Goal: Task Accomplishment & Management: Manage account settings

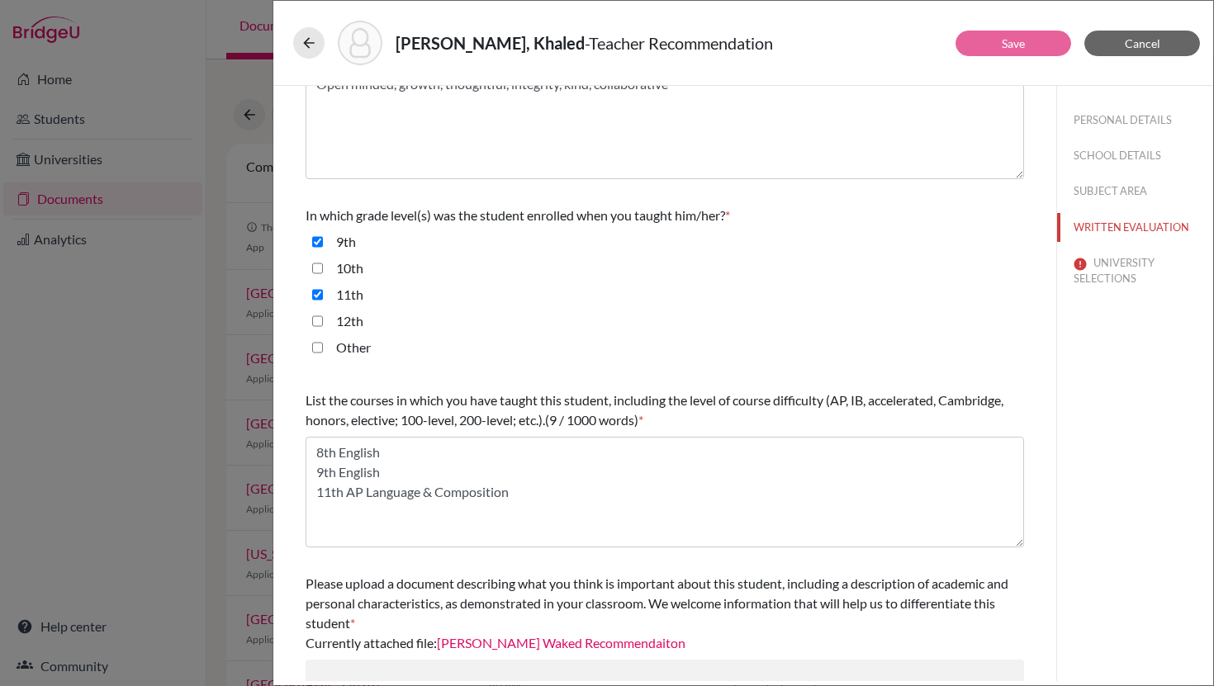
scroll to position [269, 0]
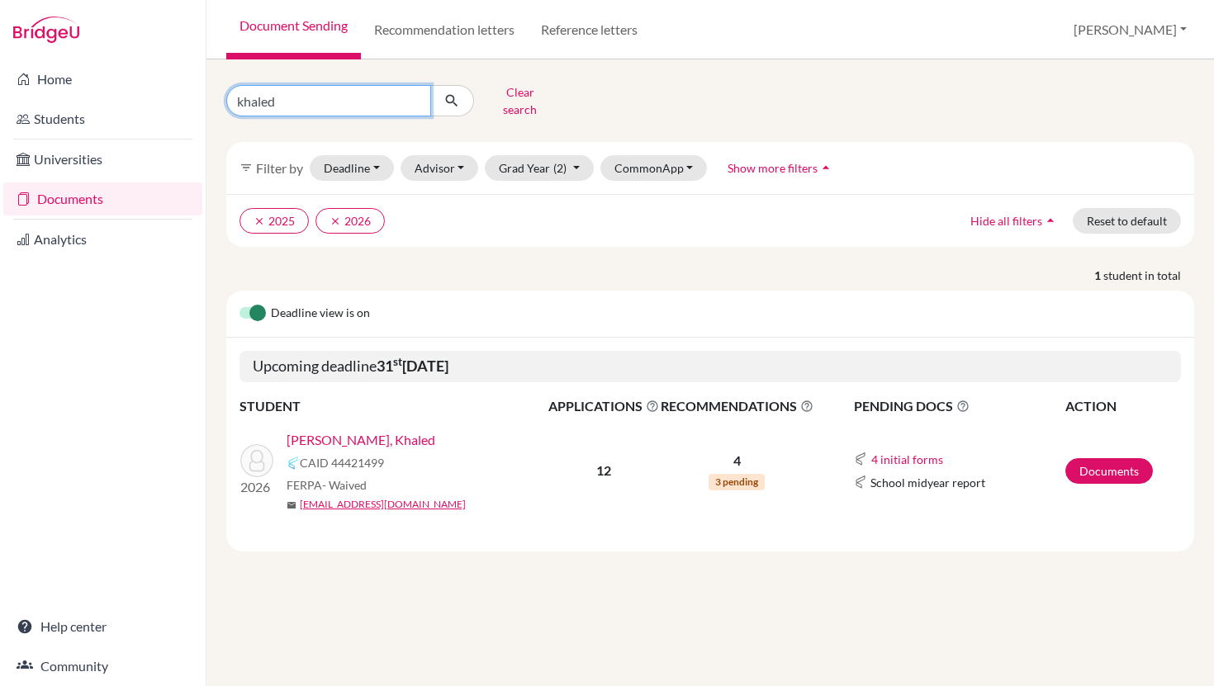
drag, startPoint x: 291, startPoint y: 90, endPoint x: 230, endPoint y: 90, distance: 61.9
click at [230, 90] on input "khaled" at bounding box center [328, 100] width 205 height 31
type input "marcelo"
click button "submit" at bounding box center [452, 100] width 44 height 31
click at [386, 430] on link "Vargas Odio, Marcelo Jose" at bounding box center [391, 440] width 211 height 20
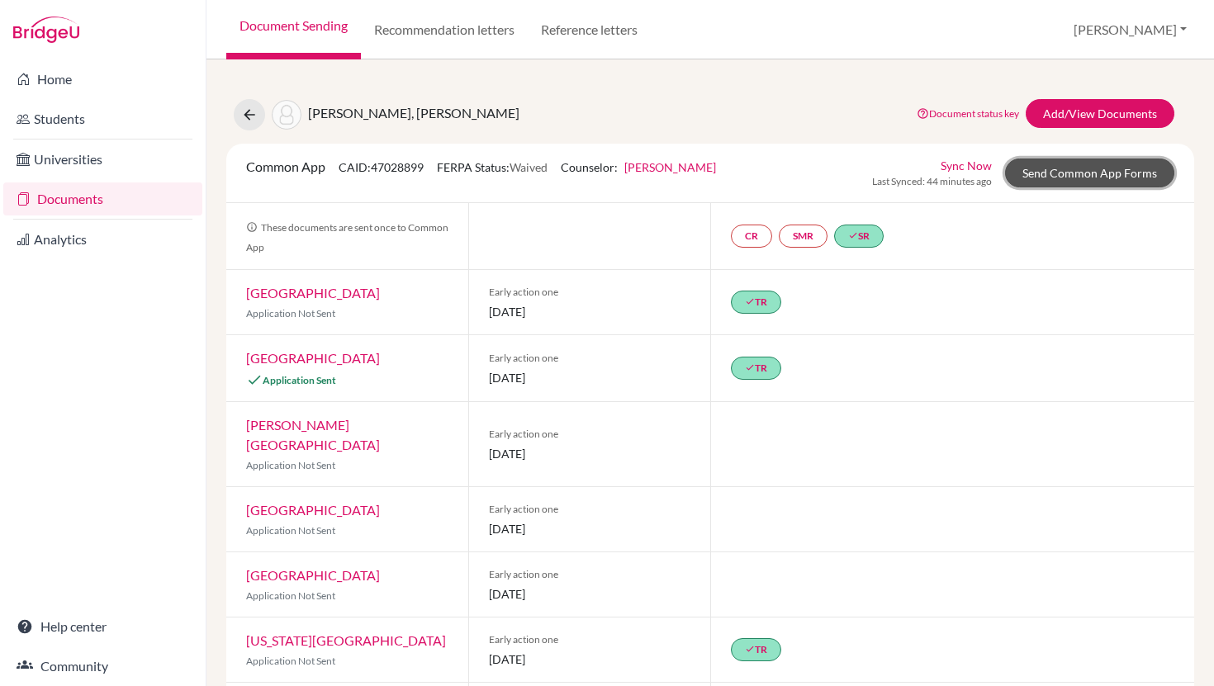
click at [1064, 174] on link "Send Common App Forms" at bounding box center [1089, 173] width 169 height 29
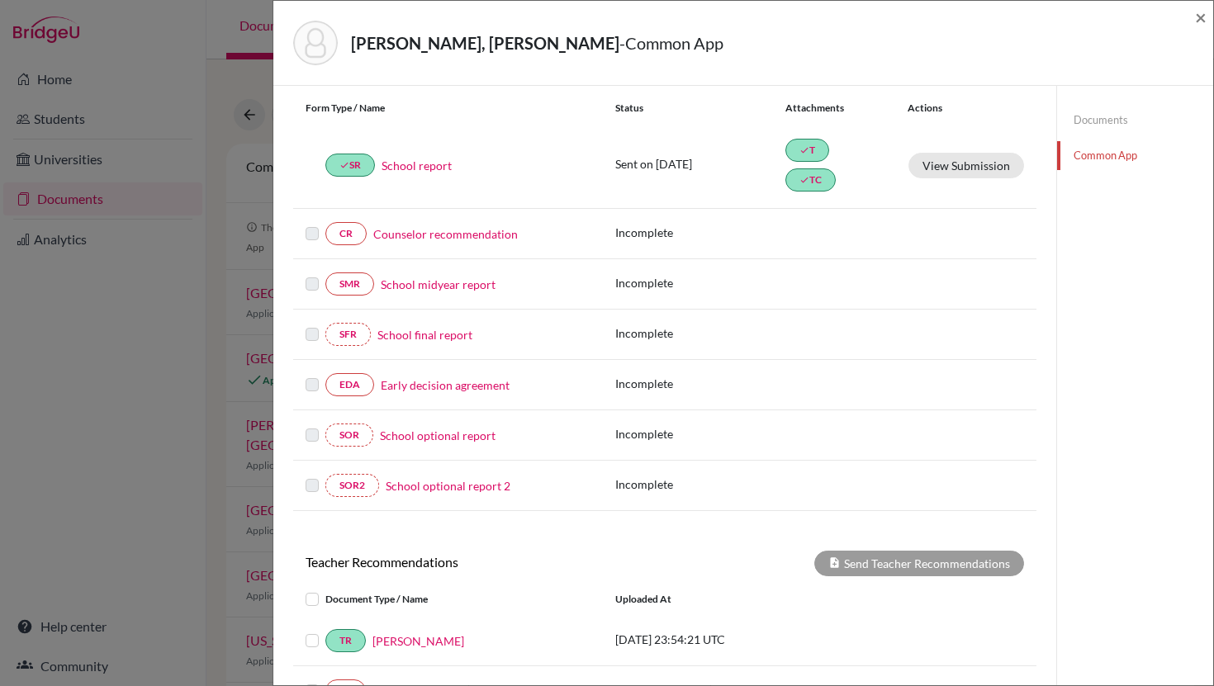
scroll to position [83, 0]
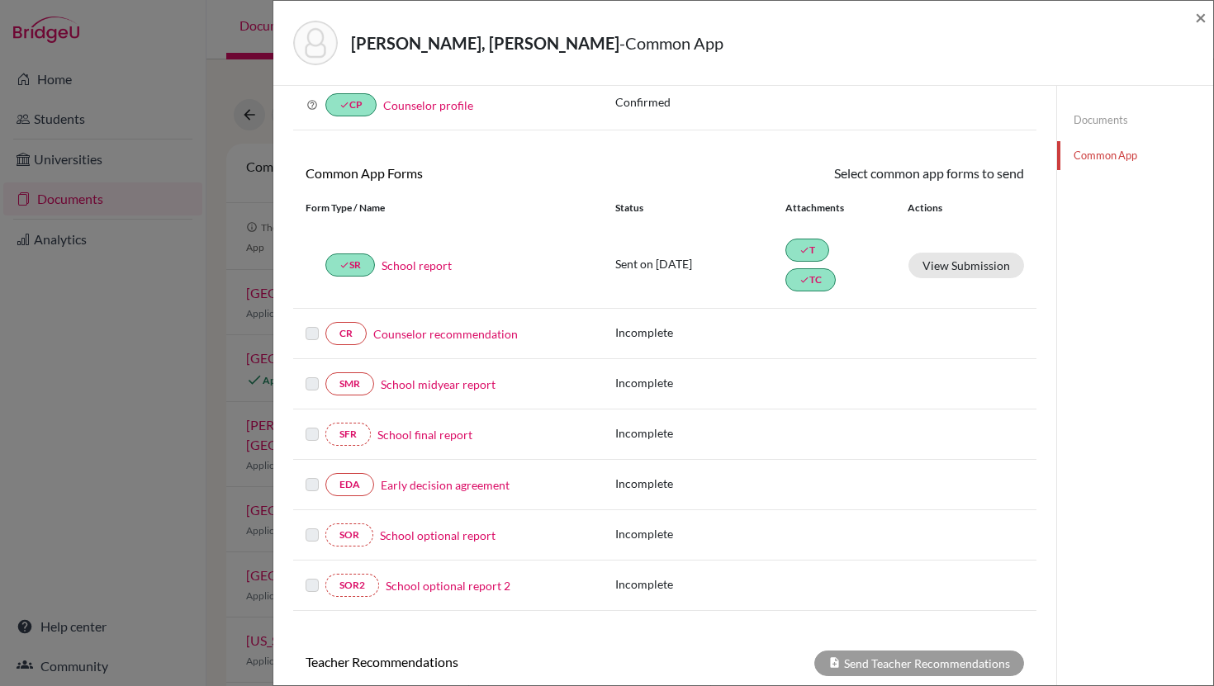
click at [440, 333] on link "Counselor recommendation" at bounding box center [445, 333] width 144 height 17
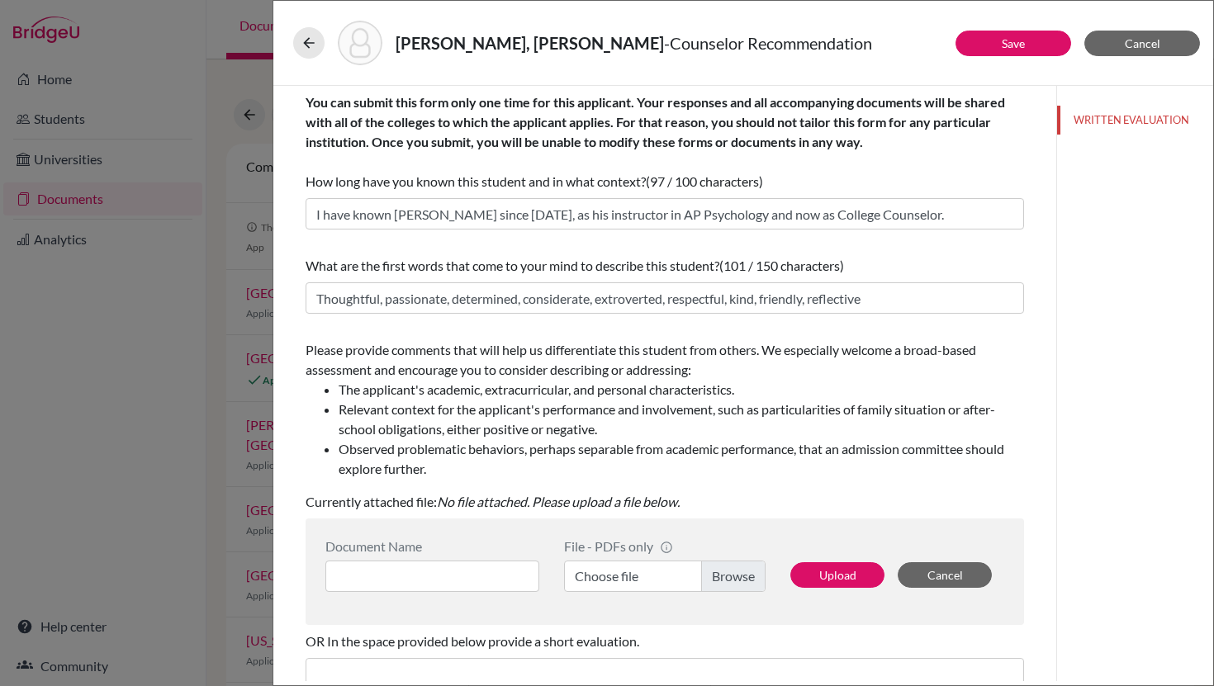
scroll to position [55, 0]
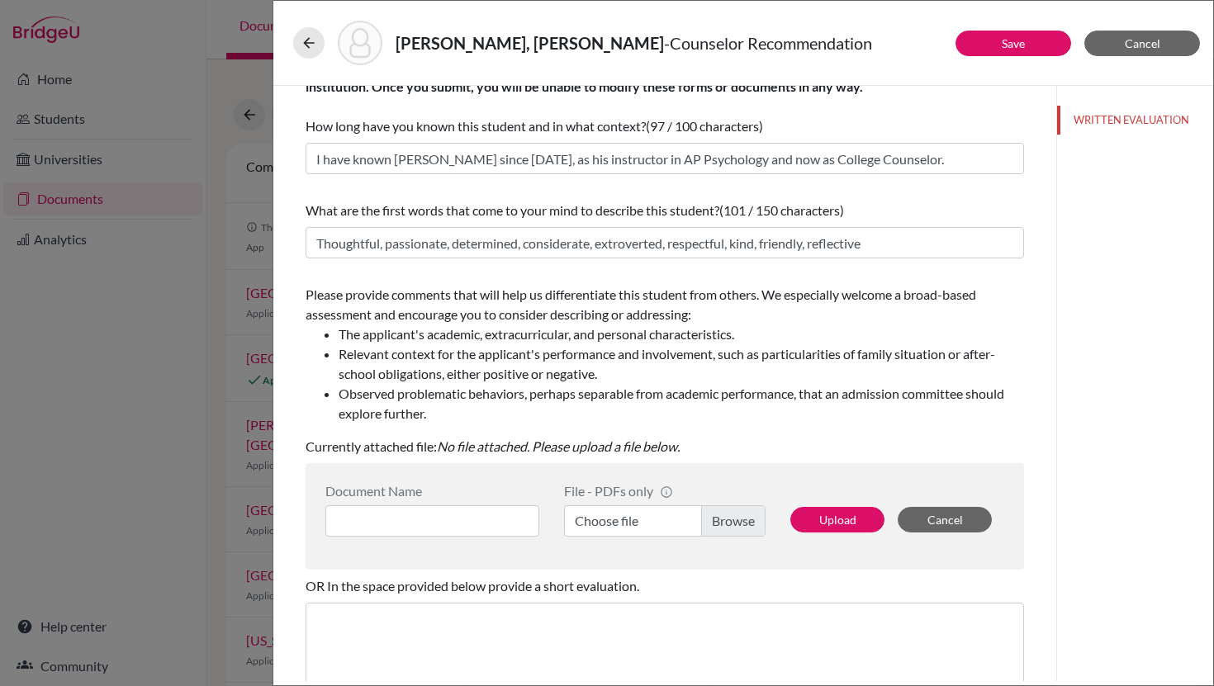
click at [613, 516] on label "Choose file" at bounding box center [664, 520] width 201 height 31
click at [613, 516] on input "Choose file" at bounding box center [664, 520] width 201 height 31
click at [832, 518] on button "Upload" at bounding box center [837, 520] width 94 height 26
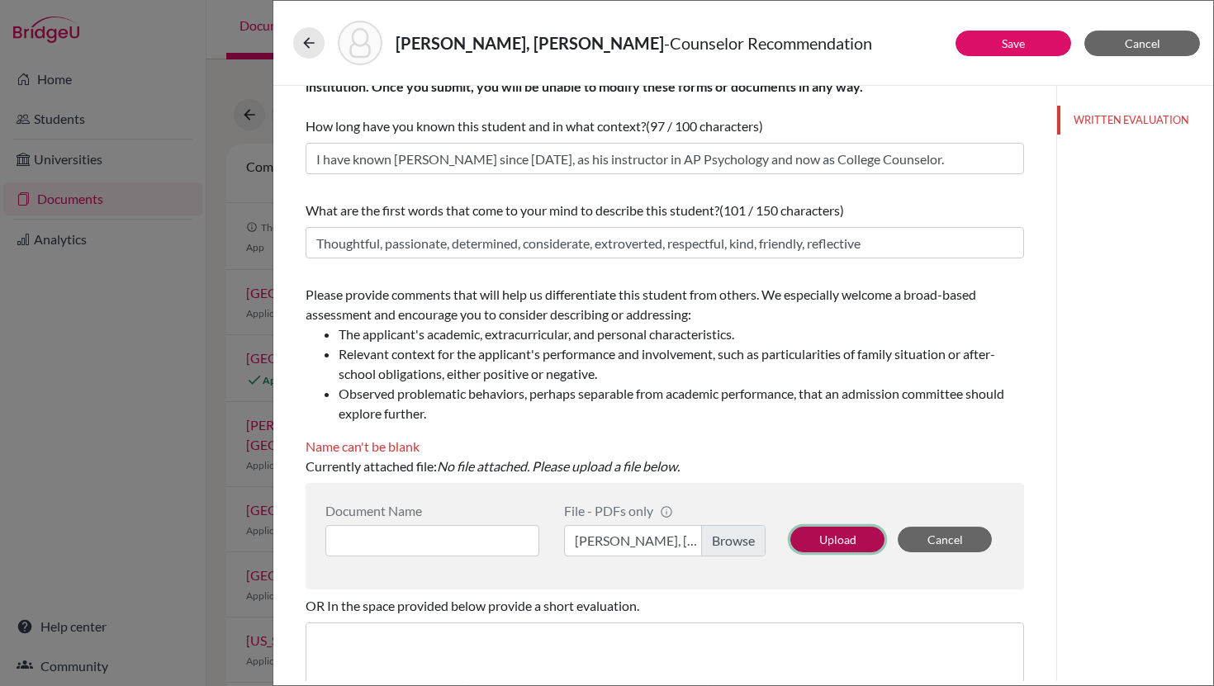
click at [815, 544] on button "Upload" at bounding box center [837, 540] width 94 height 26
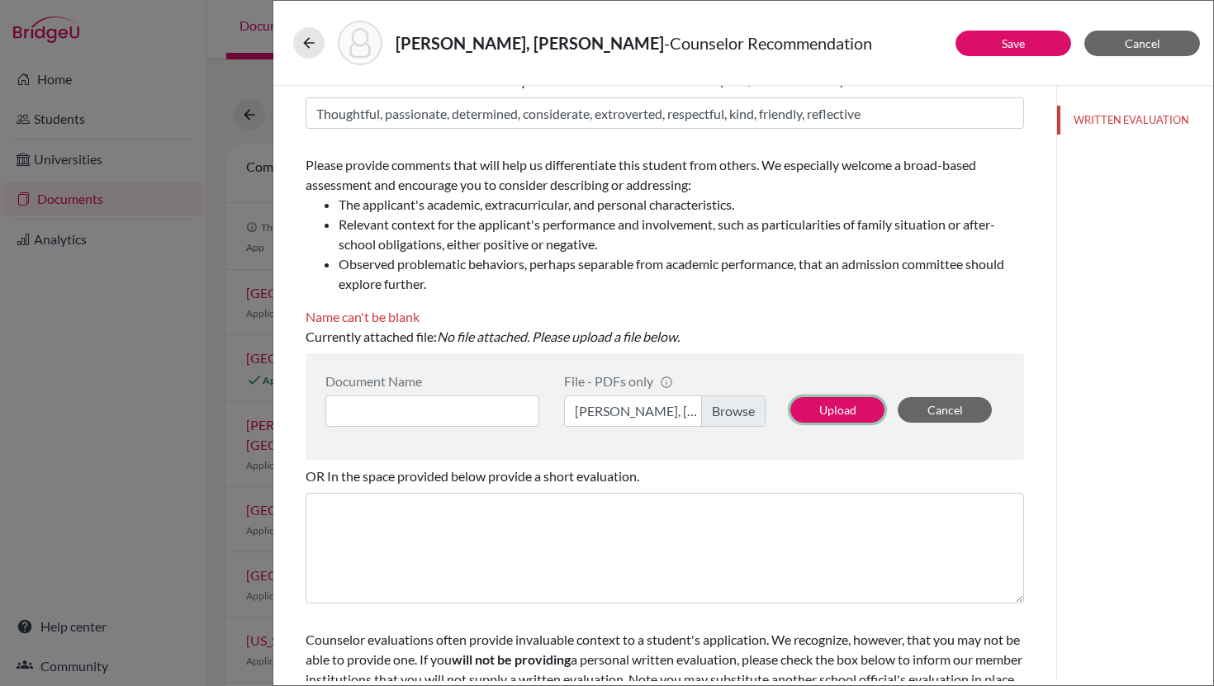
scroll to position [253, 0]
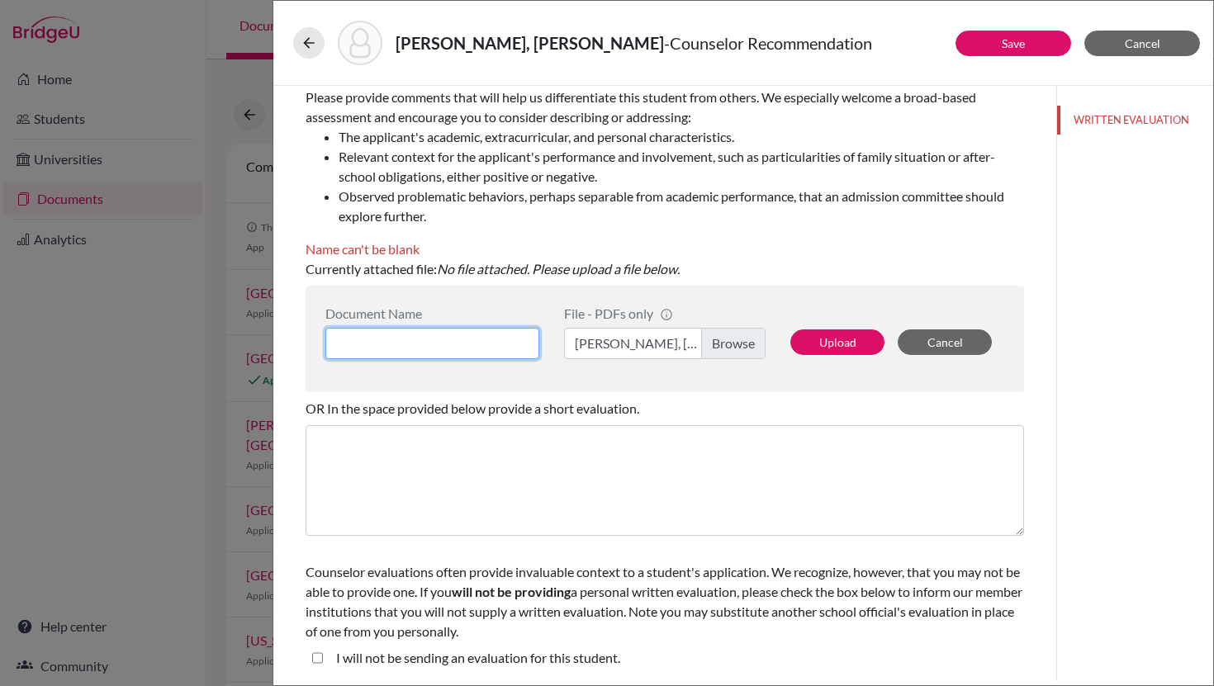
click at [419, 338] on input at bounding box center [432, 343] width 214 height 31
paste input "Vargas Odio, Marcelo Jose - College Counselor Recommendation Letter"
type input "Vargas Odio, Marcelo Jose - College Counselor Recommendation Letter"
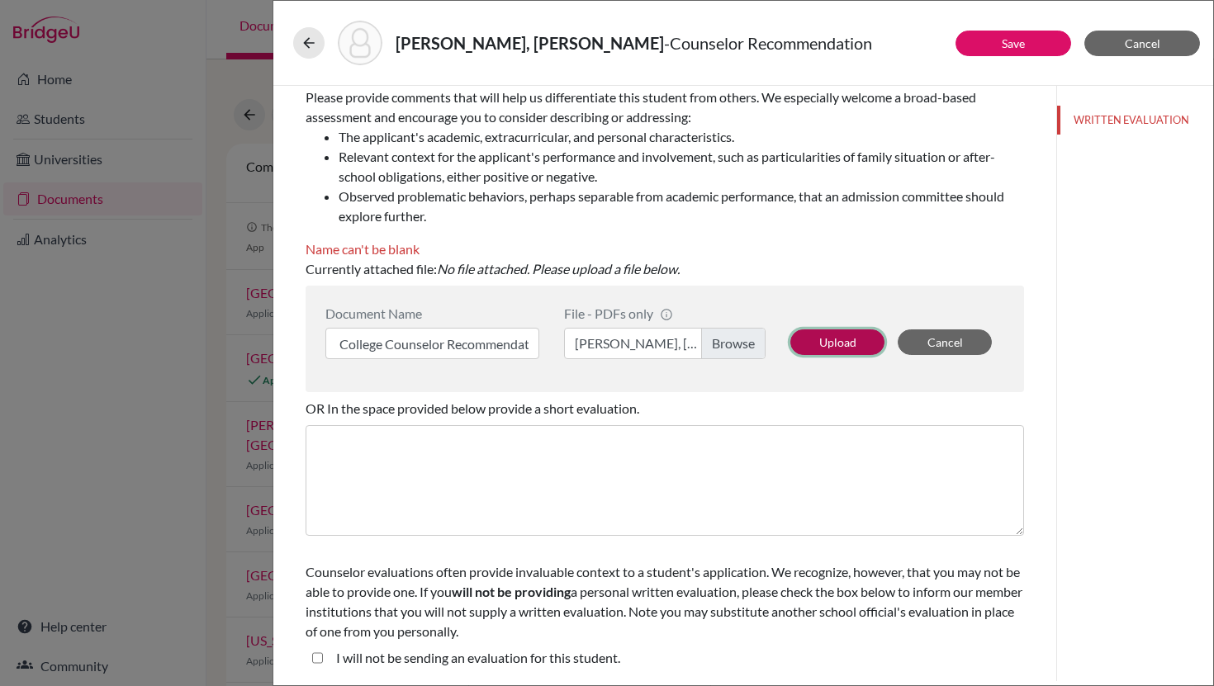
click at [845, 338] on button "Upload" at bounding box center [837, 342] width 94 height 26
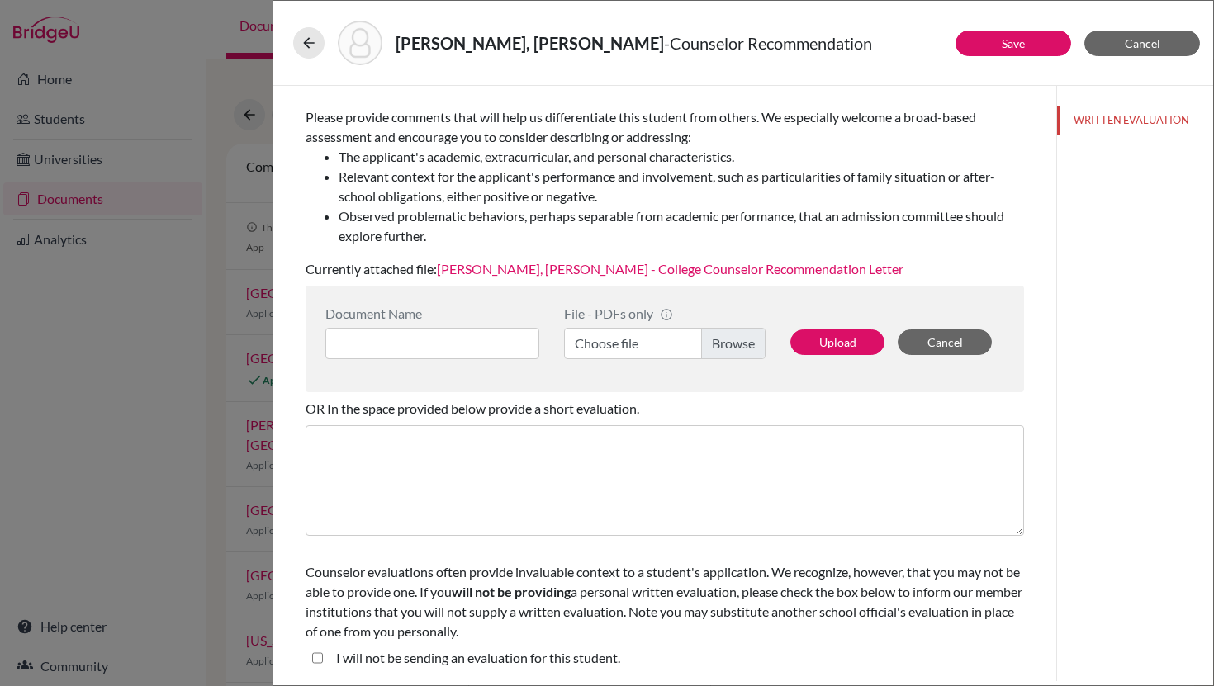
click at [692, 271] on link "Vargas Odio, Marcelo Jose - College Counselor Recommendation Letter" at bounding box center [670, 269] width 466 height 16
click at [992, 45] on button "Save" at bounding box center [1013, 44] width 116 height 26
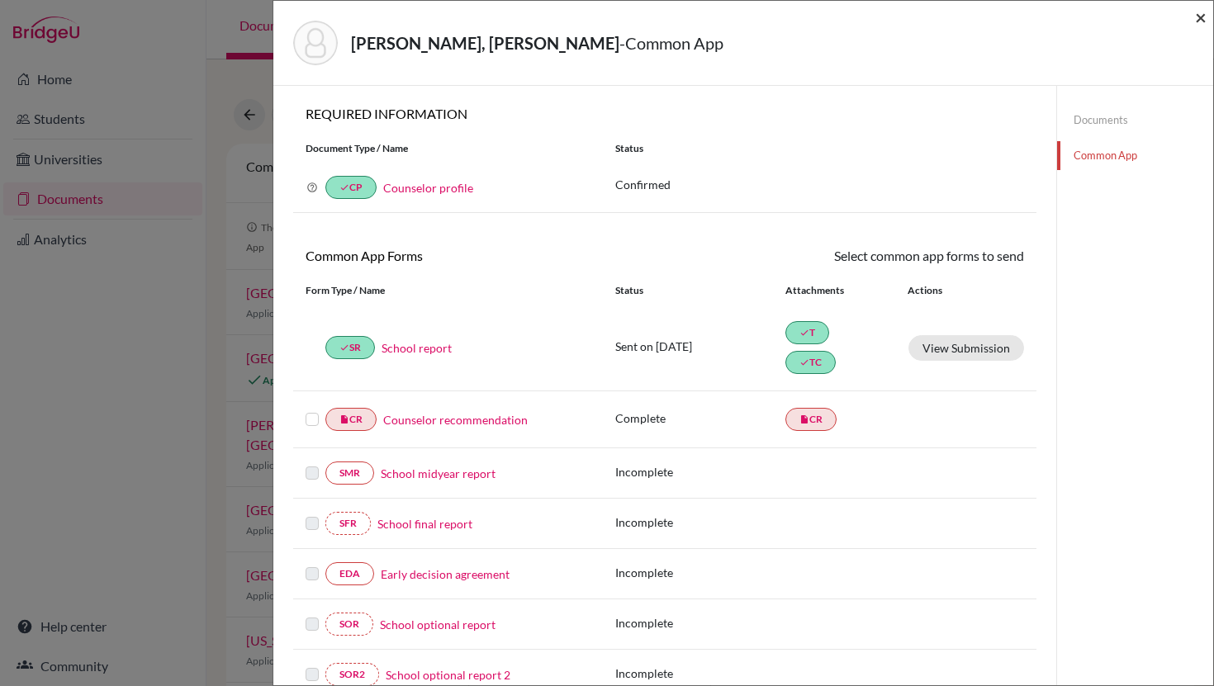
click at [1197, 16] on span "×" at bounding box center [1201, 17] width 12 height 24
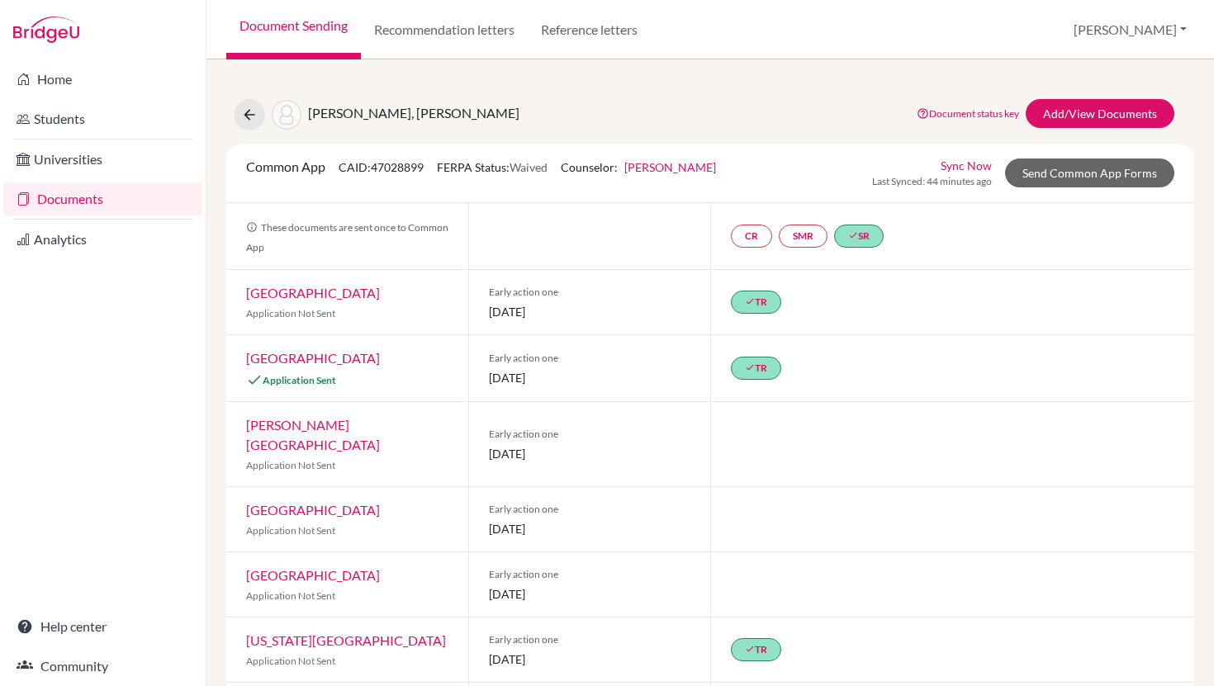
click at [73, 205] on link "Documents" at bounding box center [102, 198] width 199 height 33
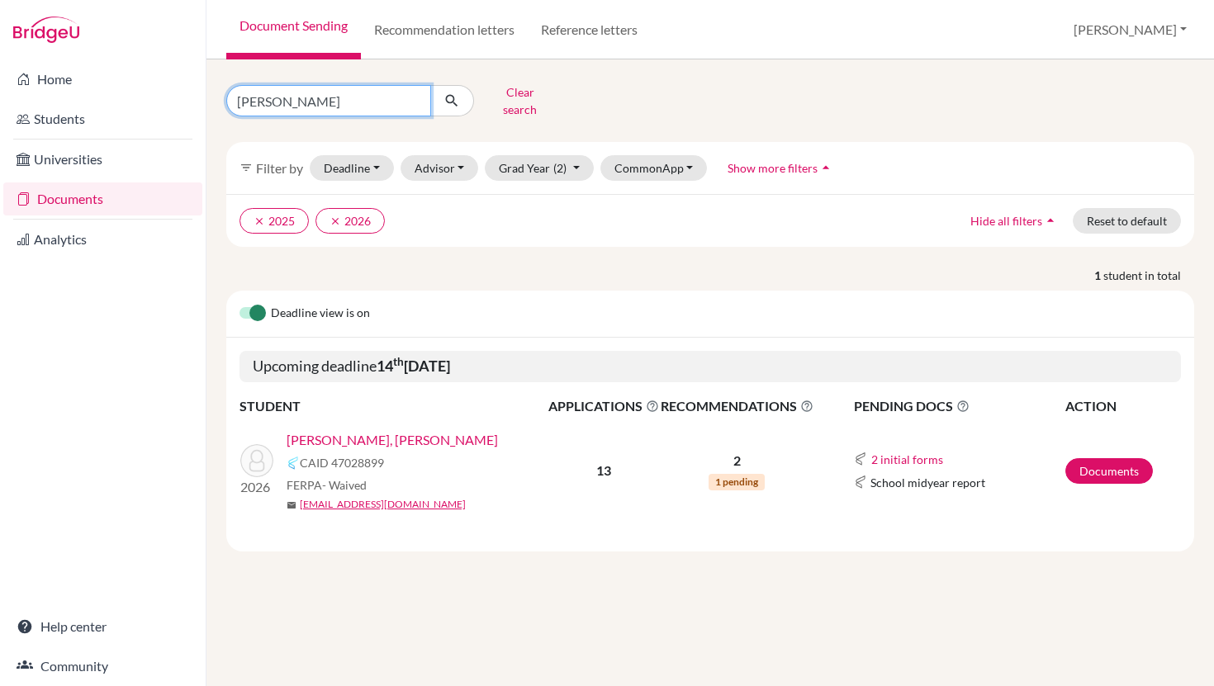
drag, startPoint x: 310, startPoint y: 97, endPoint x: 224, endPoint y: 97, distance: 85.9
click at [224, 97] on div "marcelo Clear search" at bounding box center [379, 100] width 331 height 43
type input "sofia"
click button "submit" at bounding box center [452, 100] width 44 height 31
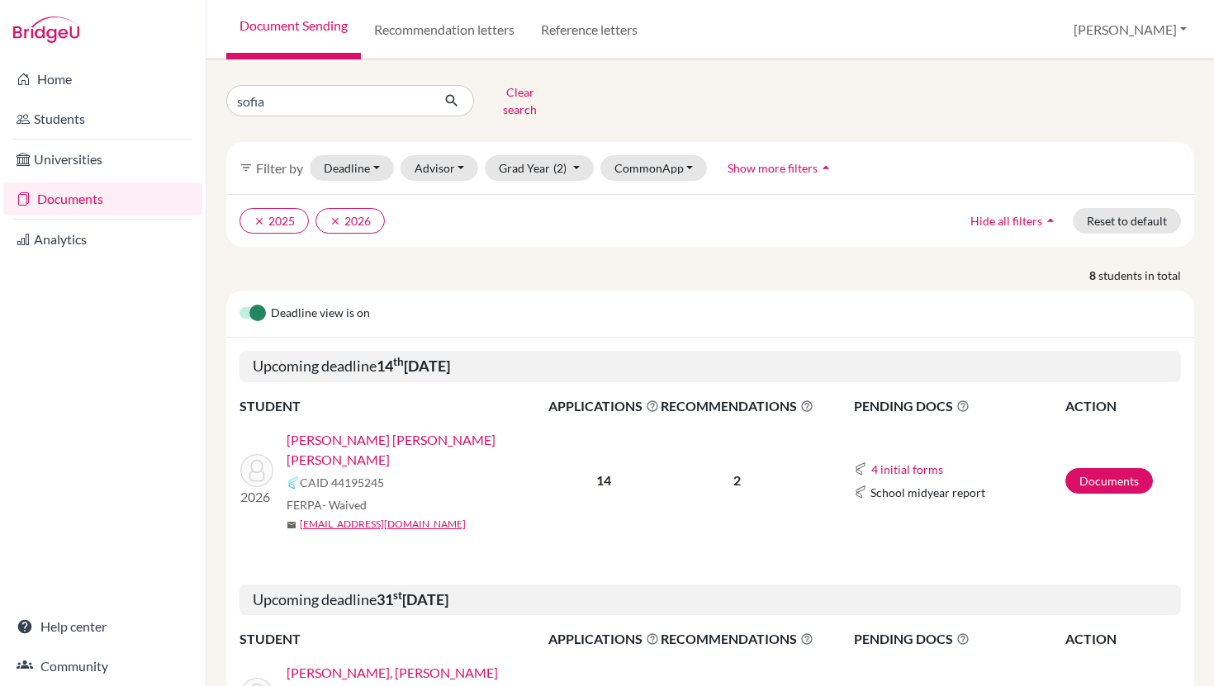
click at [345, 432] on link "[PERSON_NAME] [PERSON_NAME] [PERSON_NAME]" at bounding box center [422, 450] width 272 height 40
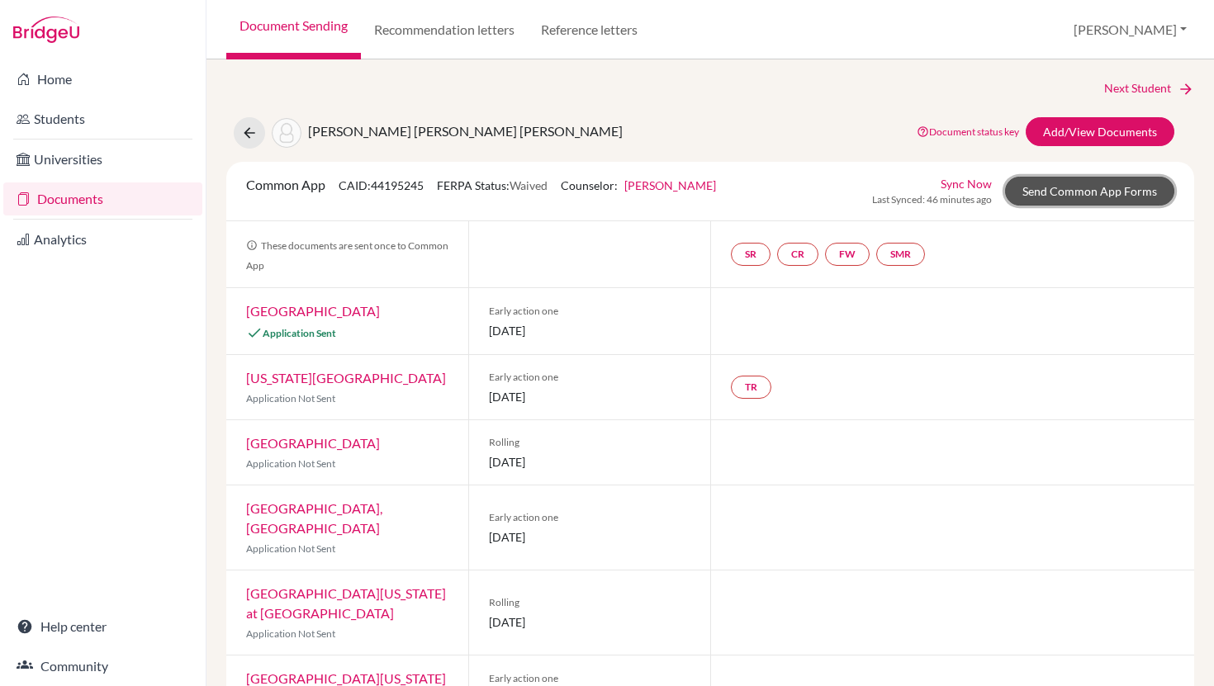
click at [1084, 190] on link "Send Common App Forms" at bounding box center [1089, 191] width 169 height 29
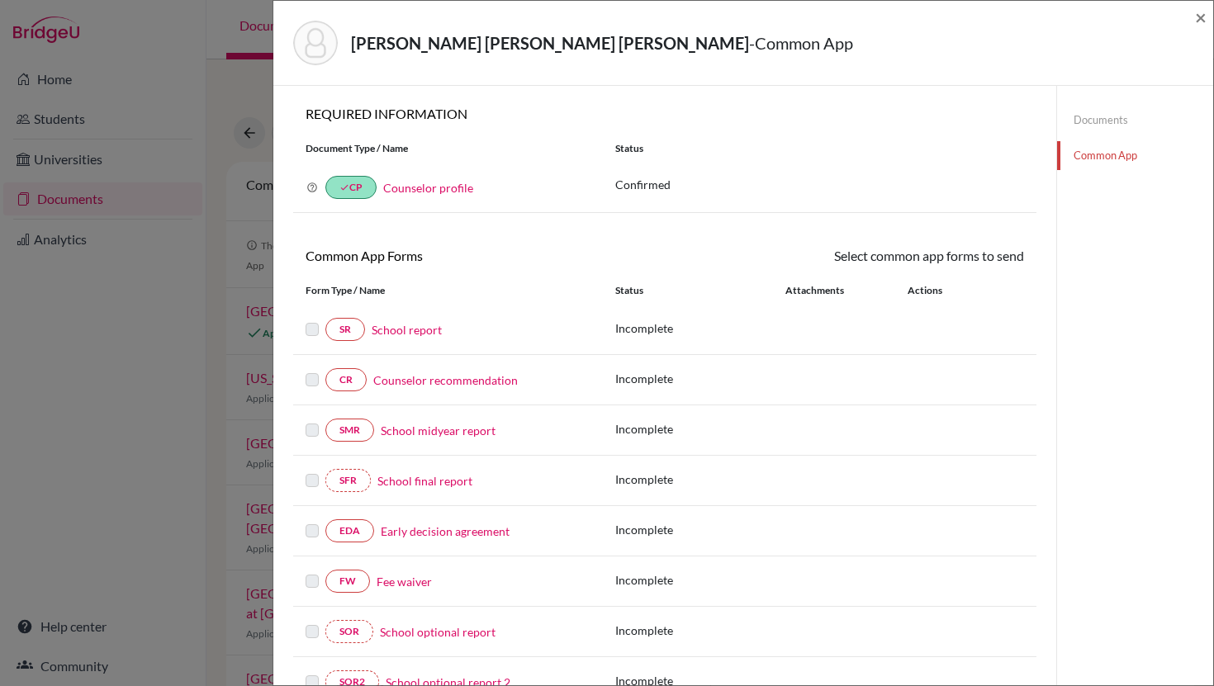
click at [412, 324] on link "School report" at bounding box center [407, 329] width 70 height 17
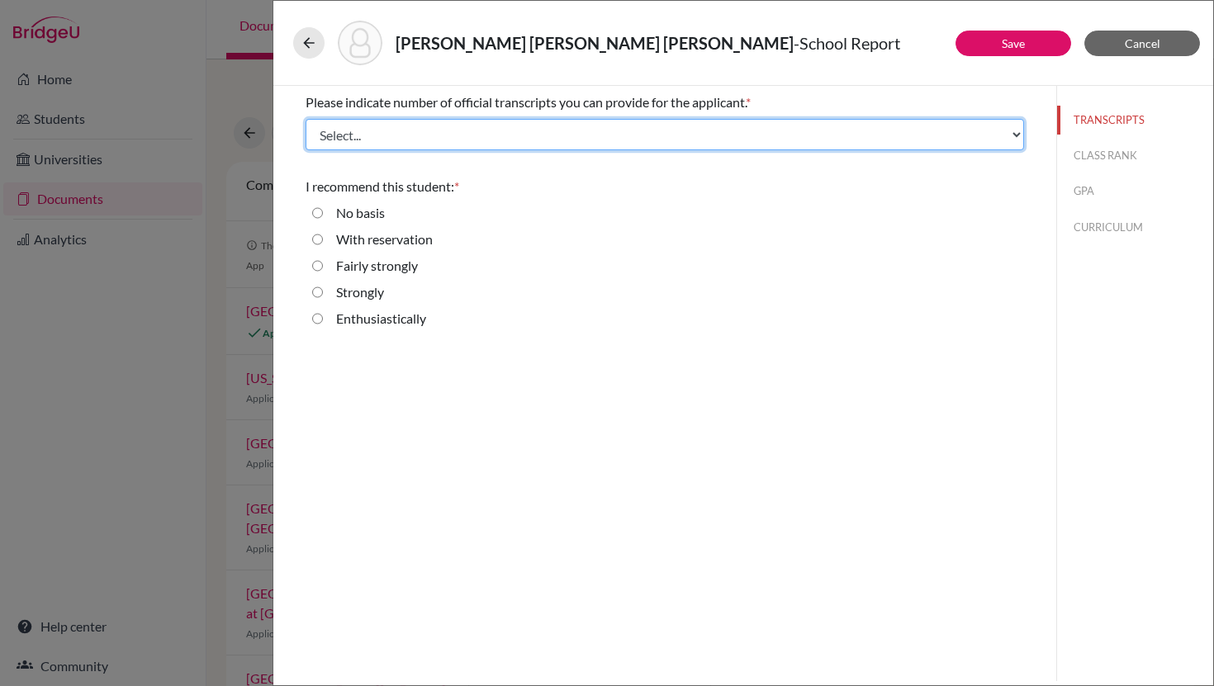
click at [724, 140] on select "Select... 1 2 3 4" at bounding box center [664, 134] width 718 height 31
select select "1"
click at [305, 119] on select "Select... 1 2 3 4" at bounding box center [664, 134] width 718 height 31
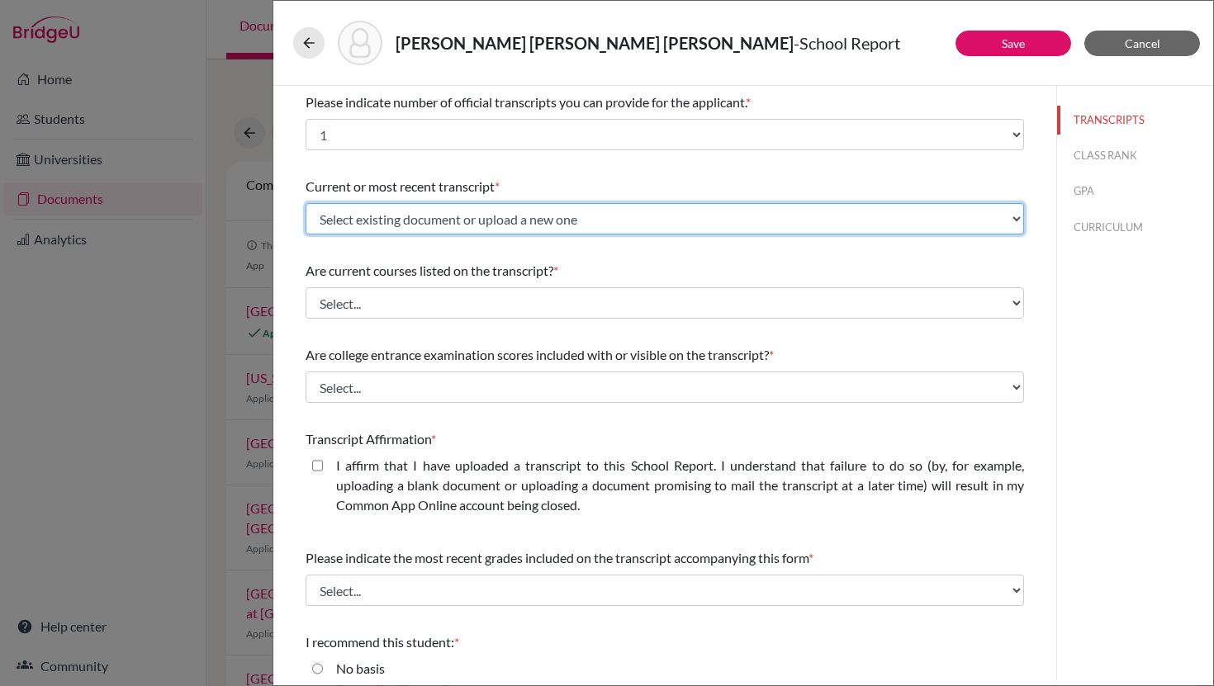
click at [466, 212] on select "Select existing document or upload a new one Initial Transcript Upload New File" at bounding box center [664, 218] width 718 height 31
select select "656769"
click at [305, 203] on select "Select existing document or upload a new one Initial Transcript Upload New File" at bounding box center [664, 218] width 718 height 31
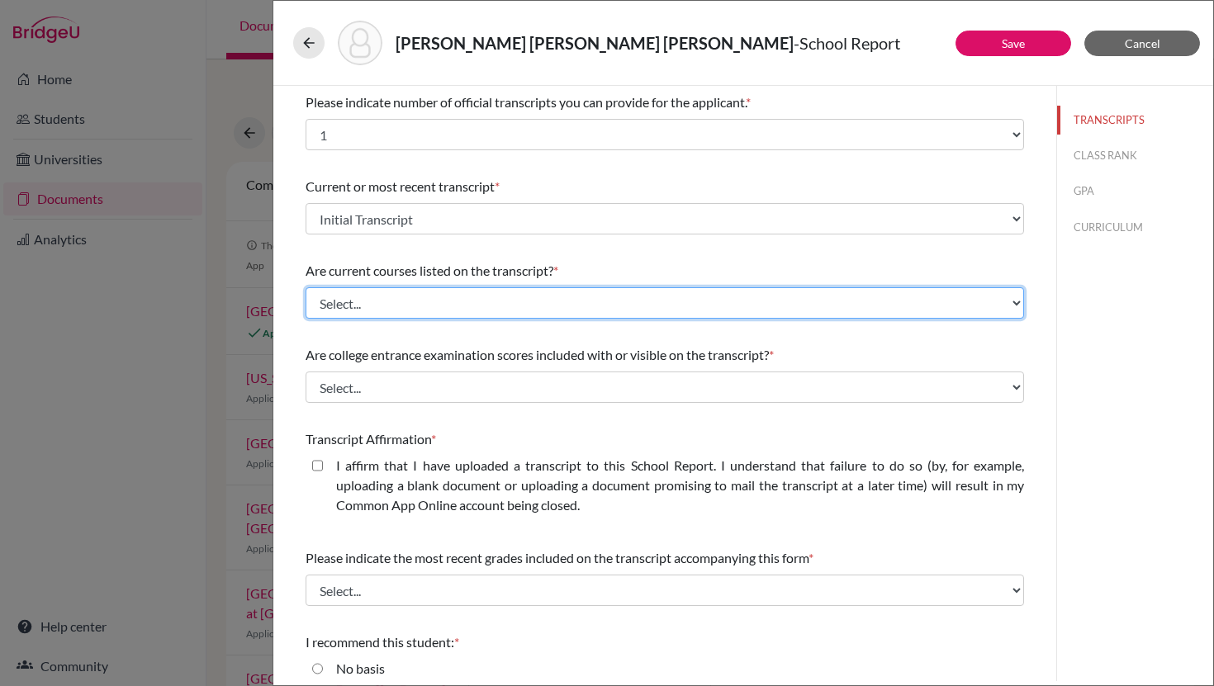
click at [431, 301] on select "Select... Yes No" at bounding box center [664, 302] width 718 height 31
select select "1"
click at [305, 287] on select "Select... Yes No" at bounding box center [664, 302] width 718 height 31
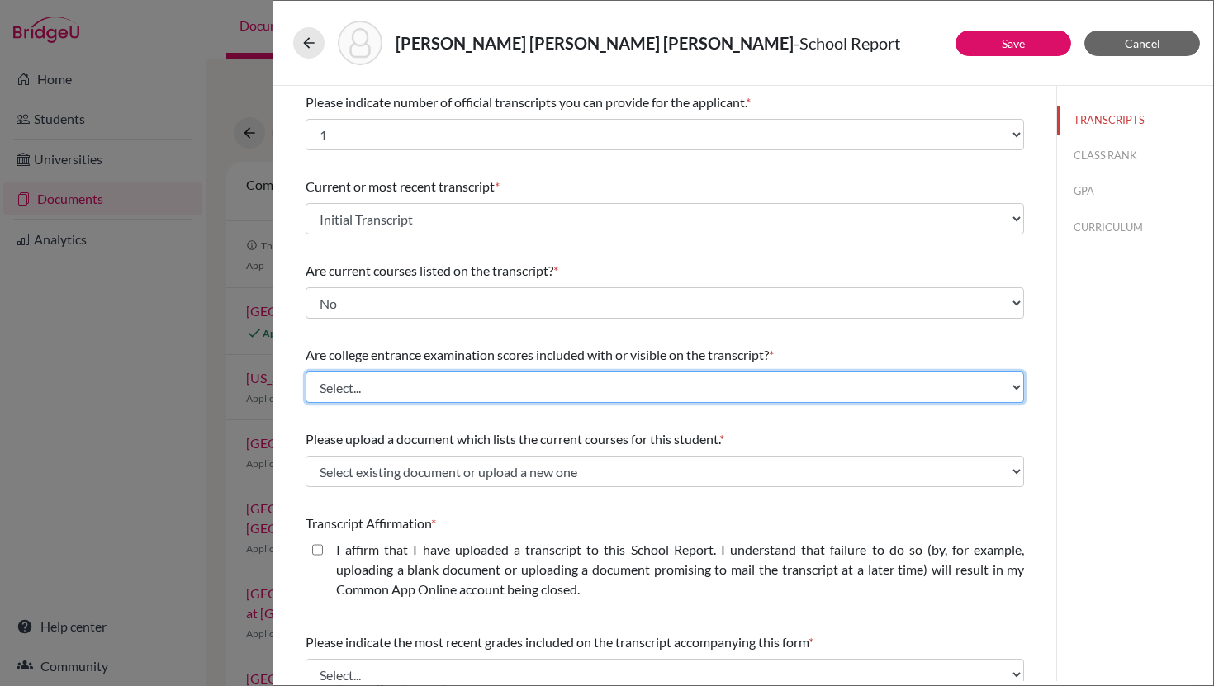
click at [408, 388] on select "Select... Yes No" at bounding box center [664, 387] width 718 height 31
select select "1"
click at [305, 372] on select "Select... Yes No" at bounding box center [664, 387] width 718 height 31
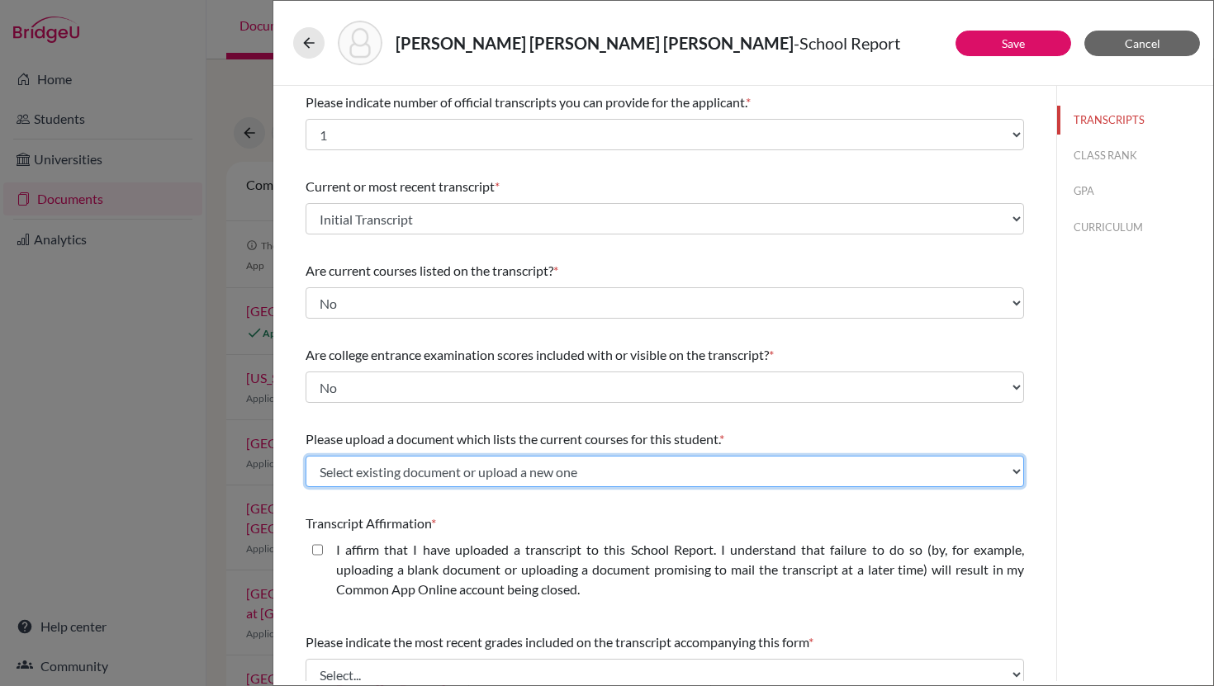
click at [404, 476] on select "Select existing document or upload a new one 12th Grade Courses Upload New File" at bounding box center [664, 471] width 718 height 31
select select "669345"
click at [305, 456] on select "Select existing document or upload a new one 12th Grade Courses Upload New File" at bounding box center [664, 471] width 718 height 31
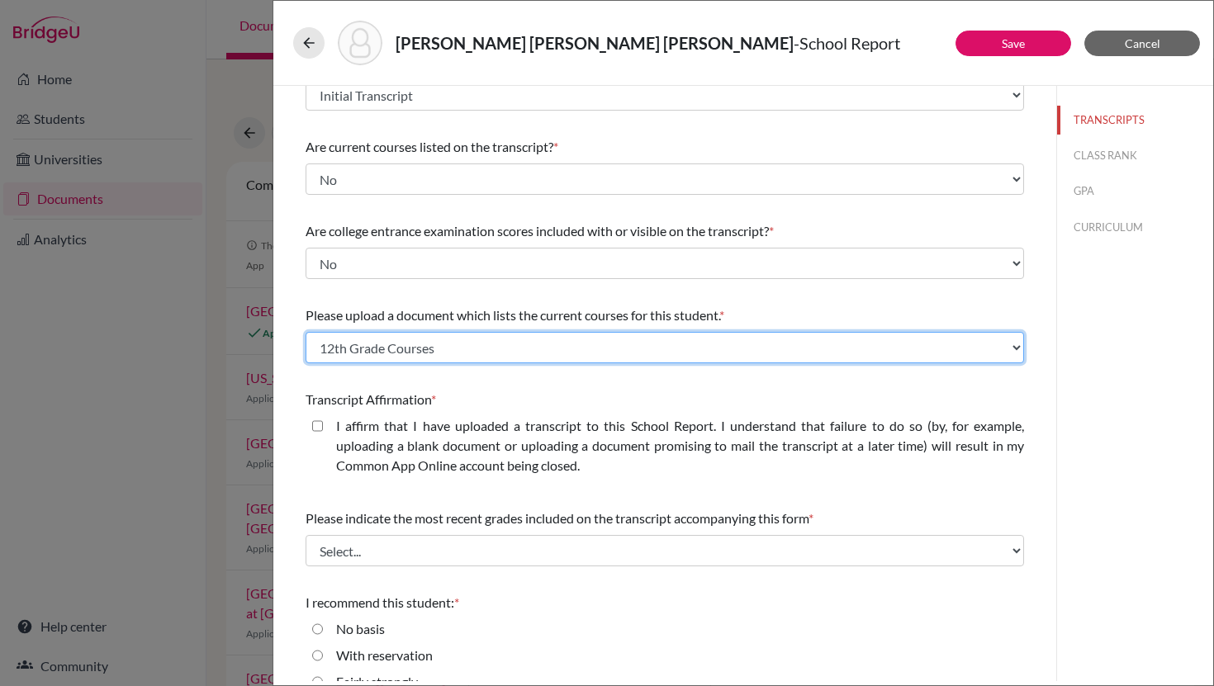
scroll to position [132, 0]
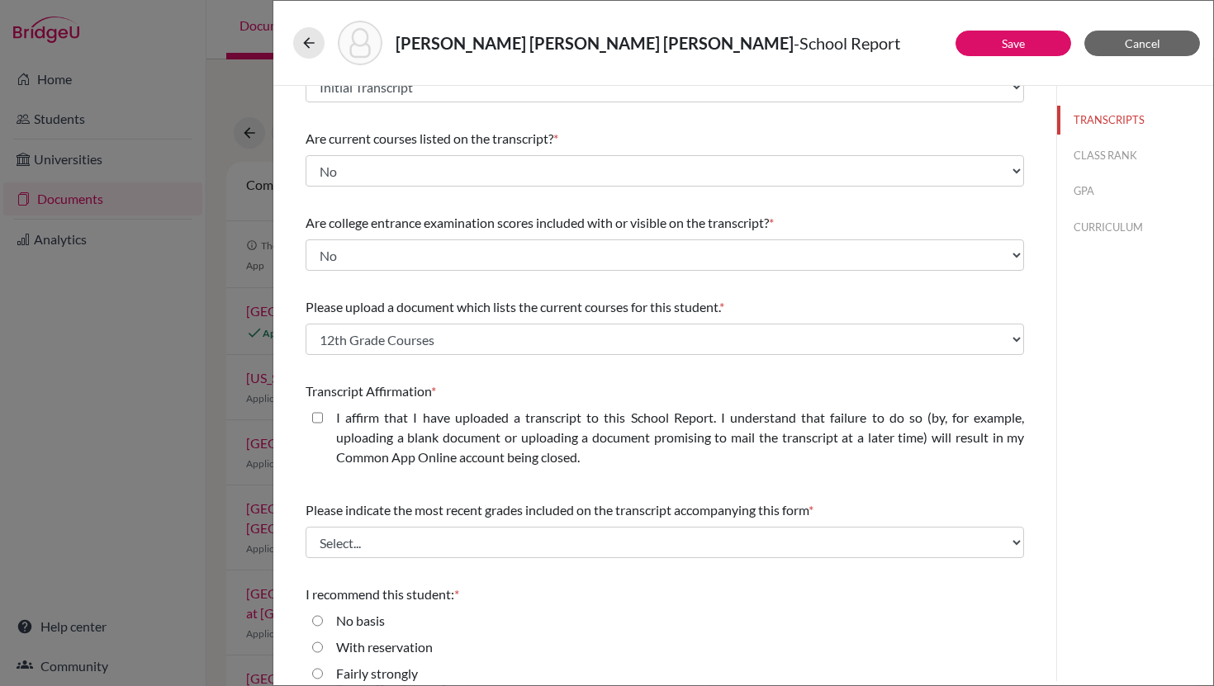
click at [319, 415] on closed\ "I affirm that I have uploaded a transcript to this School Report. I understand …" at bounding box center [317, 418] width 11 height 20
checkbox closed\ "true"
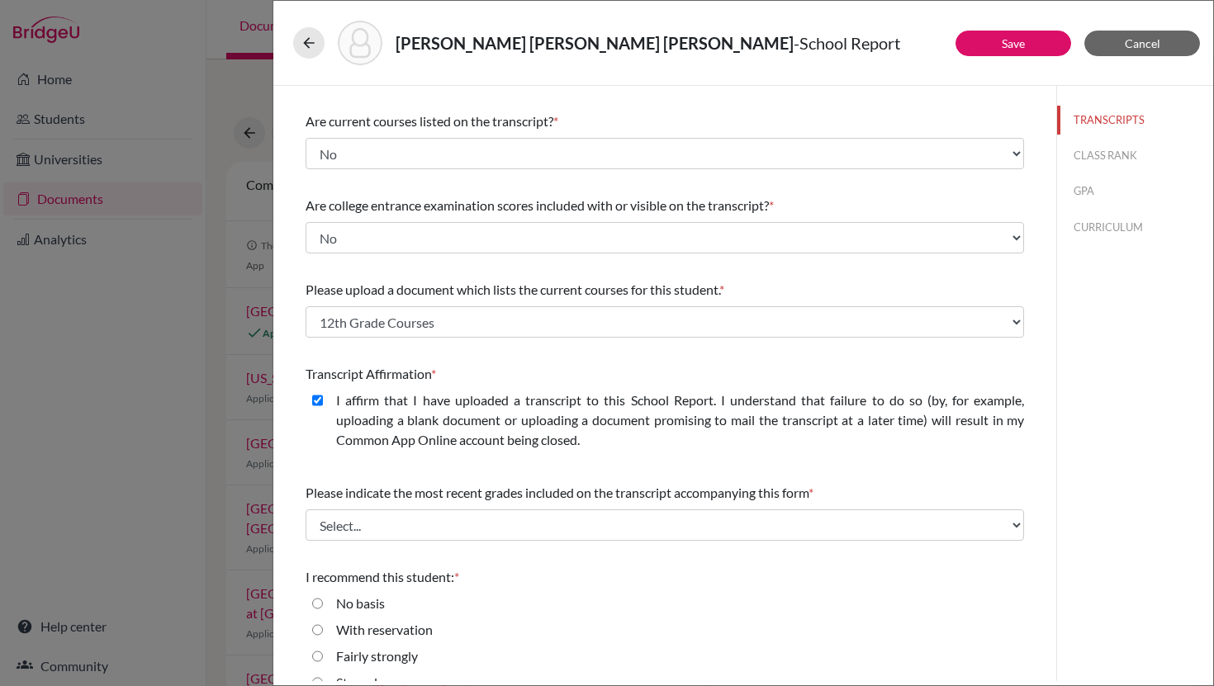
scroll to position [201, 0]
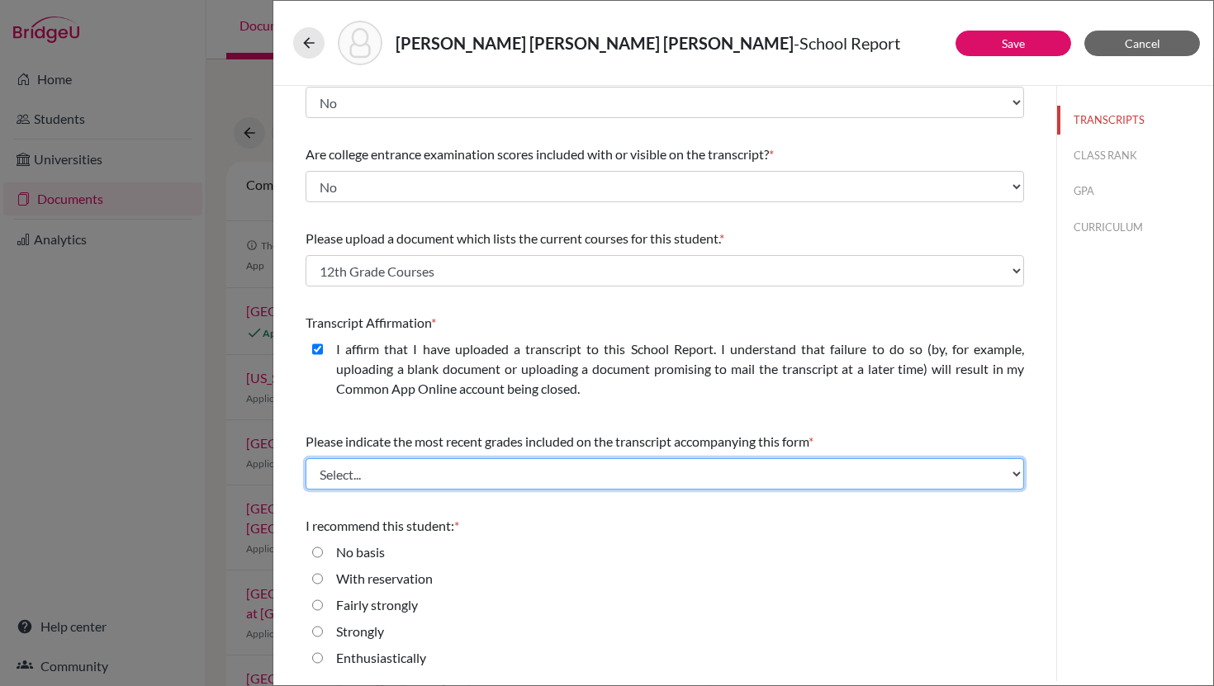
click at [366, 477] on select "Select... Final junior year grades 1st Quarter senior year grades 2nd Quarter/1…" at bounding box center [664, 473] width 718 height 31
select select "0"
click at [305, 458] on select "Select... Final junior year grades 1st Quarter senior year grades 2nd Quarter/1…" at bounding box center [664, 473] width 718 height 31
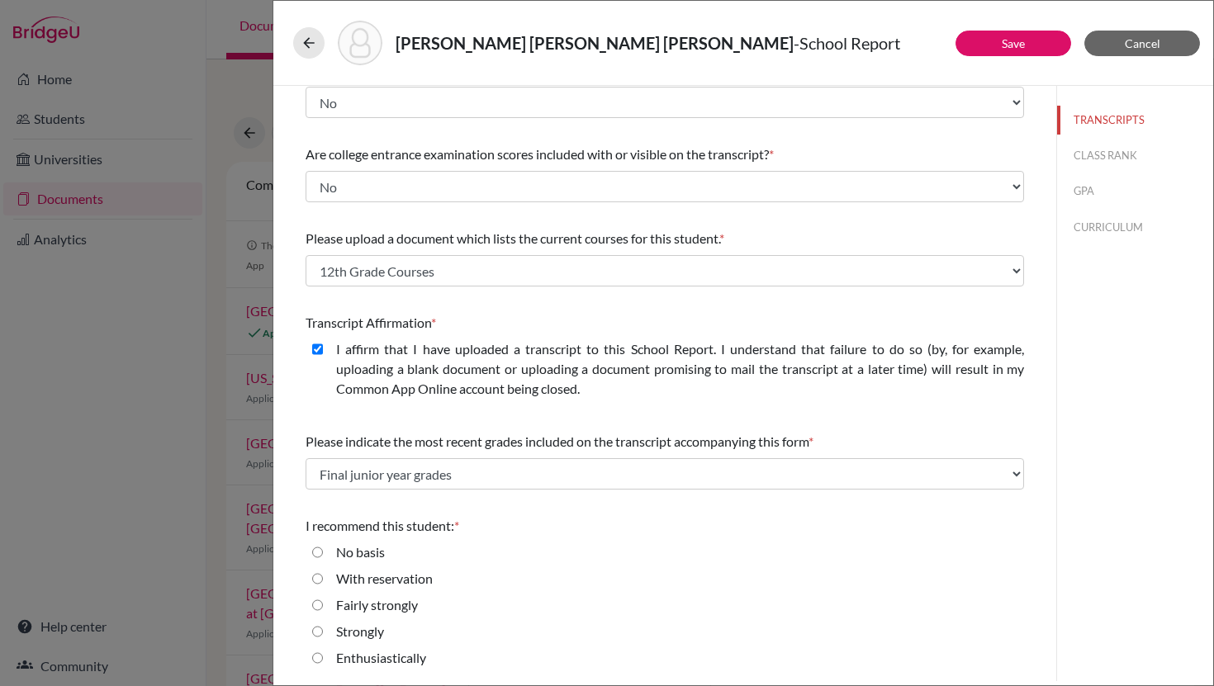
click at [319, 628] on input "Strongly" at bounding box center [317, 632] width 11 height 20
radio input "true"
click at [318, 660] on input "Enthusiastically" at bounding box center [317, 658] width 11 height 20
radio input "true"
click at [1125, 153] on button "CLASS RANK" at bounding box center [1135, 155] width 156 height 29
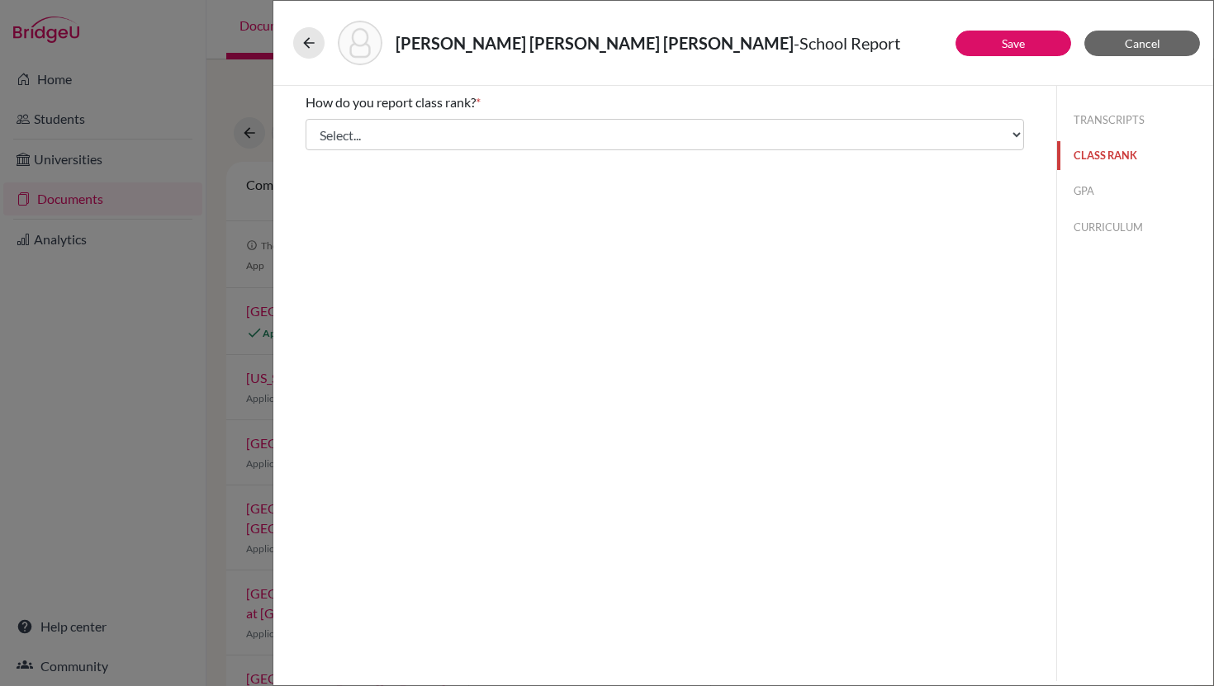
scroll to position [0, 0]
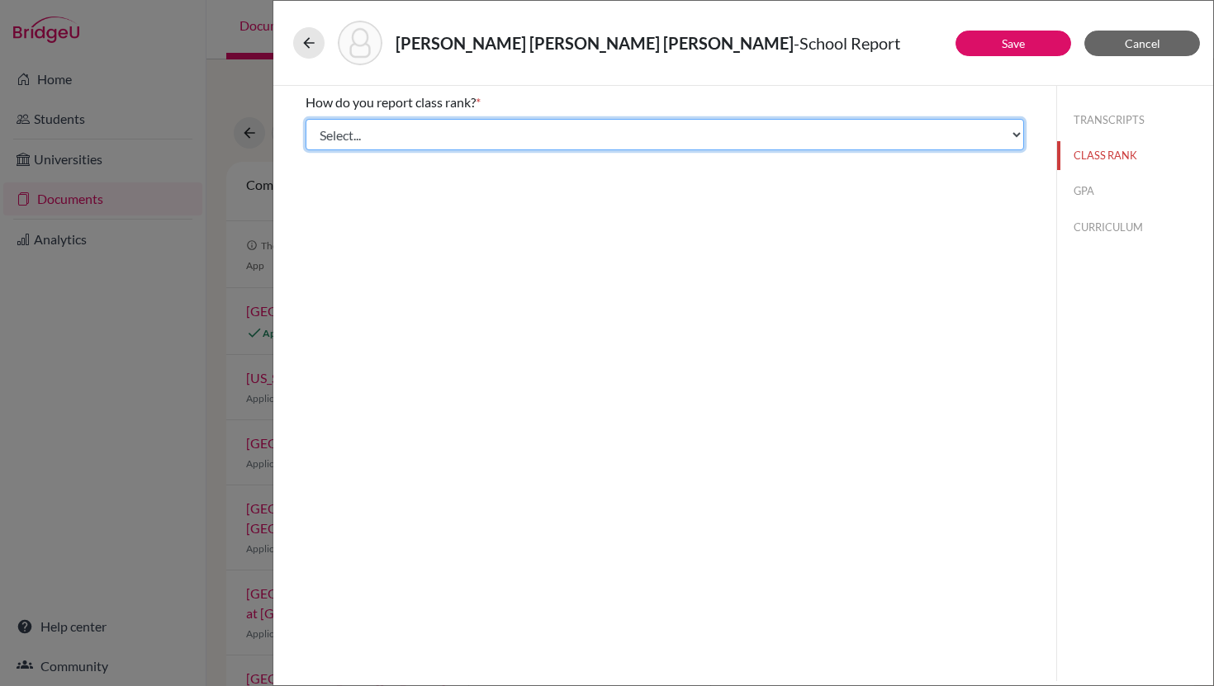
click at [666, 144] on select "Select... Exact Decile Quintile Quartile None" at bounding box center [664, 134] width 718 height 31
select select "5"
click at [305, 119] on select "Select... Exact Decile Quintile Quartile None" at bounding box center [664, 134] width 718 height 31
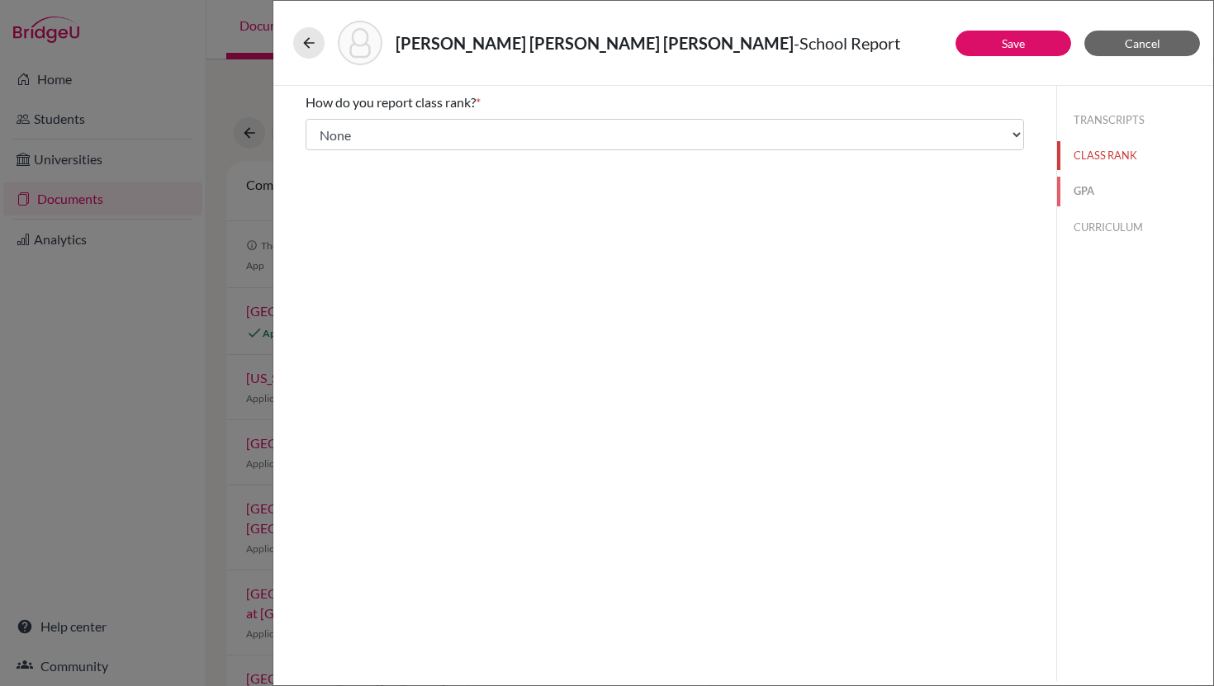
click at [1077, 190] on button "GPA" at bounding box center [1135, 191] width 156 height 29
click at [318, 129] on input "Yes" at bounding box center [317, 129] width 11 height 20
radio input "true"
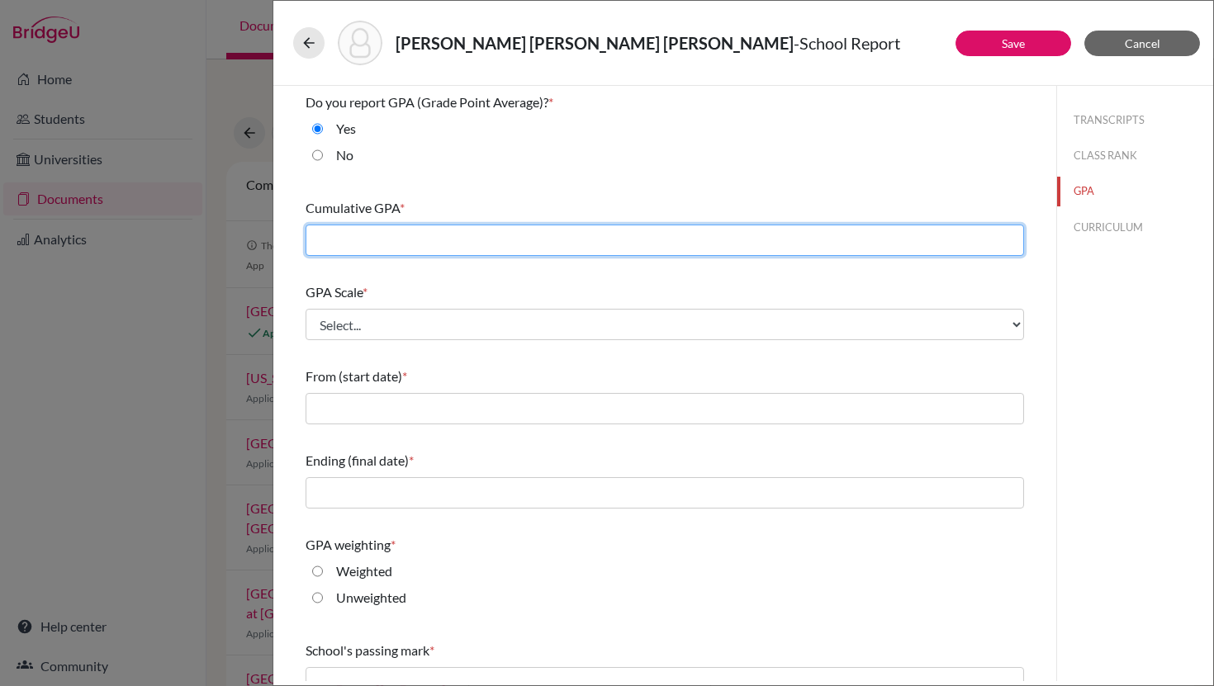
click at [400, 236] on input "text" at bounding box center [664, 240] width 718 height 31
type input "3.36"
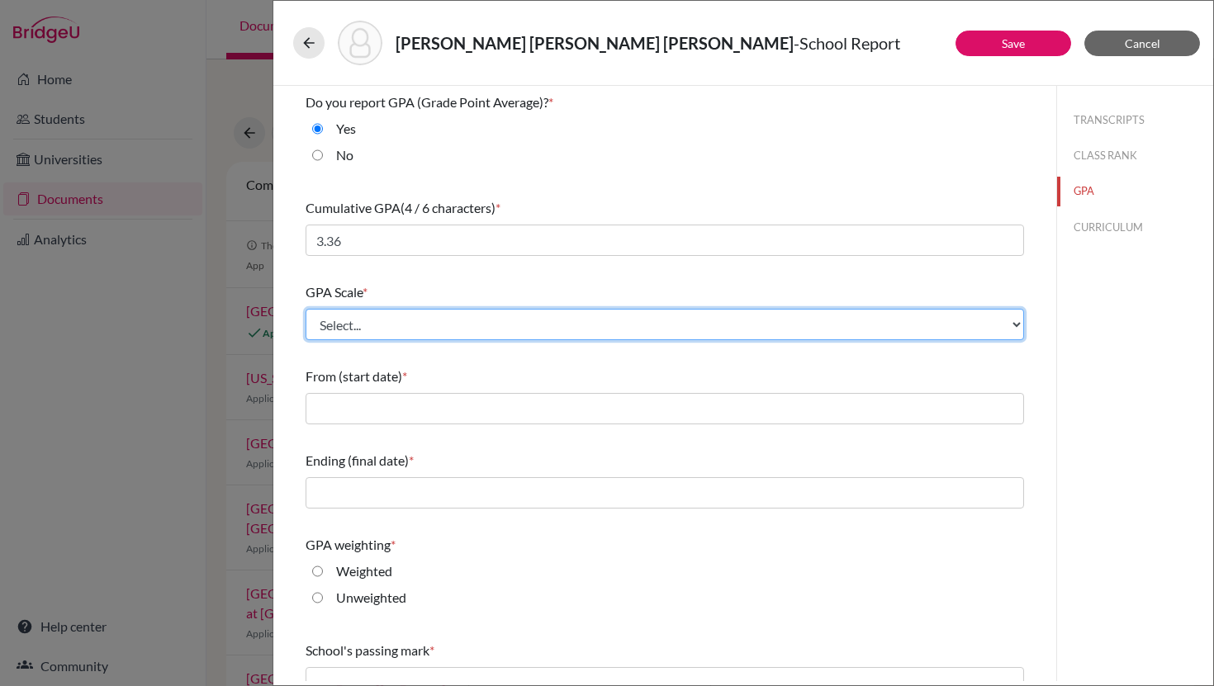
click at [390, 323] on select "Select... 4 5 6 7 8 9 10 11 12 13 14 15 16 17 18 19 20 100" at bounding box center [664, 324] width 718 height 31
select select "4"
click at [305, 309] on select "Select... 4 5 6 7 8 9 10 11 12 13 14 15 16 17 18 19 20 100" at bounding box center [664, 324] width 718 height 31
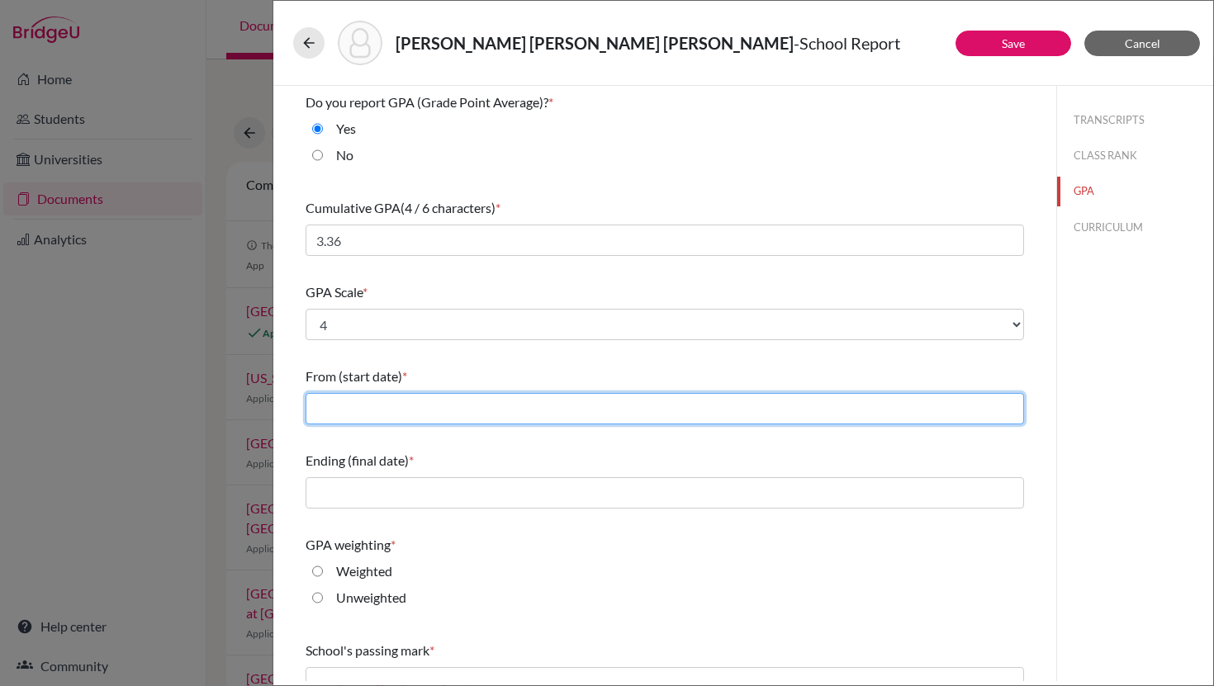
click at [367, 412] on input "text" at bounding box center [664, 408] width 718 height 31
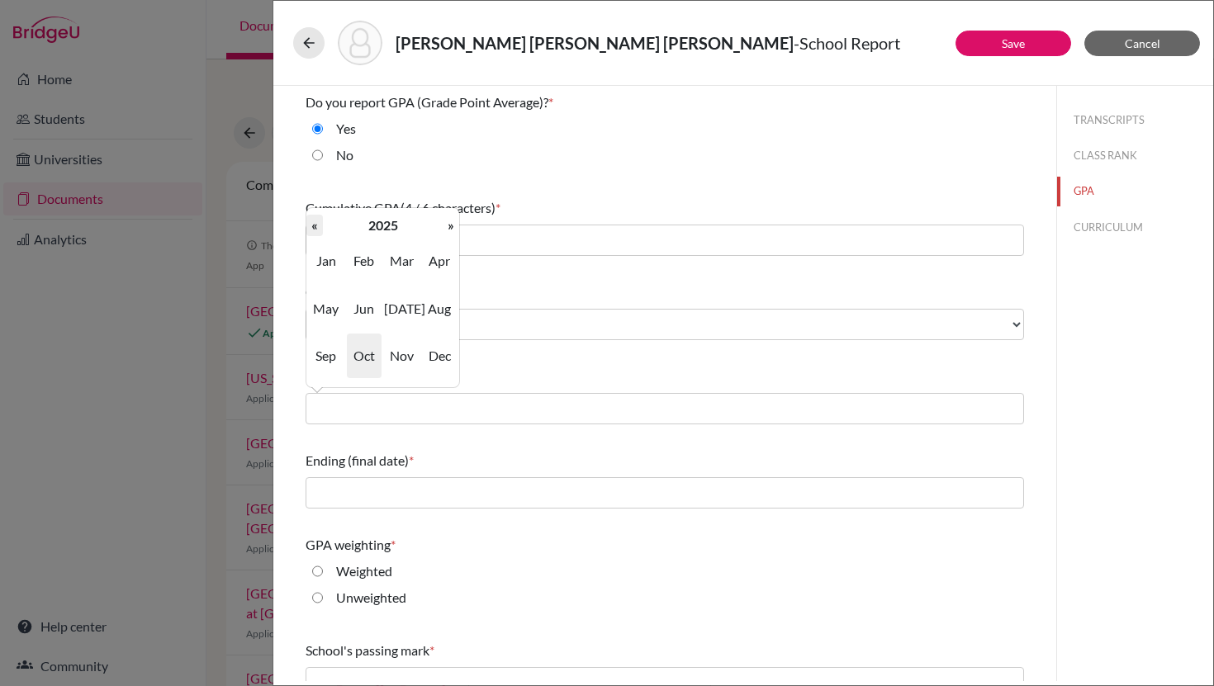
click at [315, 225] on th "«" at bounding box center [314, 225] width 17 height 21
click at [436, 305] on span "Aug" at bounding box center [439, 308] width 35 height 45
type input "08/2022"
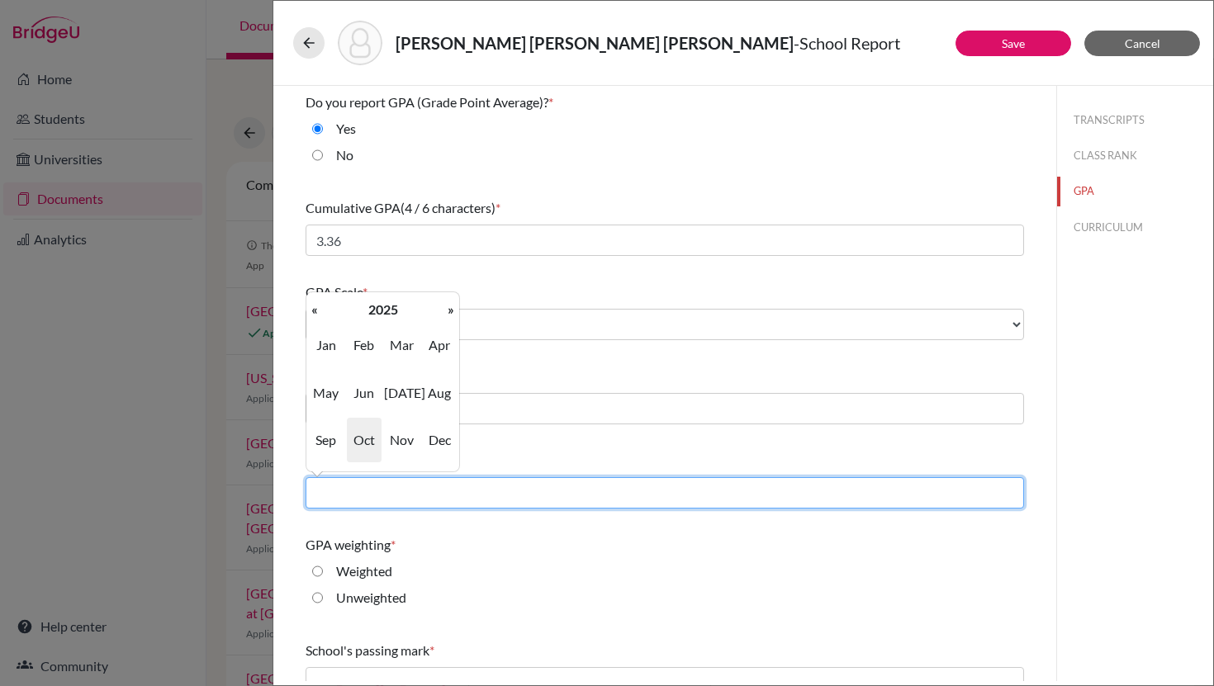
click at [351, 500] on input "text" at bounding box center [664, 492] width 718 height 31
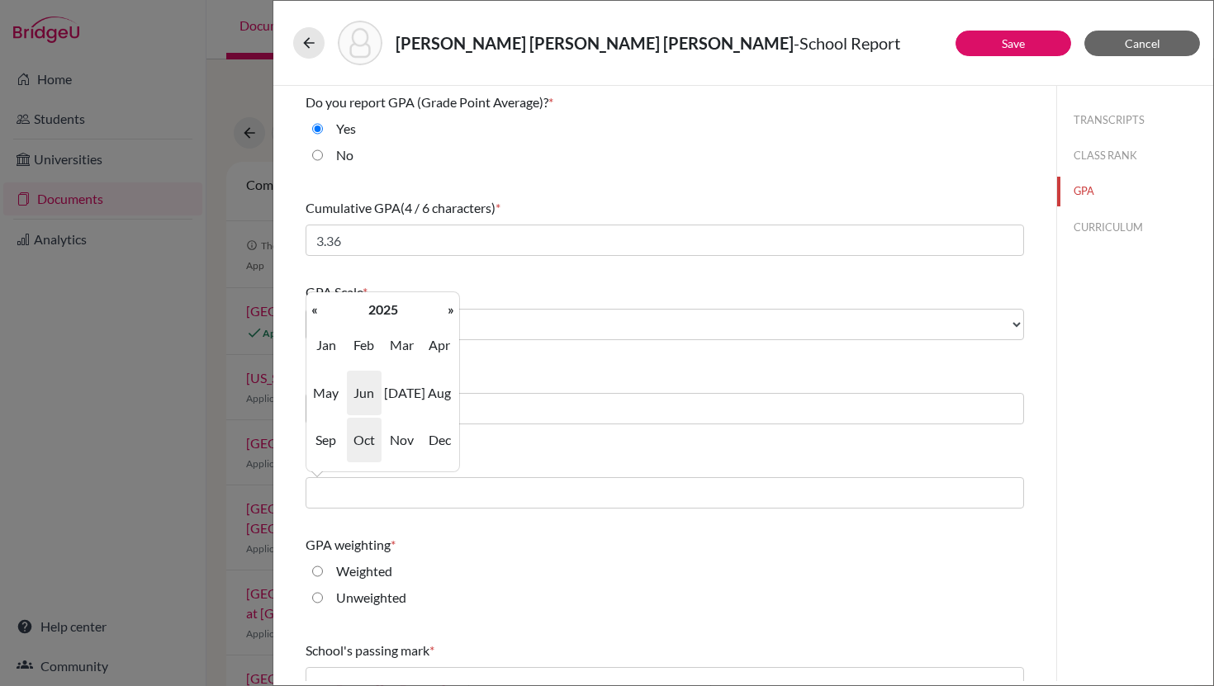
click at [358, 406] on span "Jun" at bounding box center [364, 393] width 35 height 45
type input "06/2025"
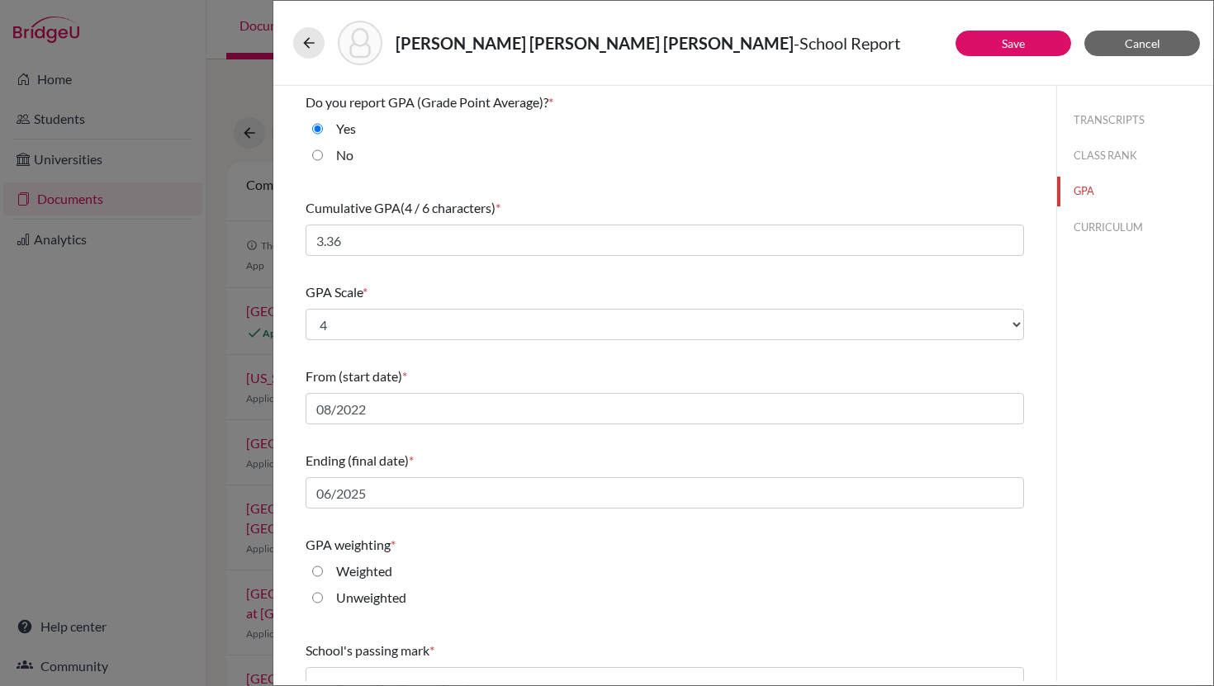
click at [316, 598] on input "Unweighted" at bounding box center [317, 598] width 11 height 20
radio input "true"
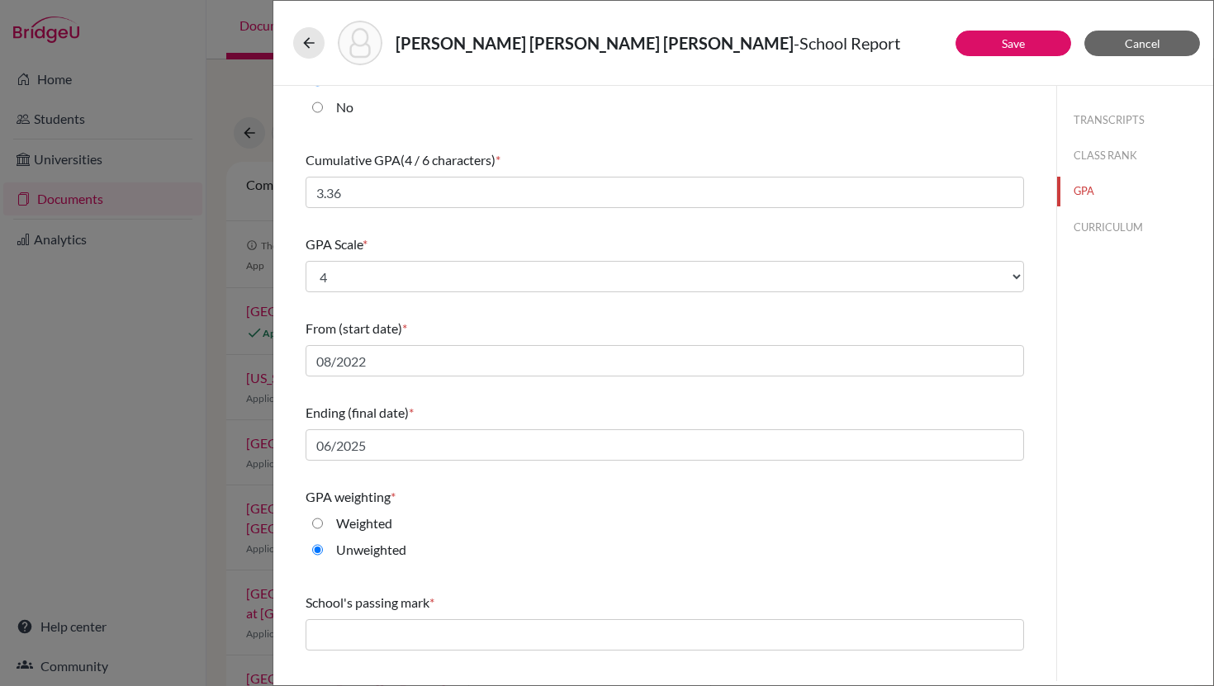
scroll to position [108, 0]
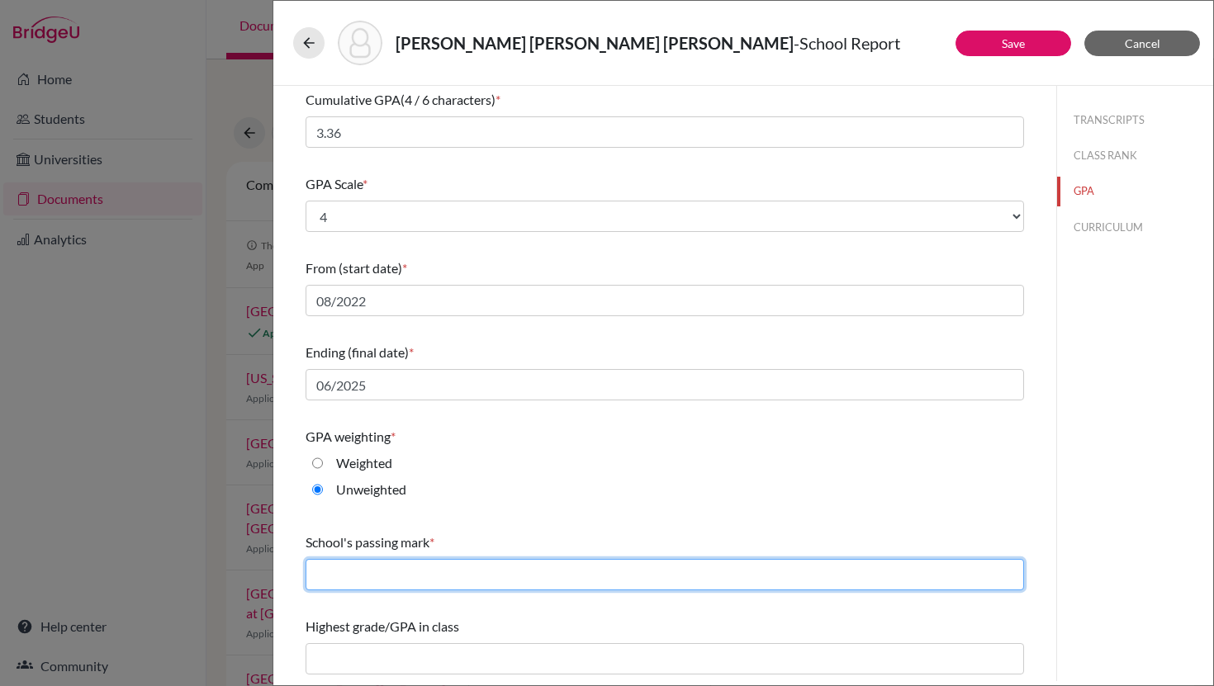
click at [403, 586] on input "text" at bounding box center [664, 574] width 718 height 31
type input "60"
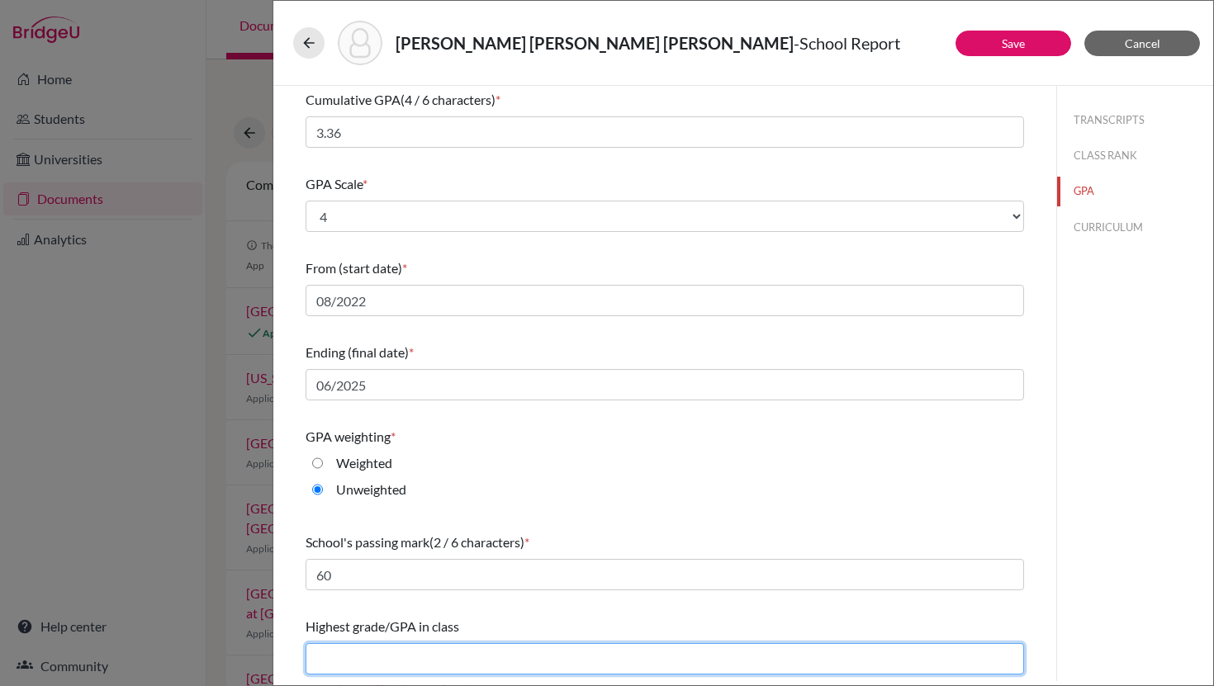
click at [390, 665] on input "text" at bounding box center [664, 658] width 718 height 31
type input "4.0"
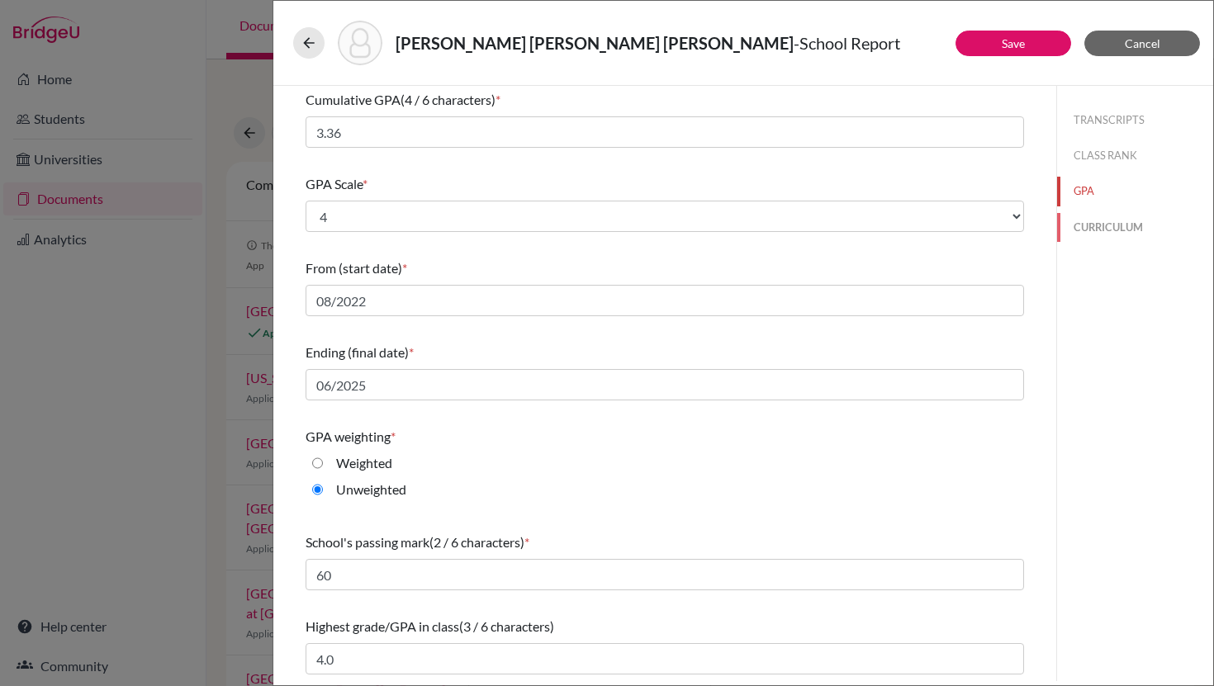
click at [1088, 223] on button "CURRICULUM" at bounding box center [1135, 227] width 156 height 29
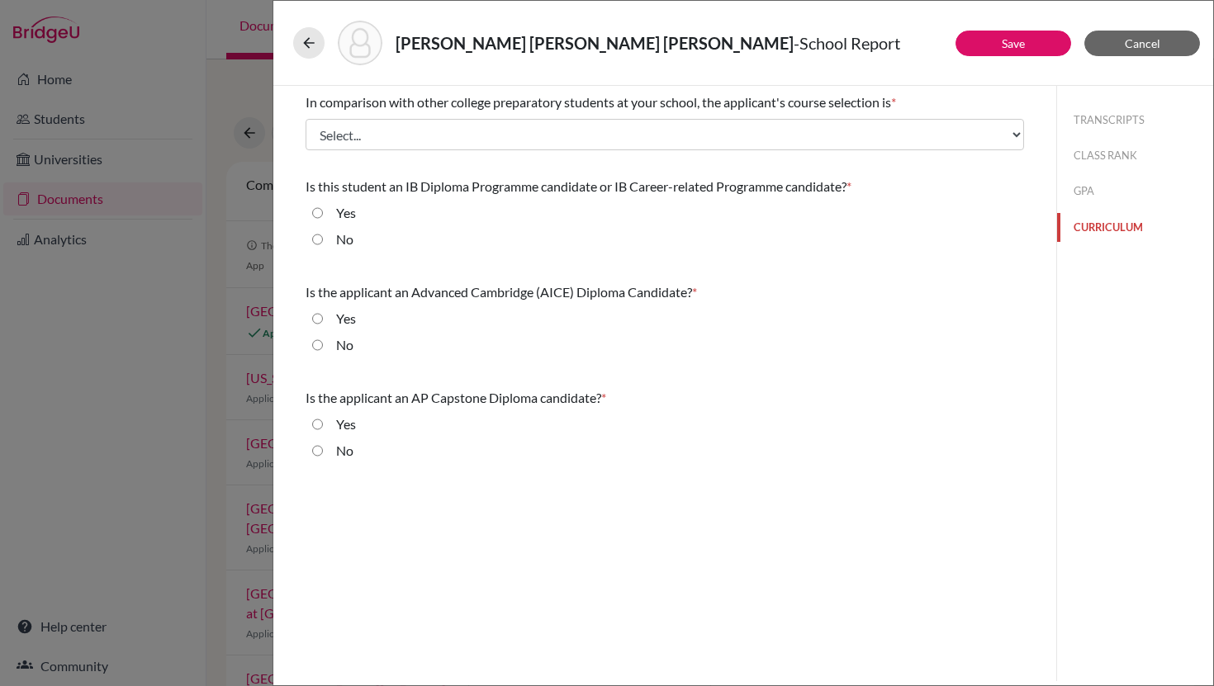
scroll to position [0, 0]
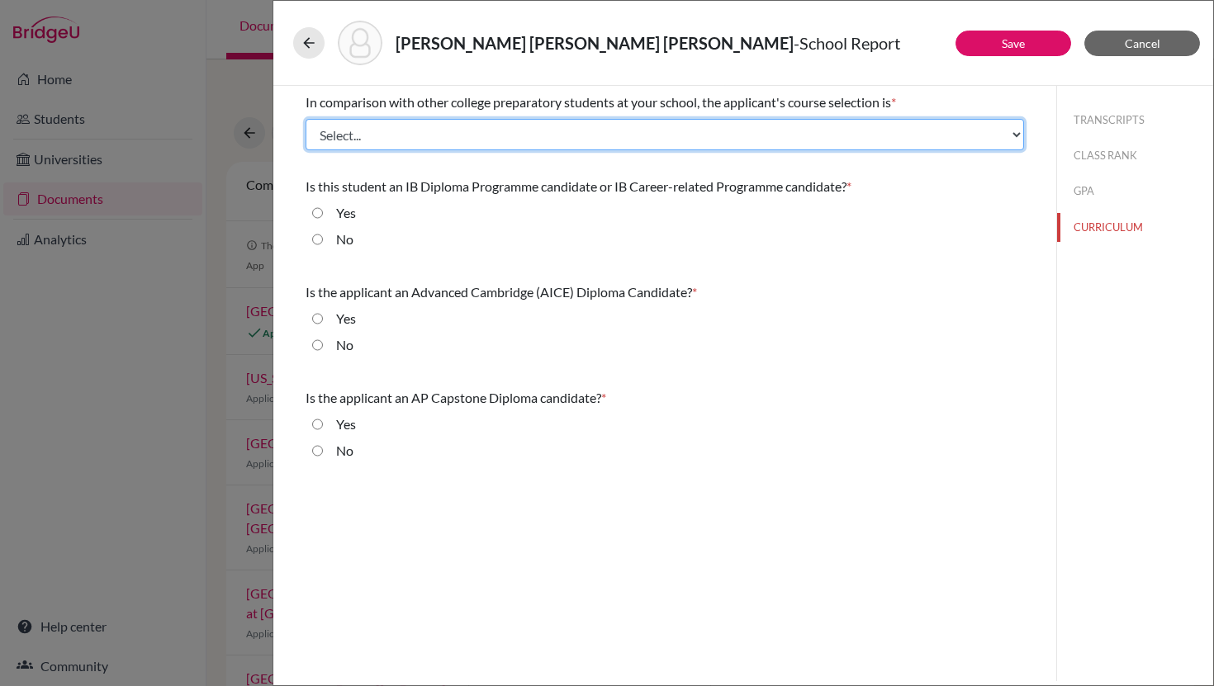
click at [771, 129] on select "Select... Less than demanding Average Demanding Very demanding Most demanding P…" at bounding box center [664, 134] width 718 height 31
select select "2"
click at [305, 119] on select "Select... Less than demanding Average Demanding Very demanding Most demanding P…" at bounding box center [664, 134] width 718 height 31
click at [745, 125] on select "Select... Less than demanding Average Demanding Very demanding Most demanding P…" at bounding box center [664, 134] width 718 height 31
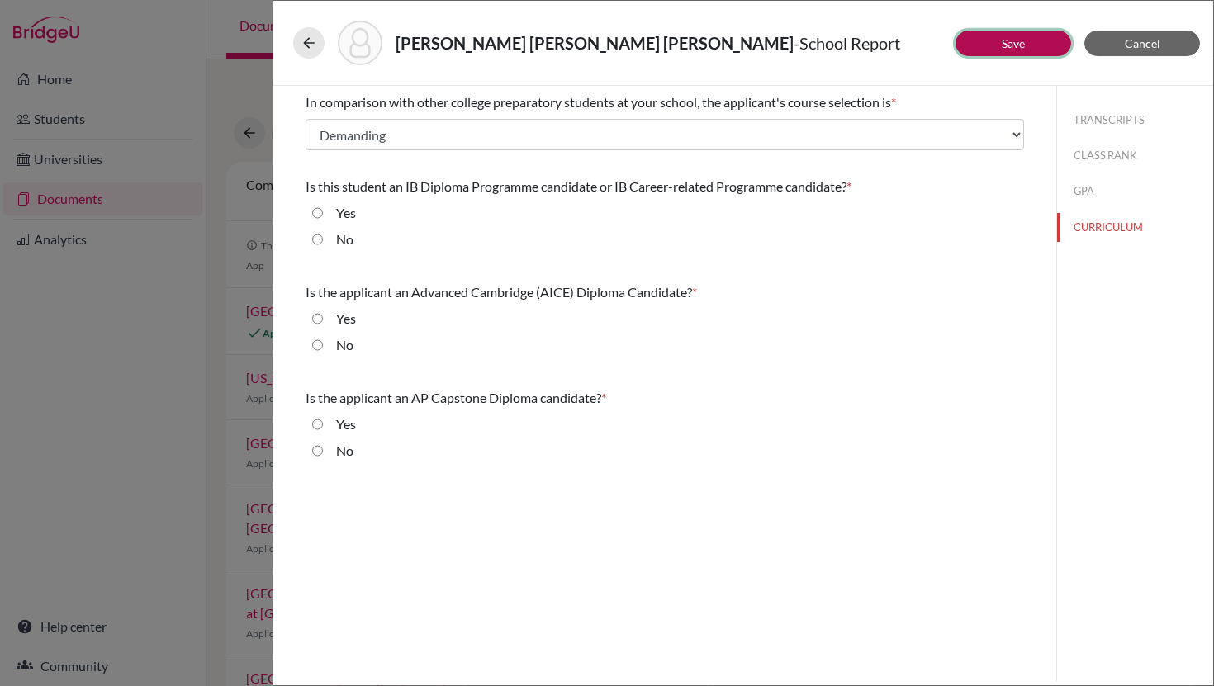
click at [1017, 45] on link "Save" at bounding box center [1012, 43] width 23 height 14
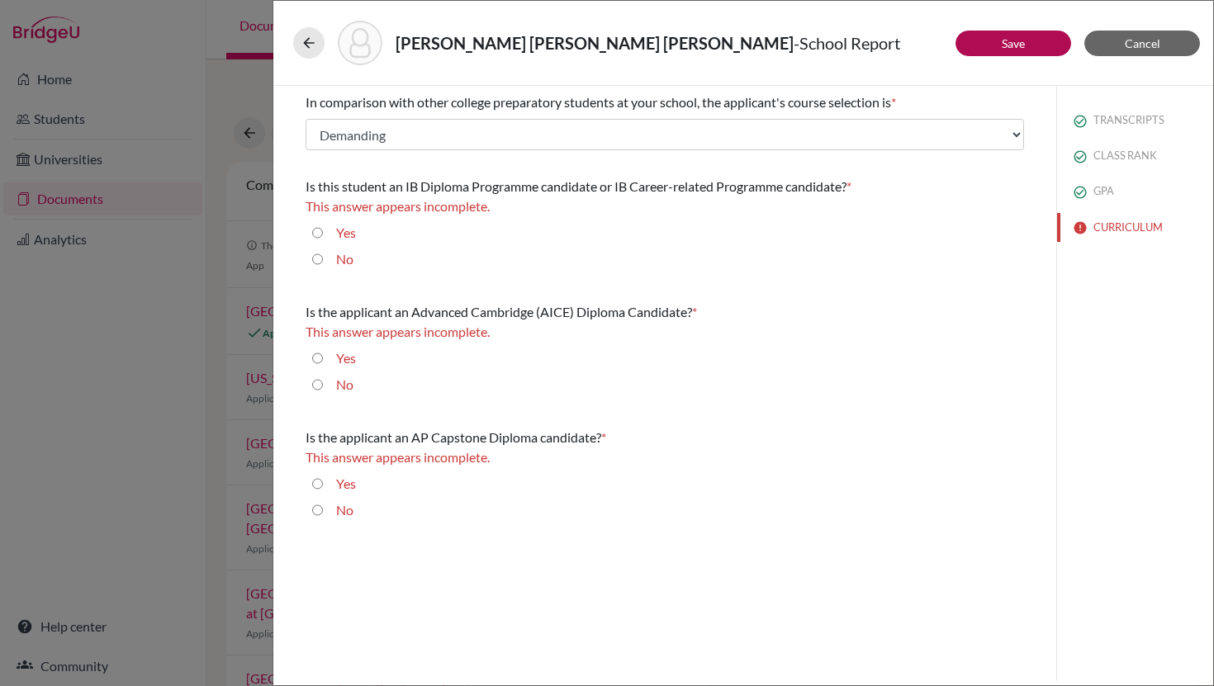
click at [314, 259] on input "No" at bounding box center [317, 259] width 11 height 20
radio input "true"
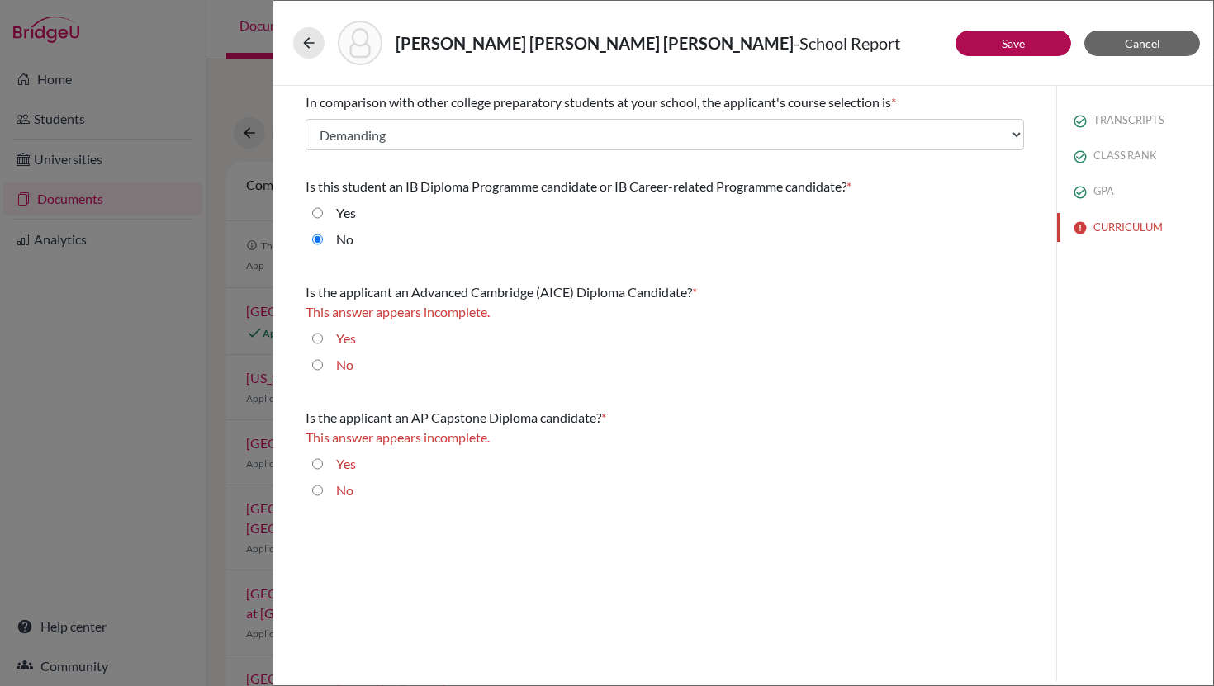
click at [319, 361] on input "No" at bounding box center [317, 365] width 11 height 20
radio input "true"
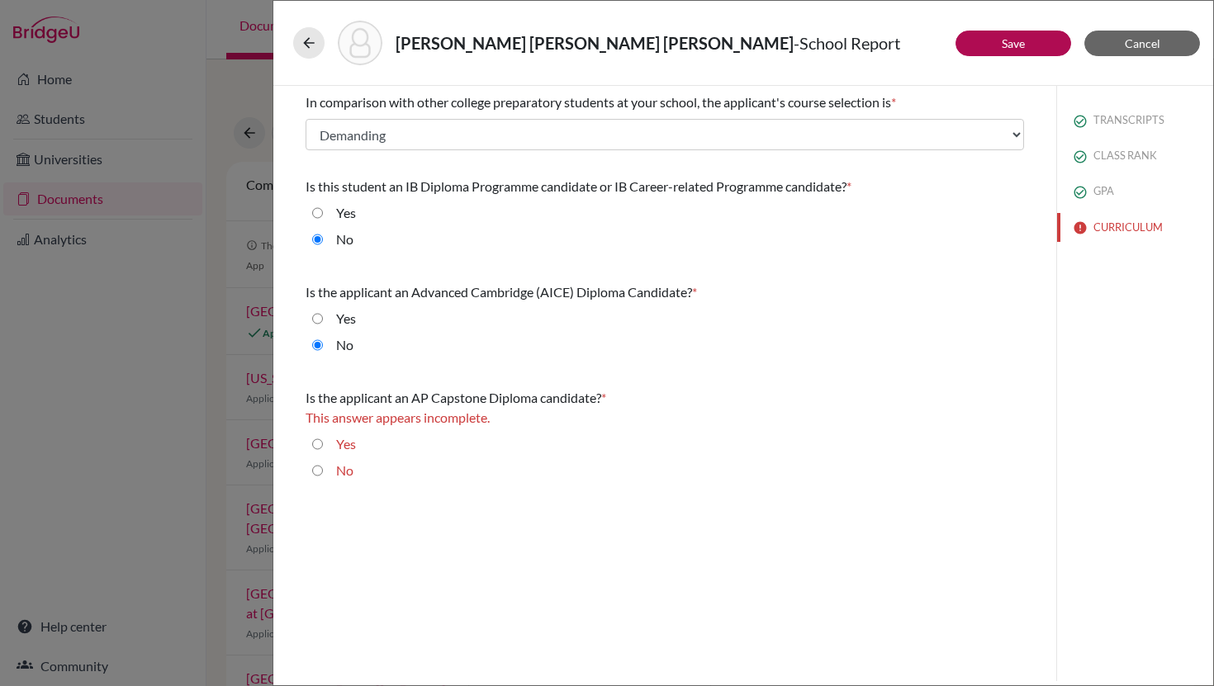
click at [320, 471] on input "No" at bounding box center [317, 471] width 11 height 20
radio input "true"
click at [1020, 37] on link "Save" at bounding box center [1012, 43] width 23 height 14
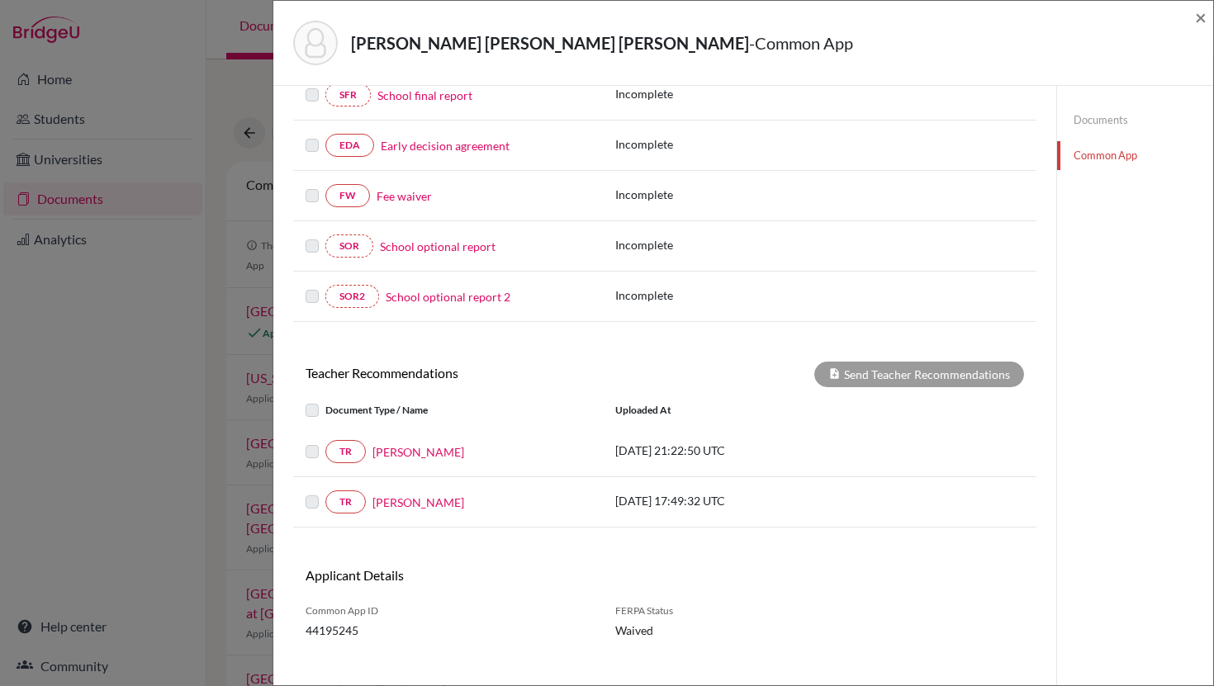
scroll to position [431, 0]
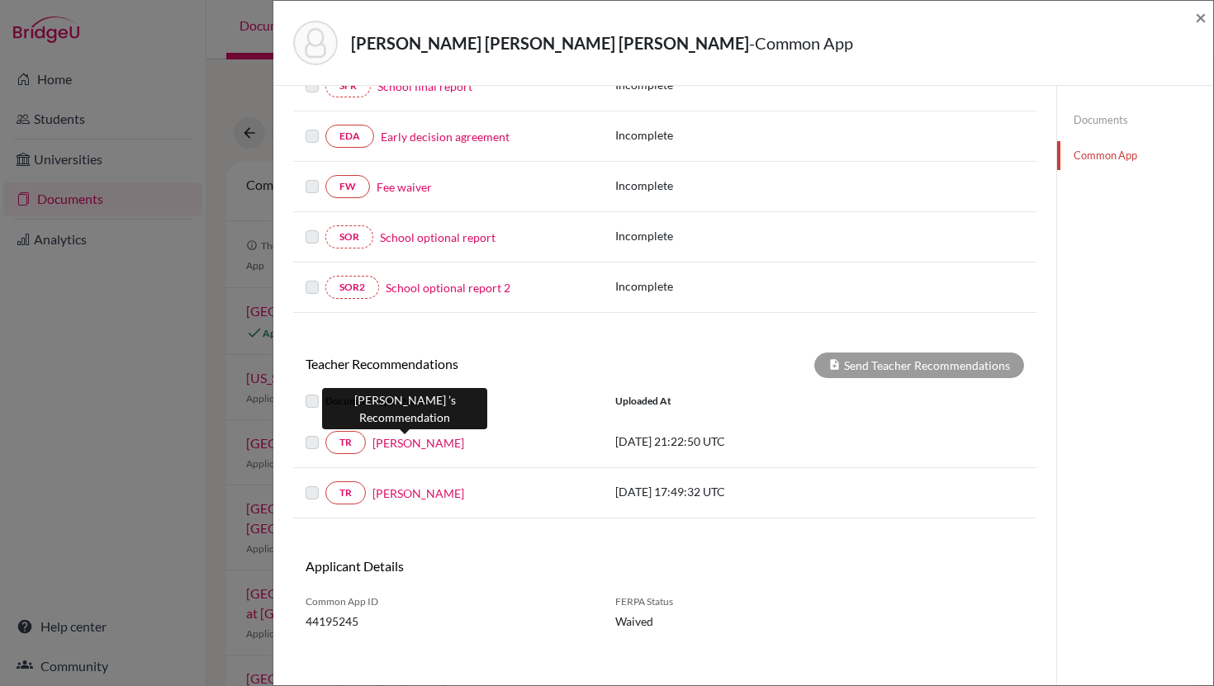
click at [390, 444] on link "Rodrigo Diaz" at bounding box center [418, 442] width 92 height 17
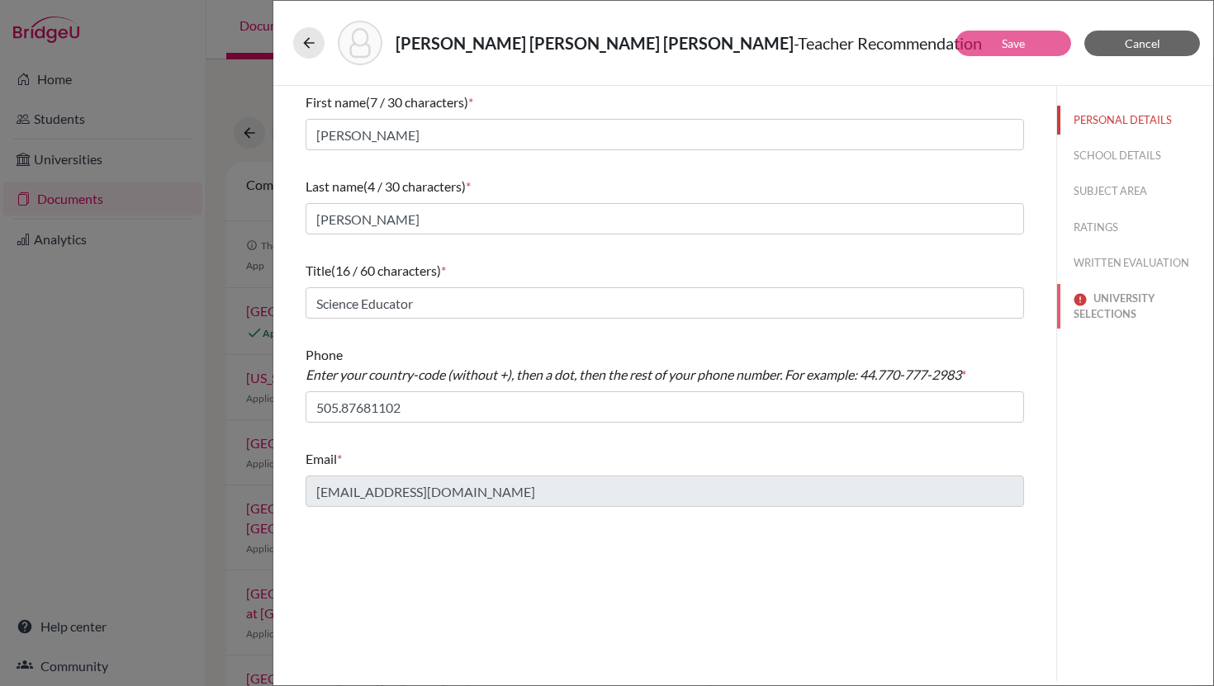
click at [1119, 311] on button "UNIVERSITY SELECTIONS" at bounding box center [1135, 306] width 156 height 45
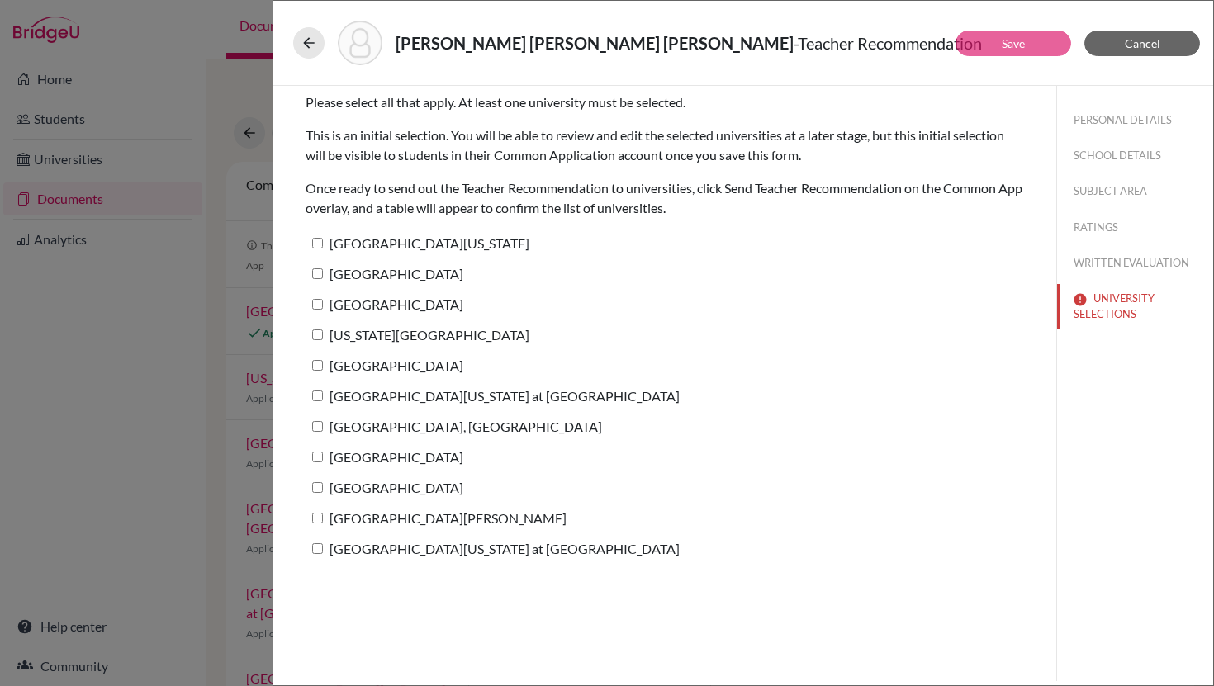
click at [319, 332] on input "Texas Christian University" at bounding box center [317, 334] width 11 height 11
checkbox input "true"
click at [1026, 57] on div "Pereira Lopez, Sofia Maria Jose - Teacher Recommendation" at bounding box center [743, 43] width 900 height 45
click at [1020, 46] on link "Save" at bounding box center [1012, 43] width 23 height 14
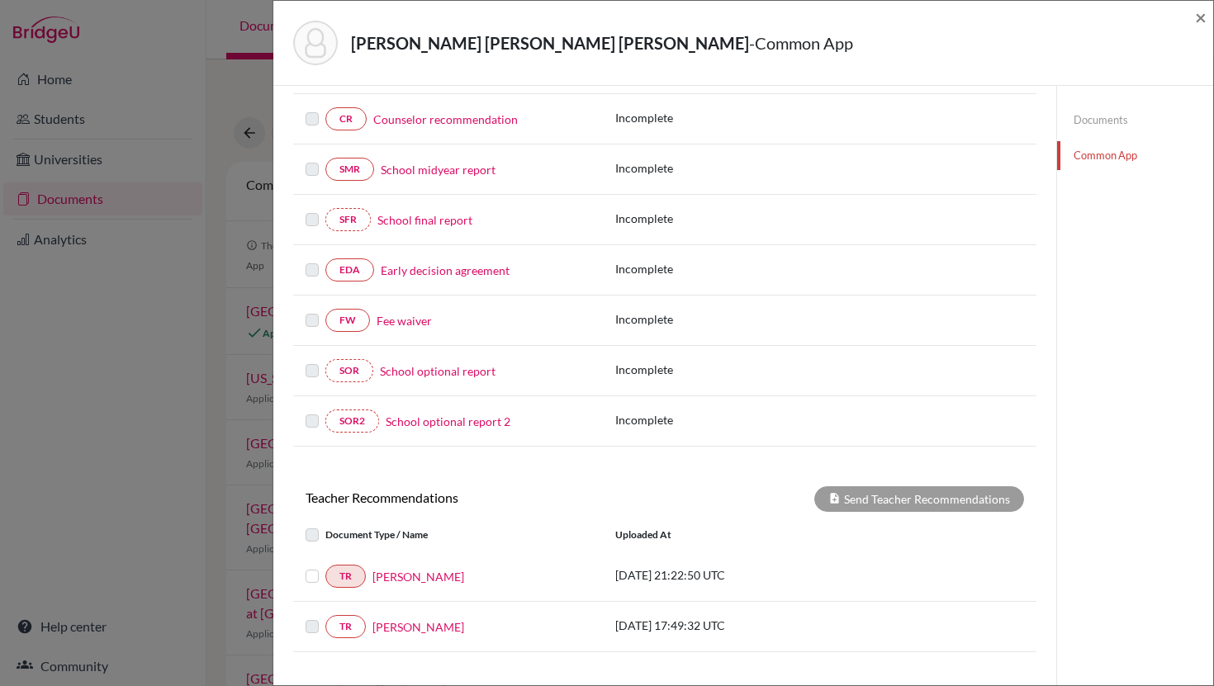
scroll to position [442, 0]
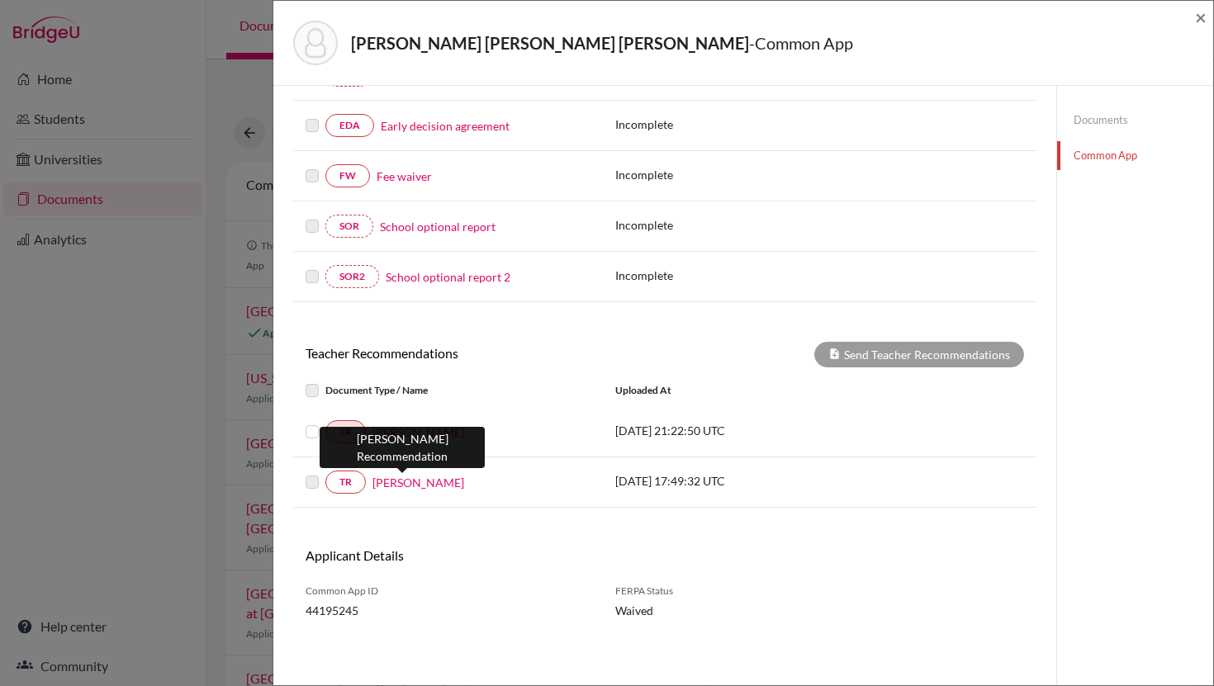
click at [419, 486] on link "Olivia Gunn" at bounding box center [418, 482] width 92 height 17
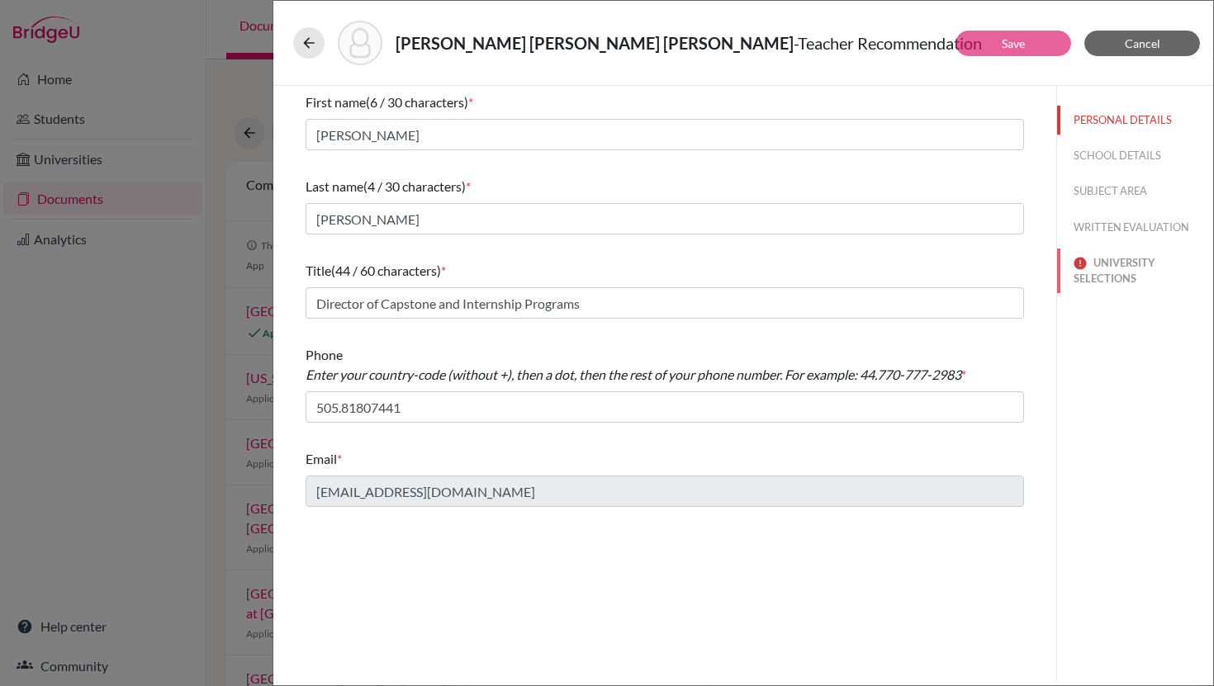
click at [1090, 282] on button "UNIVERSITY SELECTIONS" at bounding box center [1135, 270] width 156 height 45
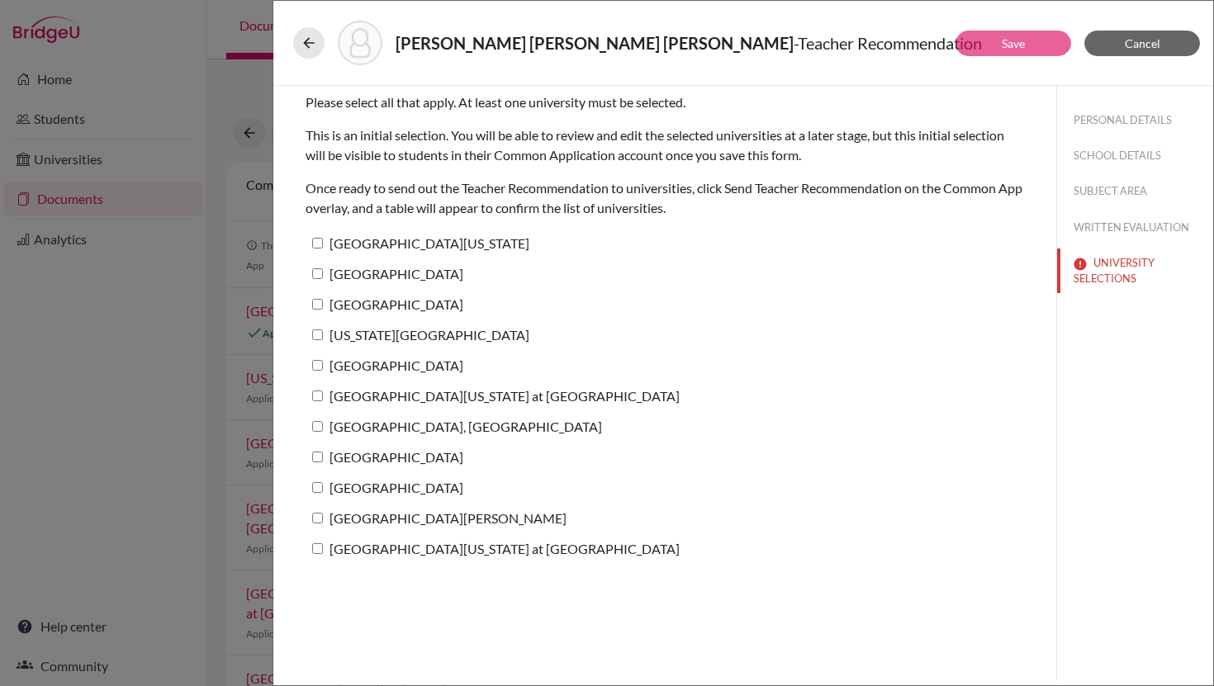
click at [316, 428] on input "Purdue University, West Lafayette" at bounding box center [317, 426] width 11 height 11
checkbox input "true"
click at [1010, 46] on link "Save" at bounding box center [1012, 43] width 23 height 14
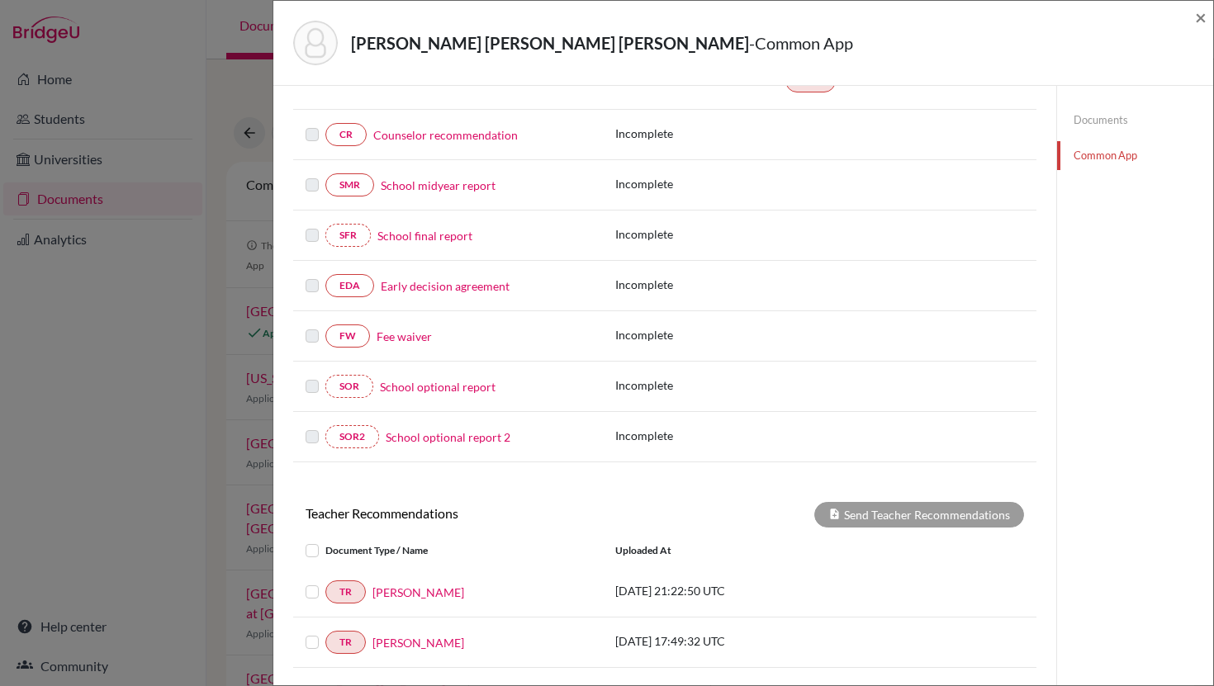
scroll to position [442, 0]
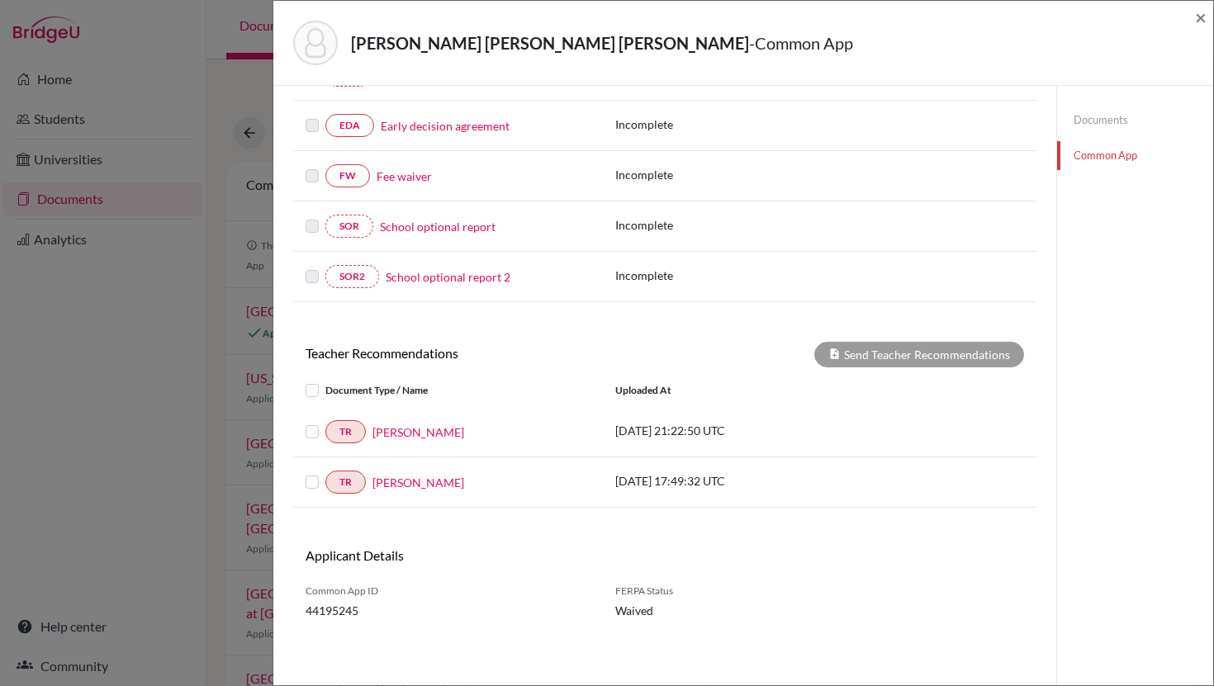
click at [325, 381] on label at bounding box center [325, 381] width 0 height 0
click at [0, 0] on input "checkbox" at bounding box center [0, 0] width 0 height 0
click at [325, 472] on label at bounding box center [325, 472] width 0 height 0
click at [0, 0] on input "checkbox" at bounding box center [0, 0] width 0 height 0
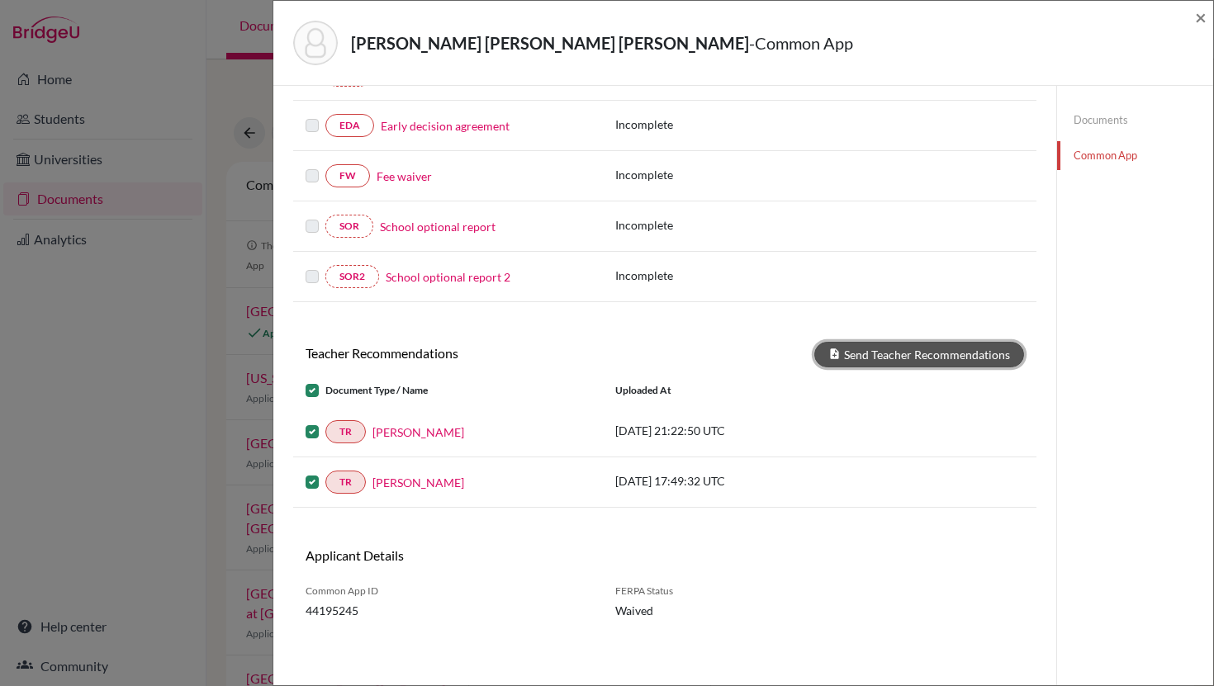
click at [868, 350] on button "Send Teacher Recommendations" at bounding box center [919, 355] width 210 height 26
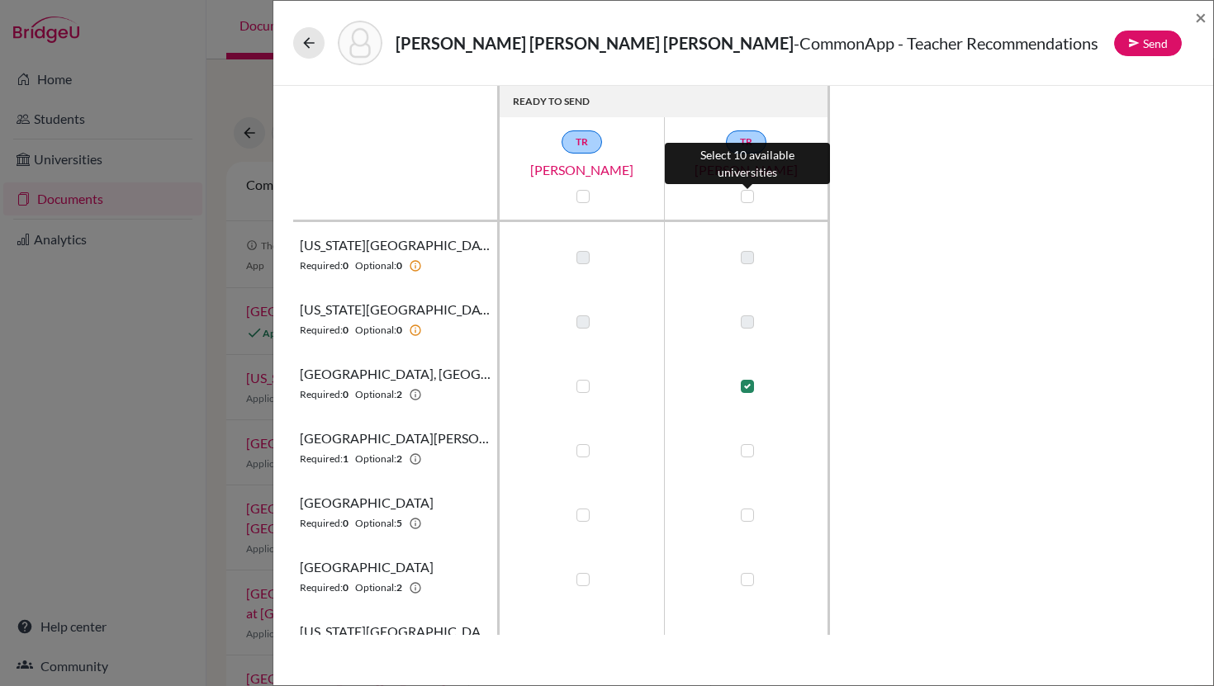
click at [748, 194] on label at bounding box center [747, 196] width 13 height 13
click at [748, 194] on input "checkbox" at bounding box center [742, 195] width 13 height 17
checkbox input "true"
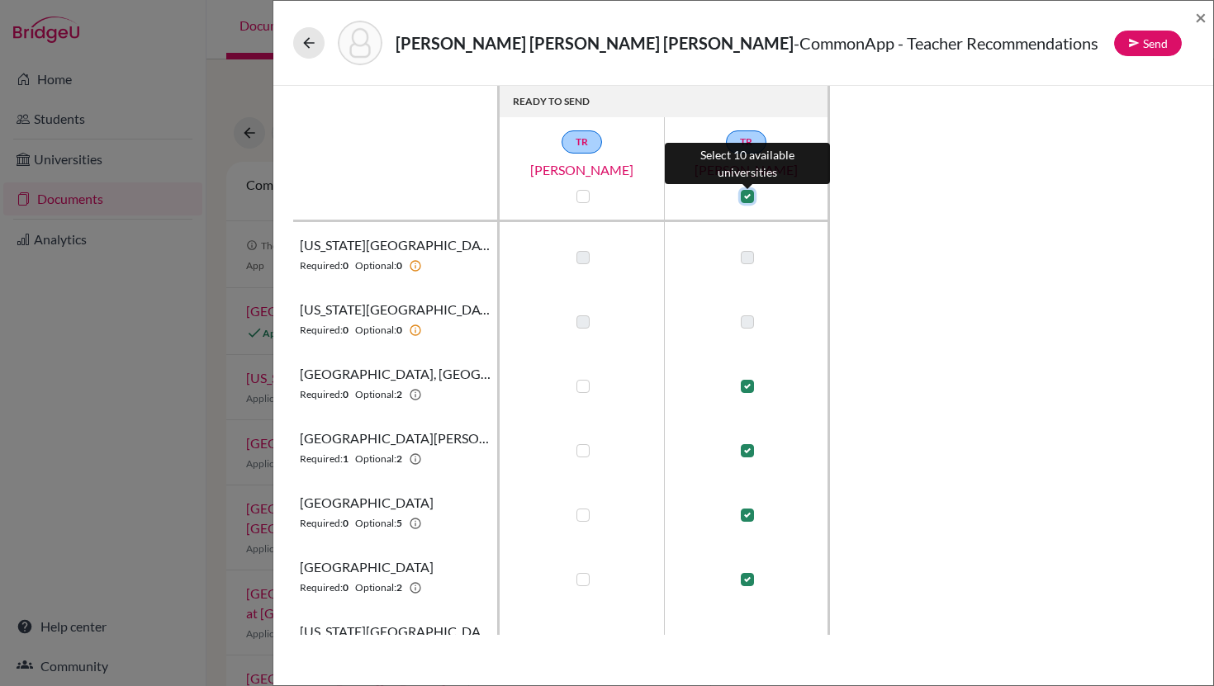
checkbox input "true"
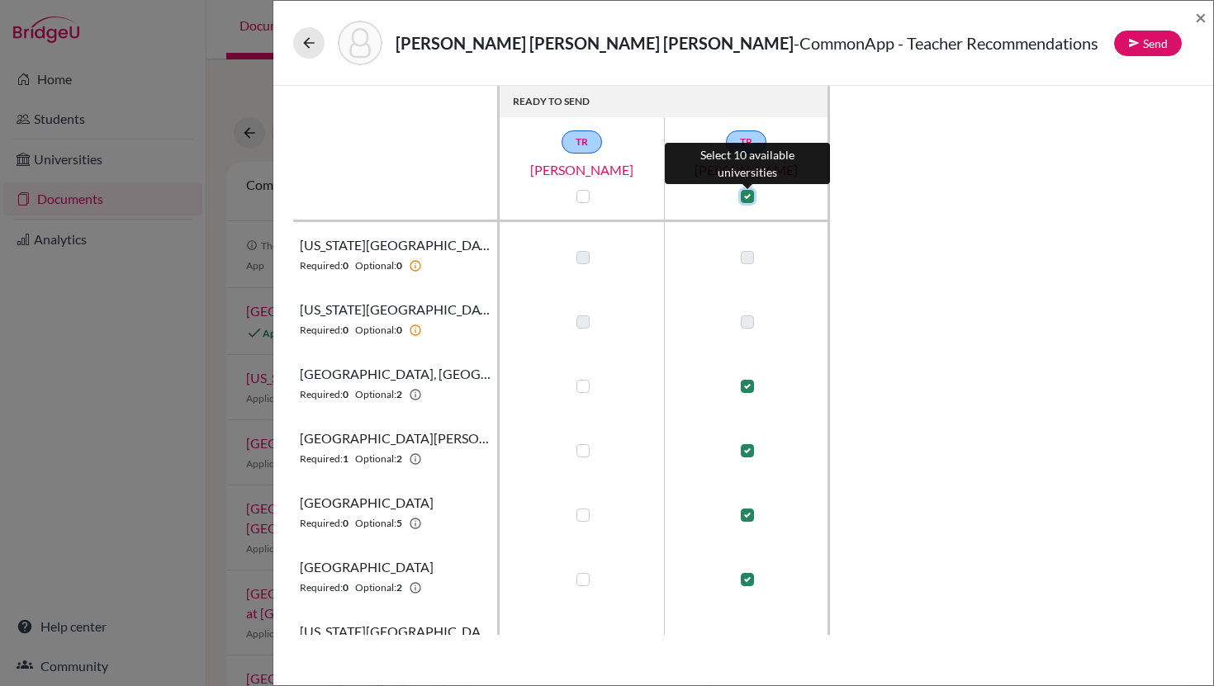
checkbox input "true"
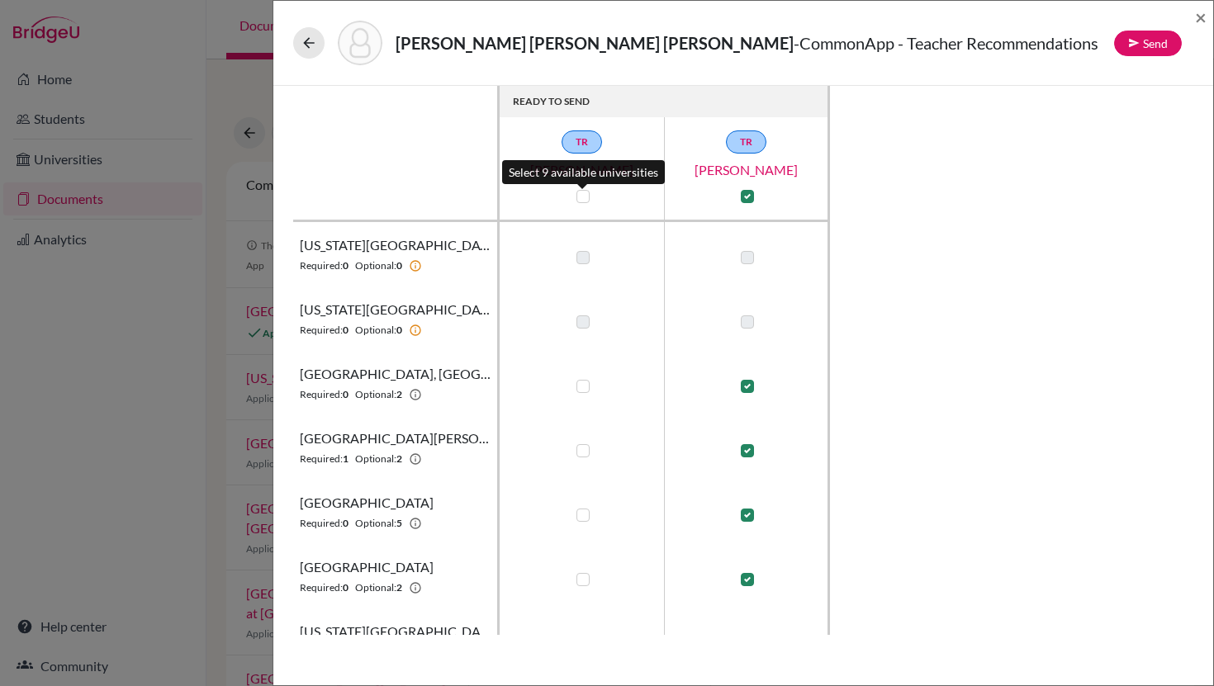
click at [583, 197] on label at bounding box center [582, 196] width 13 height 13
click at [583, 197] on input "checkbox" at bounding box center [578, 195] width 13 height 17
checkbox input "true"
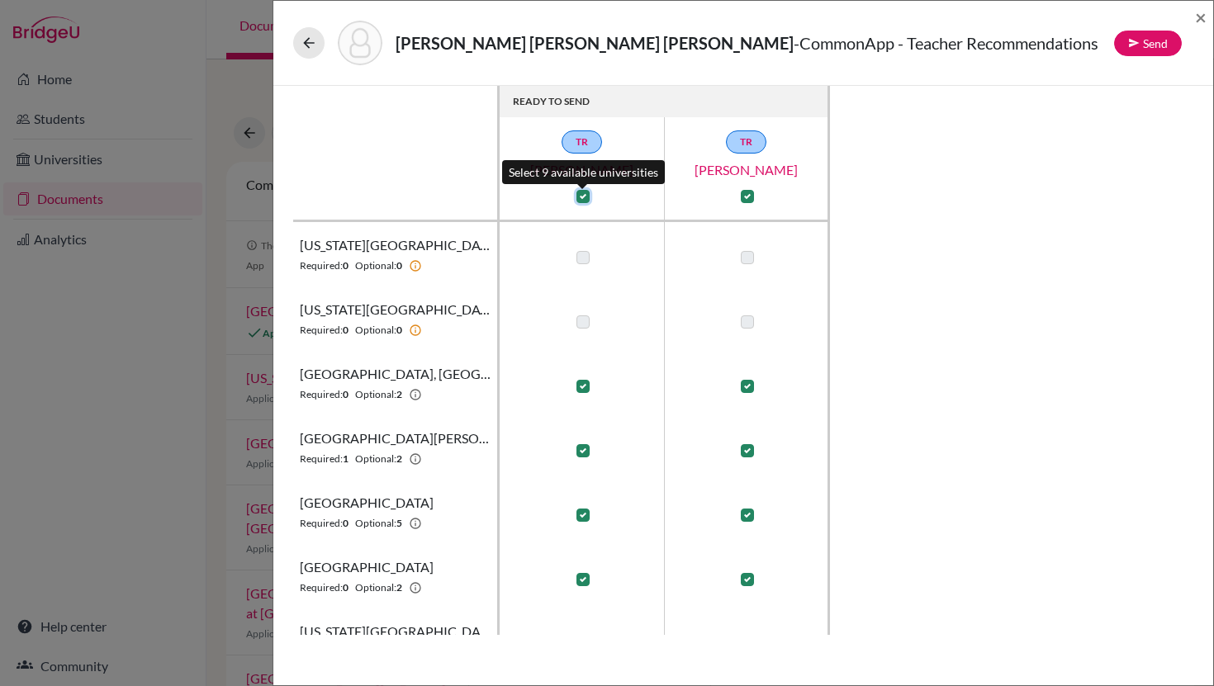
checkbox input "true"
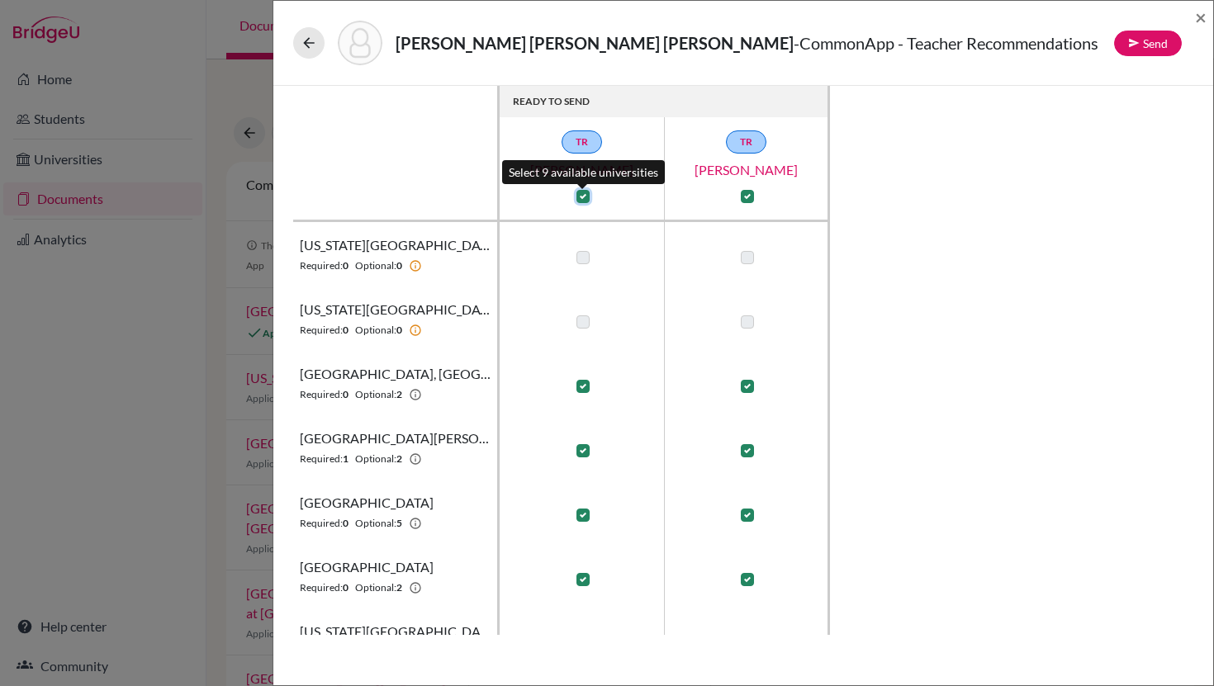
checkbox input "true"
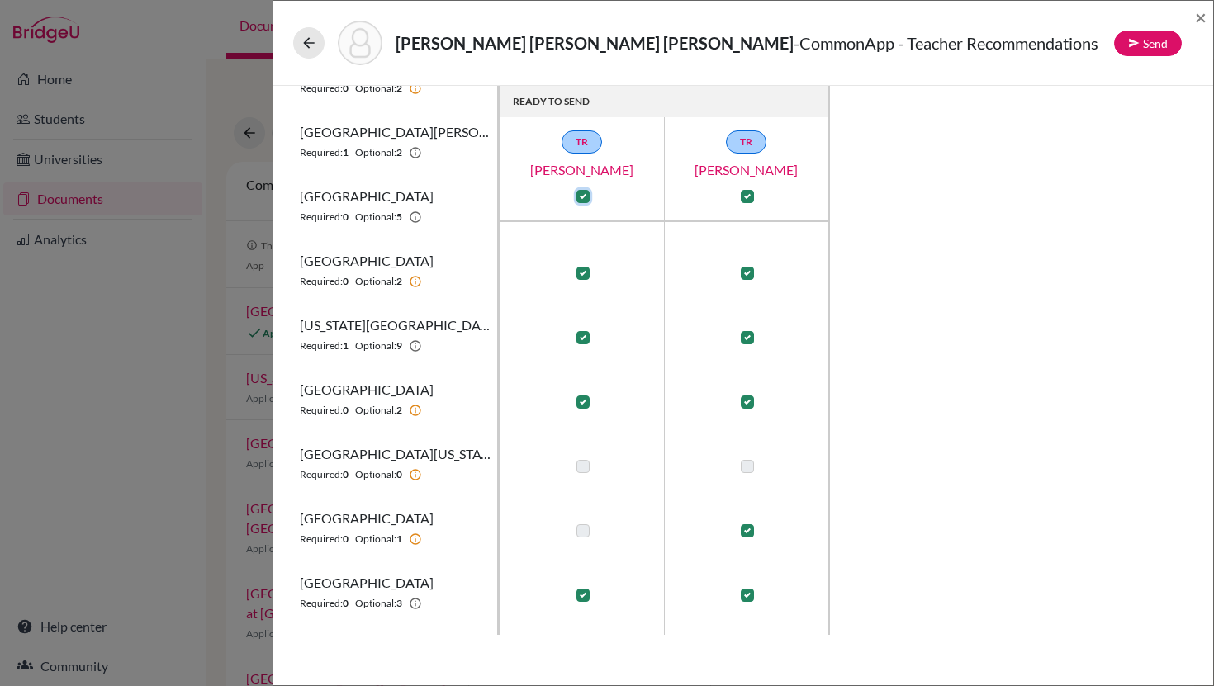
scroll to position [324, 0]
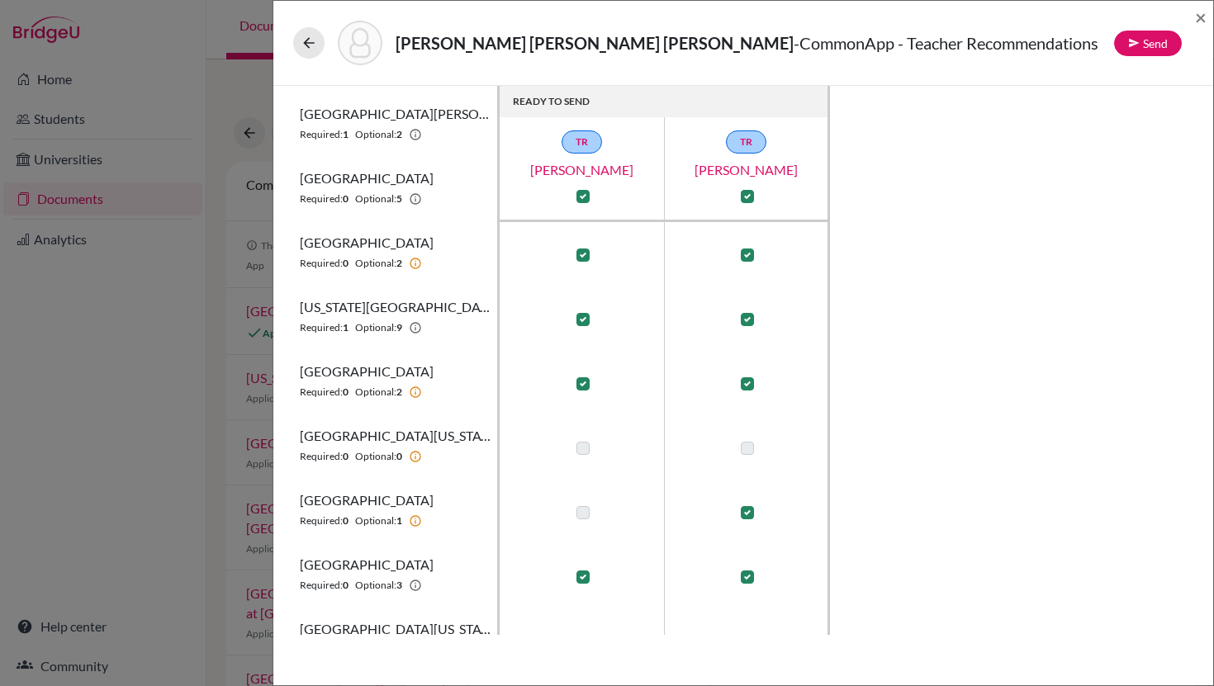
click at [748, 517] on label at bounding box center [747, 512] width 13 height 13
click at [748, 517] on input "checkbox" at bounding box center [742, 511] width 13 height 17
checkbox input "false"
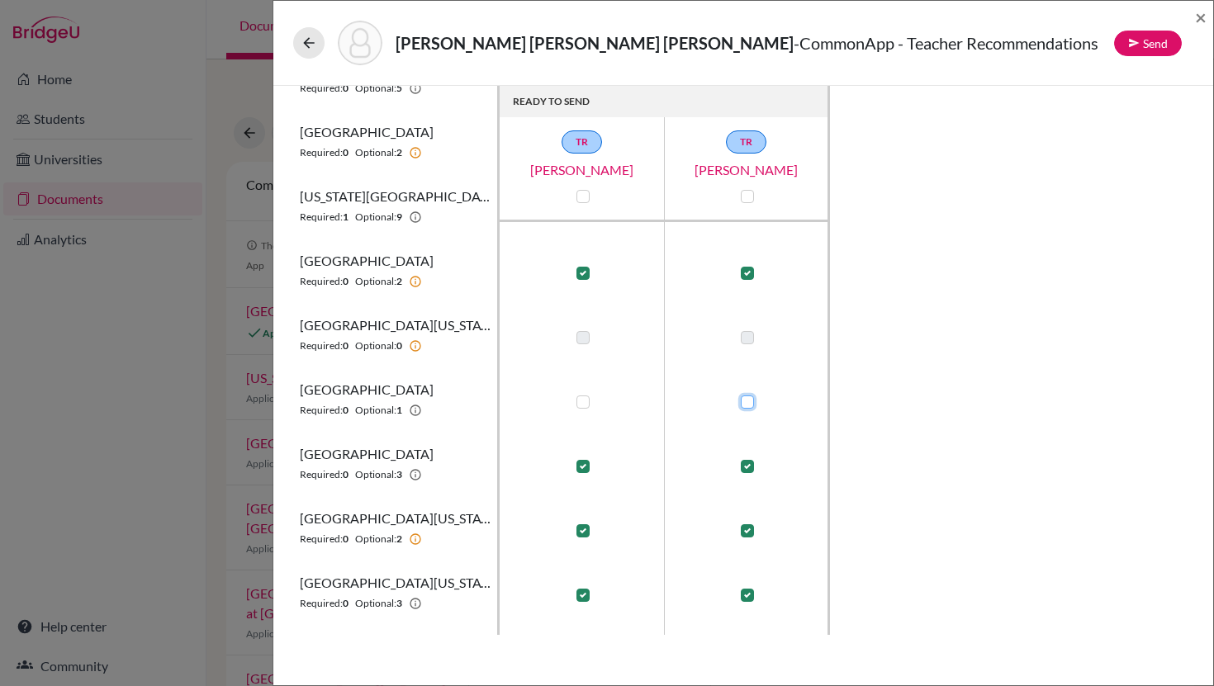
scroll to position [489, 0]
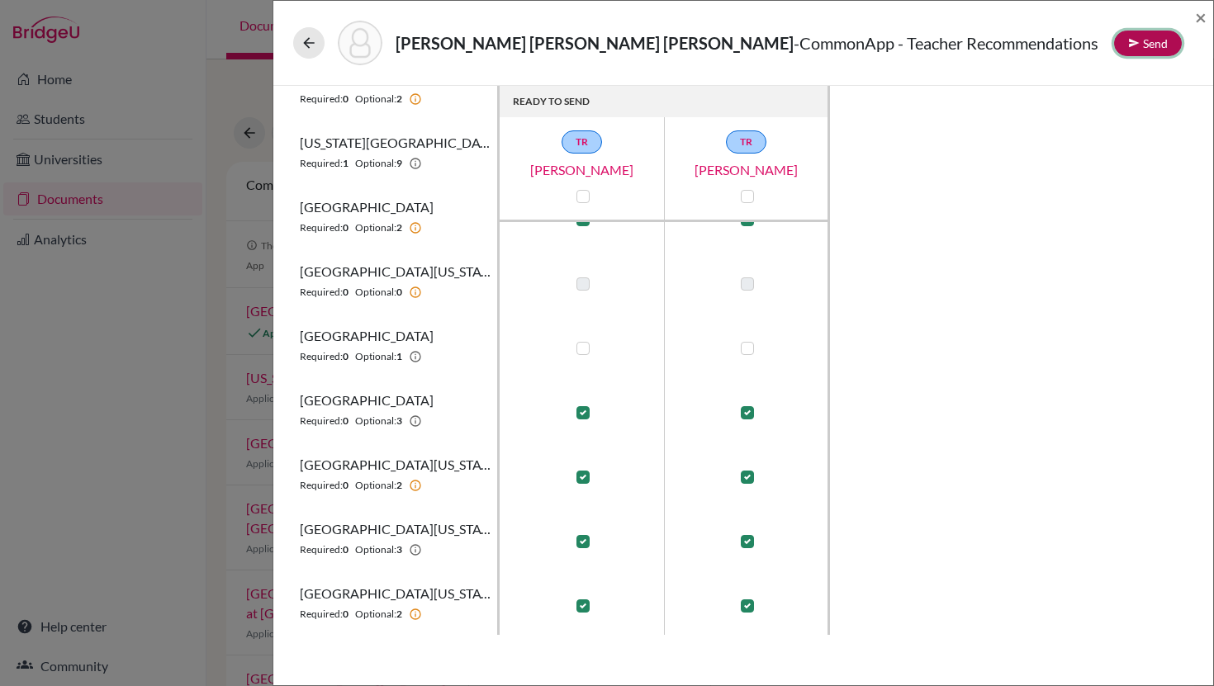
click at [1140, 40] on button "Send" at bounding box center [1148, 44] width 68 height 26
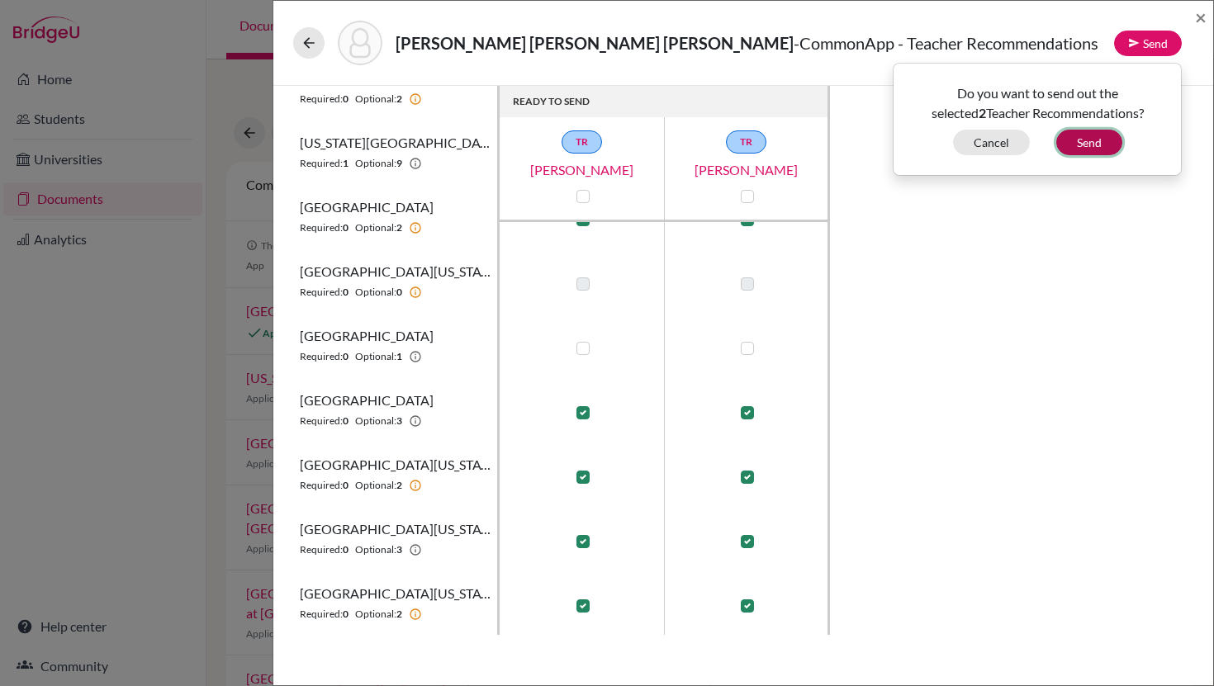
click at [1092, 145] on button "Send" at bounding box center [1089, 143] width 66 height 26
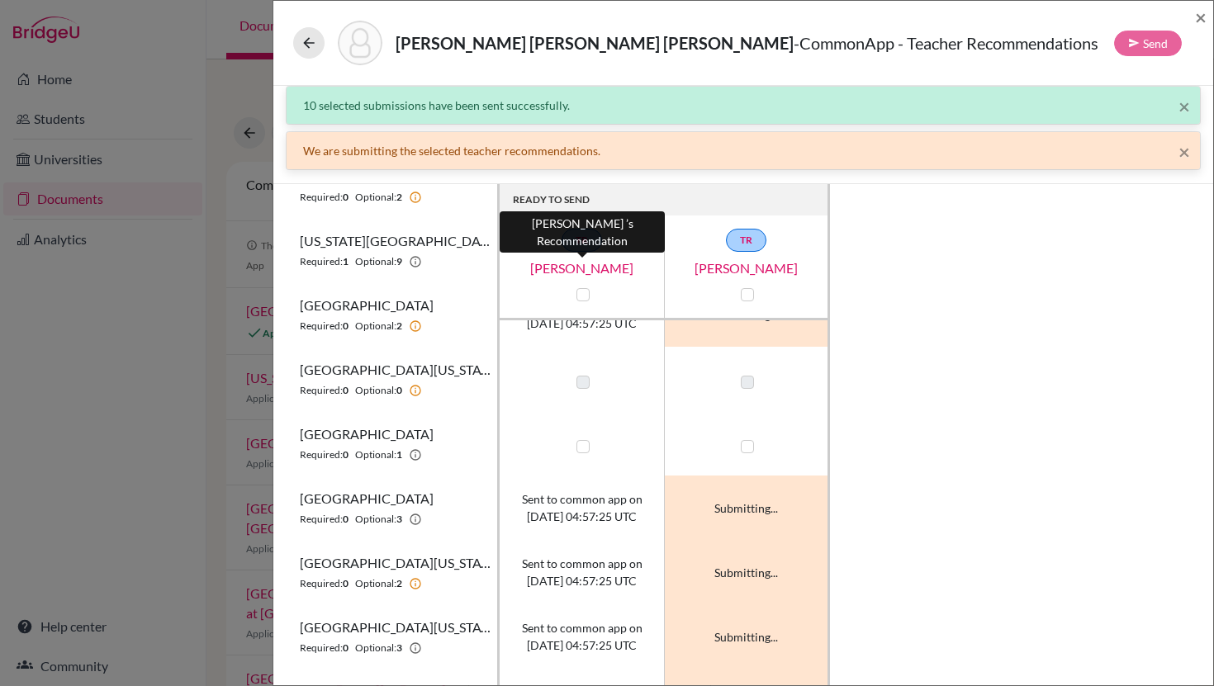
click at [598, 270] on link "Rodrigo Diaz" at bounding box center [581, 268] width 165 height 20
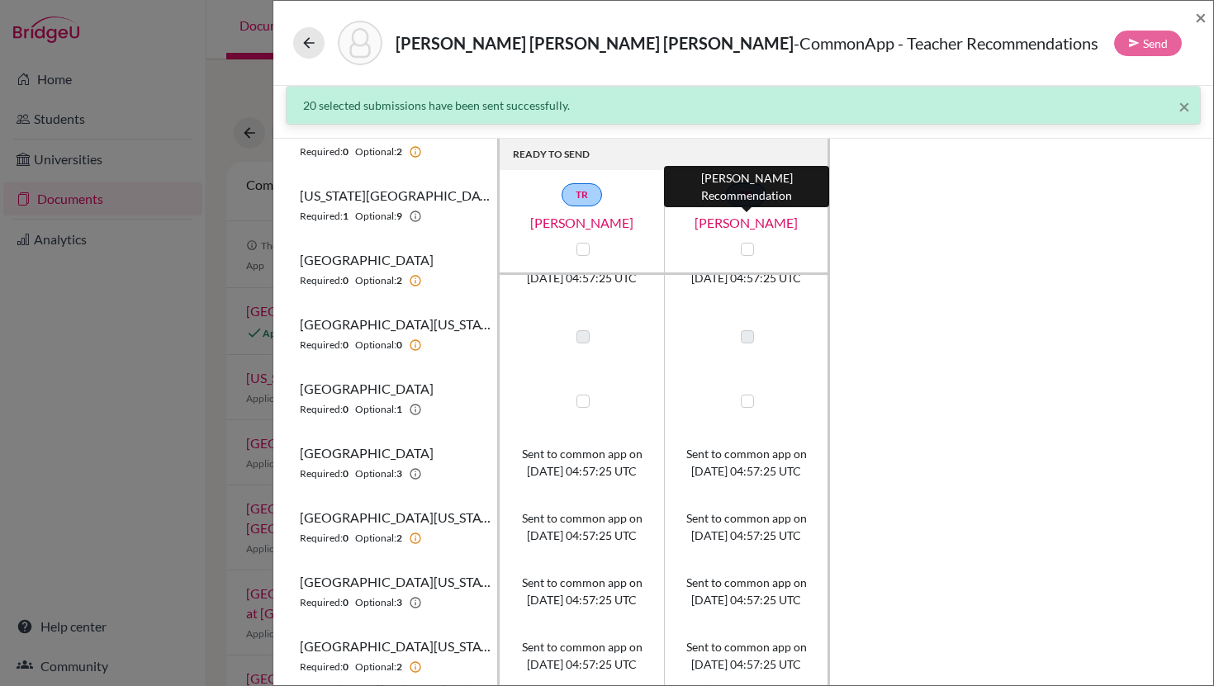
click at [764, 220] on link "Olivia Gunn" at bounding box center [746, 223] width 165 height 20
click at [1205, 17] on span "×" at bounding box center [1201, 17] width 12 height 24
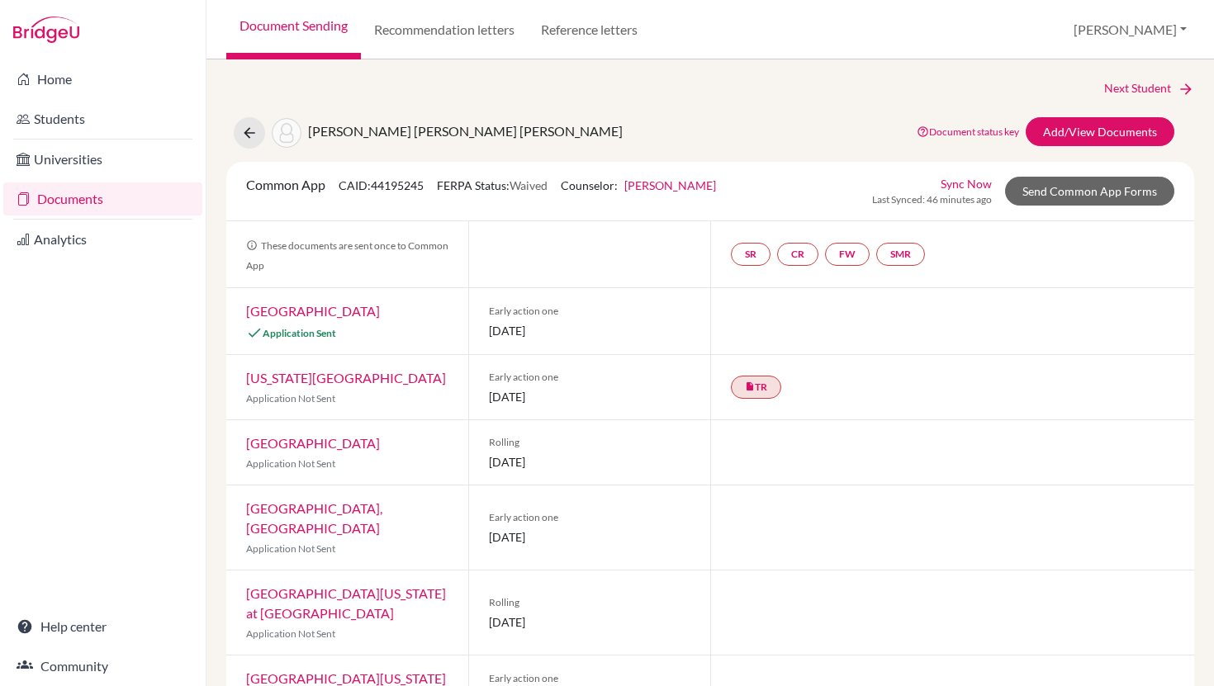
click at [861, 92] on div "Next Student" at bounding box center [710, 88] width 968 height 18
click at [65, 193] on link "Documents" at bounding box center [102, 198] width 199 height 33
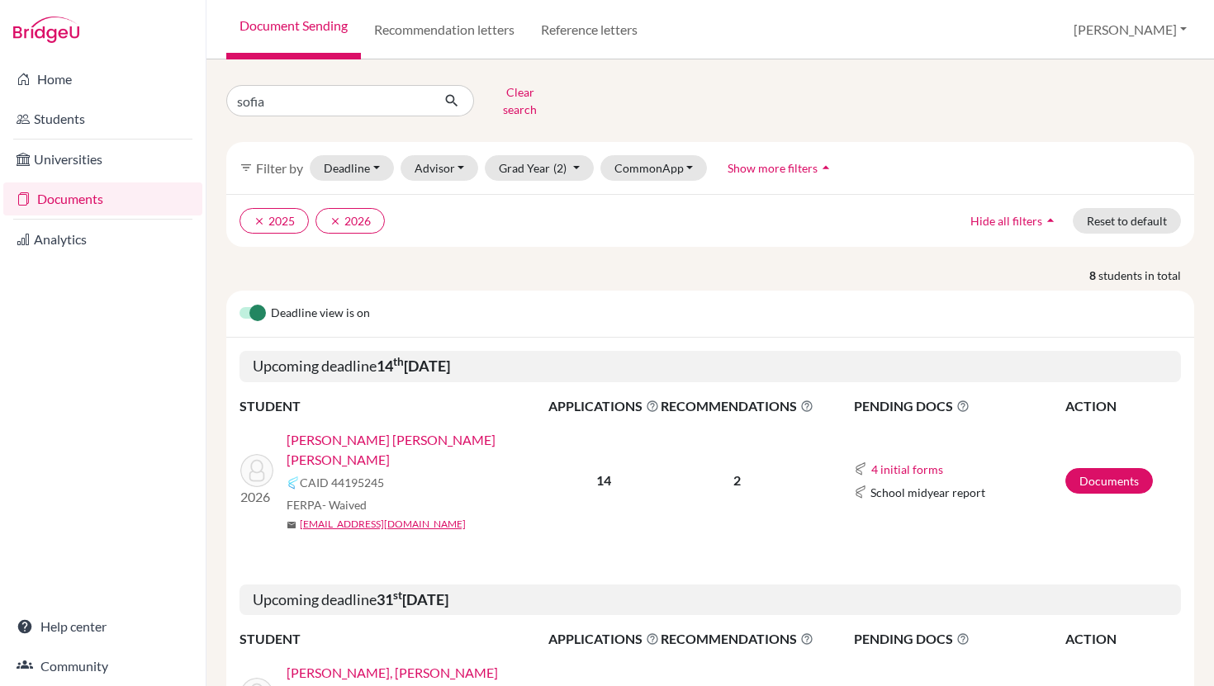
click at [433, 430] on link "[PERSON_NAME] [PERSON_NAME] [PERSON_NAME]" at bounding box center [422, 450] width 272 height 40
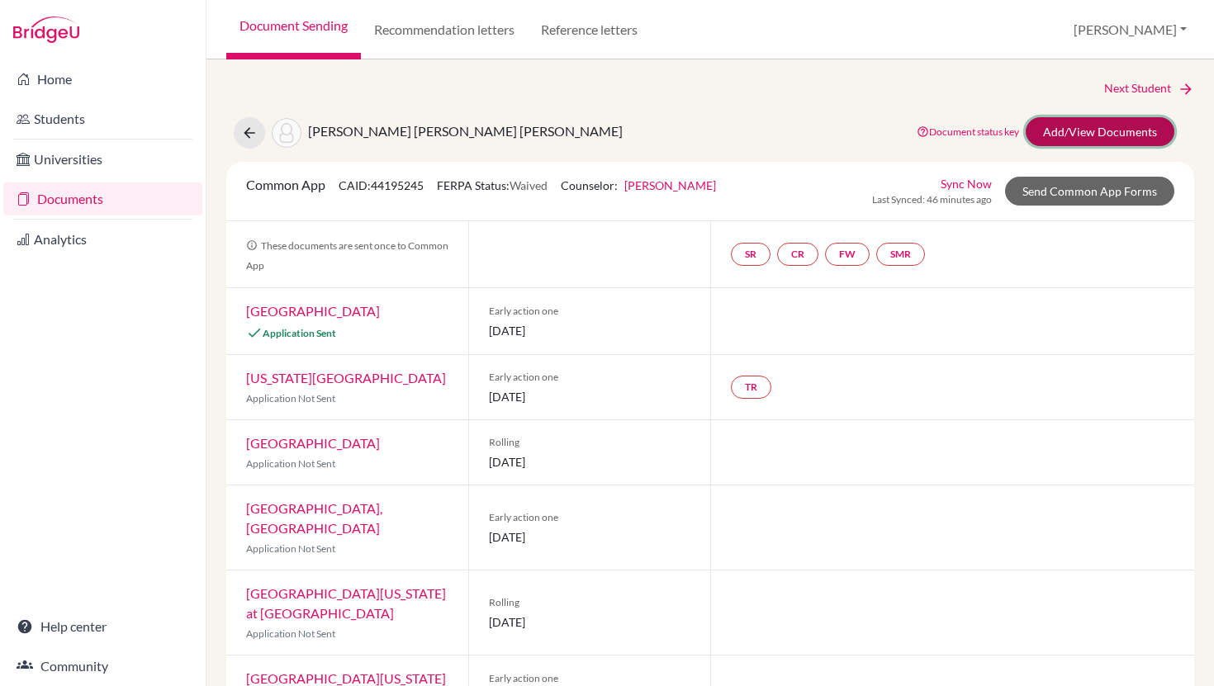
click at [1086, 125] on link "Add/View Documents" at bounding box center [1099, 131] width 149 height 29
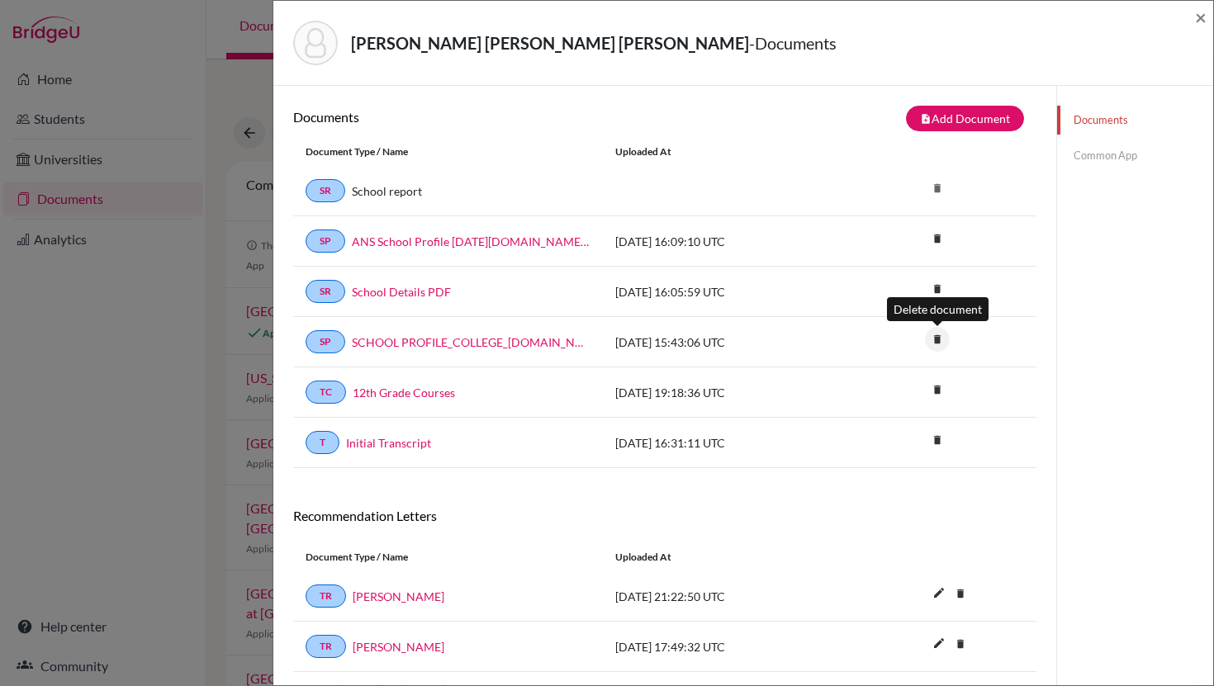
click at [936, 333] on icon "delete" at bounding box center [937, 339] width 25 height 25
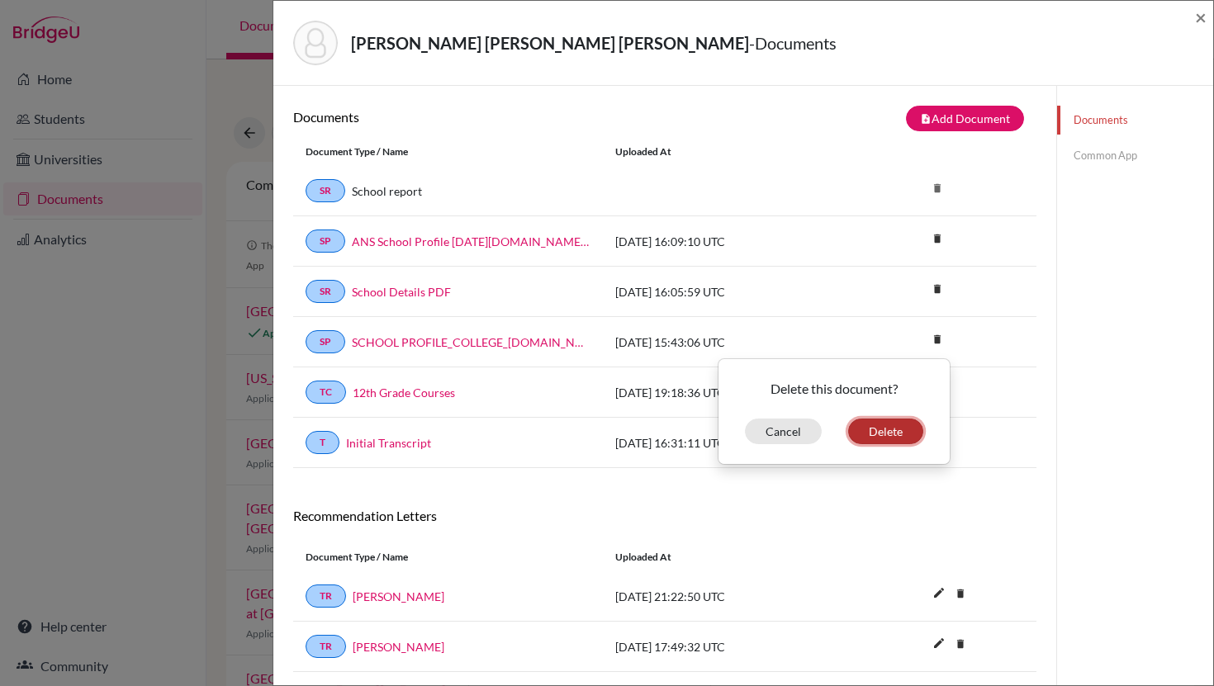
click at [876, 434] on button "Delete" at bounding box center [885, 432] width 75 height 26
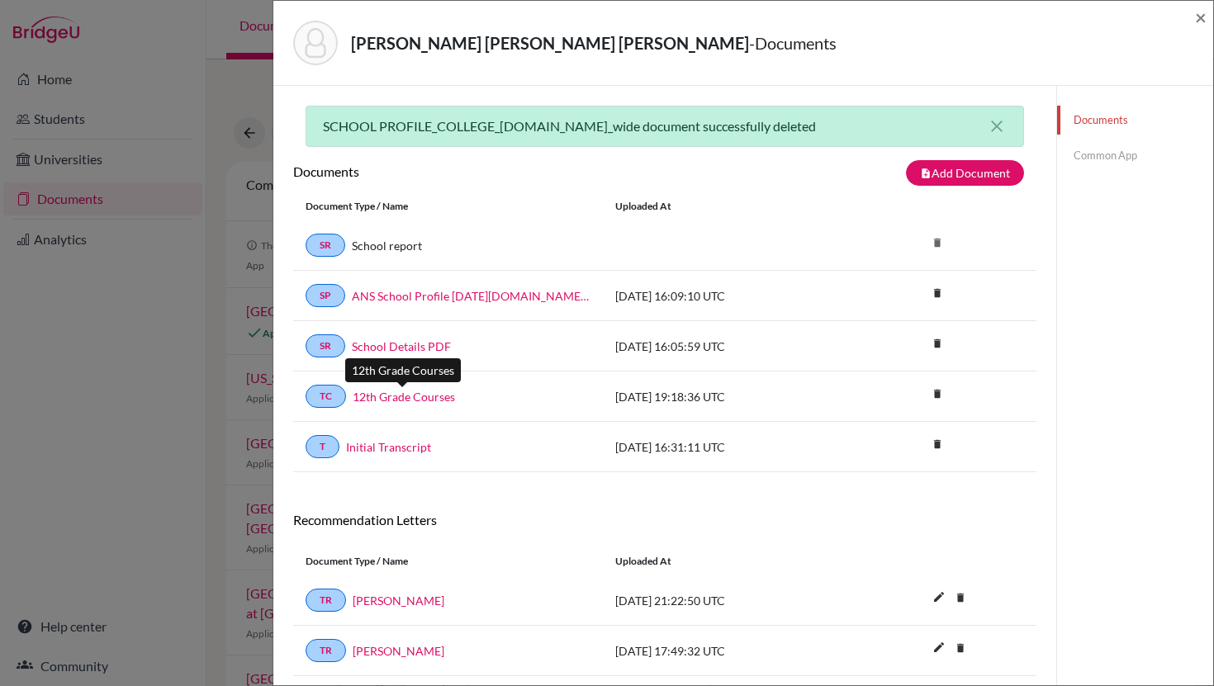
click at [430, 400] on link "12th Grade Courses" at bounding box center [404, 396] width 102 height 17
click at [399, 446] on link "Initial Transcript" at bounding box center [388, 446] width 85 height 17
click at [1098, 154] on link "Common App" at bounding box center [1135, 155] width 156 height 29
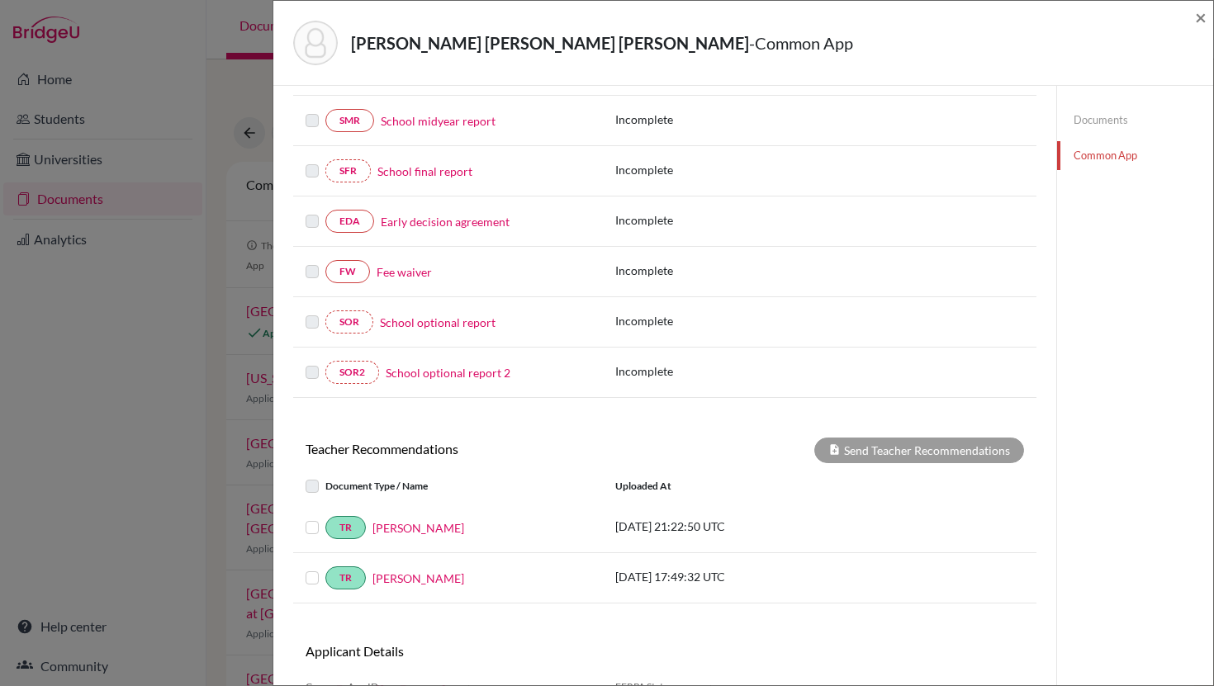
scroll to position [111, 0]
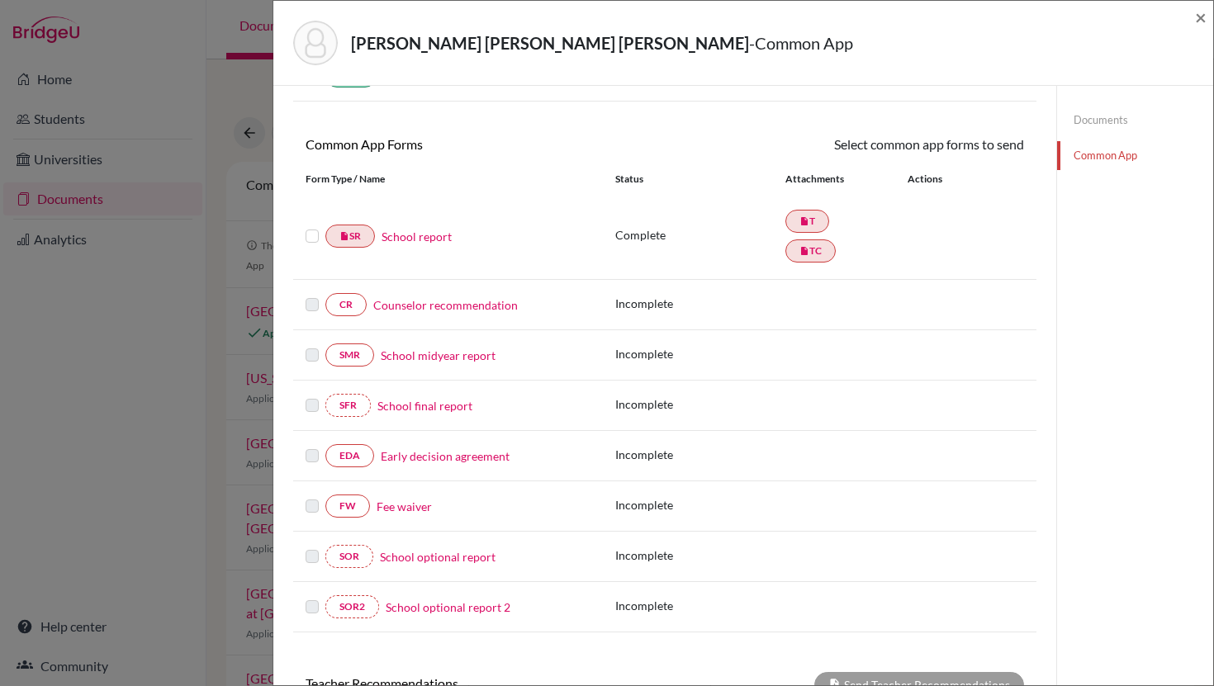
click at [448, 305] on link "Counselor recommendation" at bounding box center [445, 304] width 144 height 17
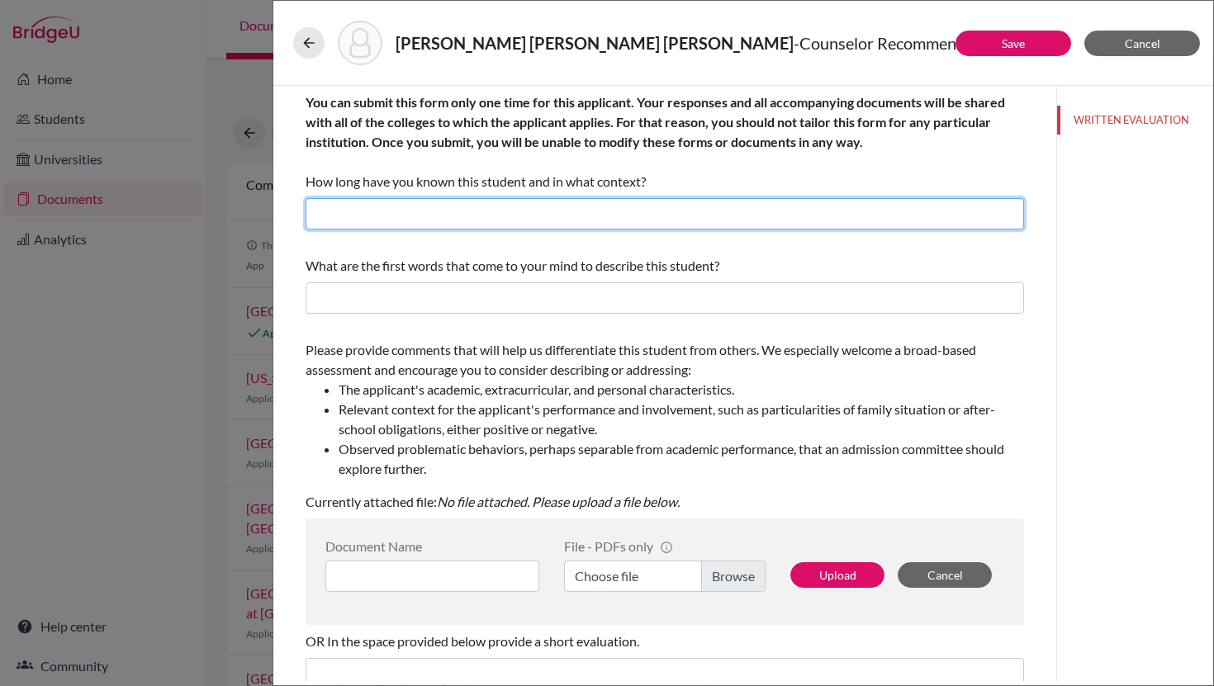
click at [421, 216] on input "text" at bounding box center [664, 213] width 718 height 31
type input "I have known Thelma since 2022, as her instructor in two AP classes and now as …"
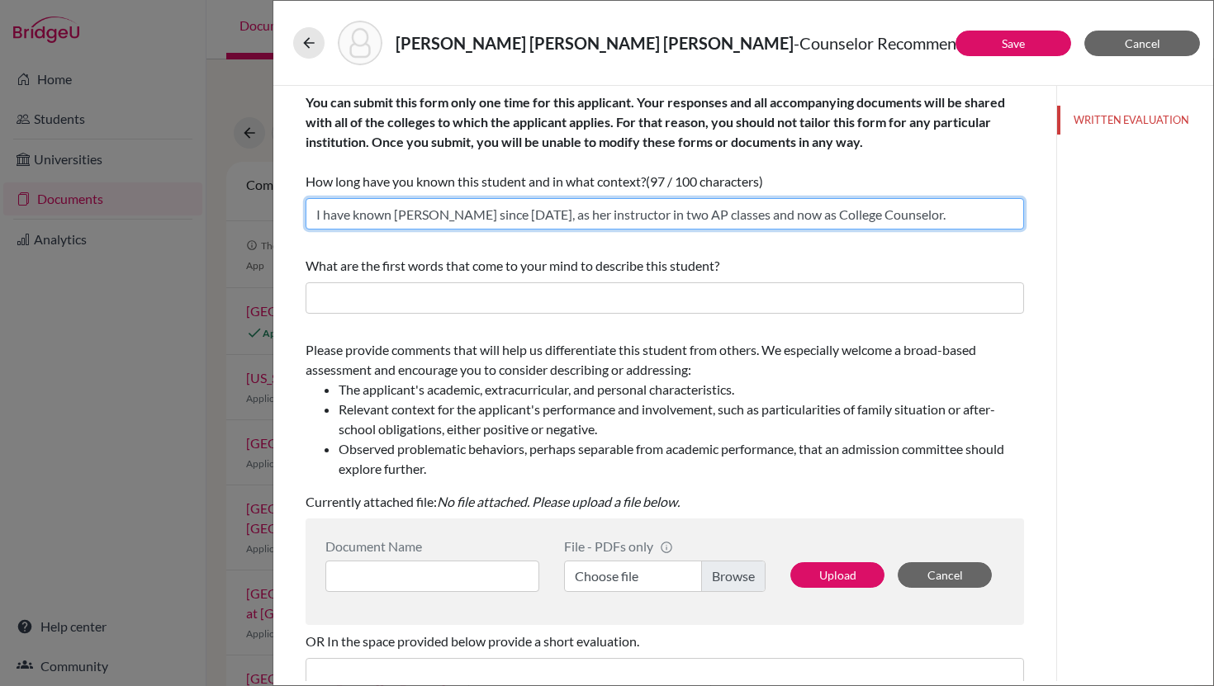
click at [485, 216] on input "I have known Thelma since 2022, as her instructor in two AP classes and now as …" at bounding box center [664, 213] width 718 height 31
drag, startPoint x: 899, startPoint y: 216, endPoint x: 260, endPoint y: 215, distance: 639.0
click at [260, 215] on div "Pereira Lopez, Sofia Maria Jose - Counselor Recommendation Save Cancel You can …" at bounding box center [607, 343] width 1214 height 686
drag, startPoint x: 898, startPoint y: 215, endPoint x: 300, endPoint y: 206, distance: 598.6
click at [300, 206] on div "You can submit this form only one time for this applicant. Your responses and a…" at bounding box center [665, 500] width 758 height 828
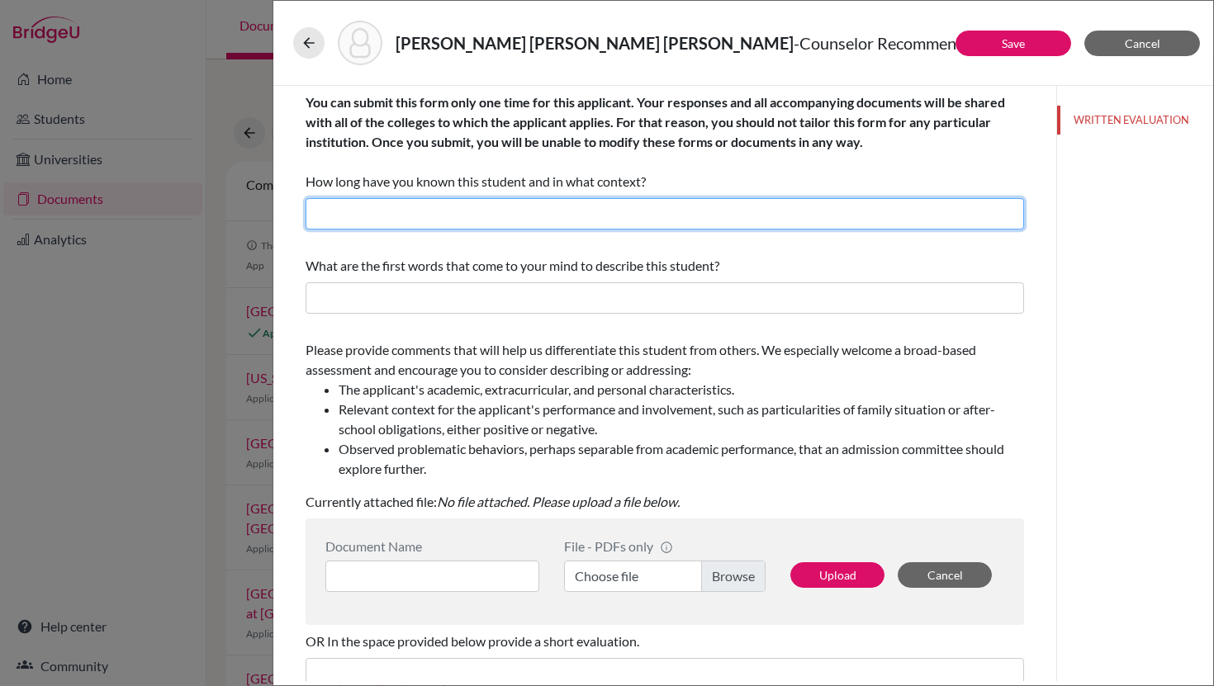
click at [344, 220] on input "text" at bounding box center [664, 213] width 718 height 31
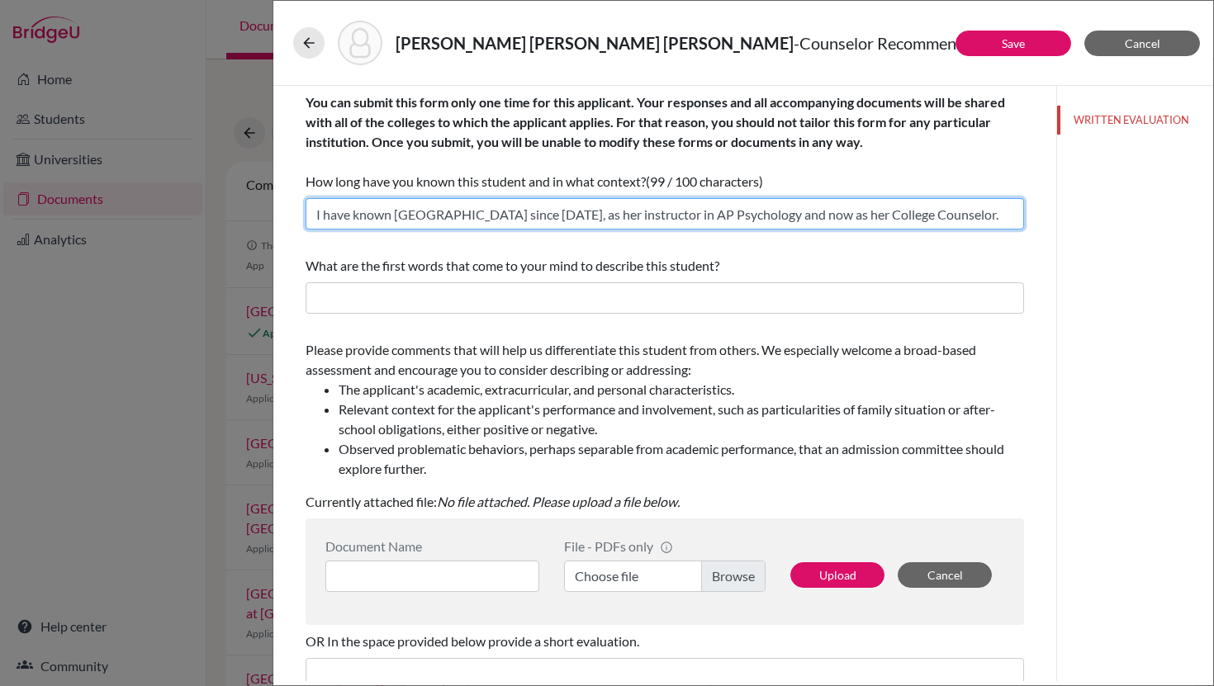
click at [484, 211] on input "I have known Sofia since 2022, as her instructor in AP Psychology and now as he…" at bounding box center [664, 213] width 718 height 31
type input "I have known Sofia since 2023, as her instructor in AP Psychology and now as he…"
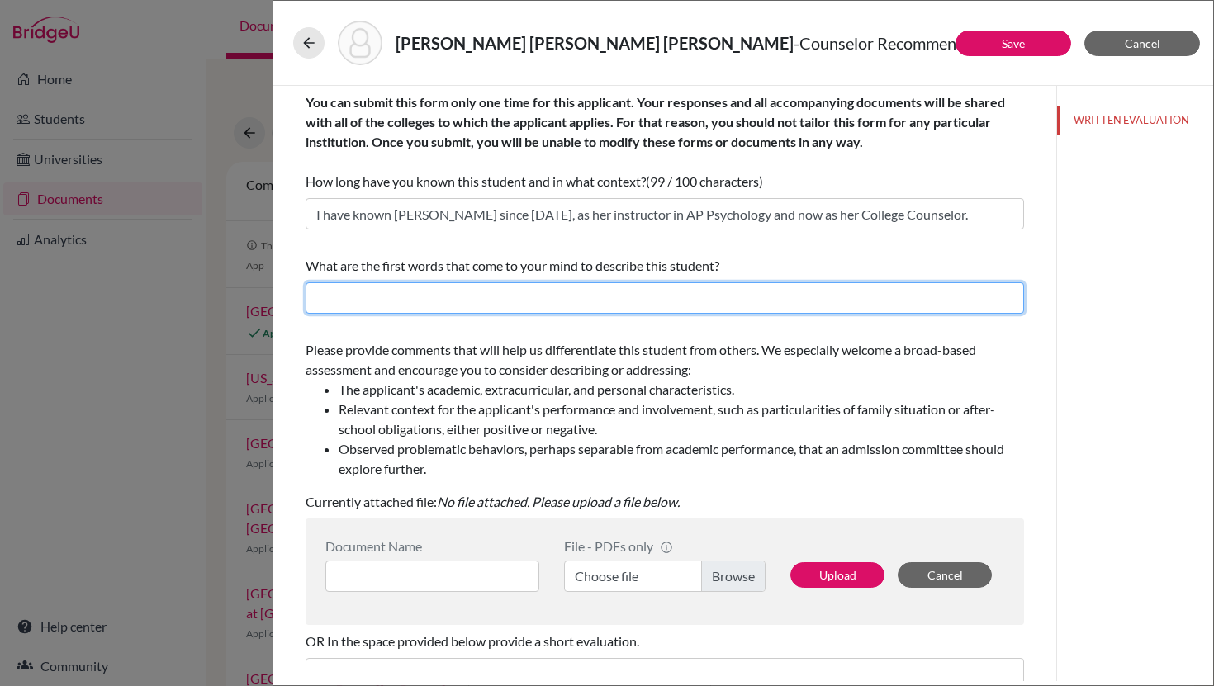
click at [372, 304] on input "text" at bounding box center [664, 297] width 718 height 31
click at [338, 294] on input "perserverant," at bounding box center [664, 297] width 718 height 31
click at [431, 297] on input "perseverant," at bounding box center [664, 297] width 718 height 31
drag, startPoint x: 390, startPoint y: 302, endPoint x: 313, endPoint y: 302, distance: 76.8
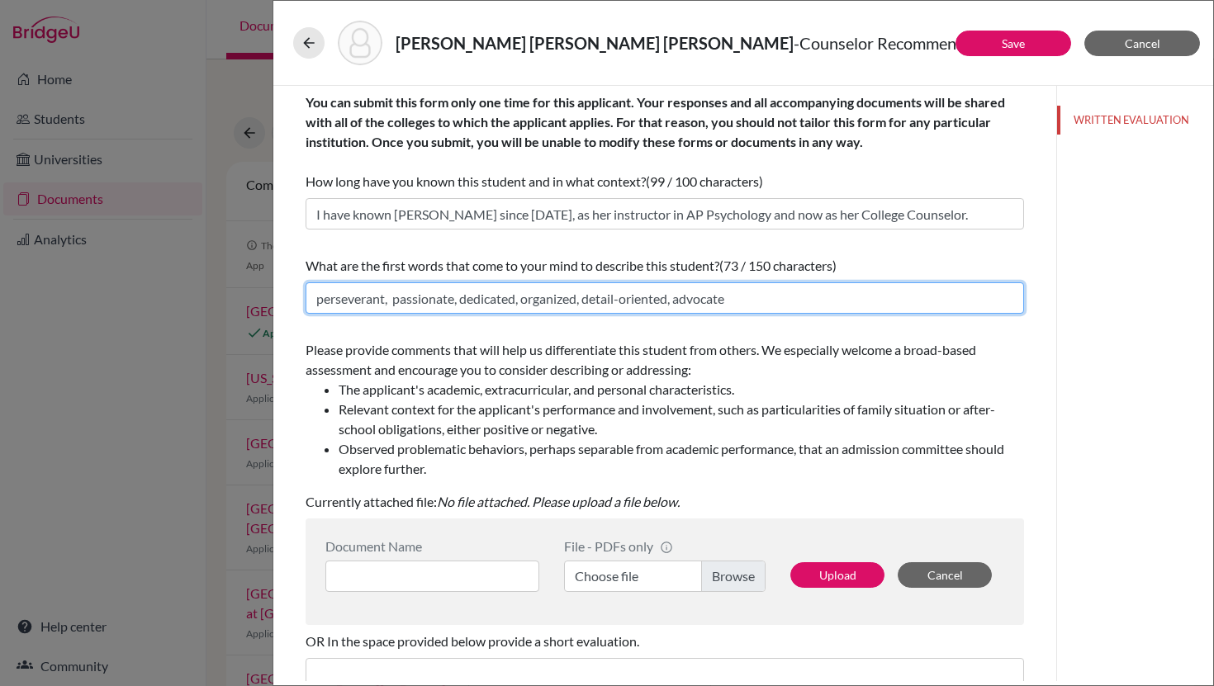
click at [313, 302] on input "perseverant, passionate, dedicated, organized, detail-oriented, advocate" at bounding box center [664, 297] width 718 height 31
type input "perseverant, passionate, dedicated, organized, detail-oriented, advocate"
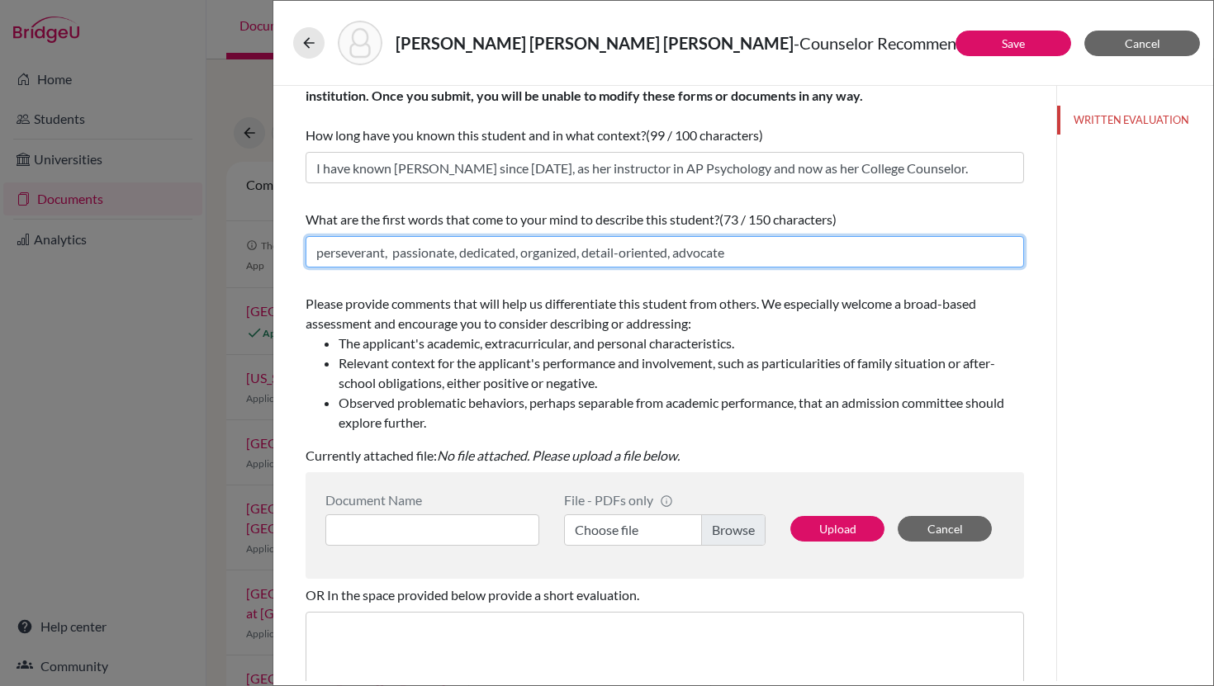
scroll to position [50, 0]
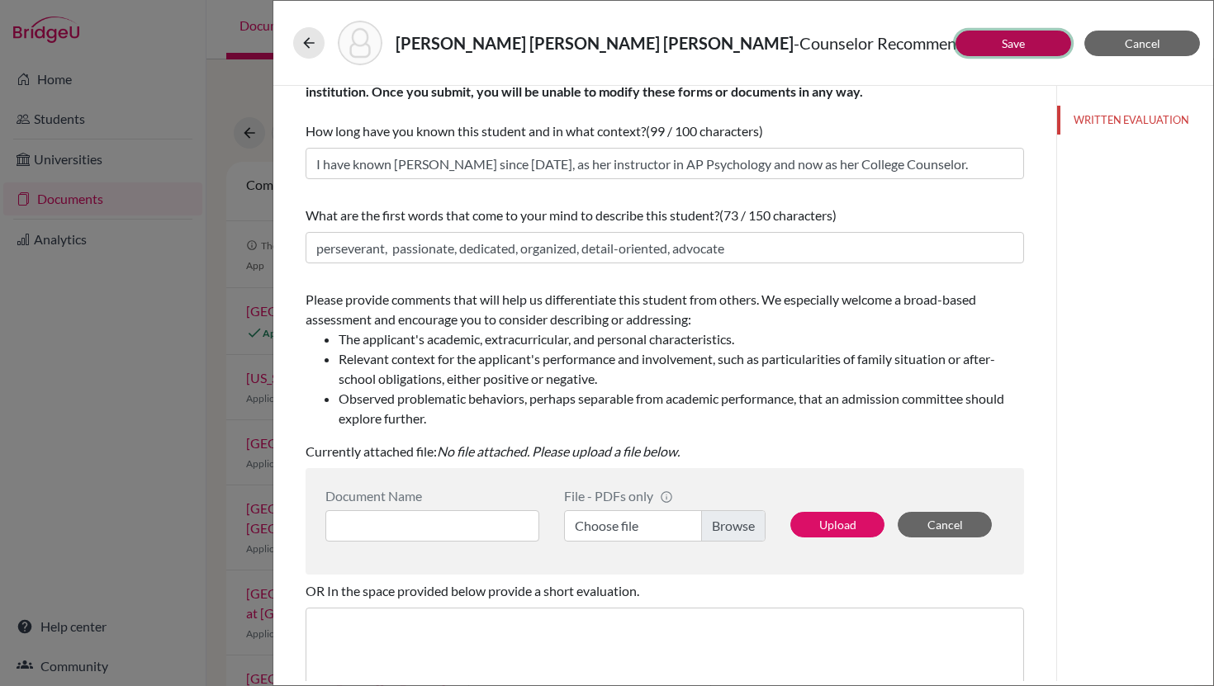
click at [1006, 48] on link "Save" at bounding box center [1012, 43] width 23 height 14
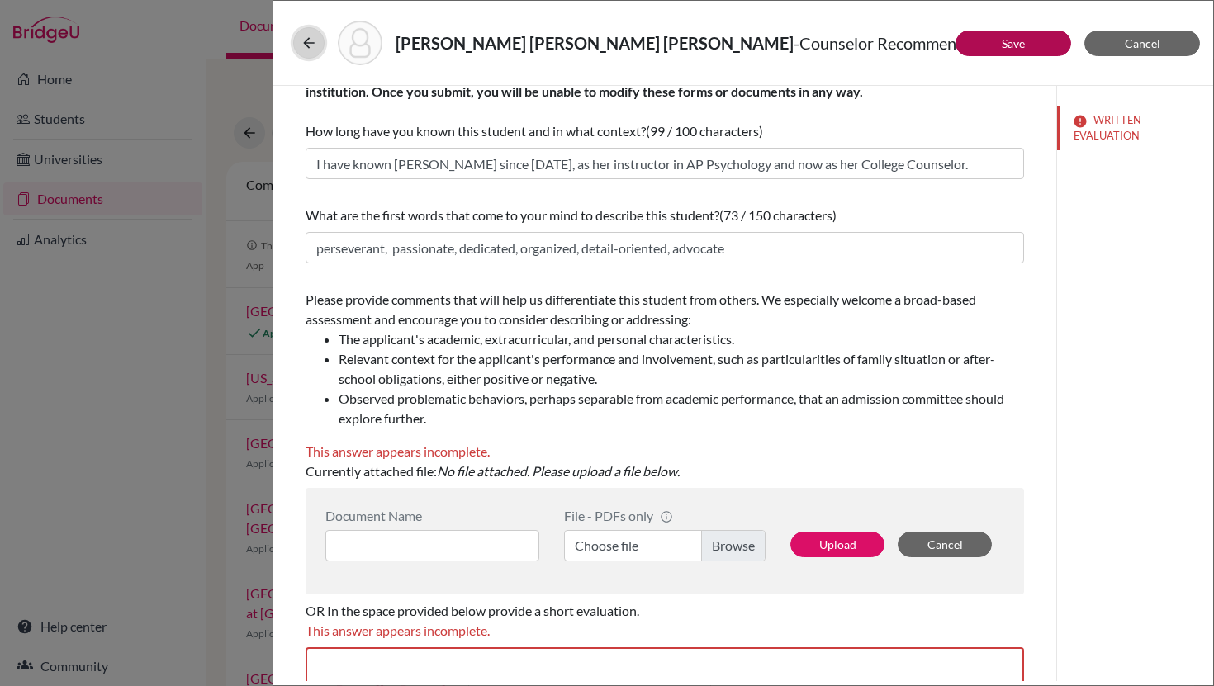
click at [310, 50] on icon at bounding box center [309, 43] width 17 height 17
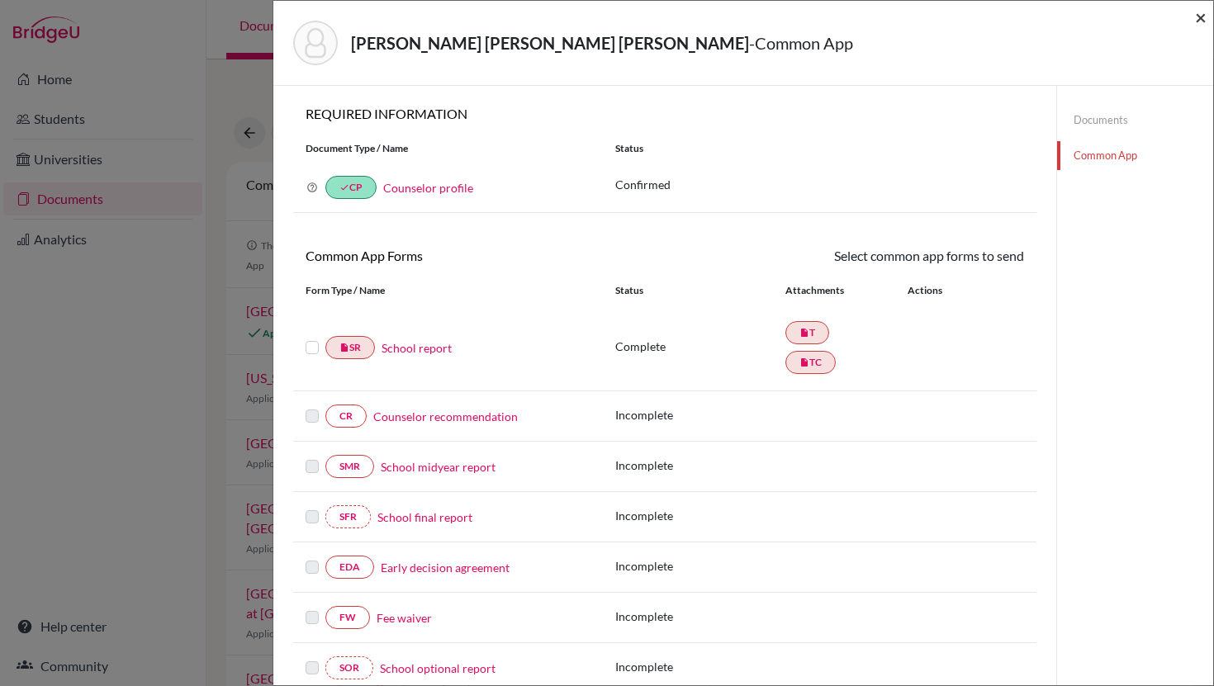
click at [1199, 18] on span "×" at bounding box center [1201, 17] width 12 height 24
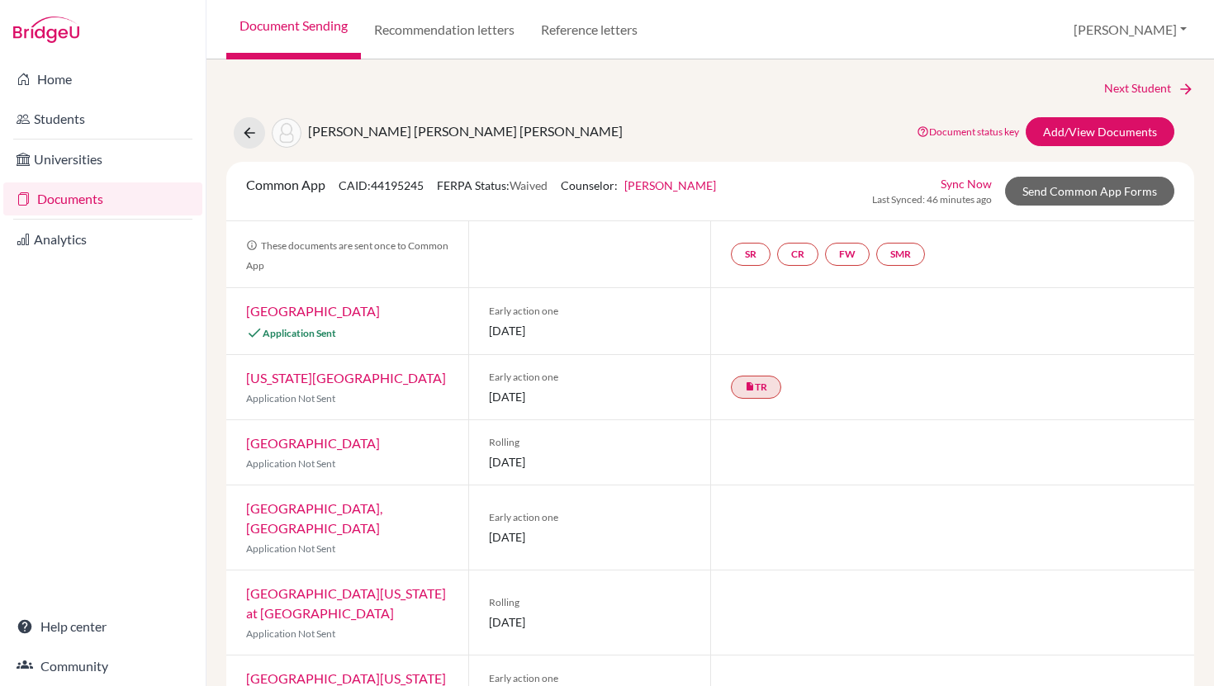
click at [269, 23] on link "Document Sending" at bounding box center [293, 29] width 135 height 59
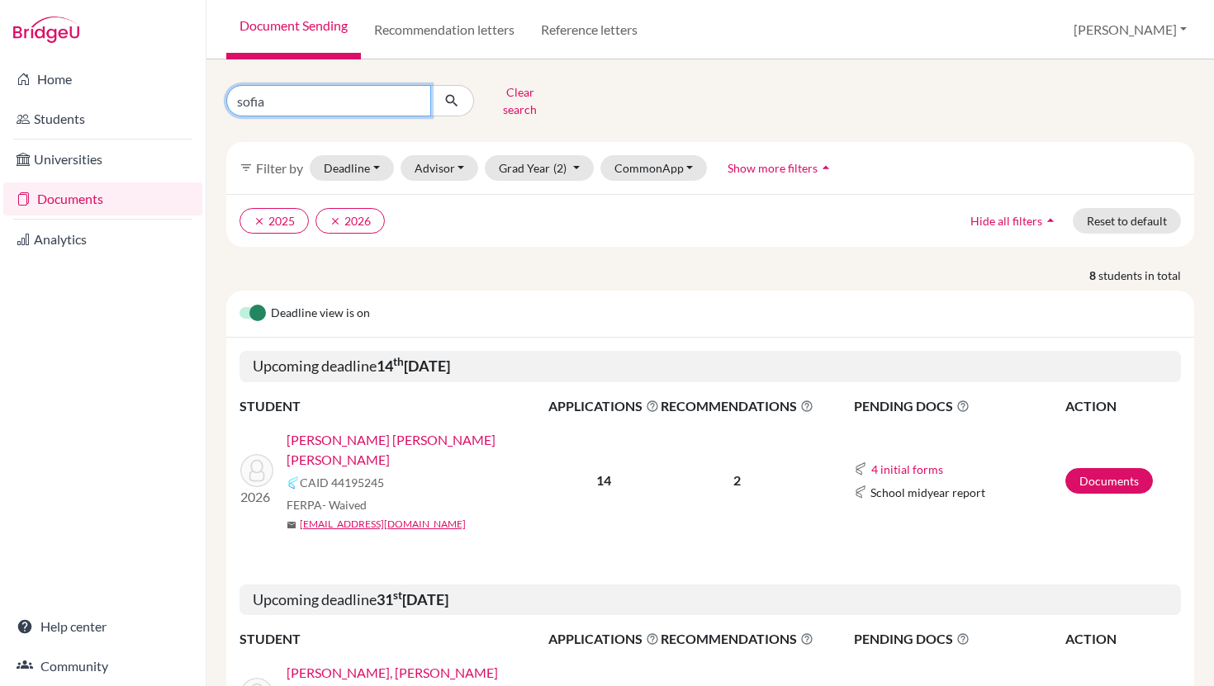
drag, startPoint x: 286, startPoint y: 103, endPoint x: 206, endPoint y: 97, distance: 80.4
click at [205, 98] on div "Home Students Universities Documents Analytics Help center Community Document S…" at bounding box center [607, 343] width 1214 height 686
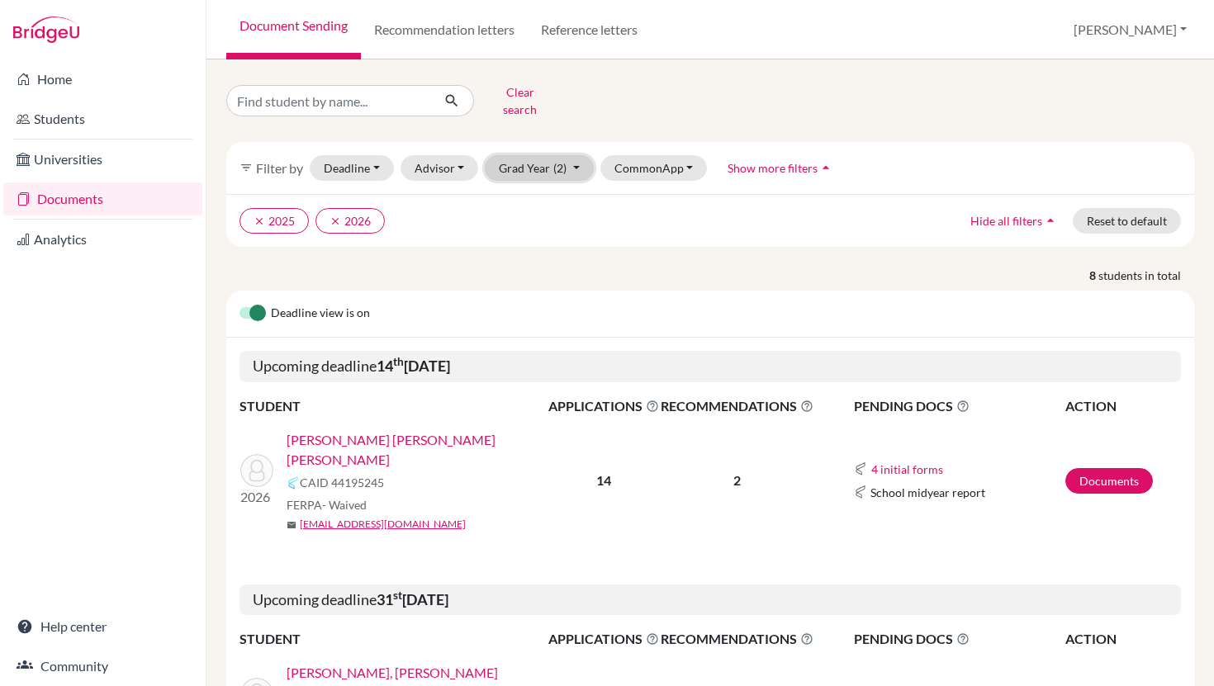
click at [524, 155] on button "Grad Year (2)" at bounding box center [539, 168] width 109 height 26
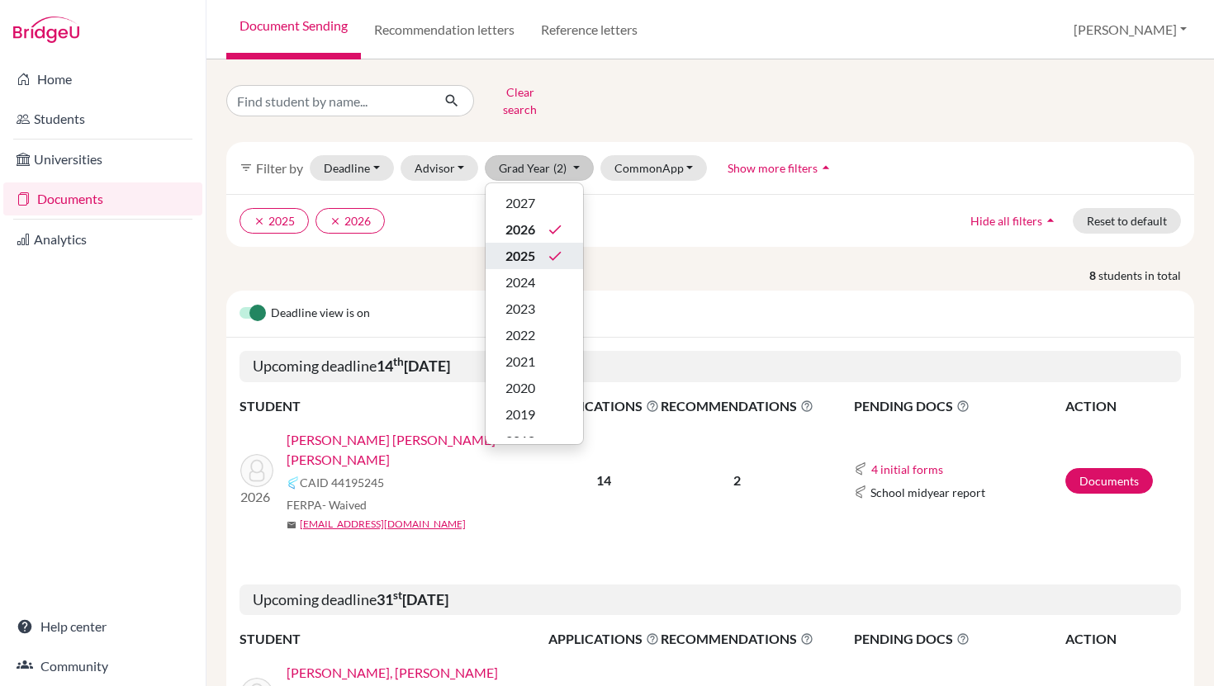
click at [530, 246] on span "2025" at bounding box center [520, 256] width 30 height 20
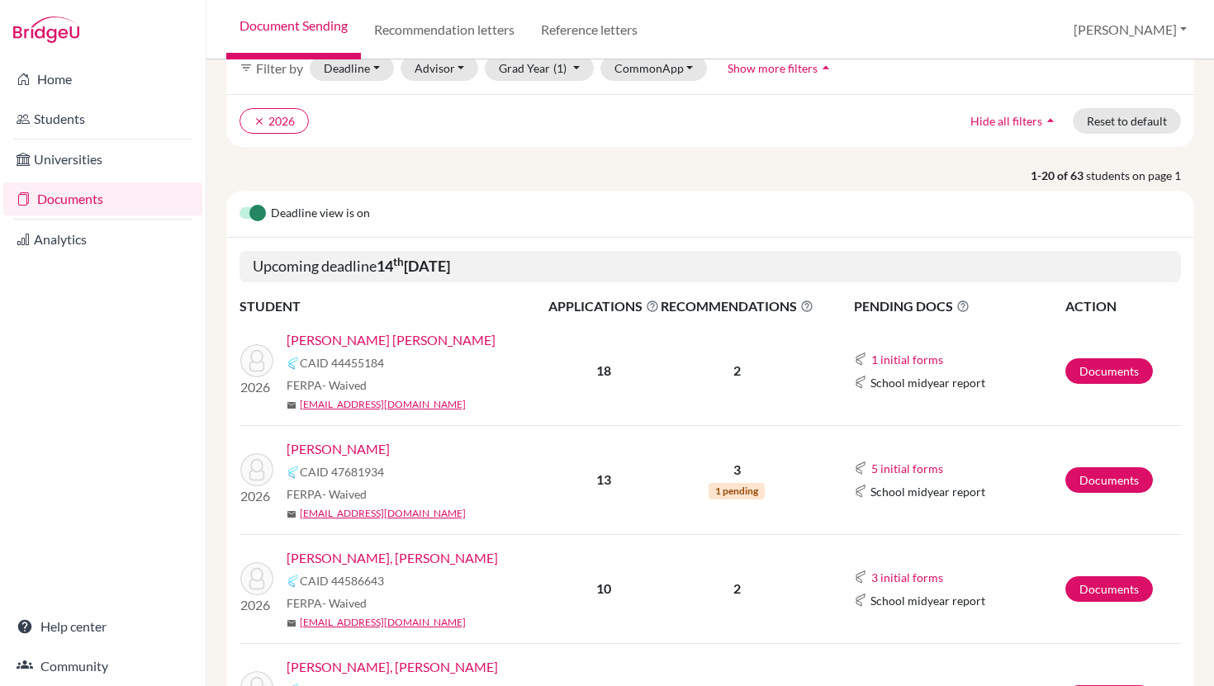
scroll to position [85, 0]
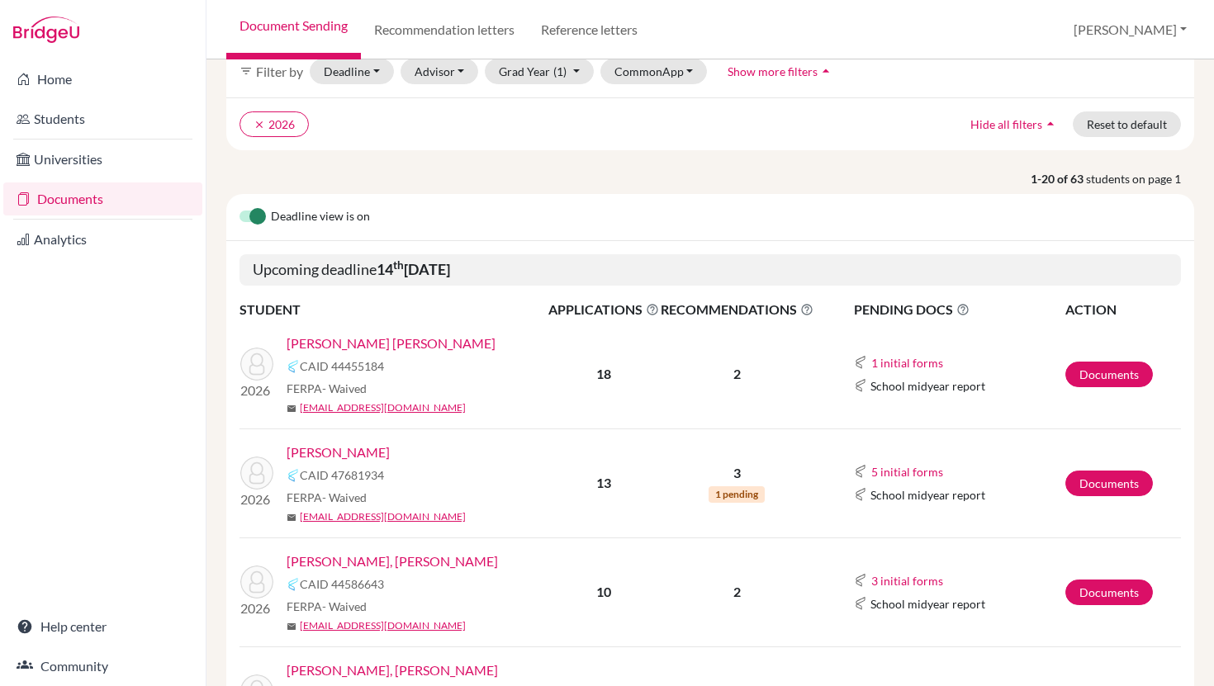
click at [357, 452] on link "[PERSON_NAME]" at bounding box center [337, 453] width 103 height 20
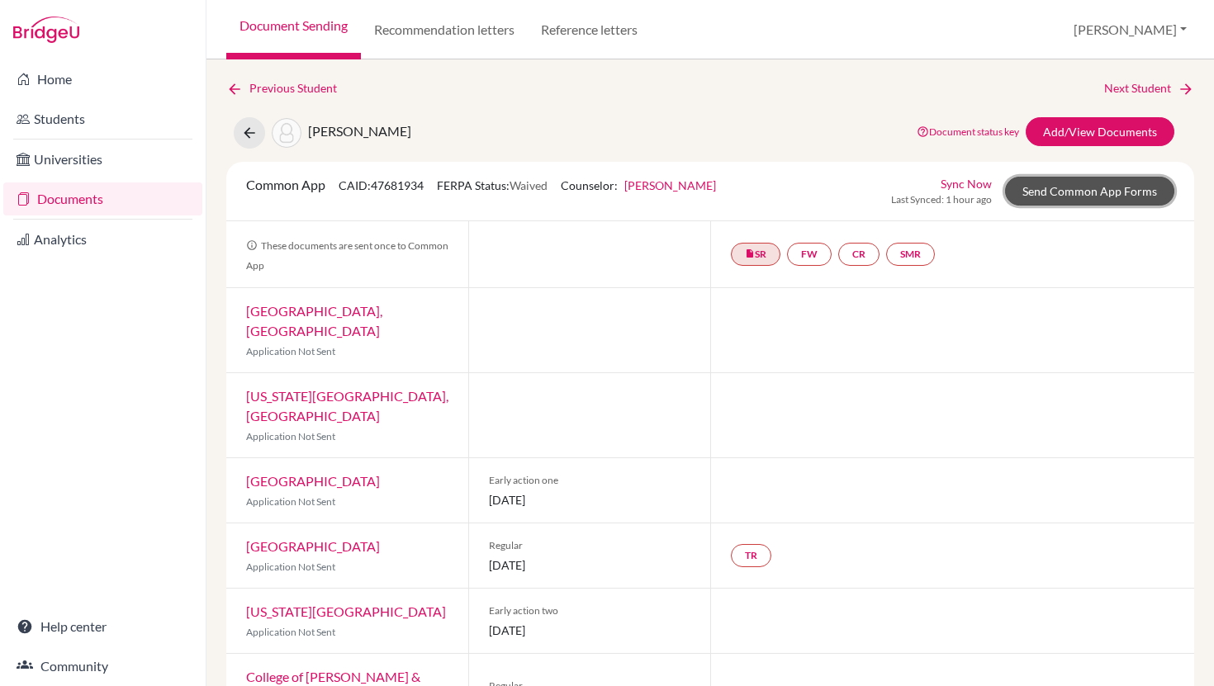
click at [1064, 193] on link "Send Common App Forms" at bounding box center [1089, 191] width 169 height 29
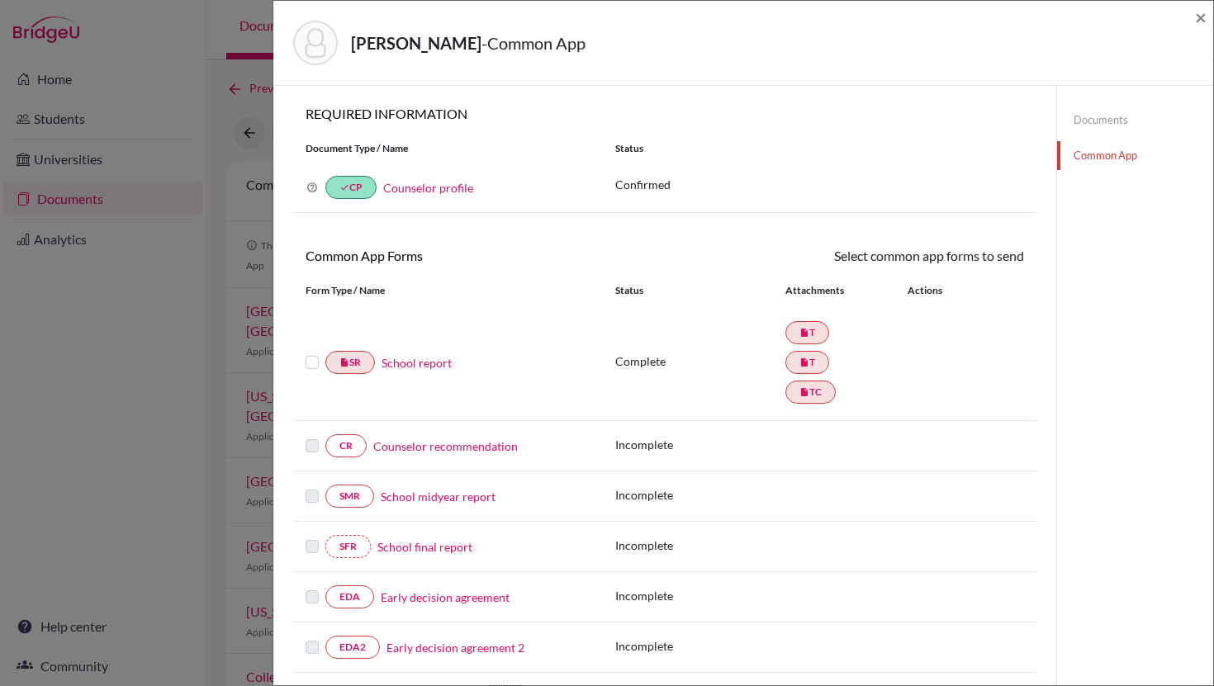
click at [440, 367] on link "School report" at bounding box center [416, 362] width 70 height 17
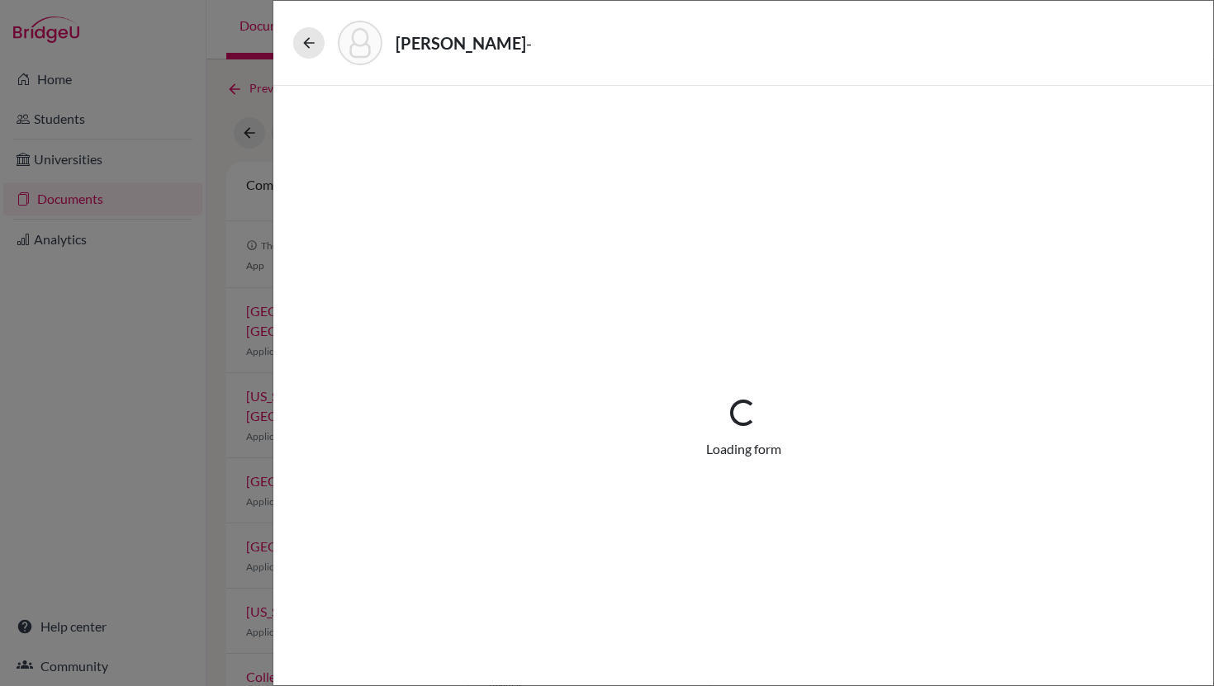
select select "2"
select select "682134"
select select "1"
select select "669307"
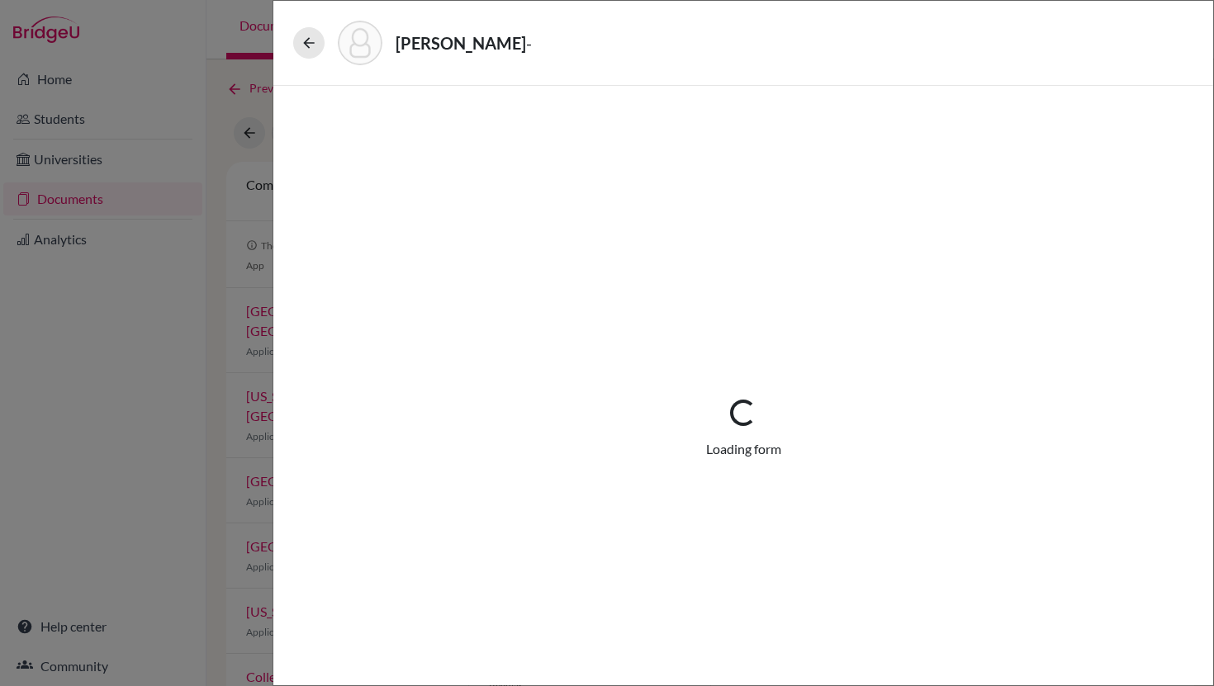
select select "684034"
select select "0"
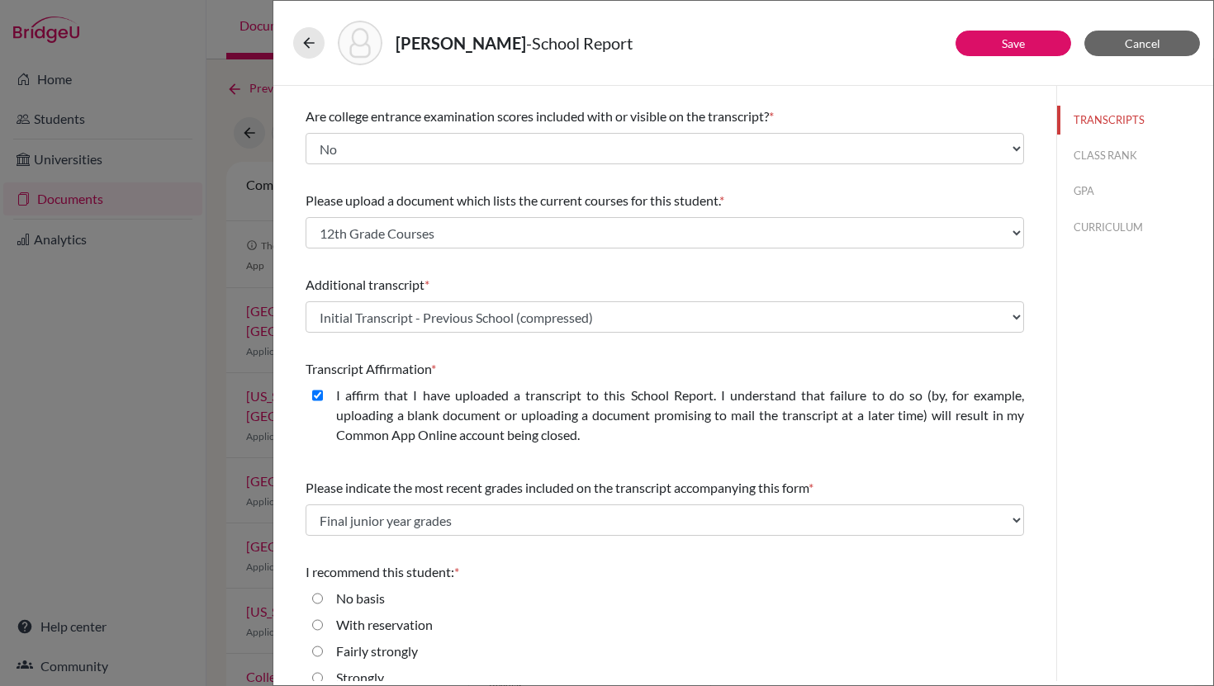
scroll to position [285, 0]
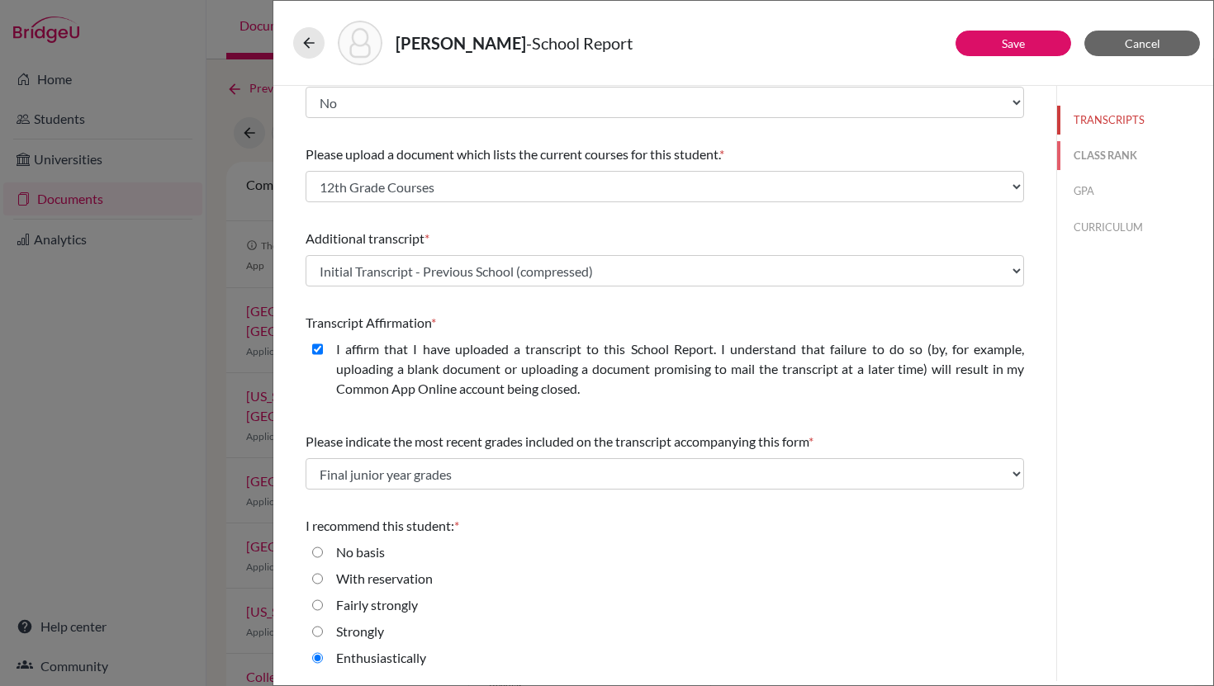
click at [1104, 151] on button "CLASS RANK" at bounding box center [1135, 155] width 156 height 29
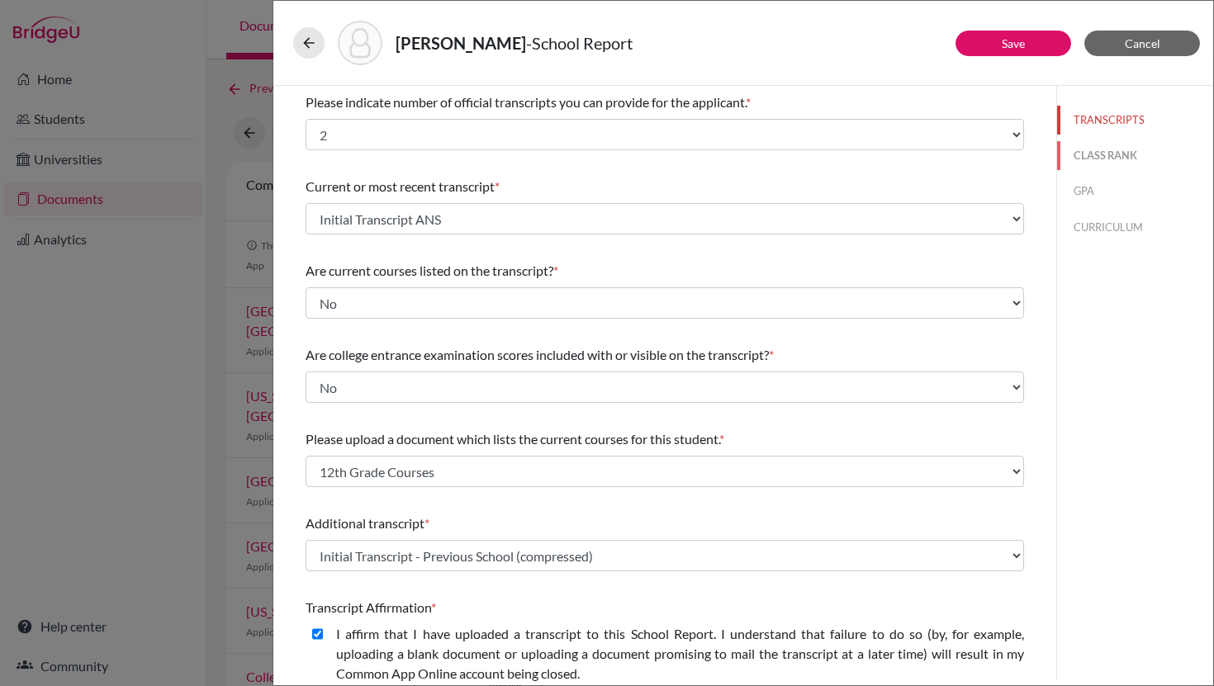
select select "5"
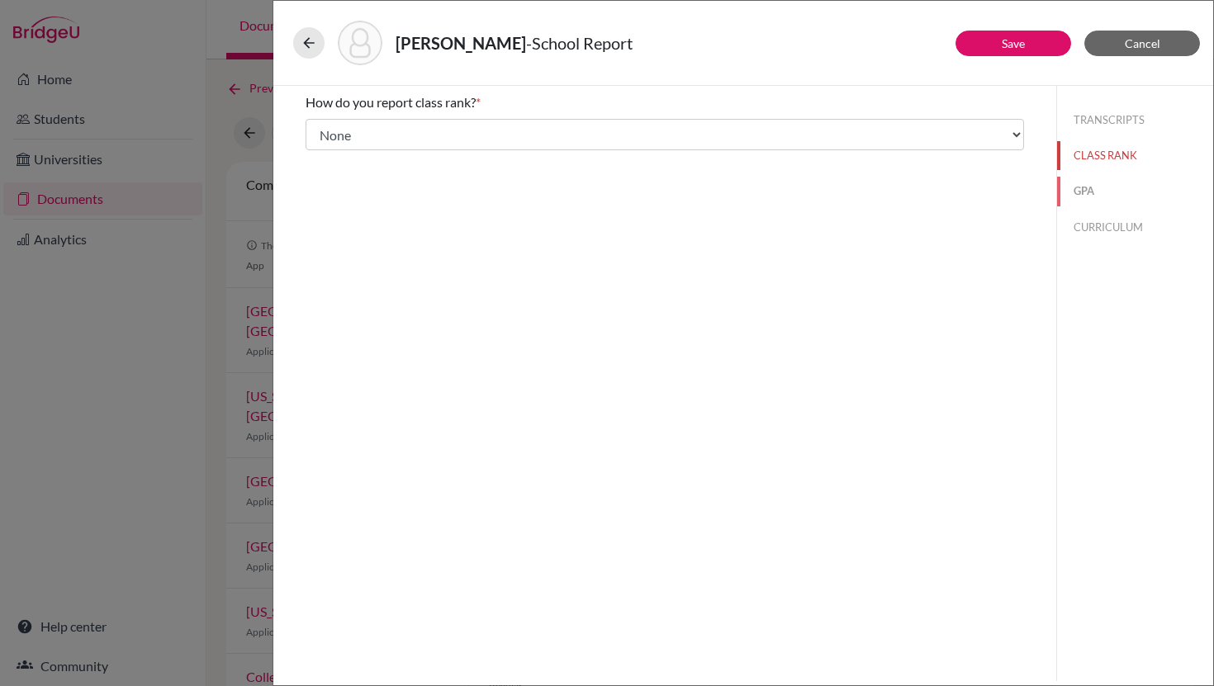
click at [1094, 187] on button "GPA" at bounding box center [1135, 191] width 156 height 29
type input "4.13"
type input "4.39"
select select "5"
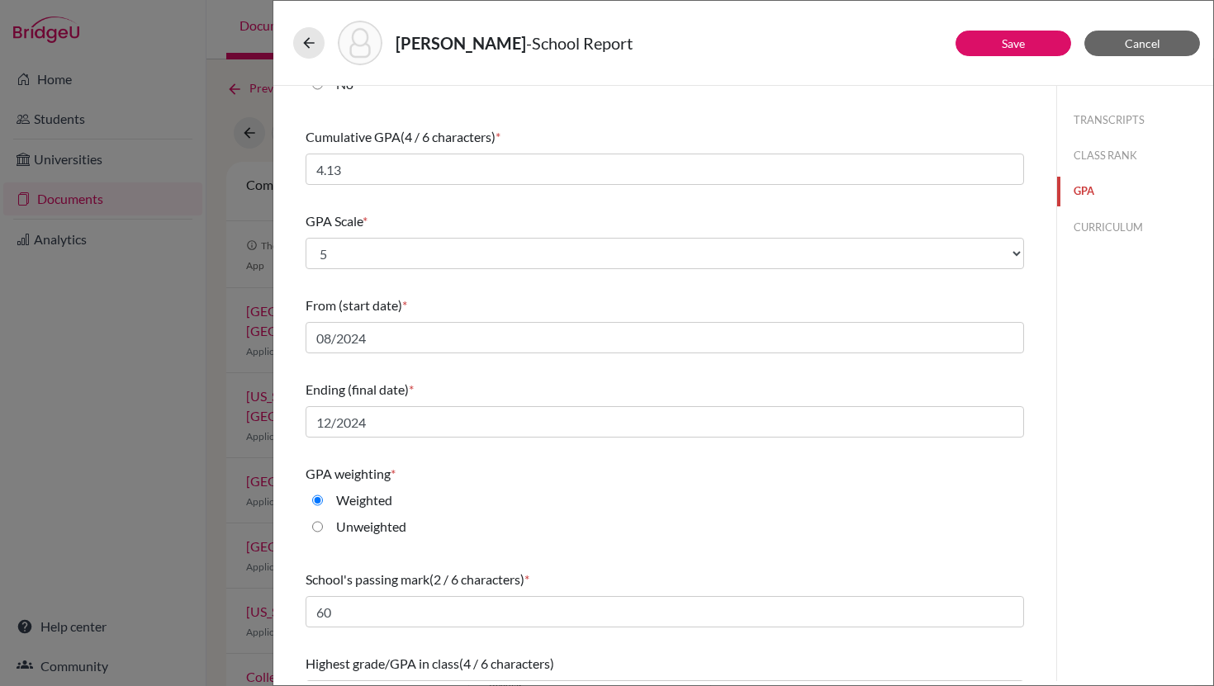
scroll to position [108, 0]
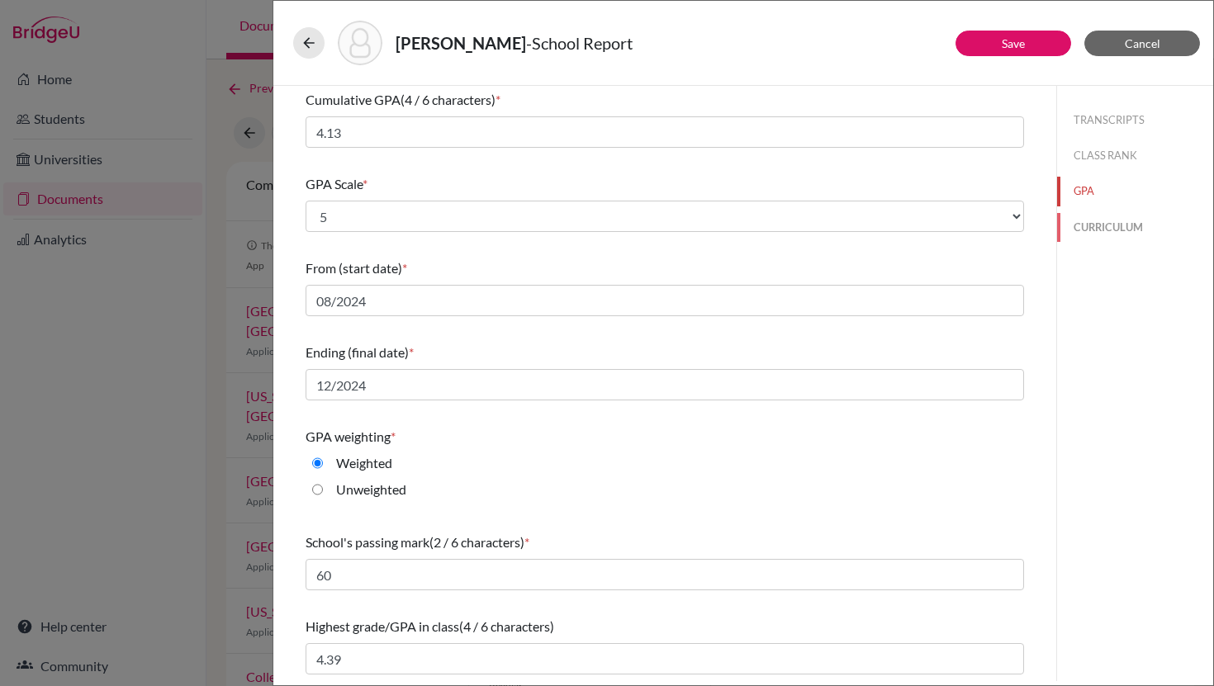
click at [1113, 223] on button "CURRICULUM" at bounding box center [1135, 227] width 156 height 29
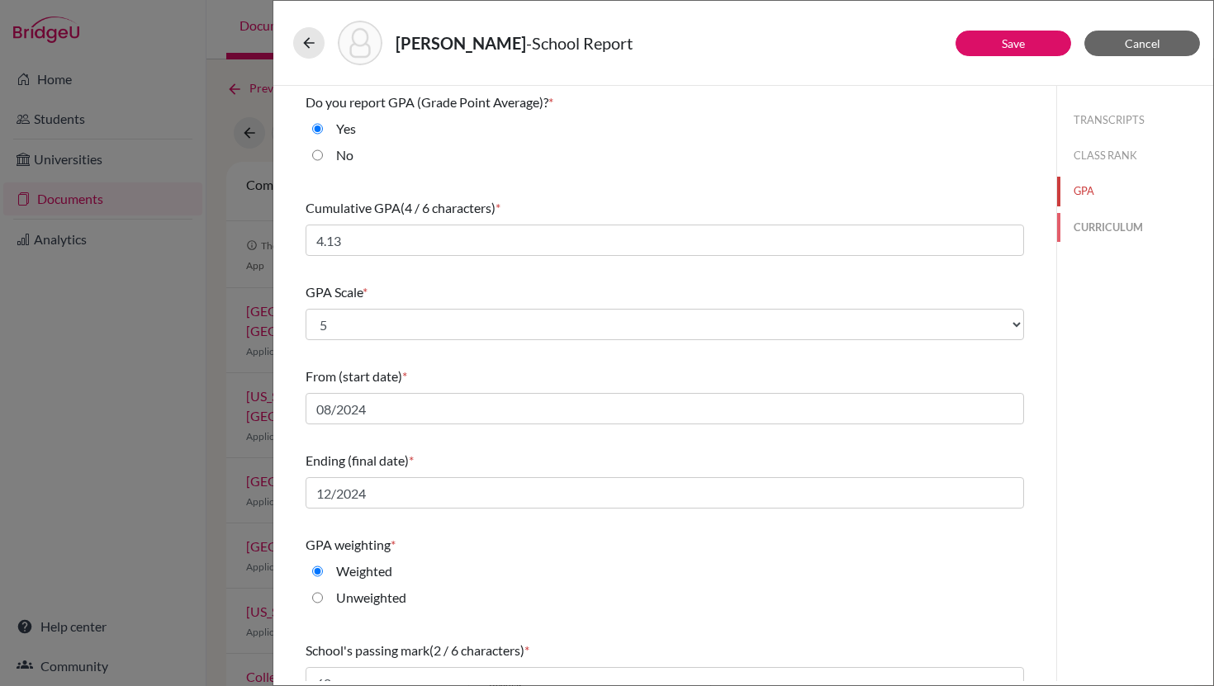
select select "4"
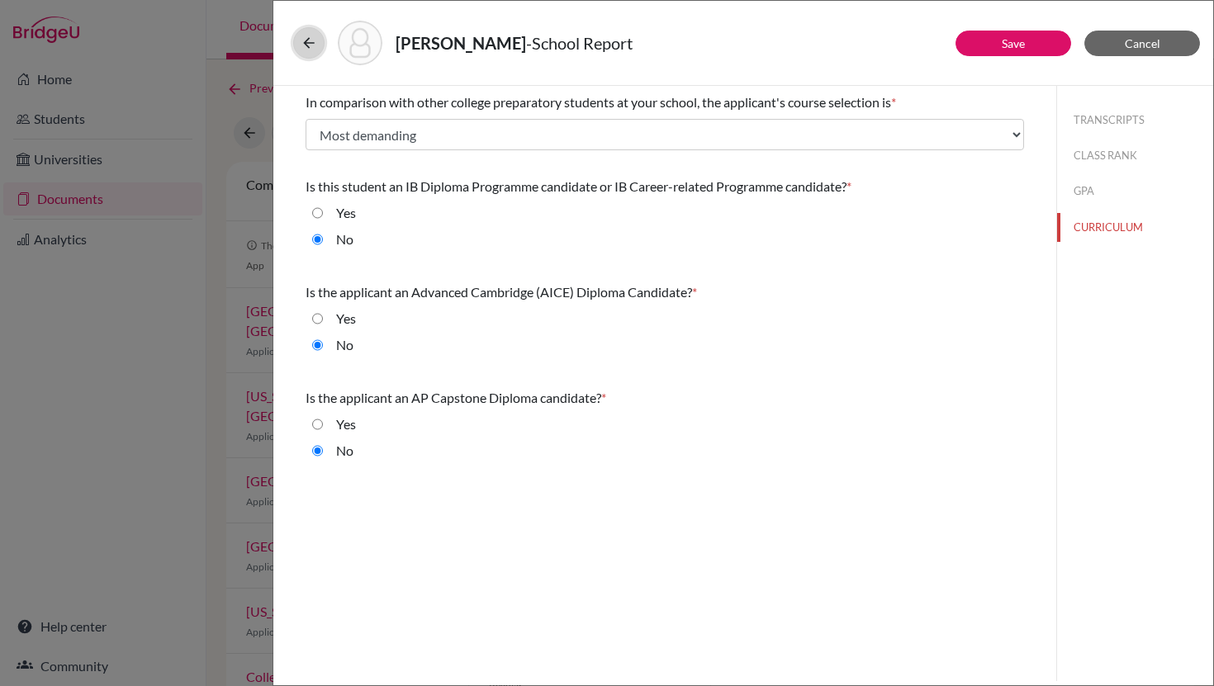
click at [310, 41] on icon at bounding box center [309, 43] width 17 height 17
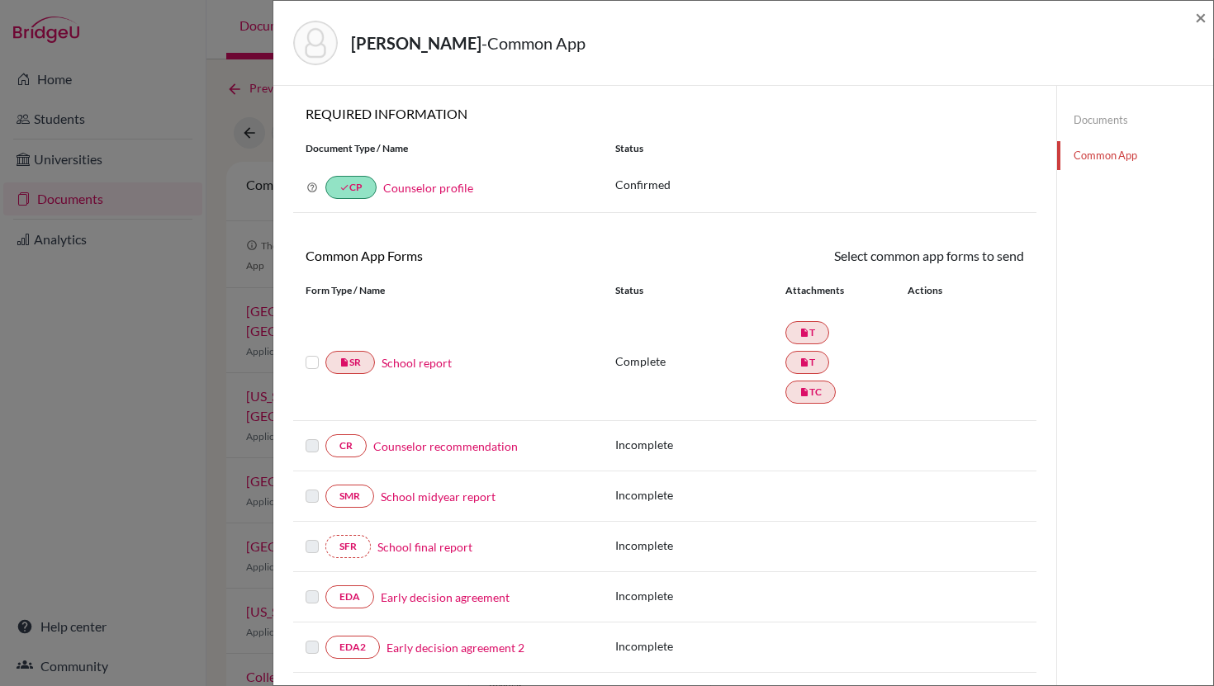
click at [1100, 122] on link "Documents" at bounding box center [1135, 120] width 156 height 29
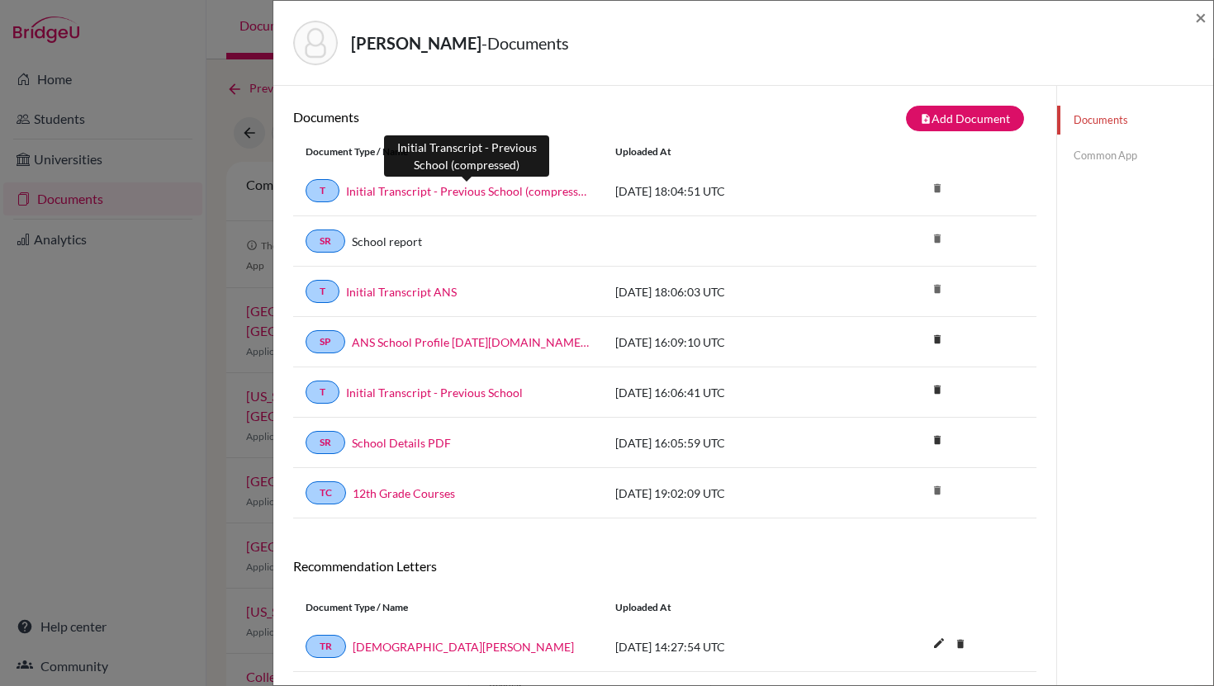
click at [531, 190] on link "Initial Transcript - Previous School (compressed)" at bounding box center [468, 190] width 244 height 17
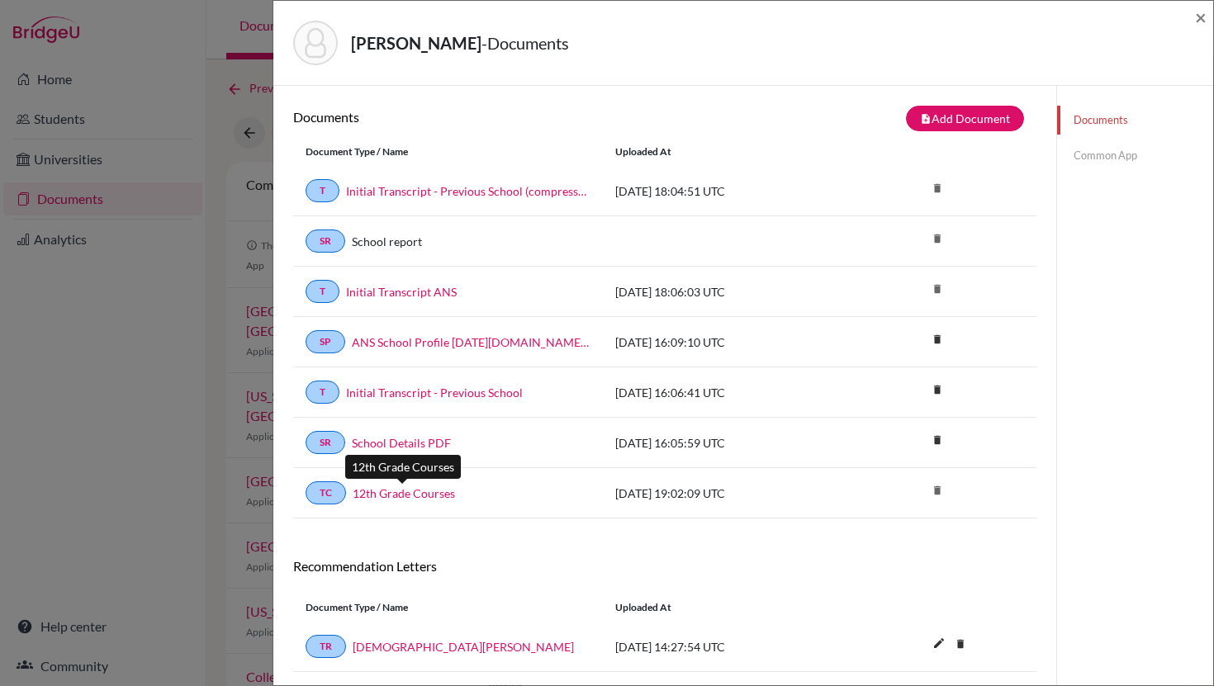
click at [424, 491] on link "12th Grade Courses" at bounding box center [404, 493] width 102 height 17
click at [1196, 12] on span "×" at bounding box center [1201, 17] width 12 height 24
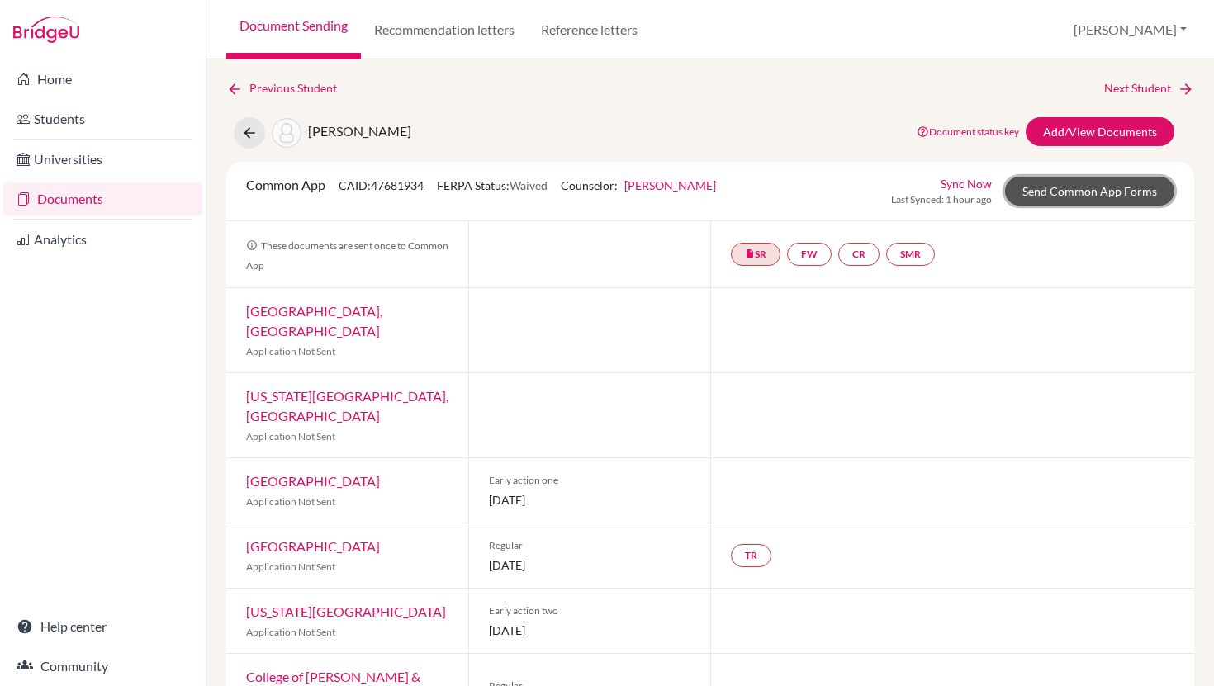
click at [1103, 204] on link "Send Common App Forms" at bounding box center [1089, 191] width 169 height 29
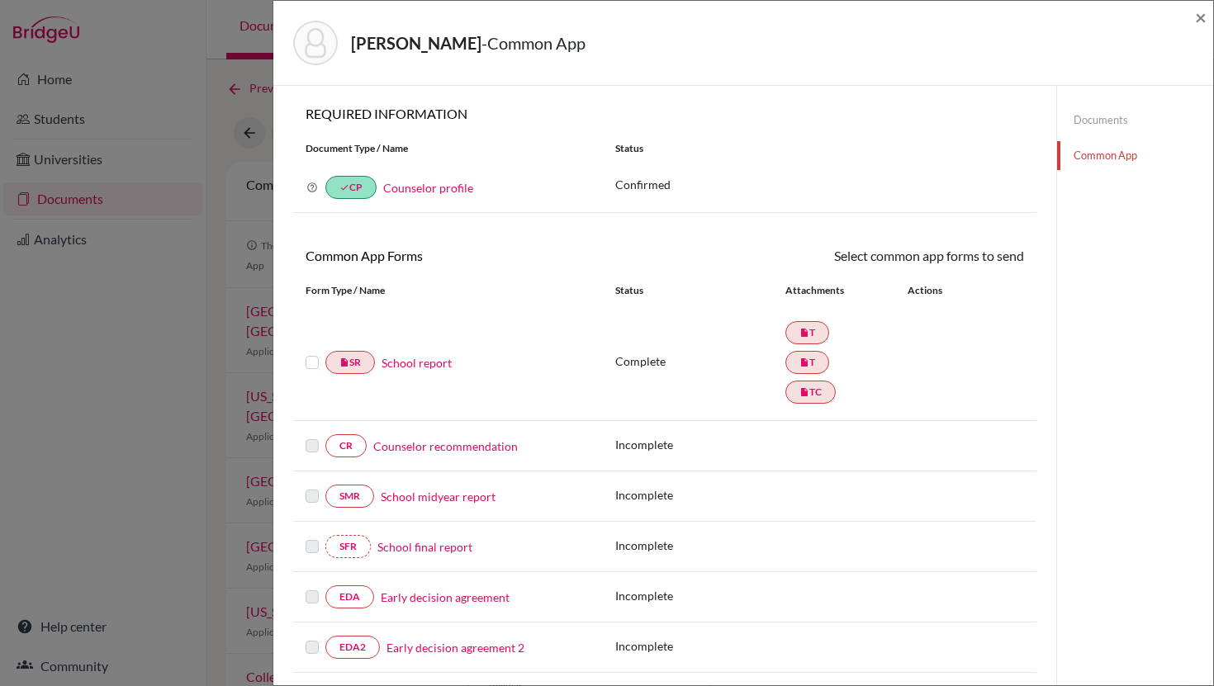
click at [444, 362] on link "School report" at bounding box center [416, 362] width 70 height 17
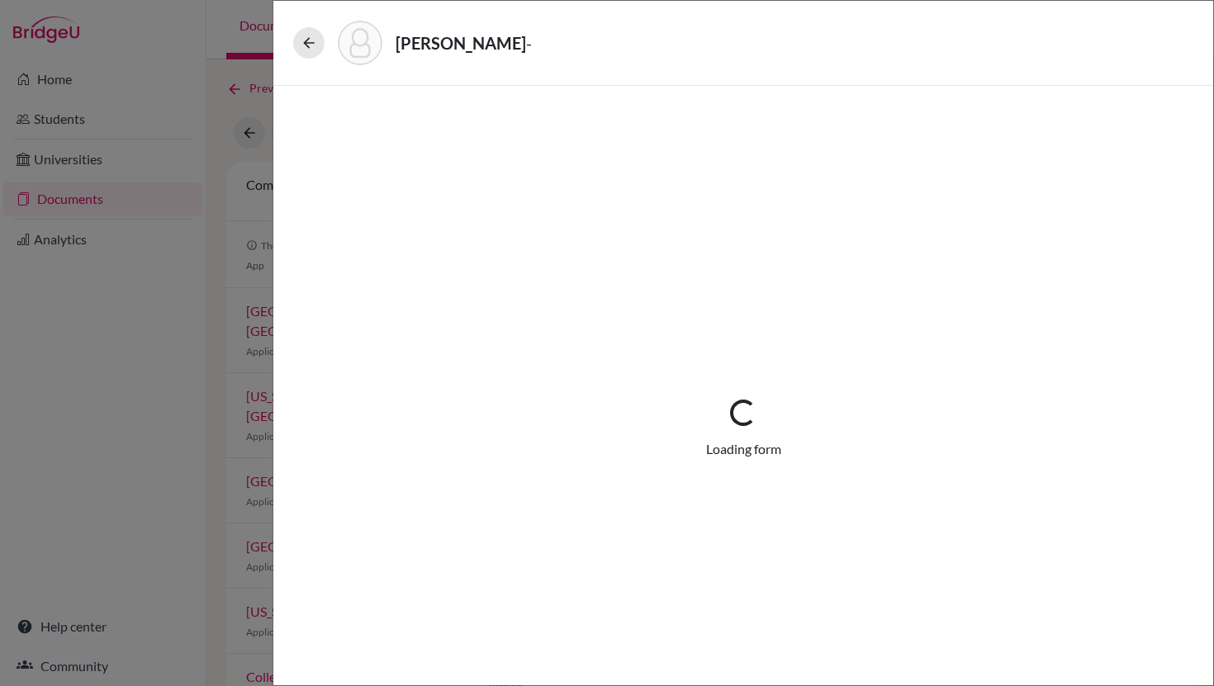
select select "2"
select select "682134"
select select "1"
select select "669307"
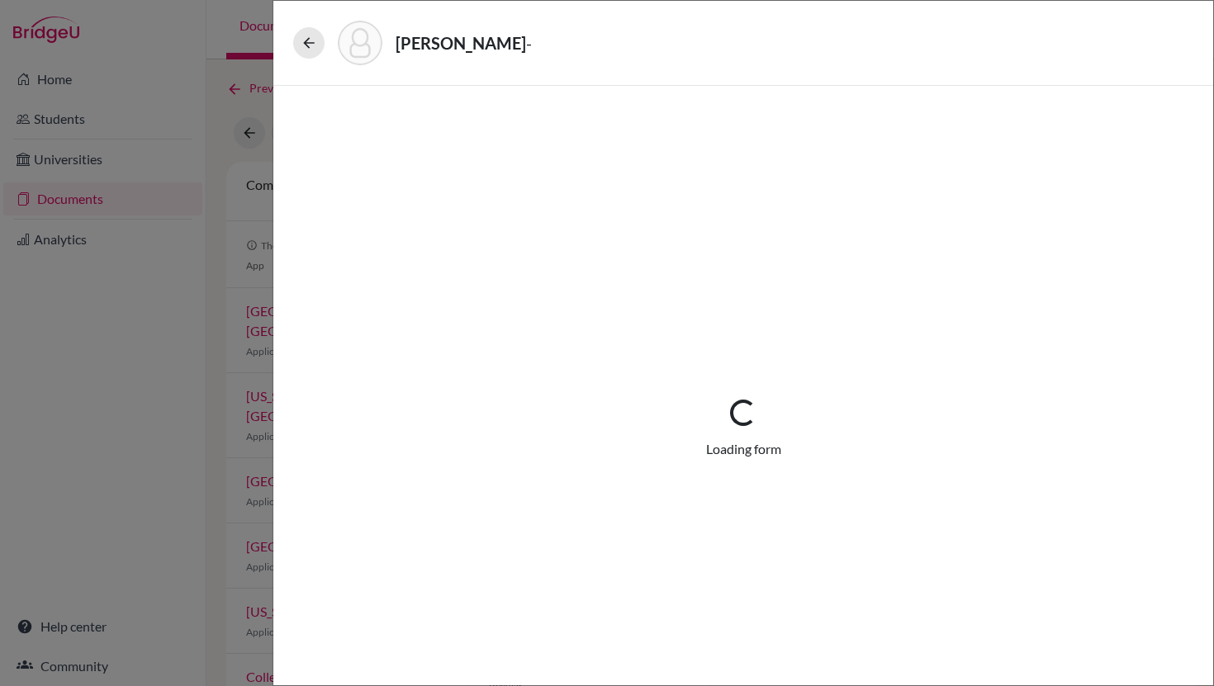
select select "684034"
select select "0"
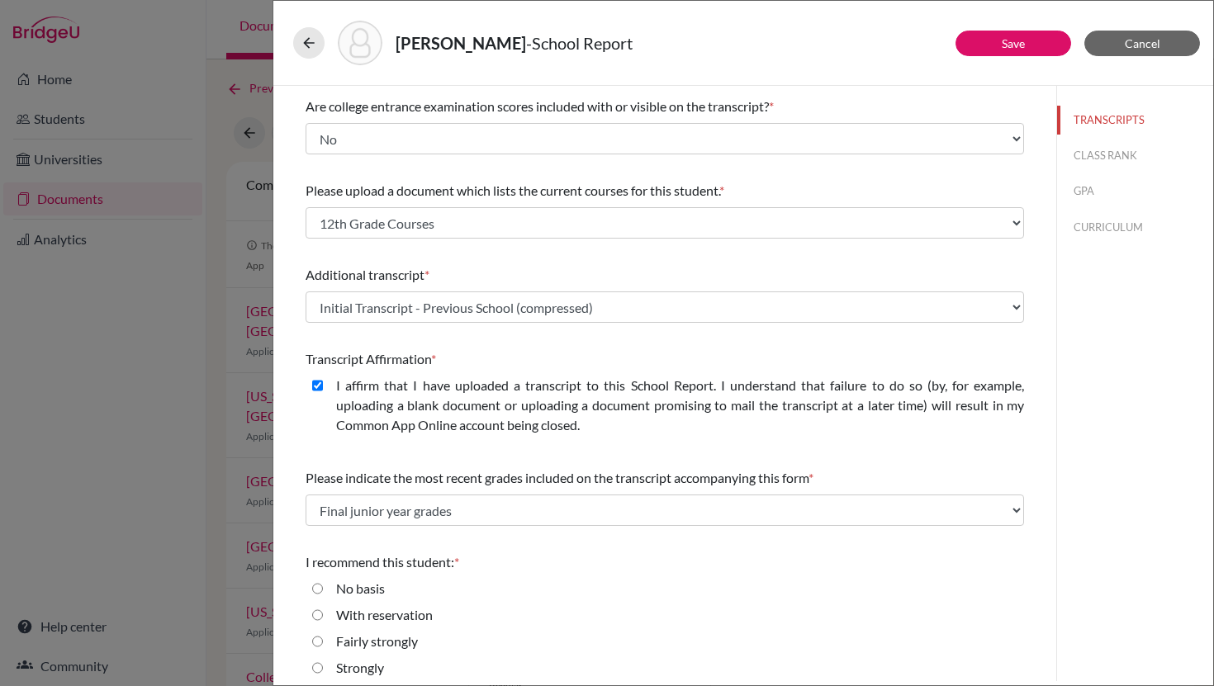
scroll to position [285, 0]
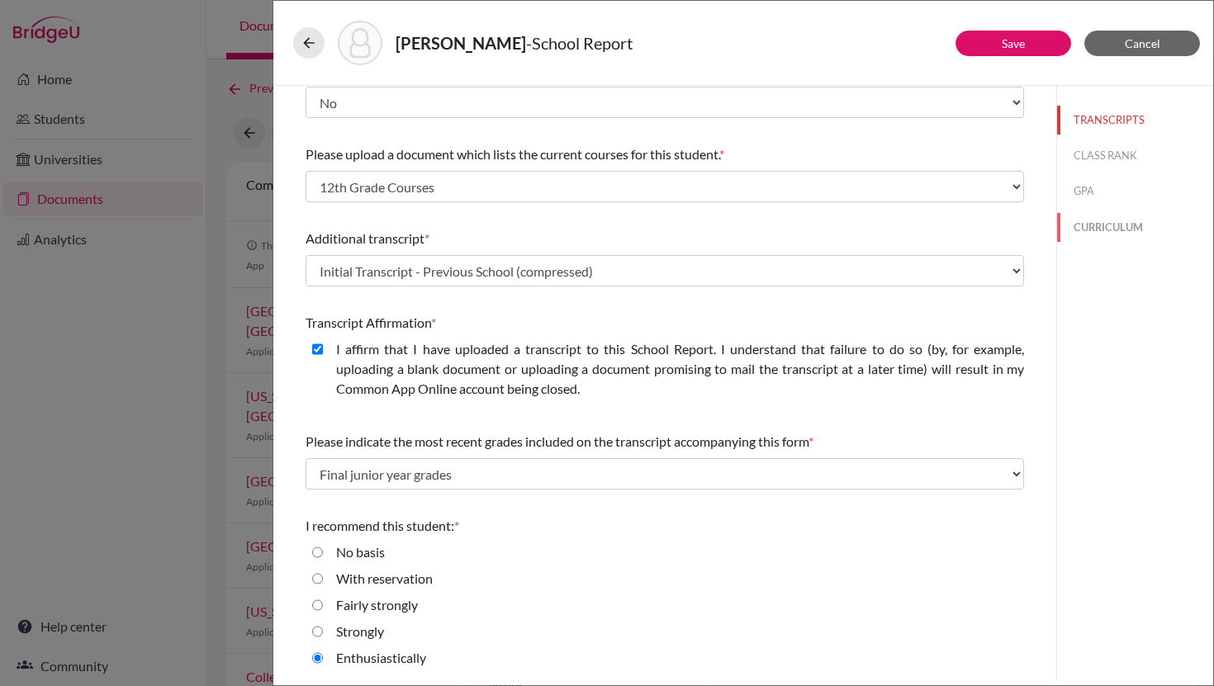
click at [1106, 230] on button "CURRICULUM" at bounding box center [1135, 227] width 156 height 29
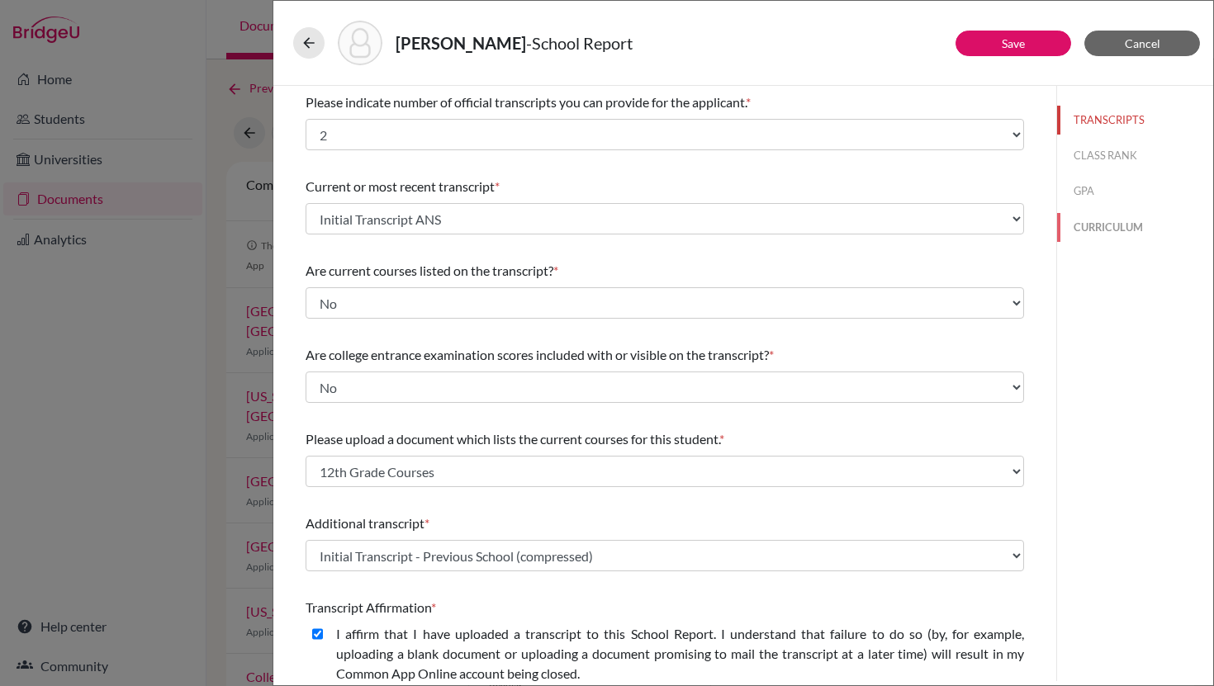
select select "4"
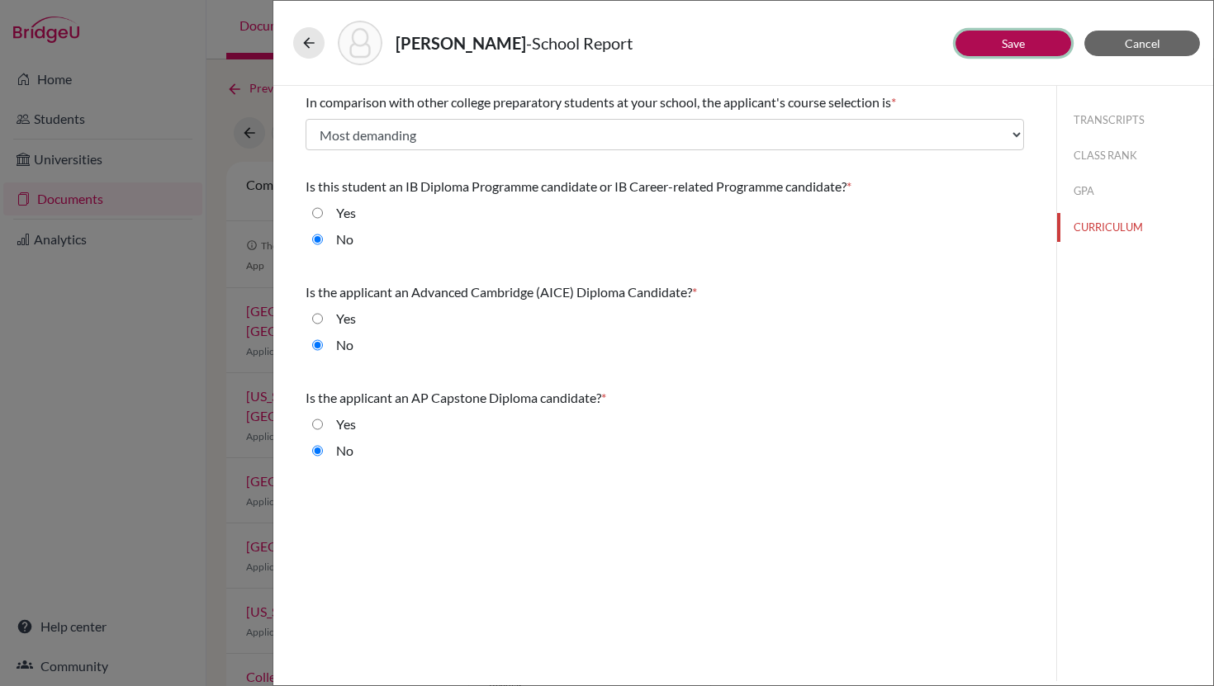
click at [1004, 46] on link "Save" at bounding box center [1012, 43] width 23 height 14
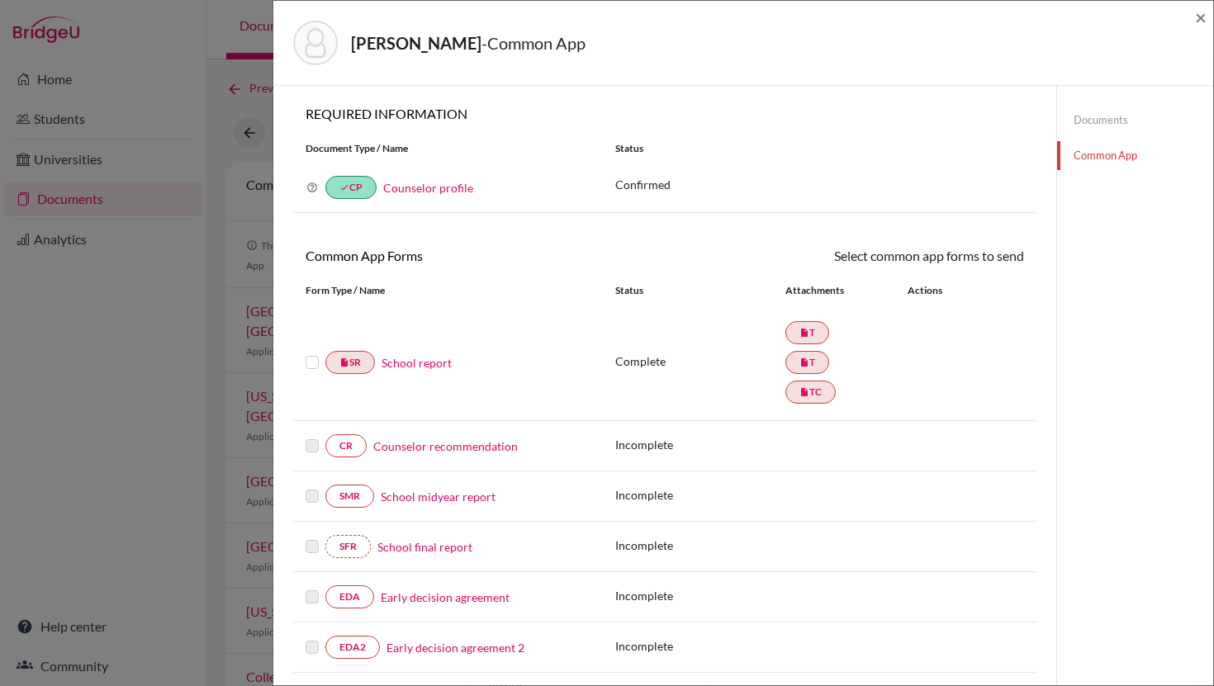
click at [440, 365] on link "School report" at bounding box center [416, 362] width 70 height 17
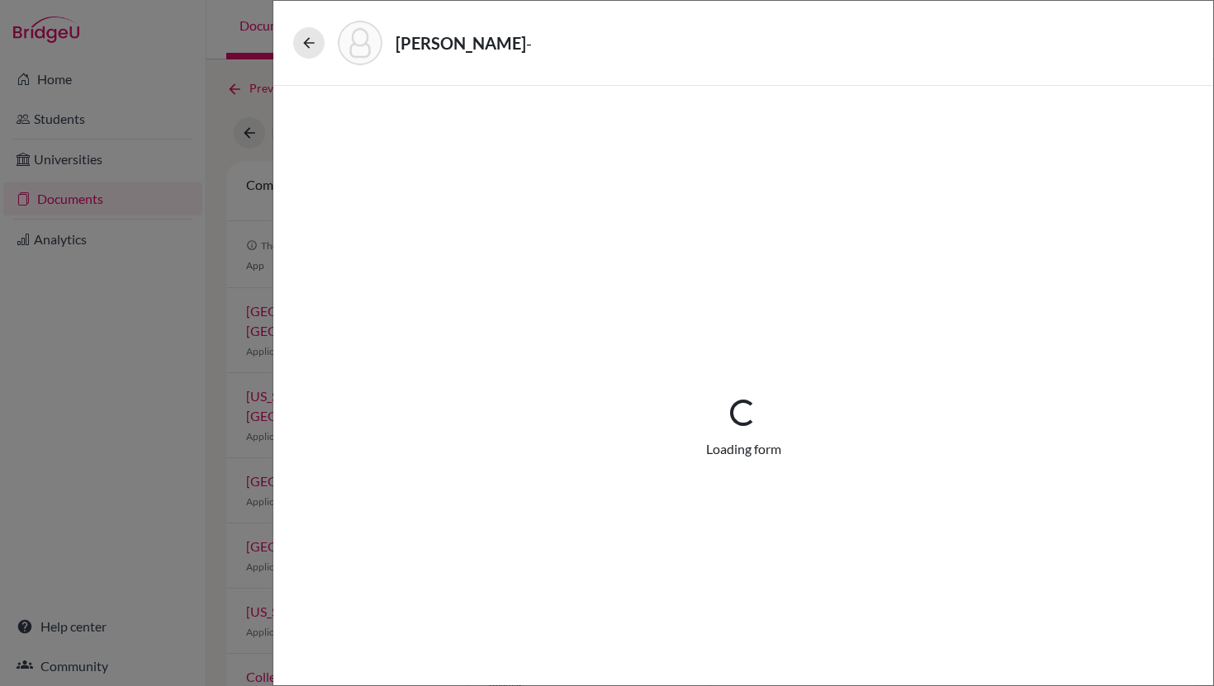
select select "2"
select select "682134"
select select "1"
select select "669307"
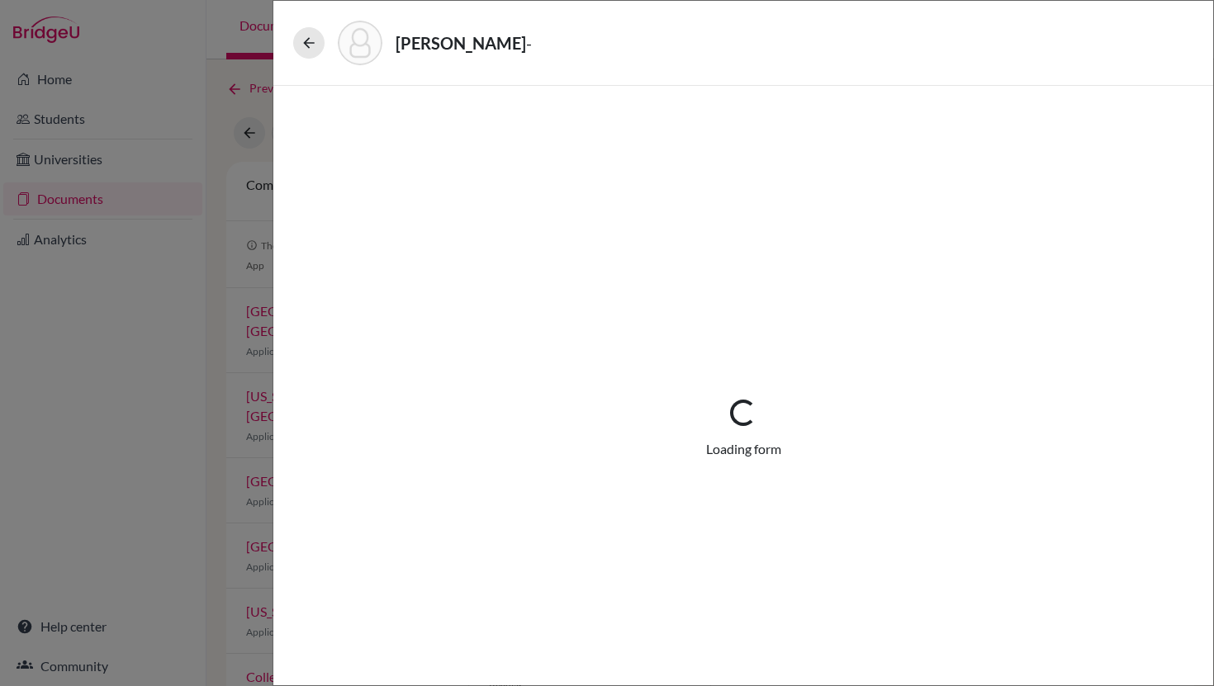
select select "684034"
select select "0"
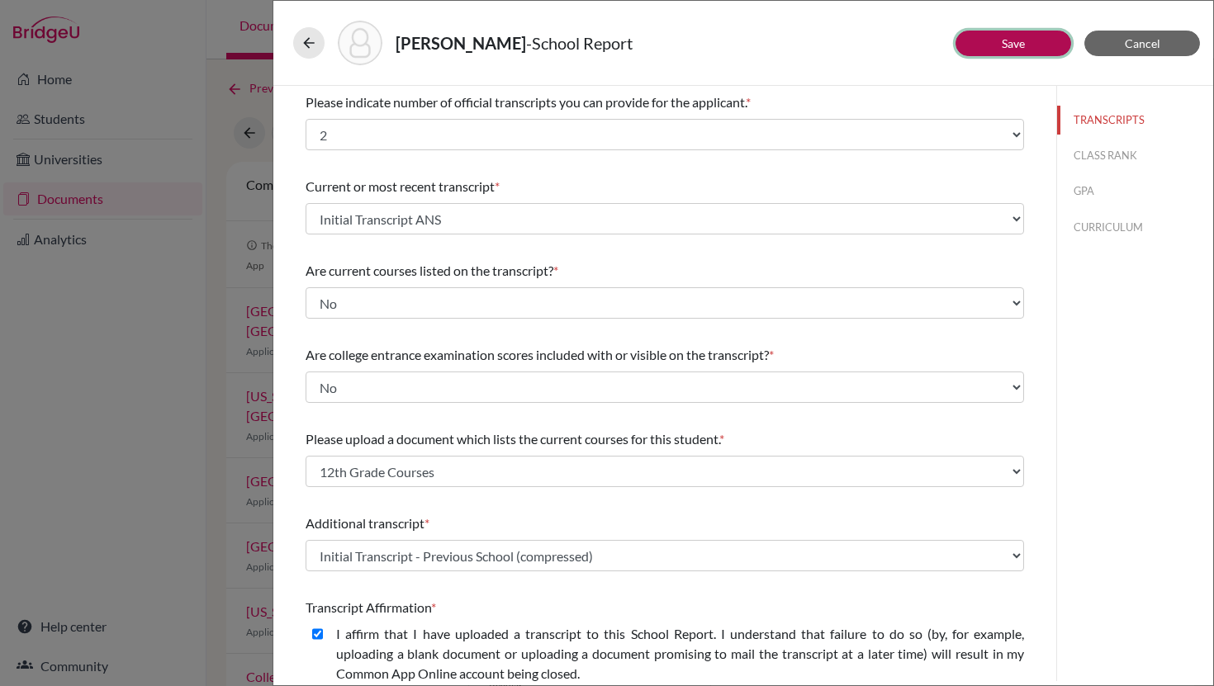
click at [1029, 46] on button "Save" at bounding box center [1013, 44] width 116 height 26
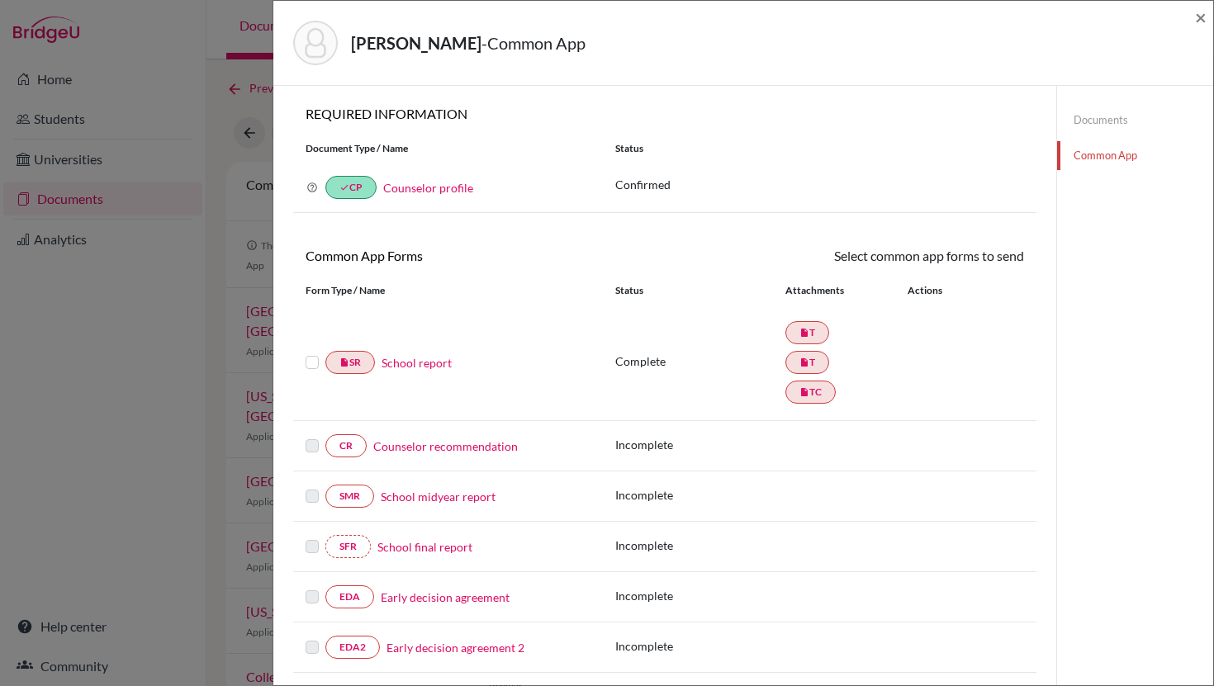
click at [315, 353] on label at bounding box center [311, 353] width 13 height 0
click at [0, 0] on input "checkbox" at bounding box center [0, 0] width 0 height 0
click at [998, 256] on link "Send" at bounding box center [989, 259] width 69 height 26
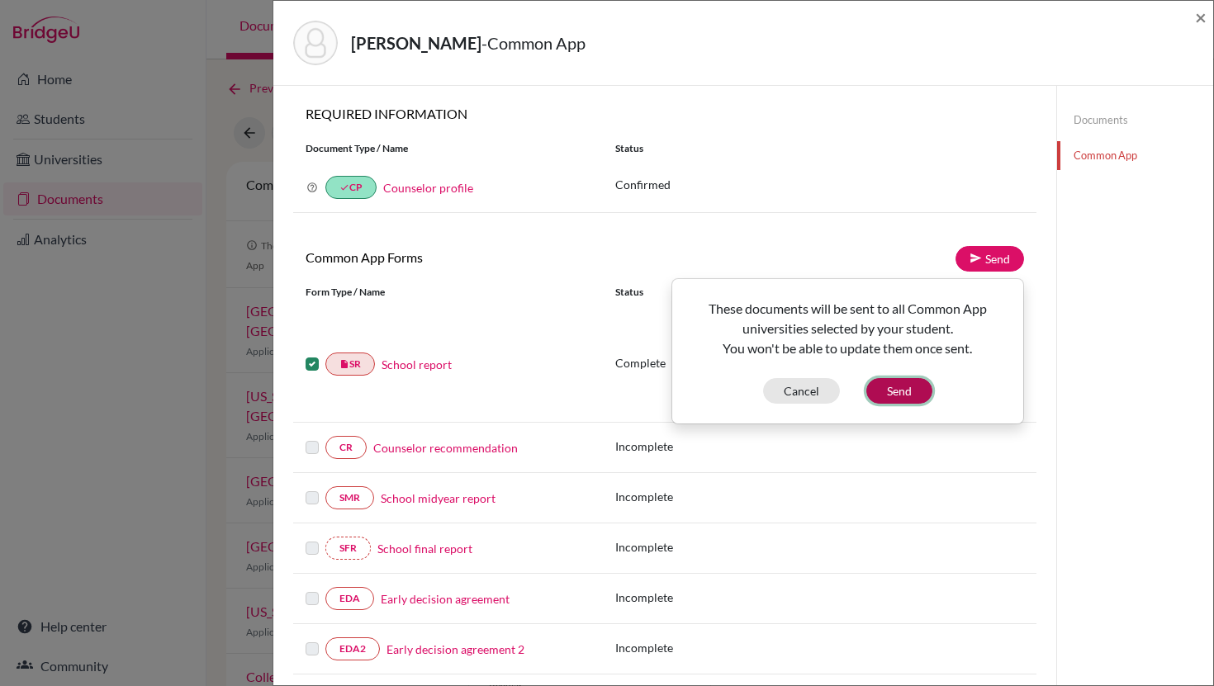
click at [913, 400] on button "Send" at bounding box center [899, 391] width 66 height 26
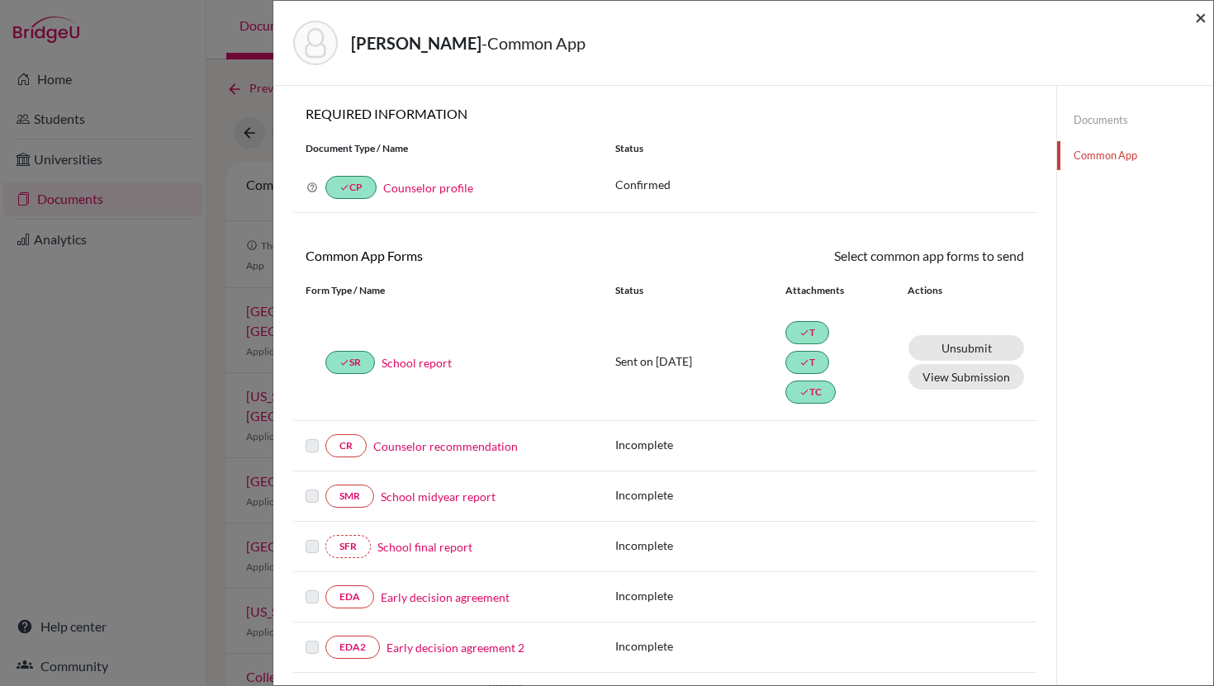
click at [1199, 20] on span "×" at bounding box center [1201, 17] width 12 height 24
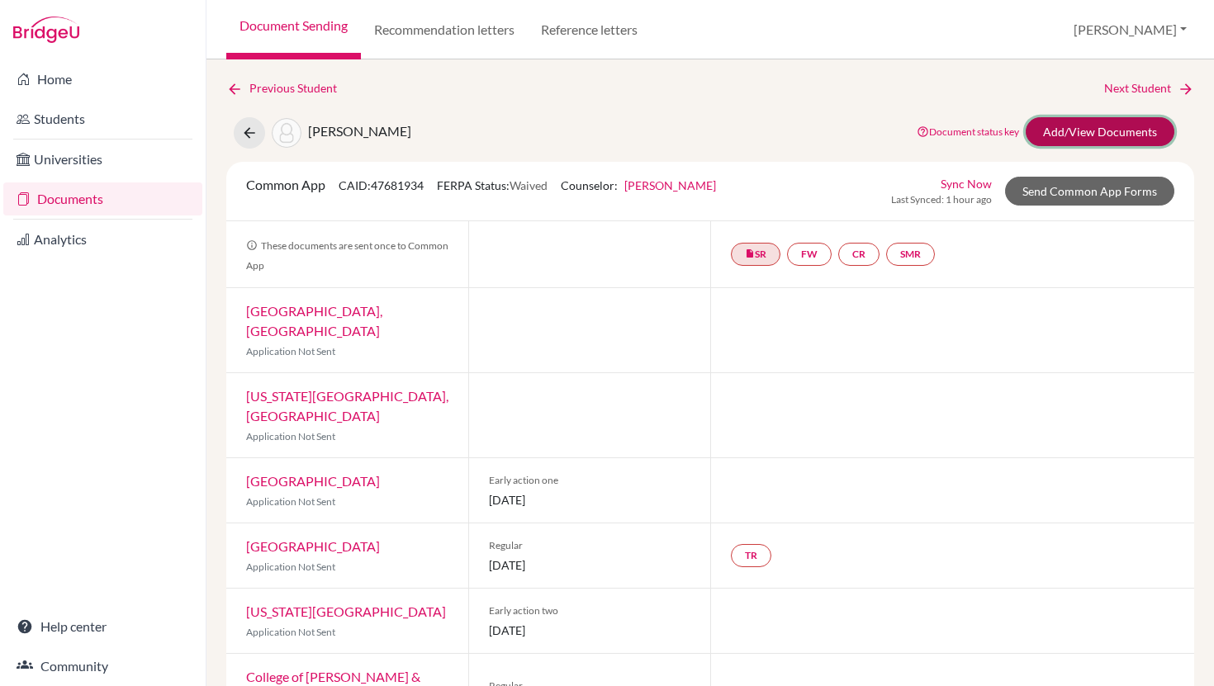
click at [1075, 135] on link "Add/View Documents" at bounding box center [1099, 131] width 149 height 29
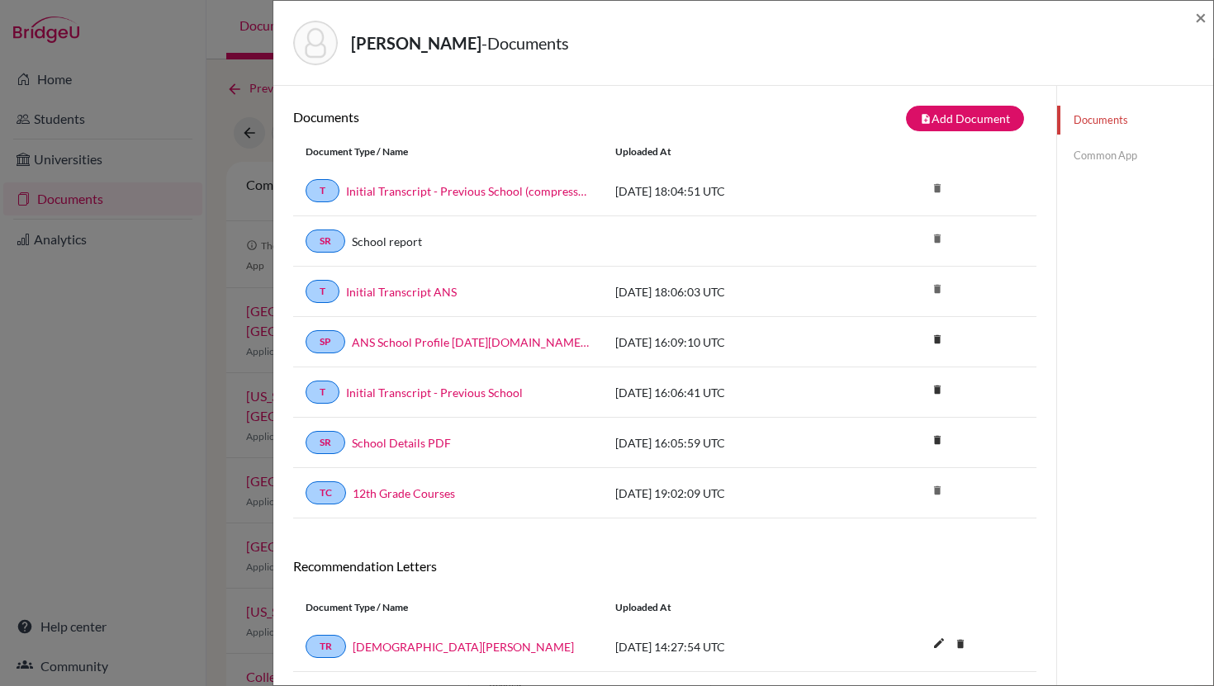
click at [1115, 147] on link "Common App" at bounding box center [1135, 155] width 156 height 29
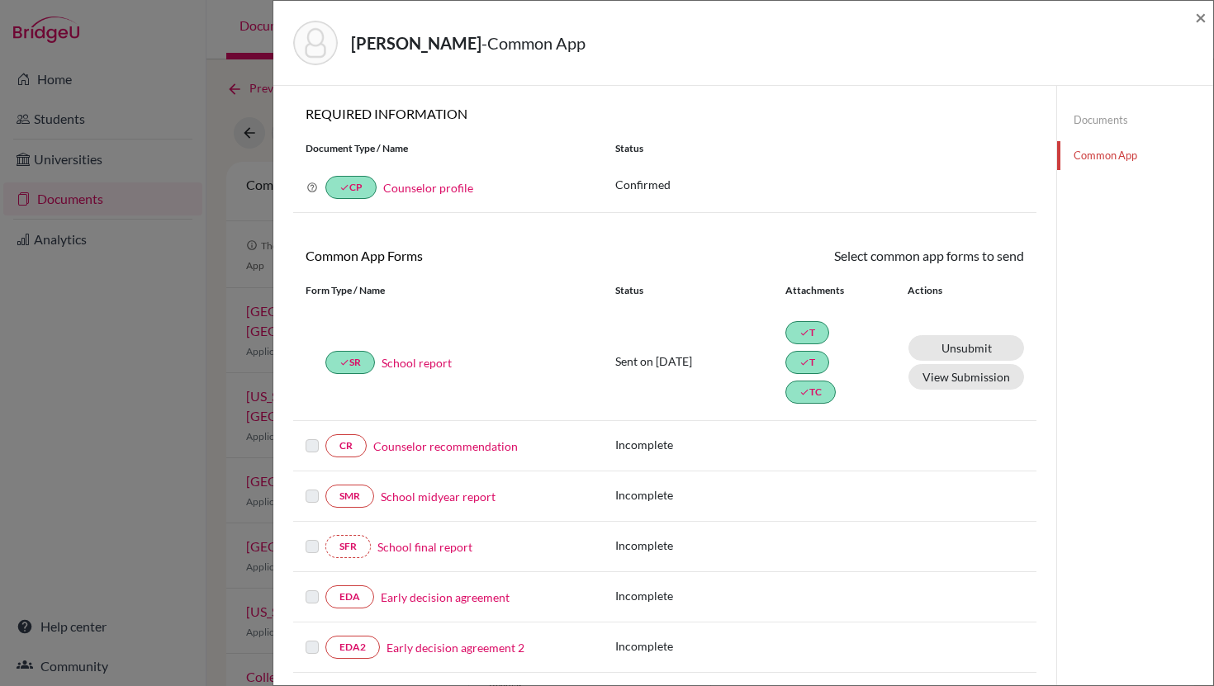
click at [414, 452] on link "Counselor recommendation" at bounding box center [445, 446] width 144 height 17
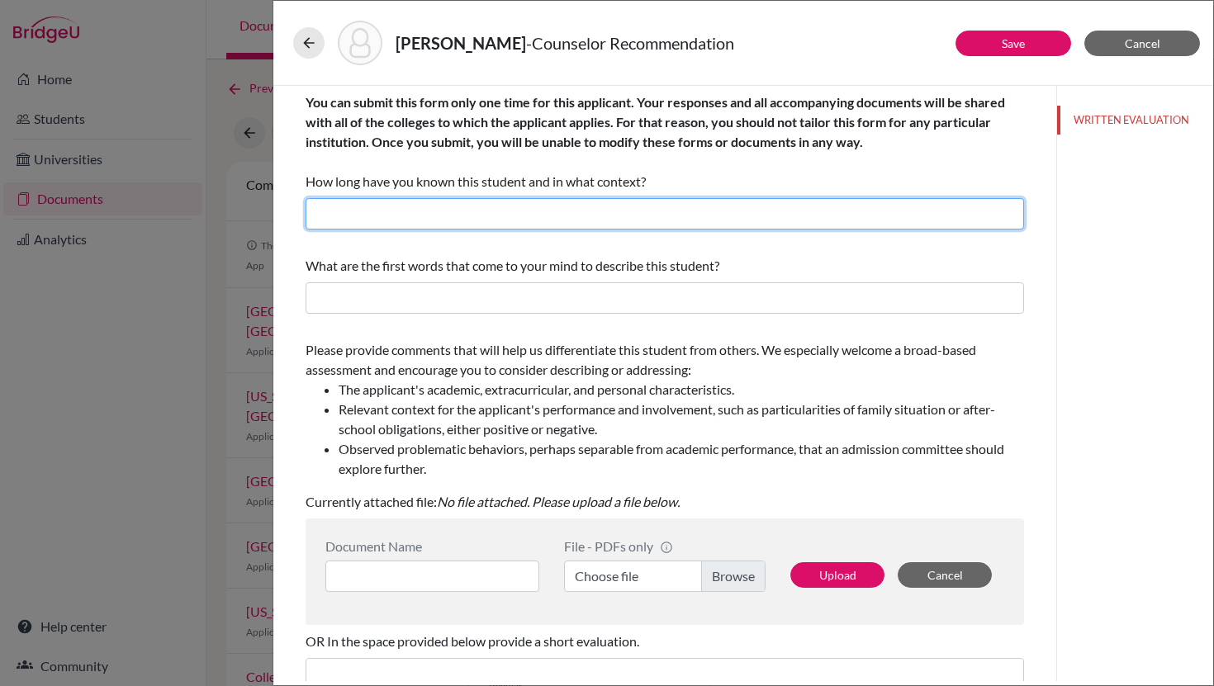
click at [453, 208] on input "text" at bounding box center [664, 213] width 718 height 31
drag, startPoint x: 438, startPoint y: 218, endPoint x: 395, endPoint y: 213, distance: 42.4
click at [395, 214] on input "I have known Luciana since 2023 as her College Counselor." at bounding box center [664, 213] width 718 height 31
click at [495, 215] on input "I have known Nicole since 2023 as her College Counselor." at bounding box center [664, 213] width 718 height 31
type input "I have known Nicole since 2025 as her College Counselor."
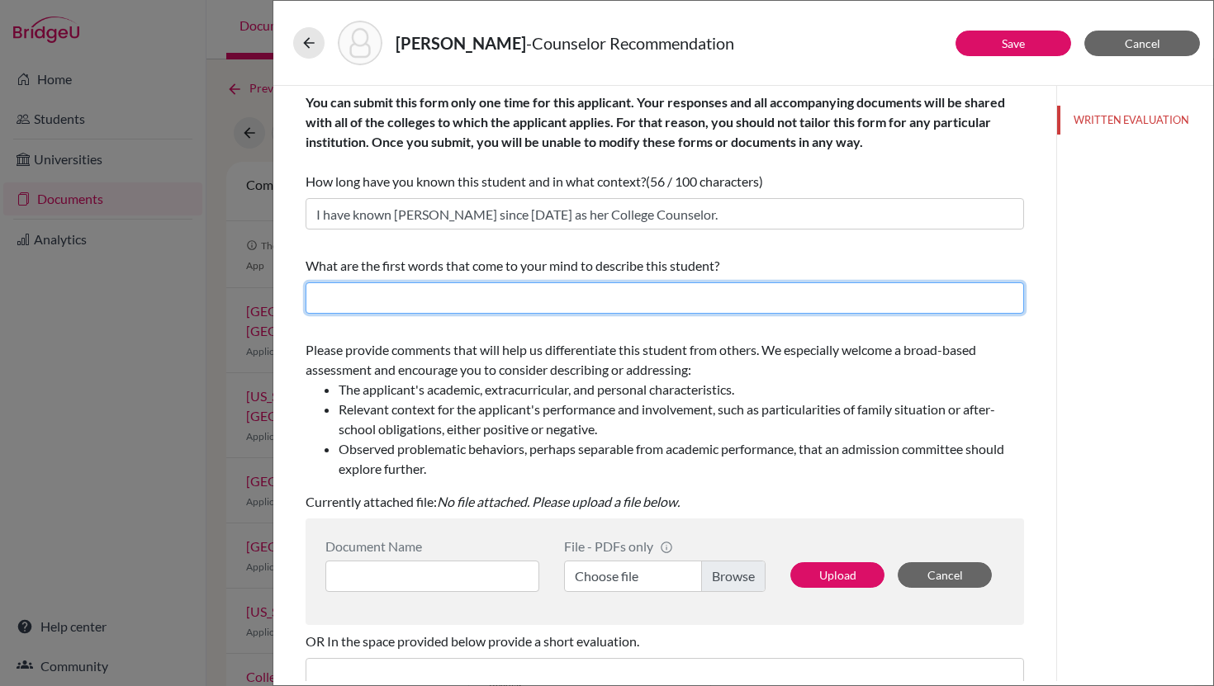
click at [588, 310] on input "text" at bounding box center [664, 297] width 718 height 31
type input "energetic, positive, focused, adaptable, compassionate, disciplined"
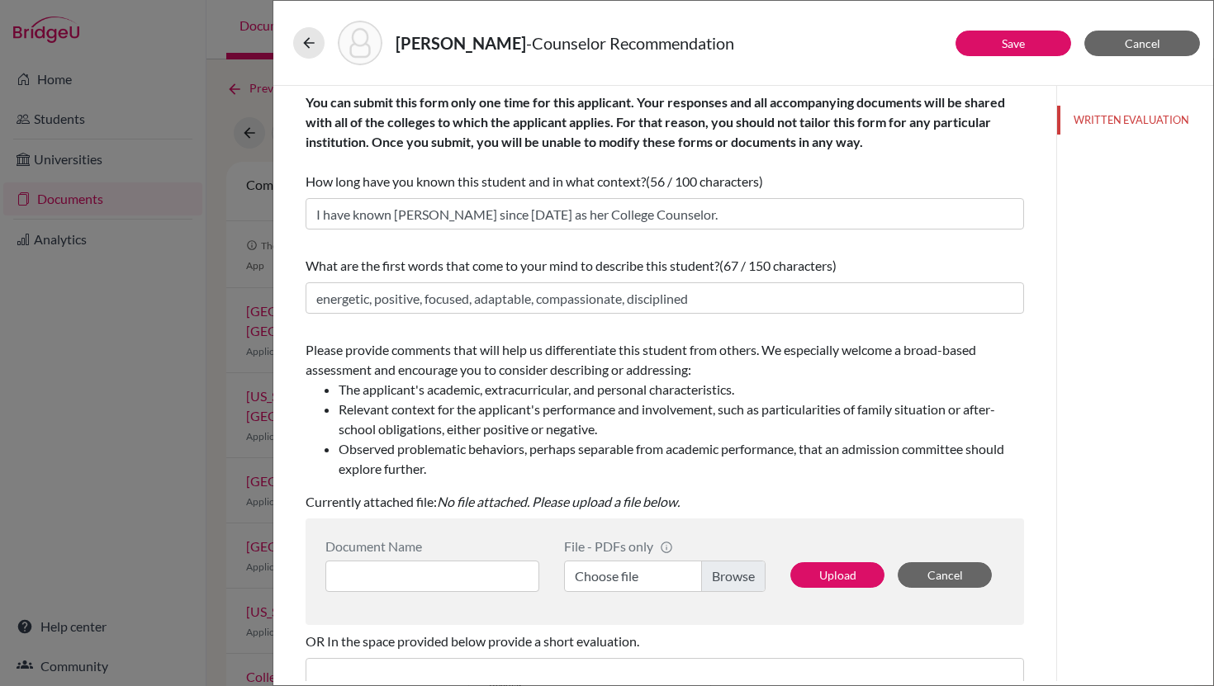
click at [814, 359] on div "Please provide comments that will help us differentiate this student from other…" at bounding box center [664, 409] width 718 height 139
click at [1010, 41] on link "Save" at bounding box center [1012, 43] width 23 height 14
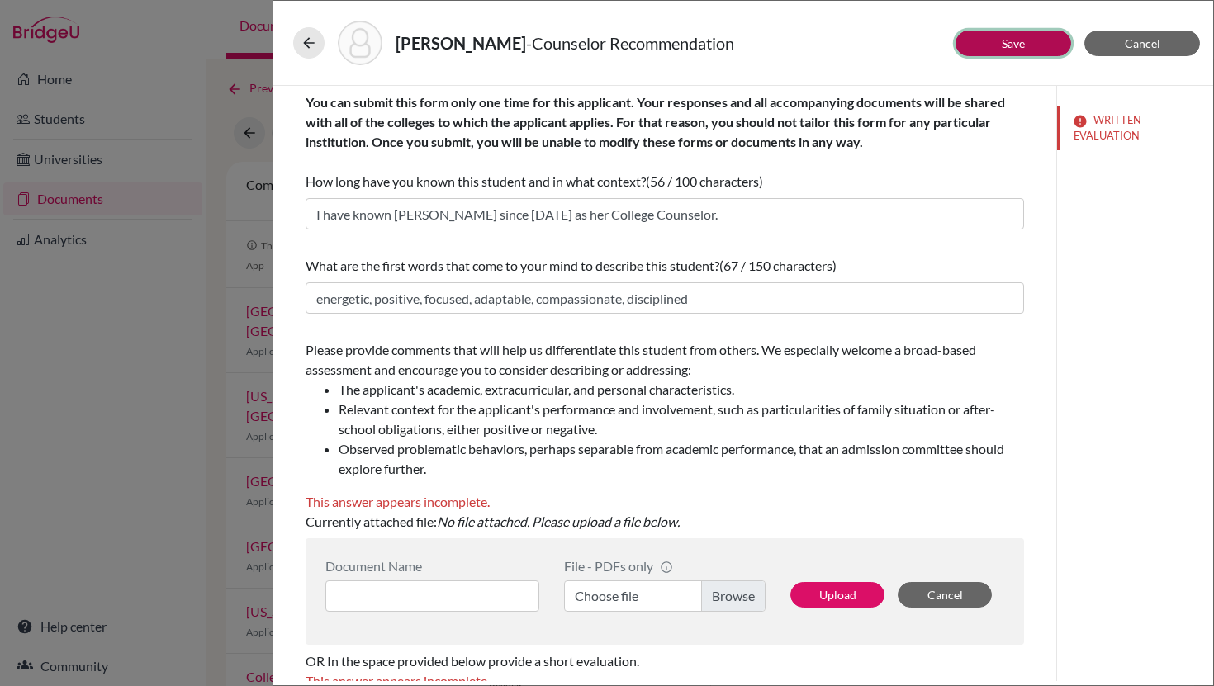
click at [995, 42] on button "Save" at bounding box center [1013, 44] width 116 height 26
click at [306, 45] on icon at bounding box center [309, 43] width 17 height 17
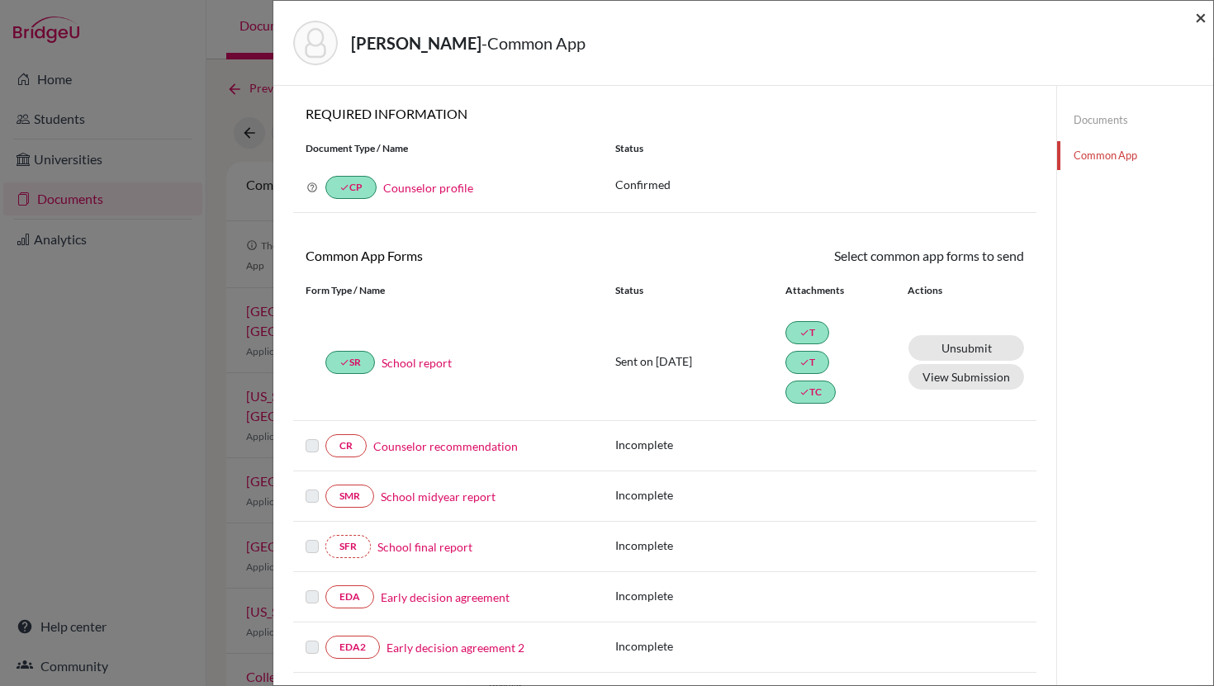
click at [1199, 21] on span "×" at bounding box center [1201, 17] width 12 height 24
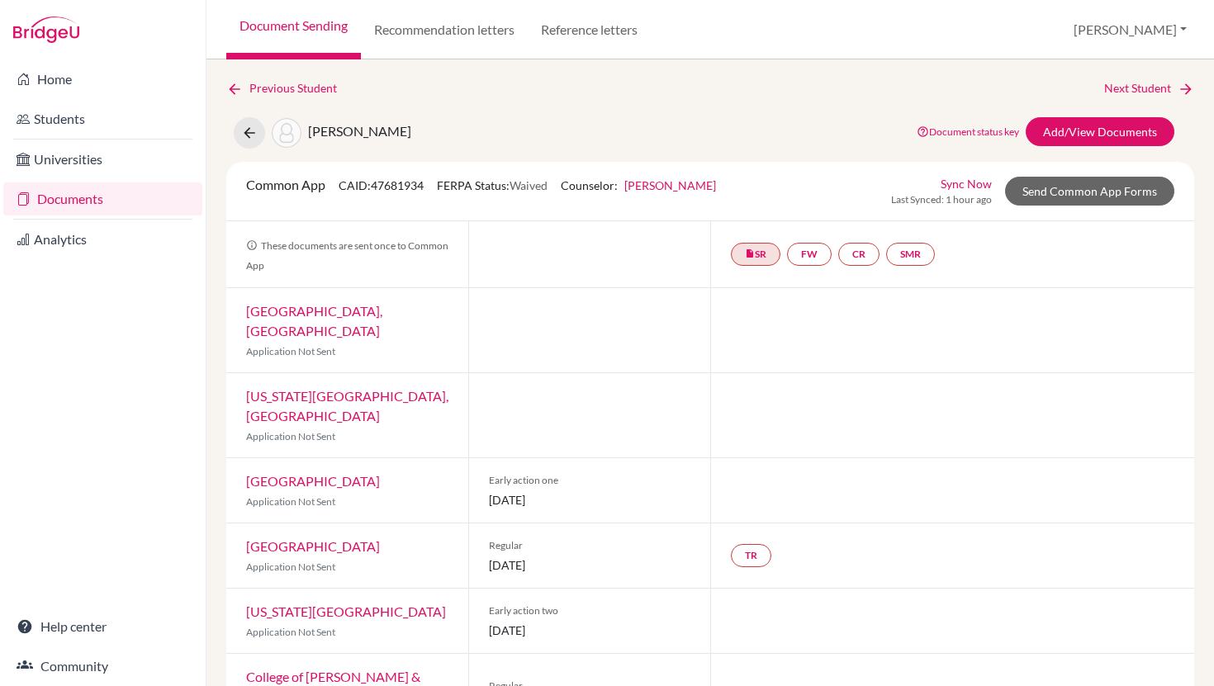
click at [83, 196] on link "Documents" at bounding box center [102, 198] width 199 height 33
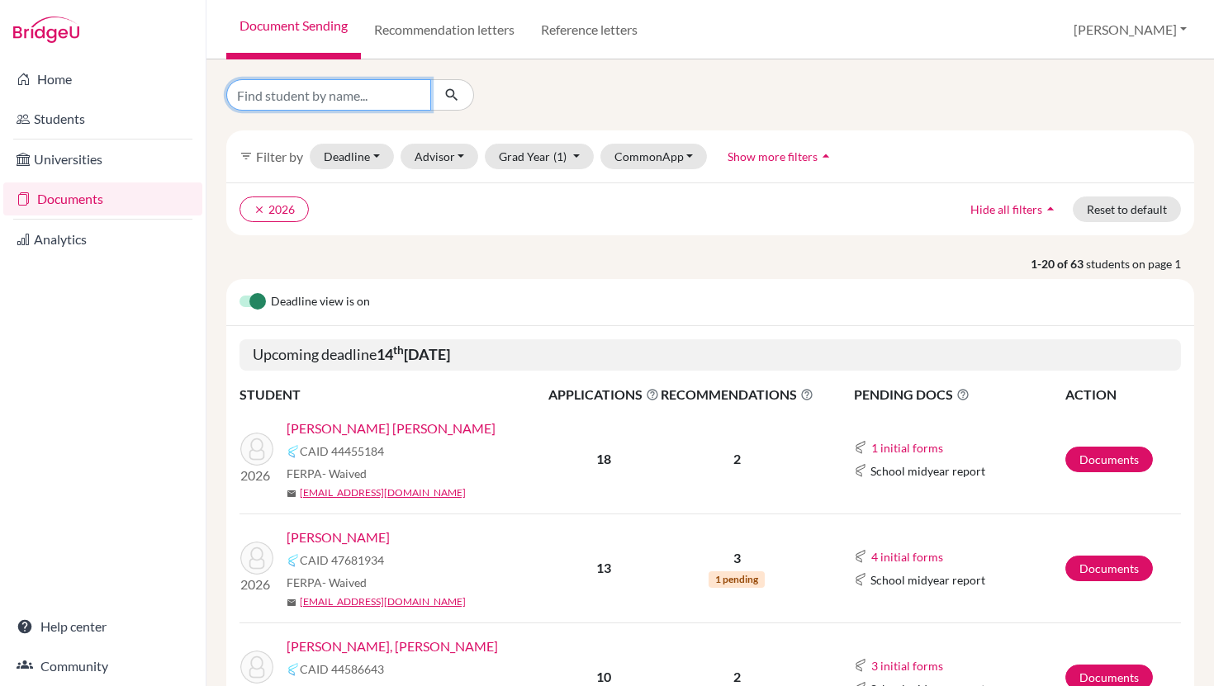
click at [304, 101] on input "Find student by name..." at bounding box center [328, 94] width 205 height 31
type input "[PERSON_NAME]"
click button "submit" at bounding box center [452, 94] width 44 height 31
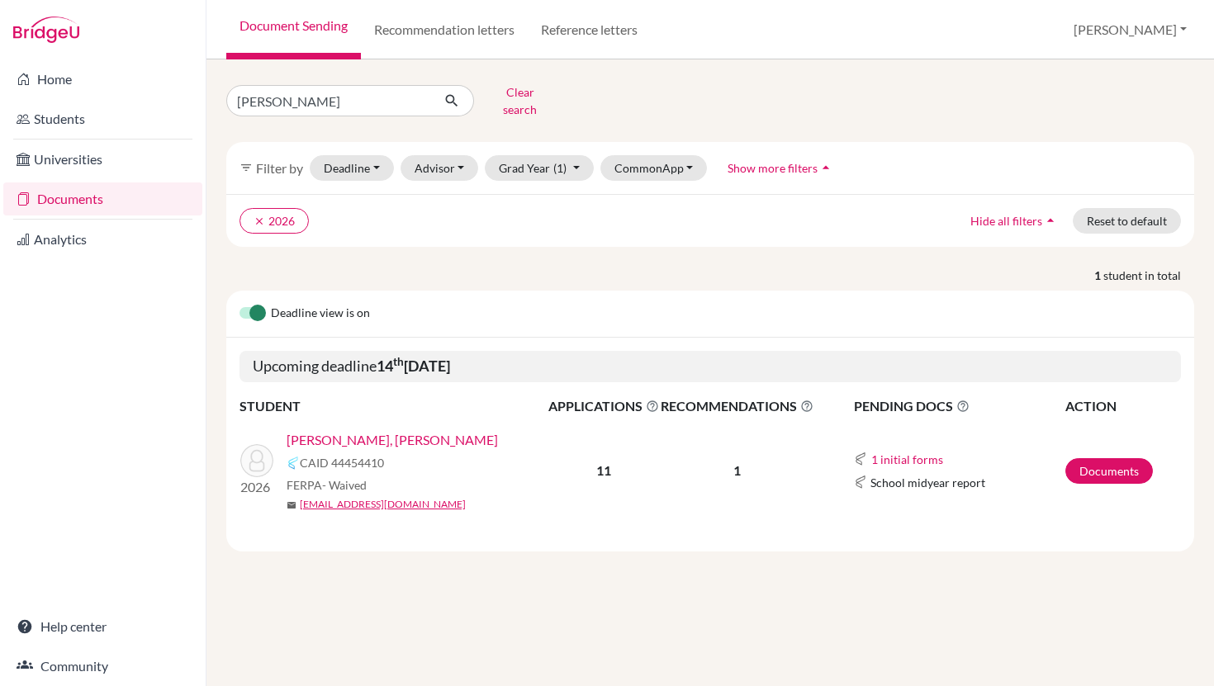
click at [384, 430] on link "[PERSON_NAME], [PERSON_NAME]" at bounding box center [391, 440] width 211 height 20
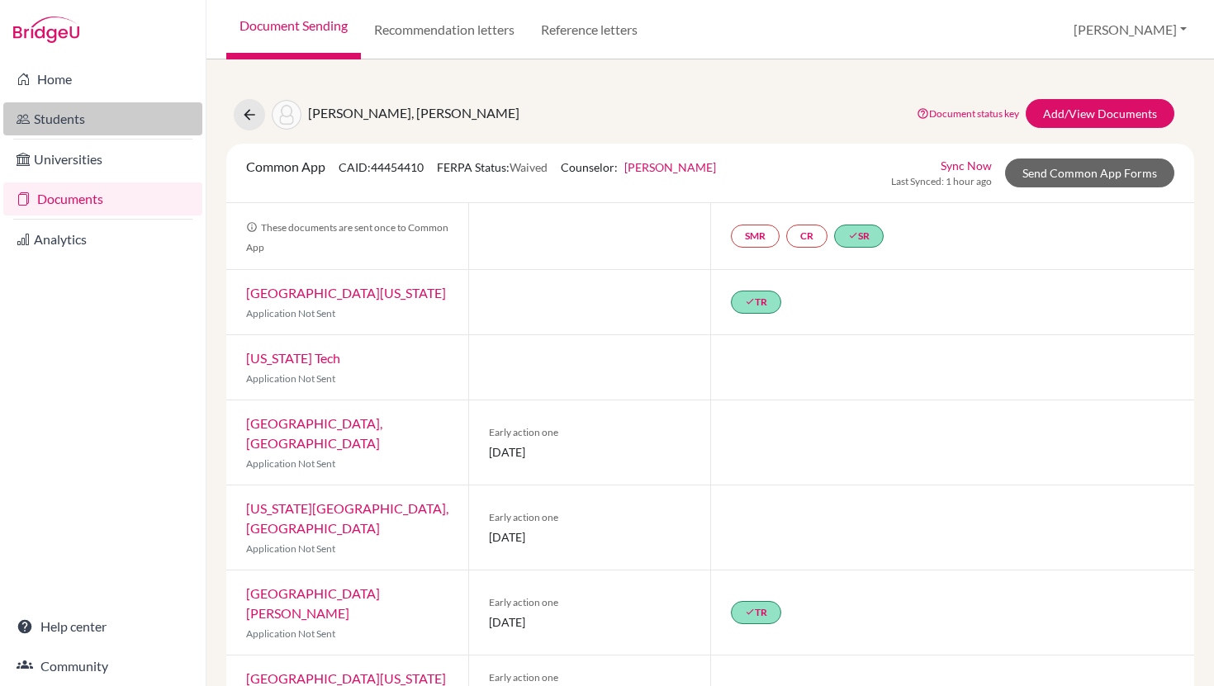
click at [52, 118] on link "Students" at bounding box center [102, 118] width 199 height 33
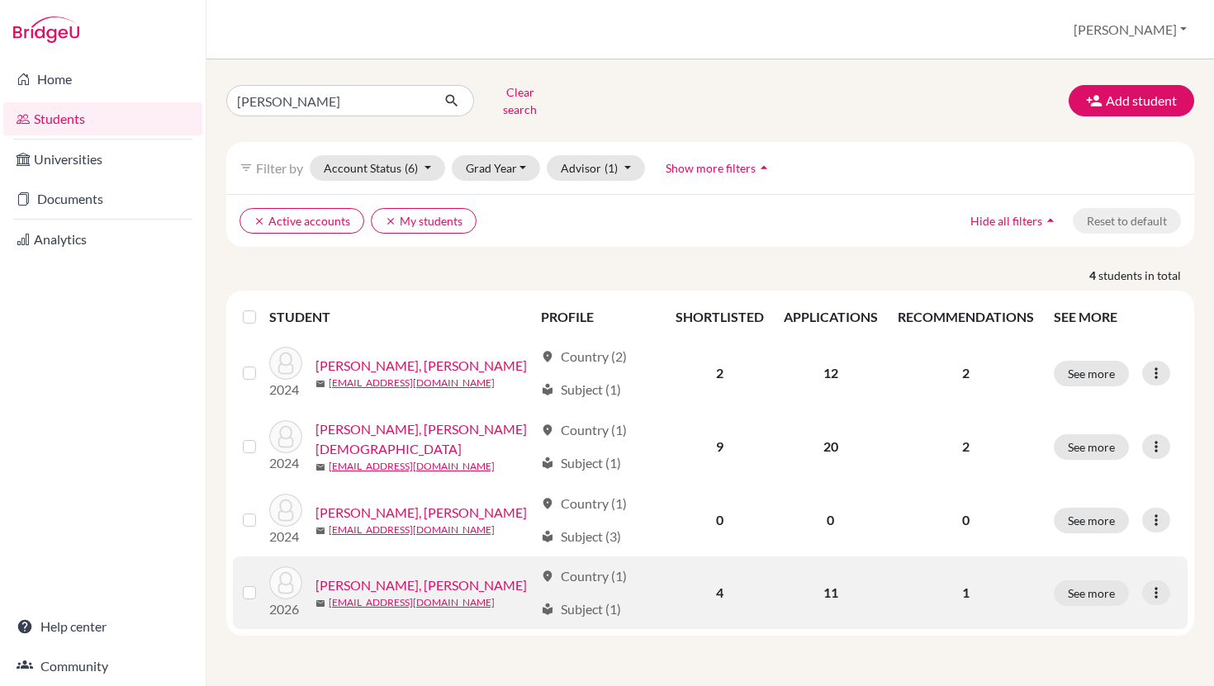
click at [413, 575] on link "[PERSON_NAME], [PERSON_NAME]" at bounding box center [420, 585] width 211 height 20
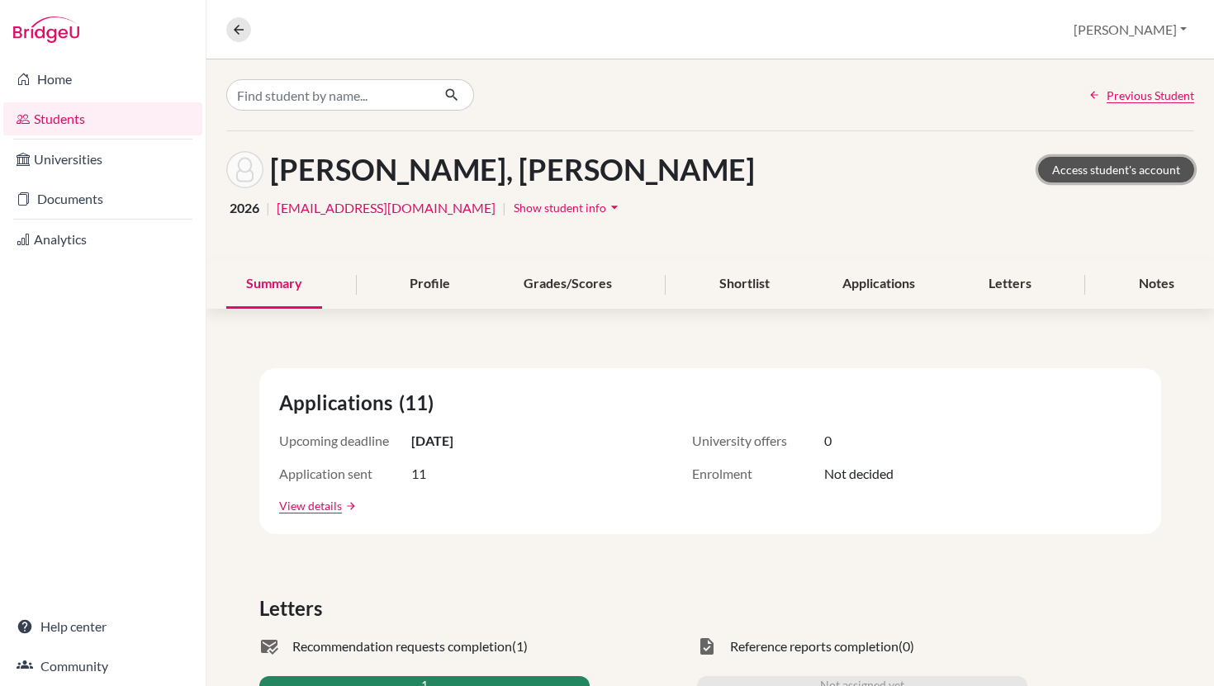
click at [1115, 173] on link "Access student's account" at bounding box center [1116, 170] width 156 height 26
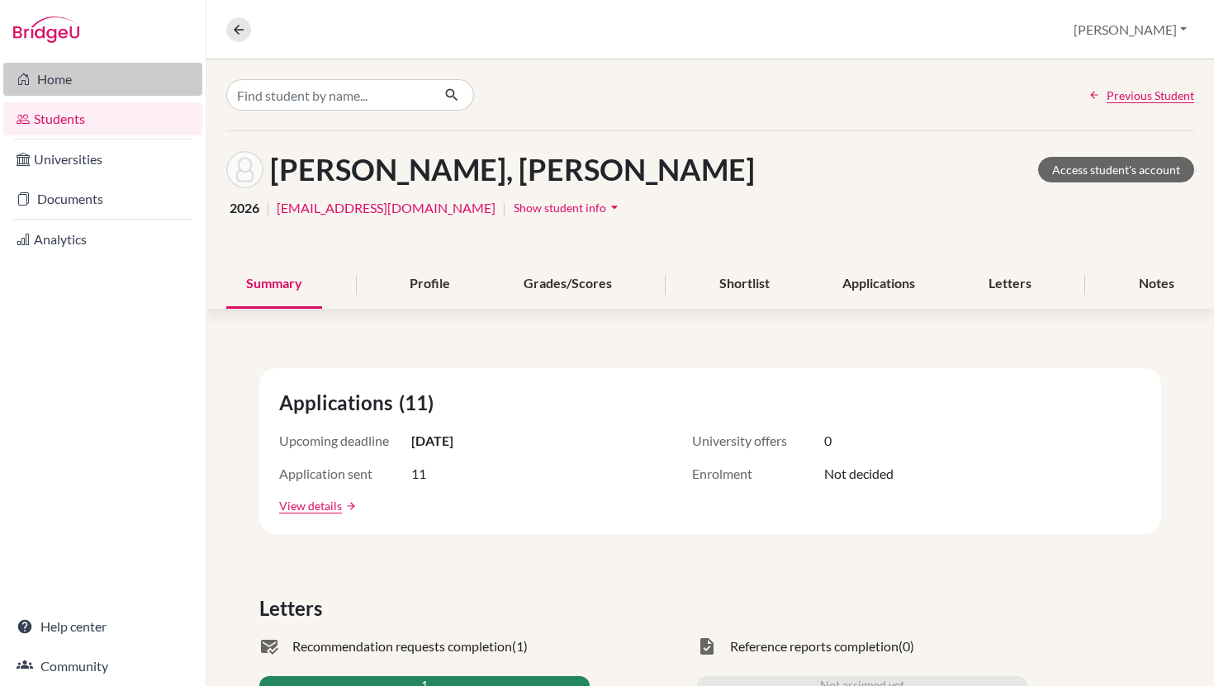
click at [51, 80] on link "Home" at bounding box center [102, 79] width 199 height 33
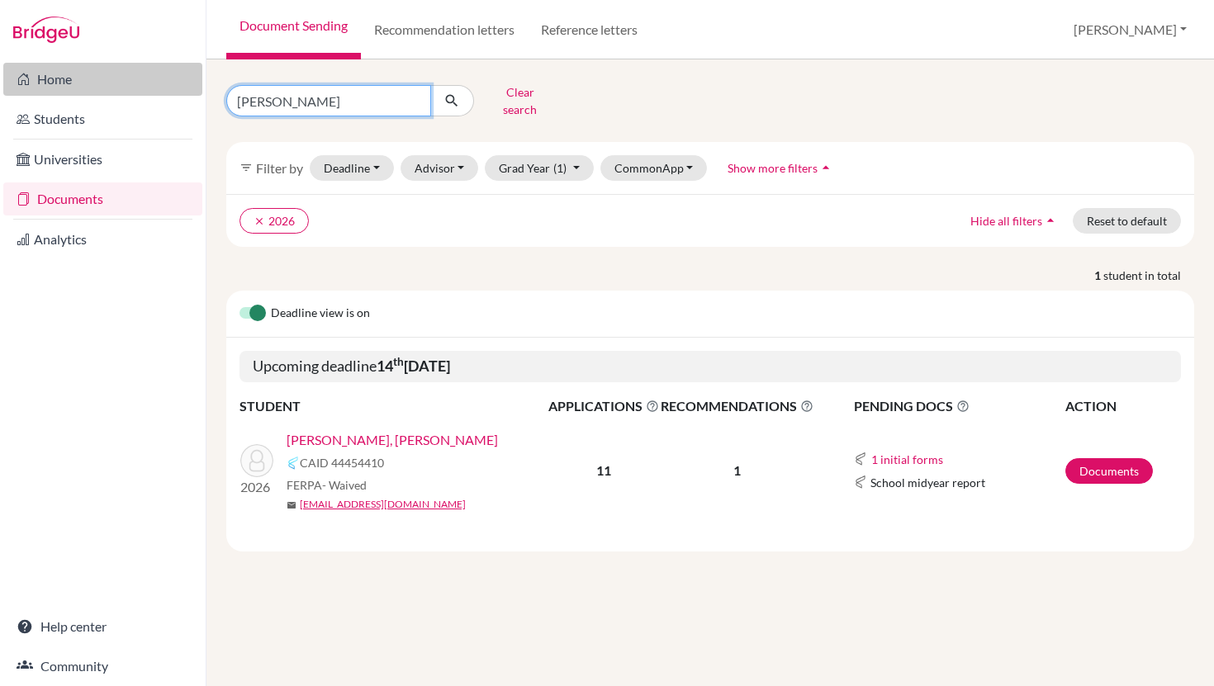
drag, startPoint x: 289, startPoint y: 92, endPoint x: 188, endPoint y: 91, distance: 100.7
click at [189, 92] on div "Home Students Universities Documents Analytics Help center Community Document S…" at bounding box center [607, 343] width 1214 height 686
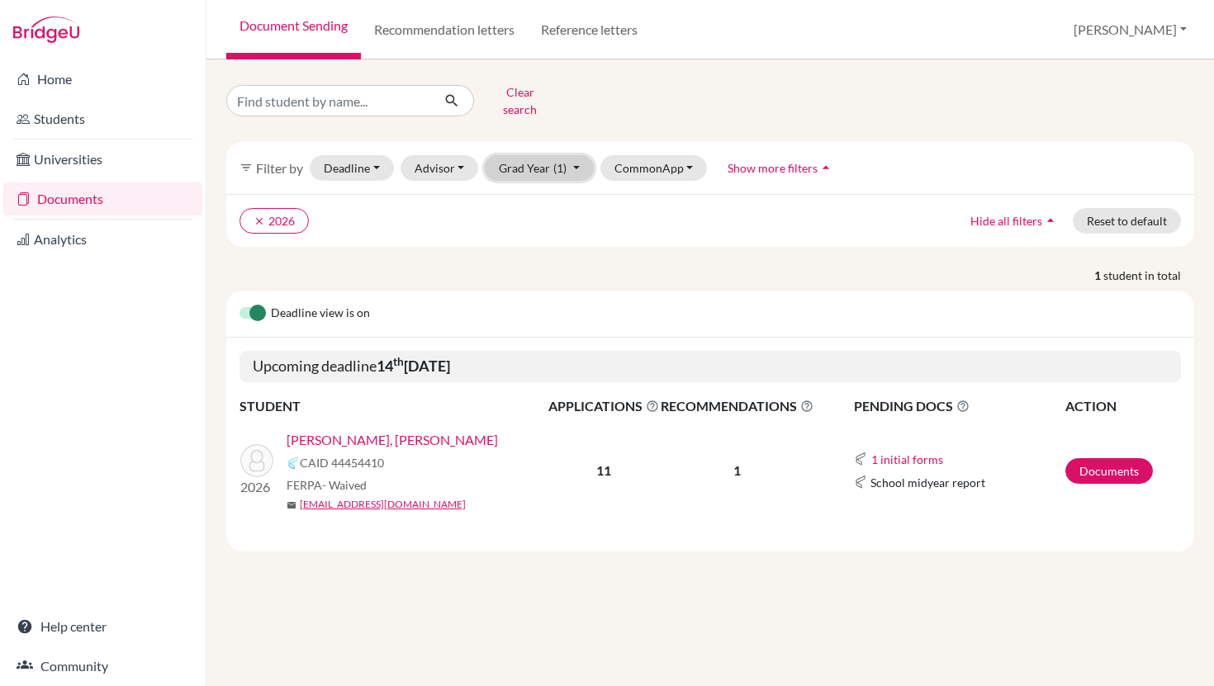
click at [534, 158] on button "Grad Year (1)" at bounding box center [539, 168] width 109 height 26
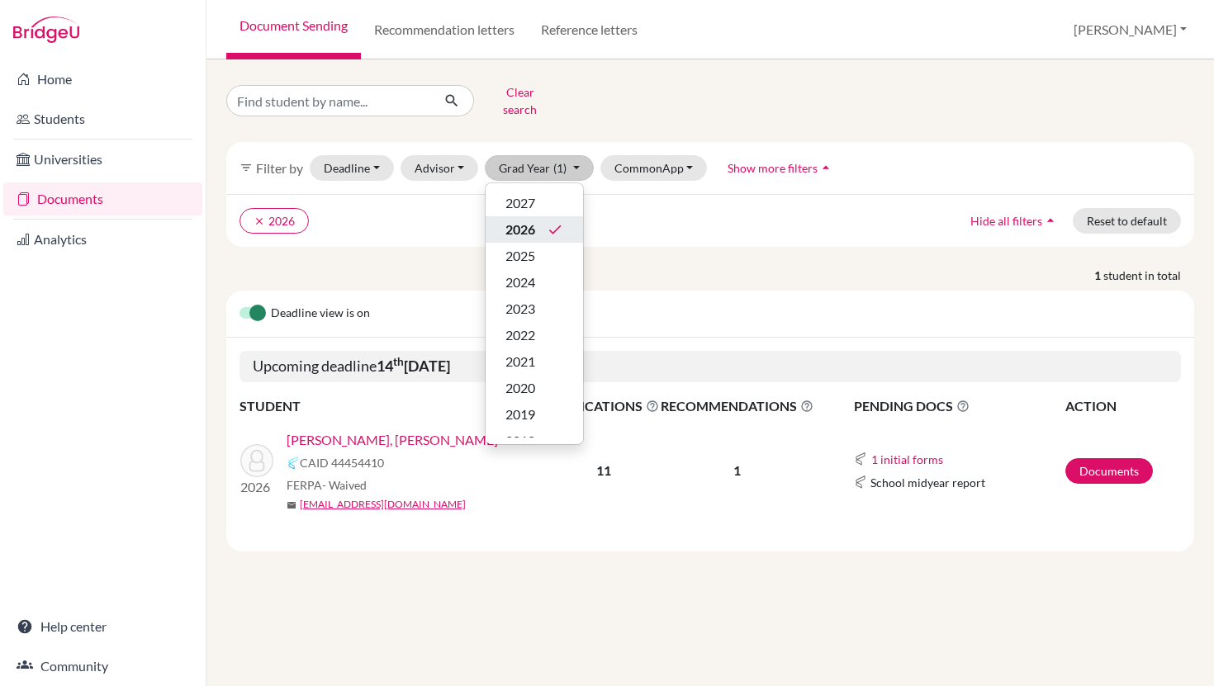
click at [518, 220] on span "2026" at bounding box center [520, 230] width 30 height 20
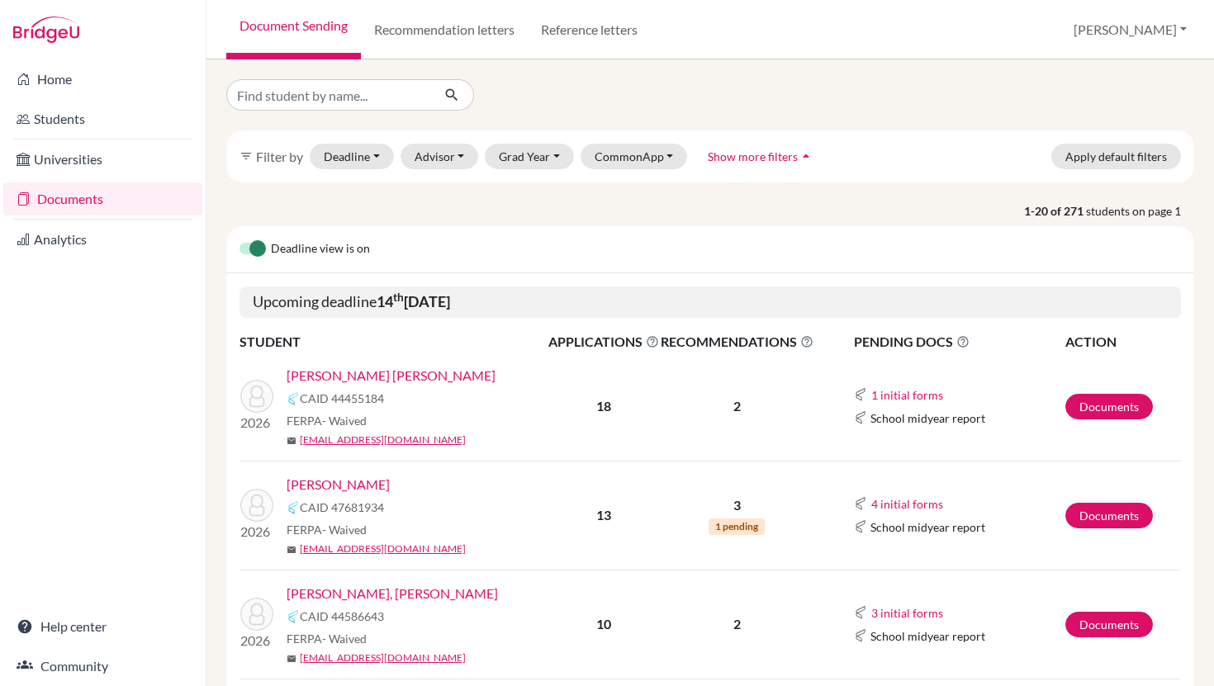
click at [440, 375] on link "[PERSON_NAME] [PERSON_NAME]" at bounding box center [390, 376] width 209 height 20
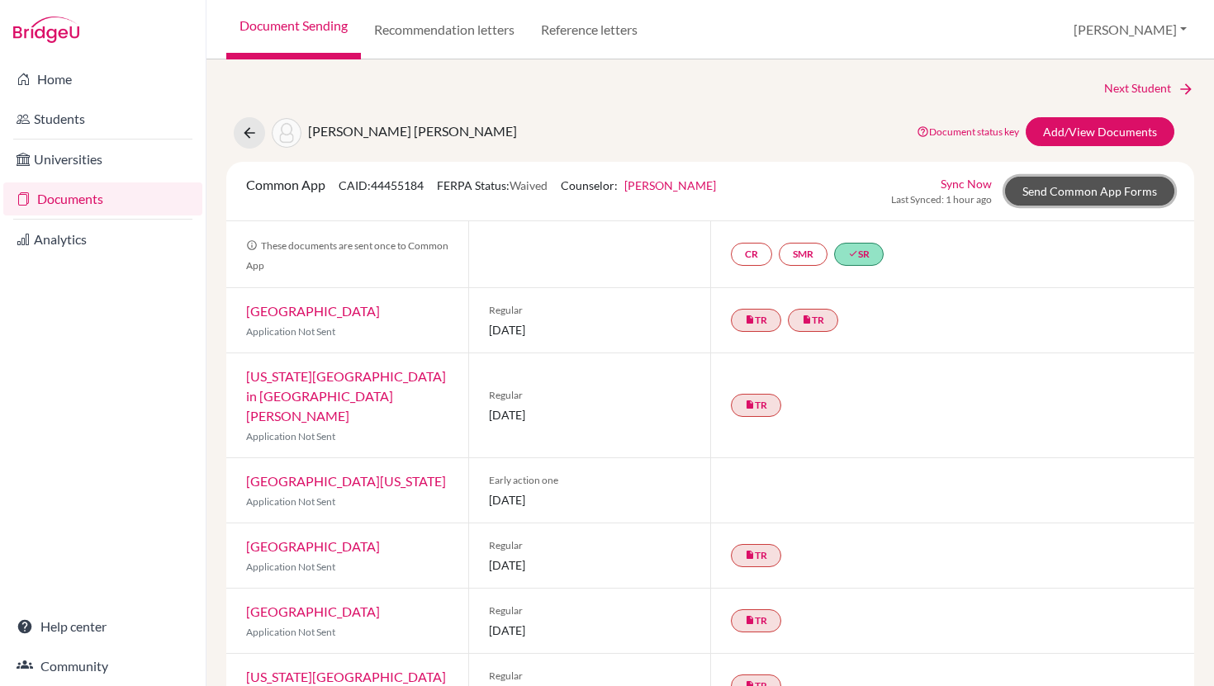
click at [1124, 185] on link "Send Common App Forms" at bounding box center [1089, 191] width 169 height 29
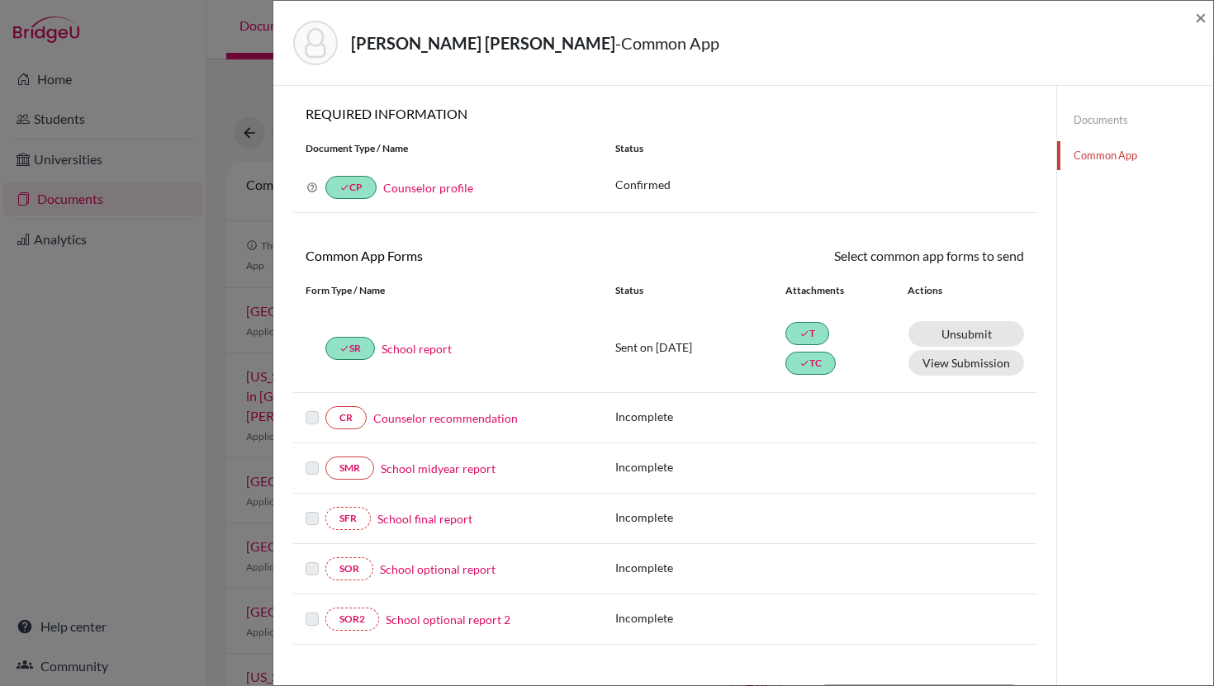
click at [455, 412] on link "Counselor recommendation" at bounding box center [445, 417] width 144 height 17
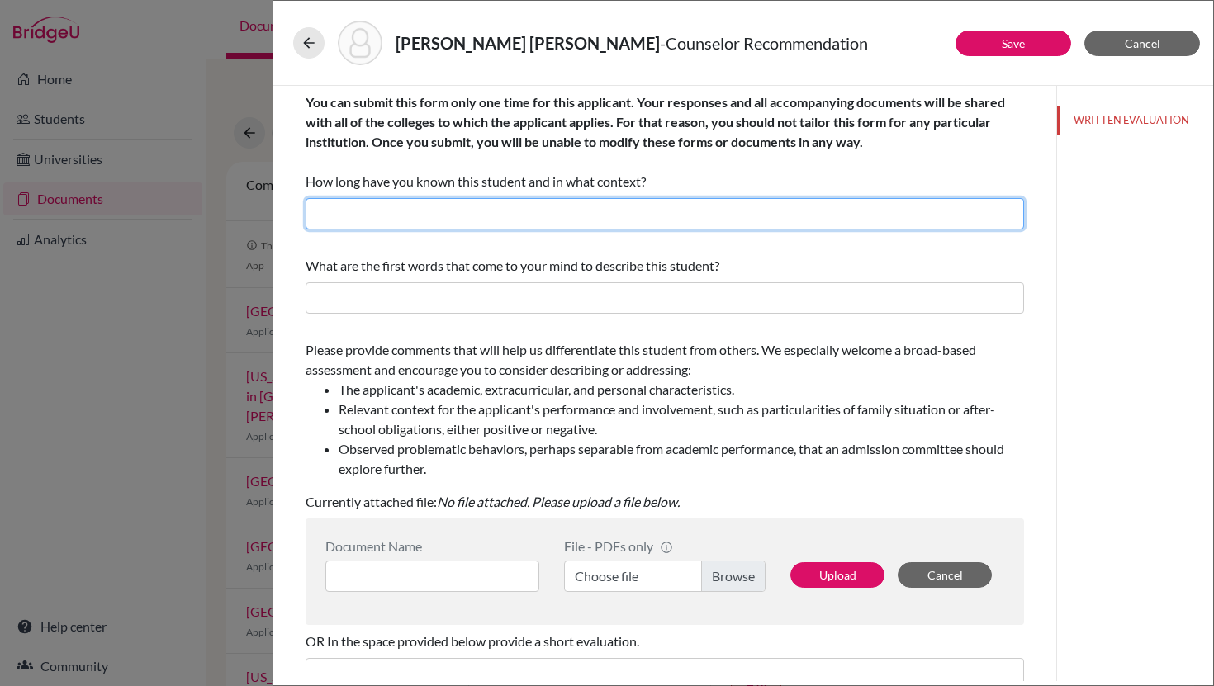
click at [477, 219] on input "text" at bounding box center [664, 213] width 718 height 31
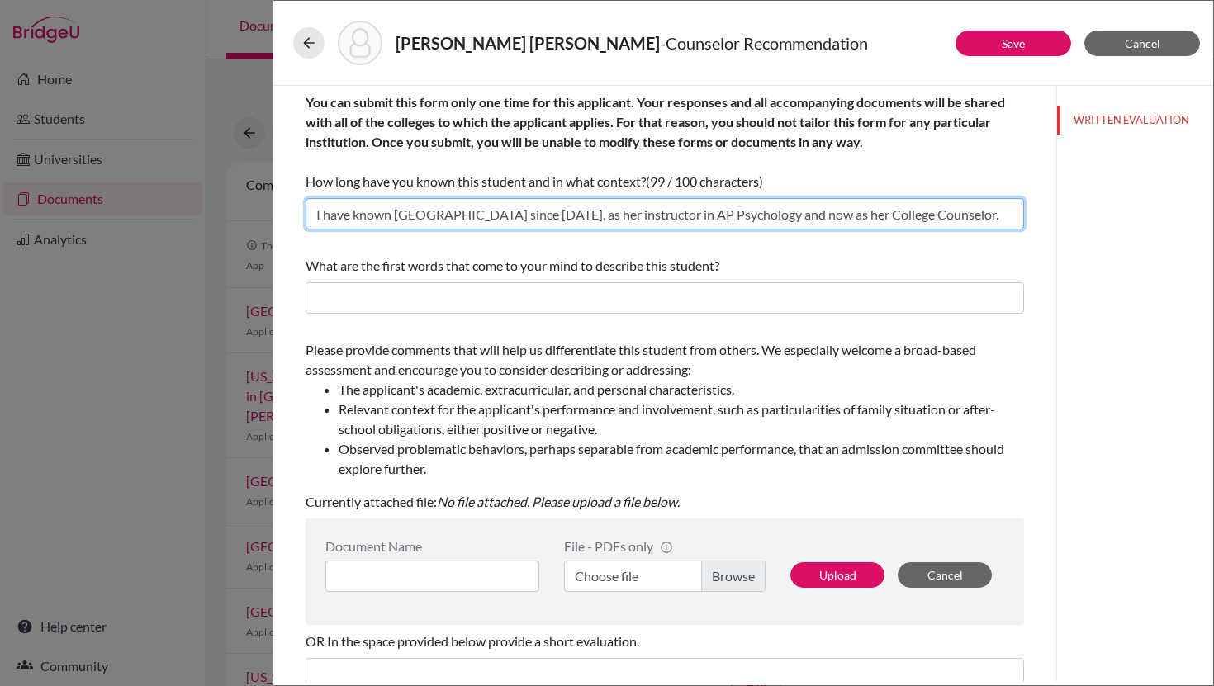
drag, startPoint x: 420, startPoint y: 217, endPoint x: 395, endPoint y: 213, distance: 25.9
click at [395, 213] on input "I have known Sofia since 2022, as her instructor in AP Psychology and now as he…" at bounding box center [664, 213] width 718 height 31
click at [475, 211] on input "I have known JP since 2022, as her instructor in AP Psychology and now as her C…" at bounding box center [664, 213] width 718 height 31
click at [513, 208] on input "I have known JP since 2023, as her instructor in AP Psychology and now as her C…" at bounding box center [664, 213] width 718 height 31
click at [760, 214] on input "I have known JP since 2023, as his instructor in AP Psychology and now as her C…" at bounding box center [664, 213] width 718 height 31
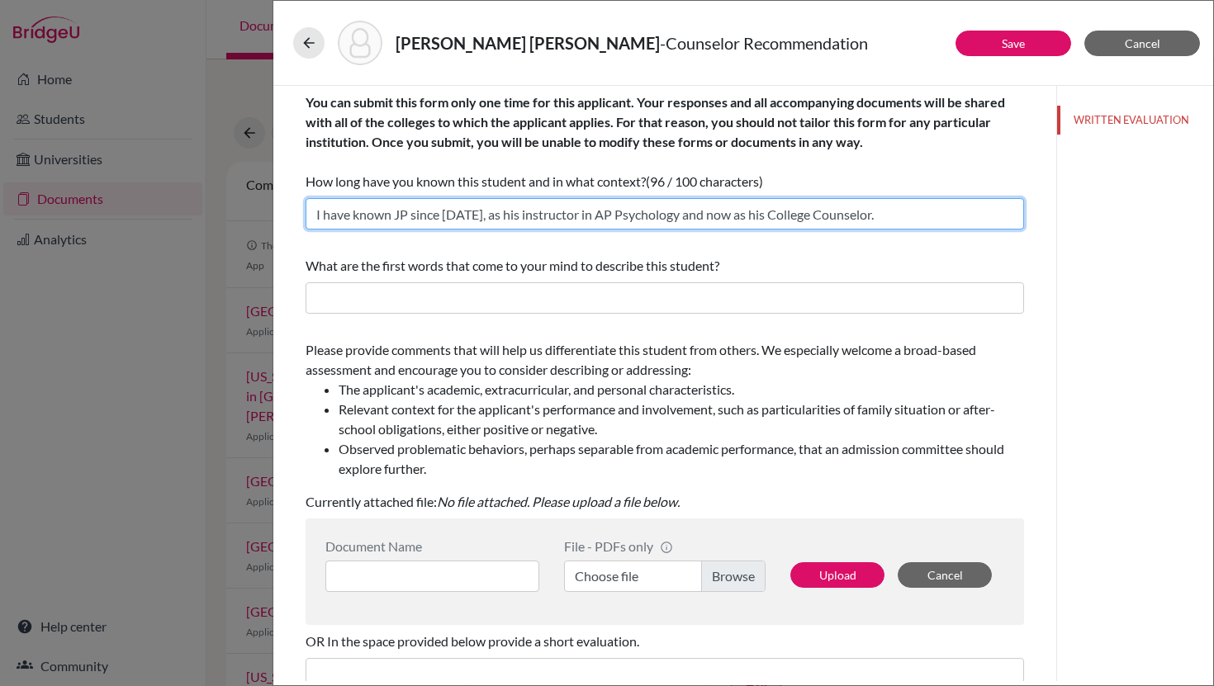
type input "I have known JP since 2023, as his instructor in AP Psychology and now as his C…"
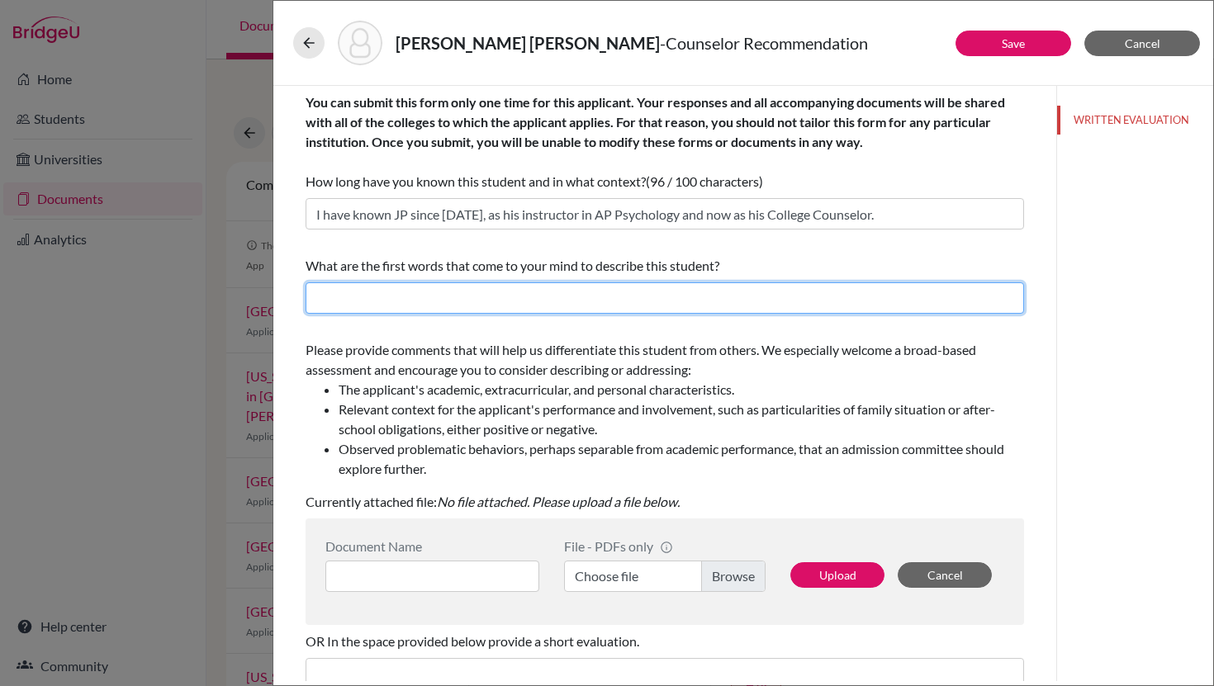
click at [459, 286] on input "text" at bounding box center [664, 297] width 718 height 31
type input "disciplined, determined, hard-working, intelligent, perceptive, reflective"
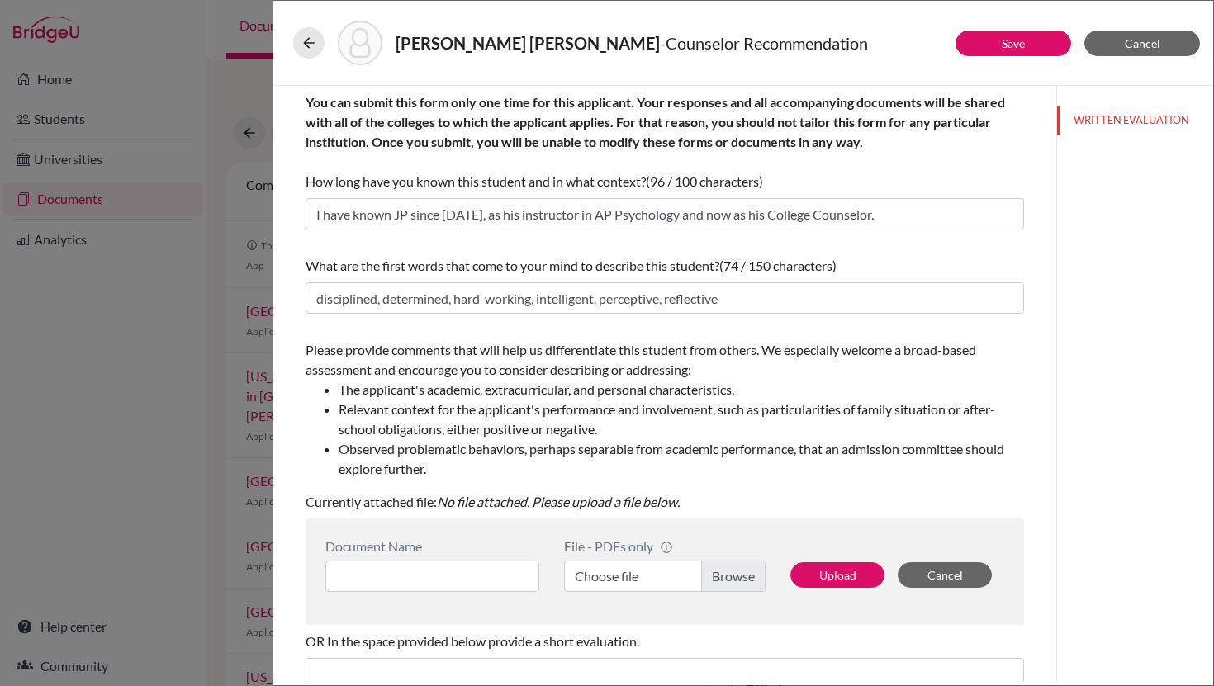
click at [612, 582] on label "Choose file" at bounding box center [664, 576] width 201 height 31
click at [612, 582] on input "Choose file" at bounding box center [664, 576] width 201 height 31
click at [374, 580] on input at bounding box center [432, 576] width 214 height 31
paste input "Academically, [Student] has faced significant challenges, including mental heal…"
type input "Academically, [Student] has faced significant challenges, including mental heal…"
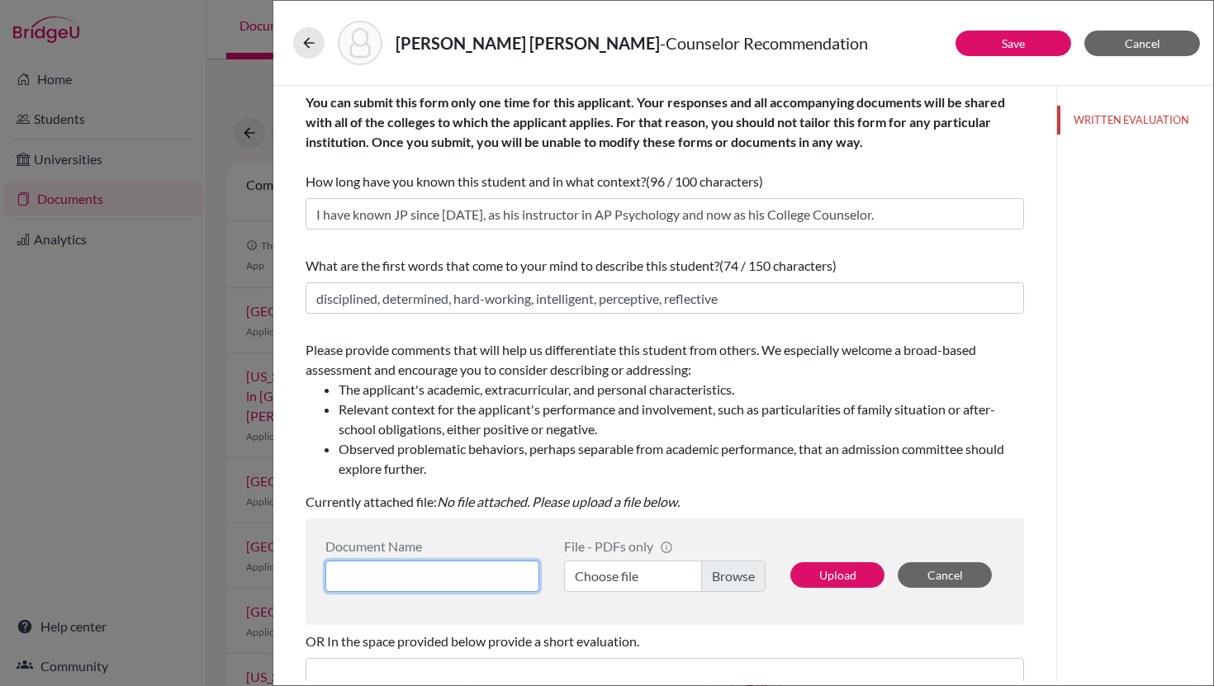
paste input "Arguello Martinez, Juan Pablo - College Counselor Recommendation Letter"
type input "Arguello Martinez, Juan Pablo - College Counselor Recommendation Letter"
click at [649, 578] on label "Choose file" at bounding box center [664, 576] width 201 height 31
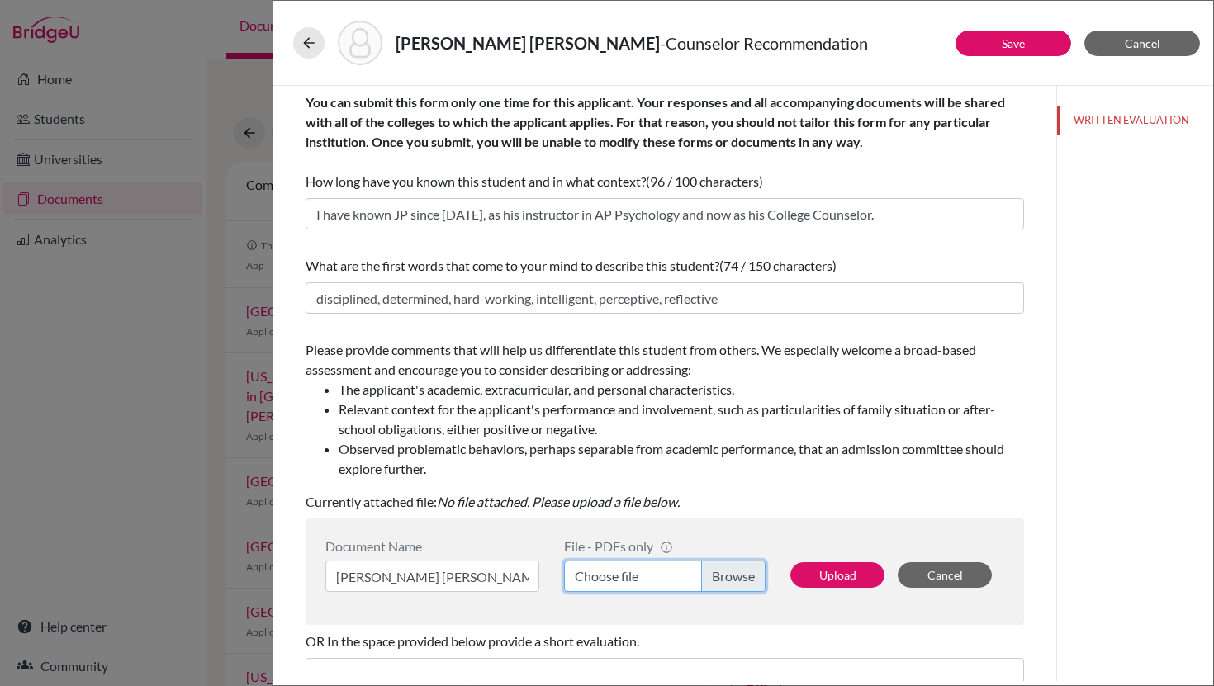
click at [649, 578] on input "Choose file" at bounding box center [664, 576] width 201 height 31
click at [834, 576] on button "Upload" at bounding box center [837, 575] width 94 height 26
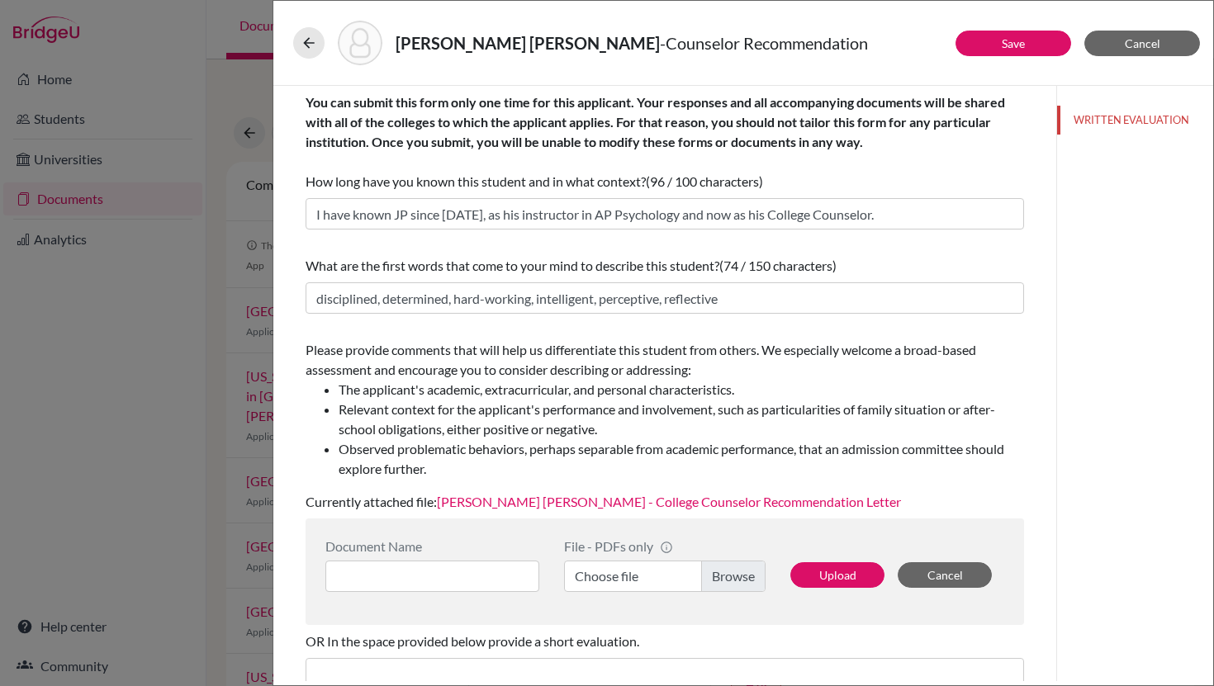
click at [750, 503] on link "Arguello Martinez, Juan Pablo - College Counselor Recommendation Letter" at bounding box center [669, 502] width 464 height 16
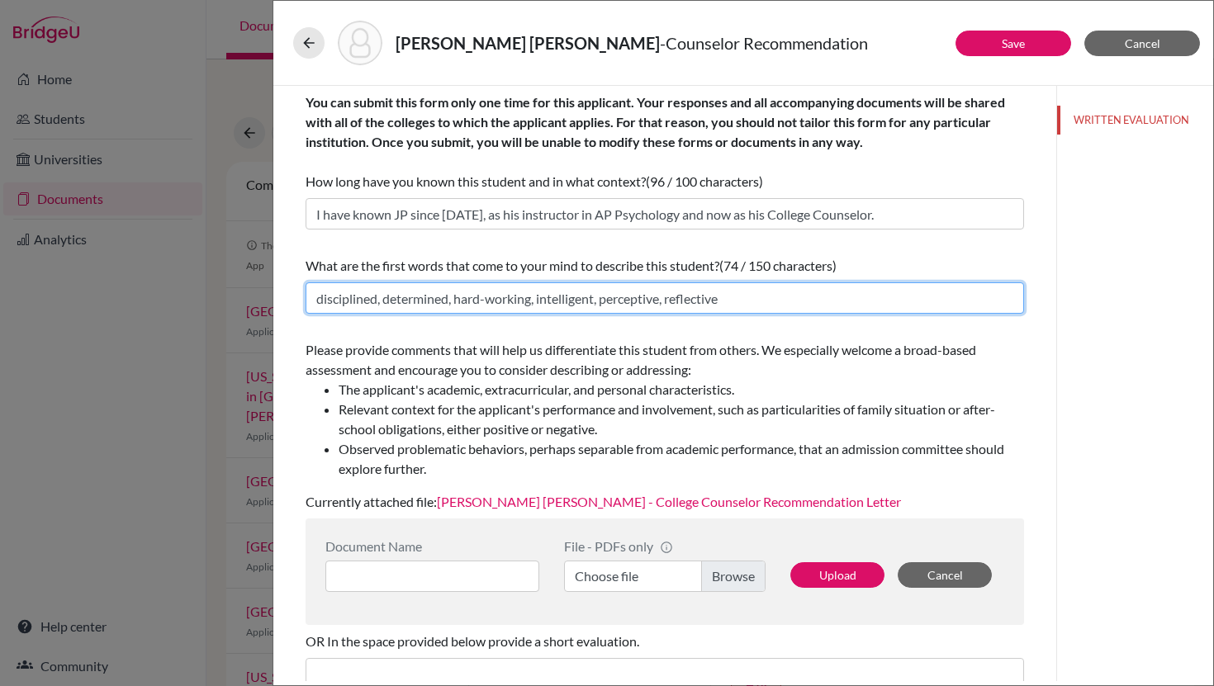
click at [736, 303] on input "disciplined, determined, hard-working, intelligent, perceptive, reflective" at bounding box center [664, 297] width 718 height 31
click at [457, 294] on input "disciplined, determined, hard-working, intelligent, perceptive, reflective" at bounding box center [664, 297] width 718 height 31
type input "disciplined, determined, leader, hard-working, intelligent, perceptive, reflect…"
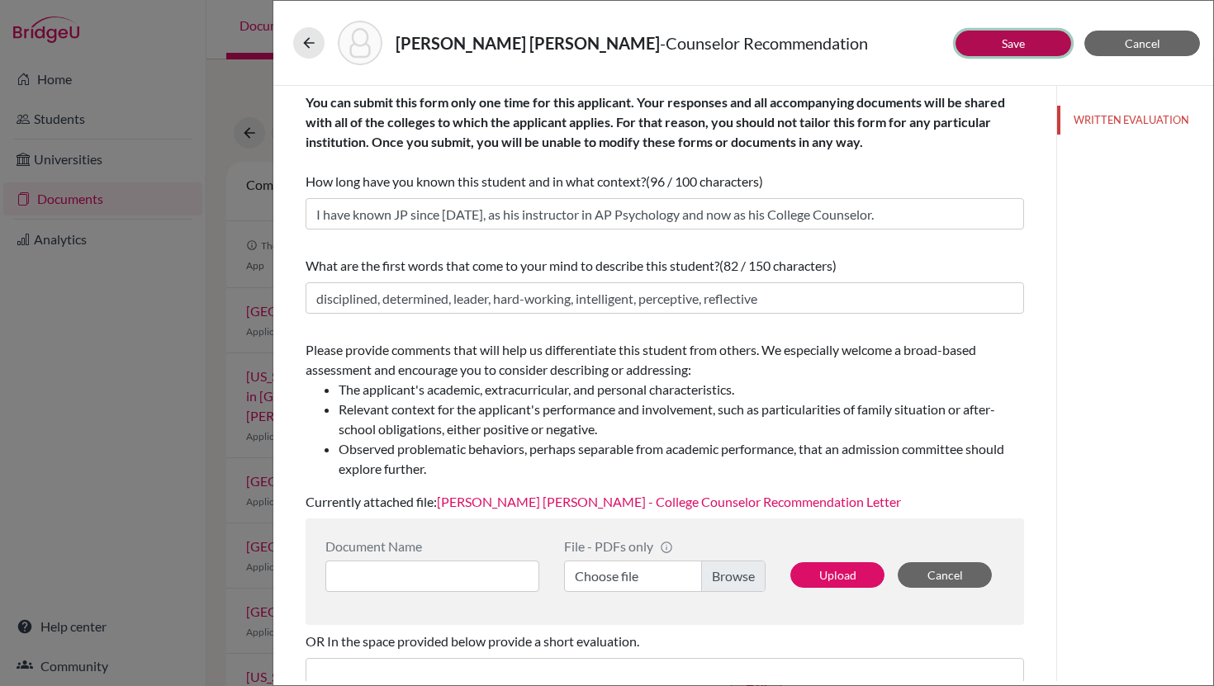
click at [1004, 49] on link "Save" at bounding box center [1012, 43] width 23 height 14
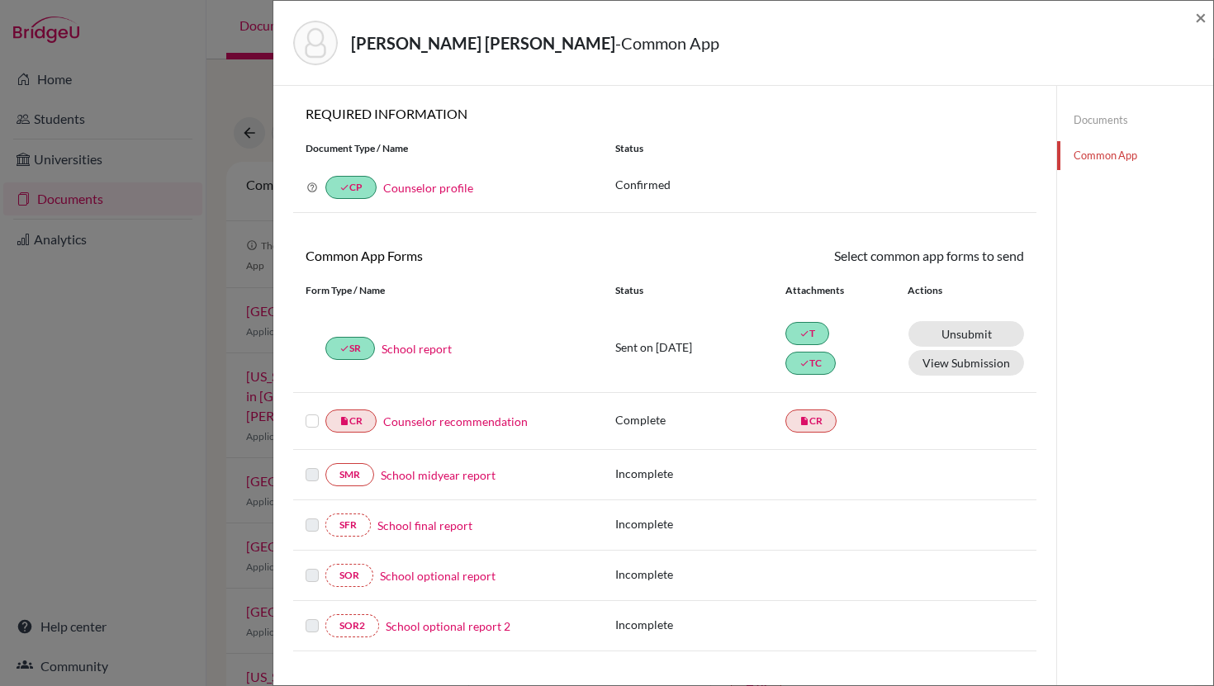
click at [313, 411] on label at bounding box center [311, 411] width 13 height 0
click at [0, 0] on input "checkbox" at bounding box center [0, 0] width 0 height 0
click at [981, 267] on link "Send" at bounding box center [989, 259] width 69 height 26
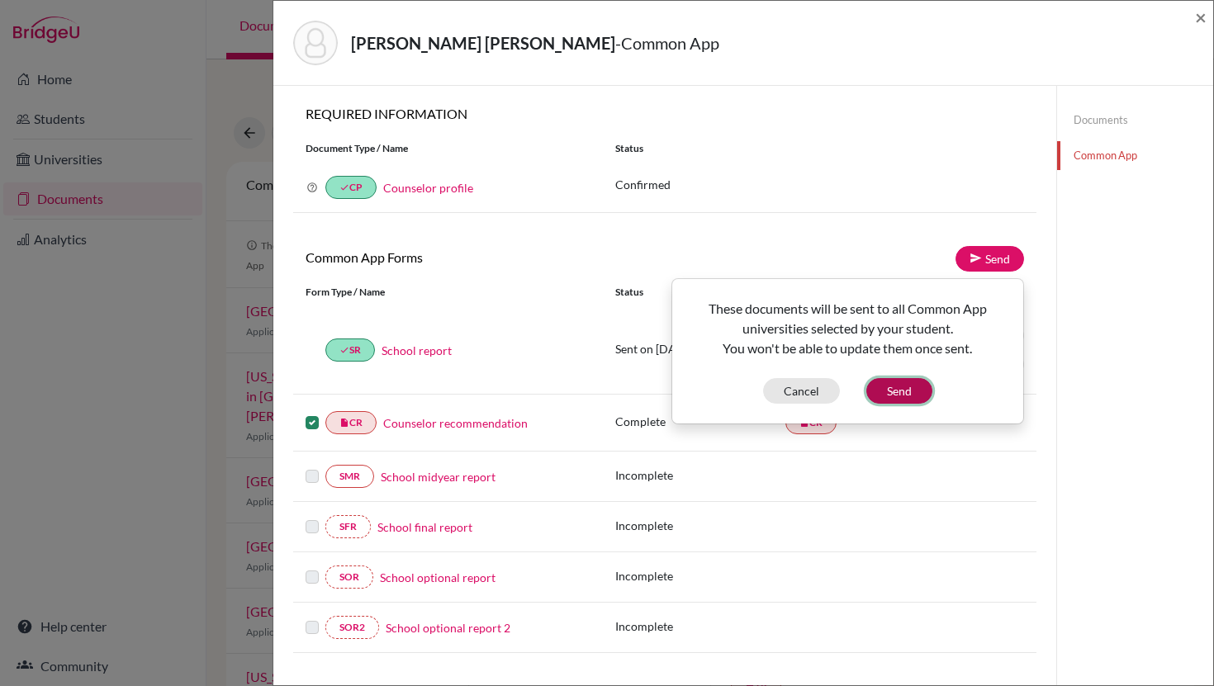
click at [902, 400] on button "Send" at bounding box center [899, 391] width 66 height 26
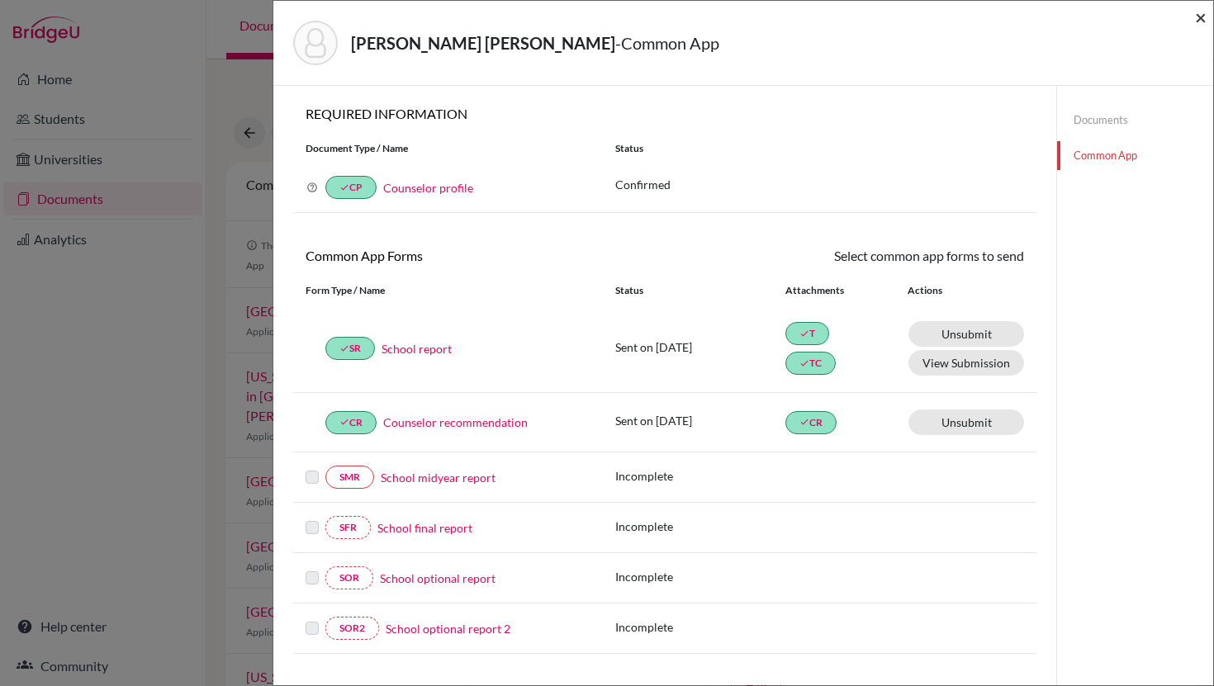
click at [1199, 17] on span "×" at bounding box center [1201, 17] width 12 height 24
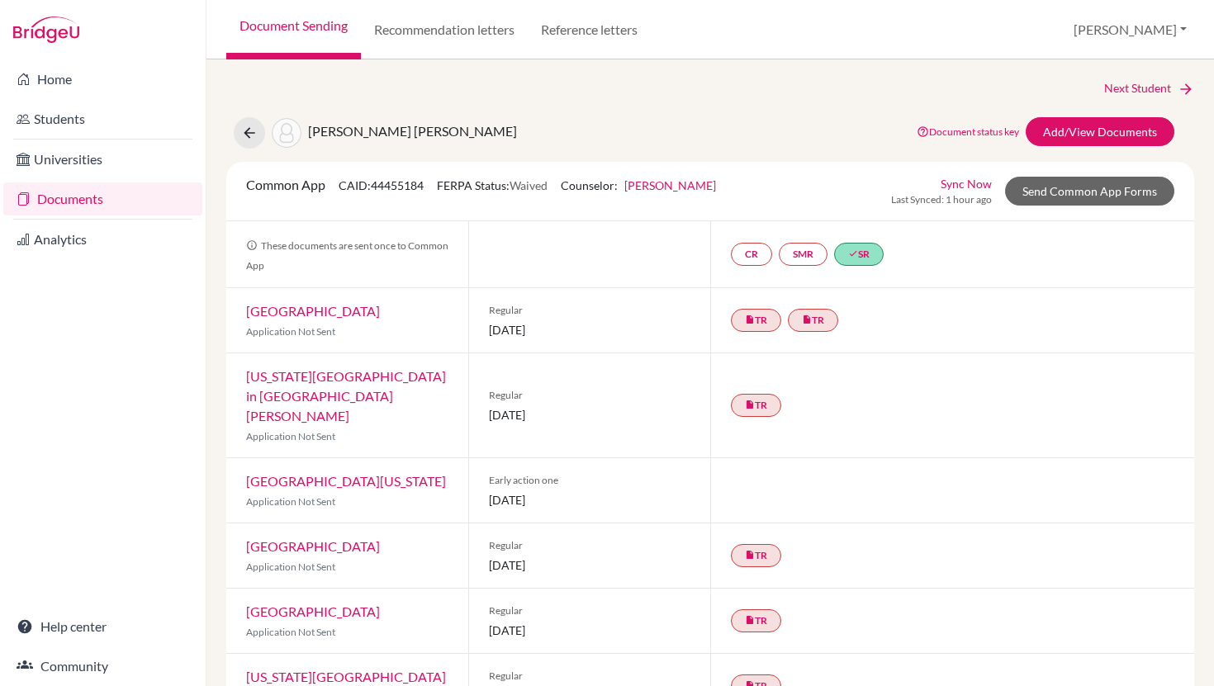
click at [798, 78] on div "Next Student Arguello Martinez, Juan Pablo Document status key TR Requirement. …" at bounding box center [709, 372] width 1007 height 627
click at [71, 196] on link "Documents" at bounding box center [102, 198] width 199 height 33
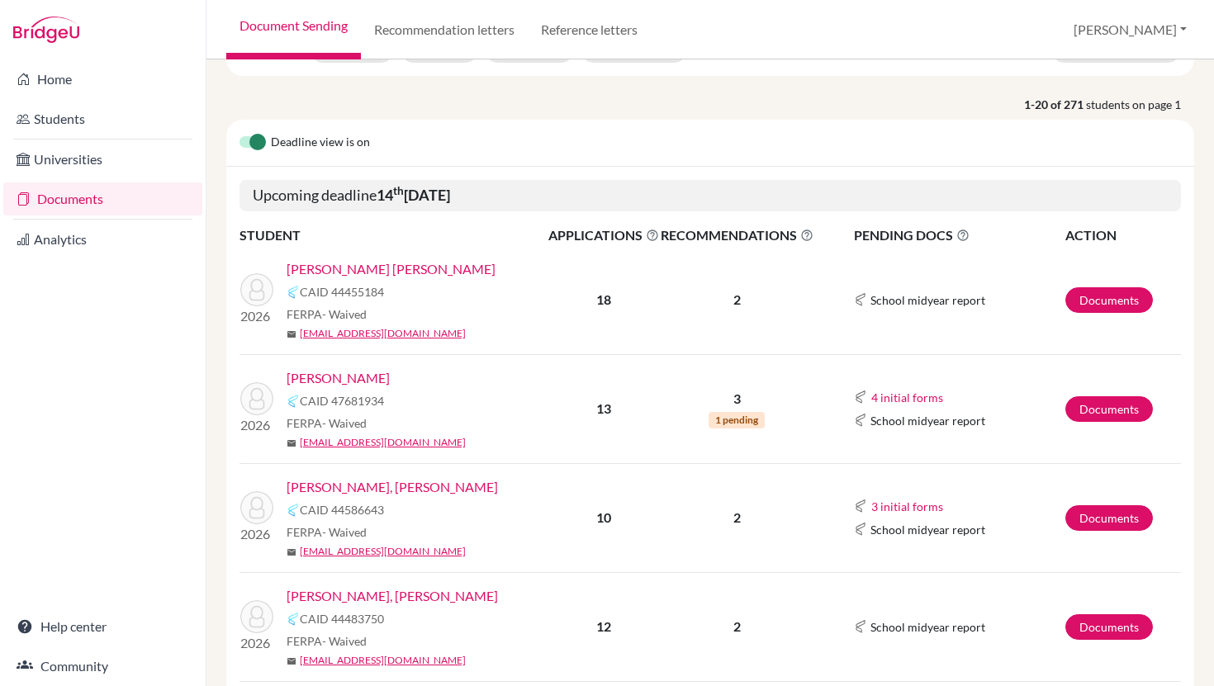
scroll to position [139, 0]
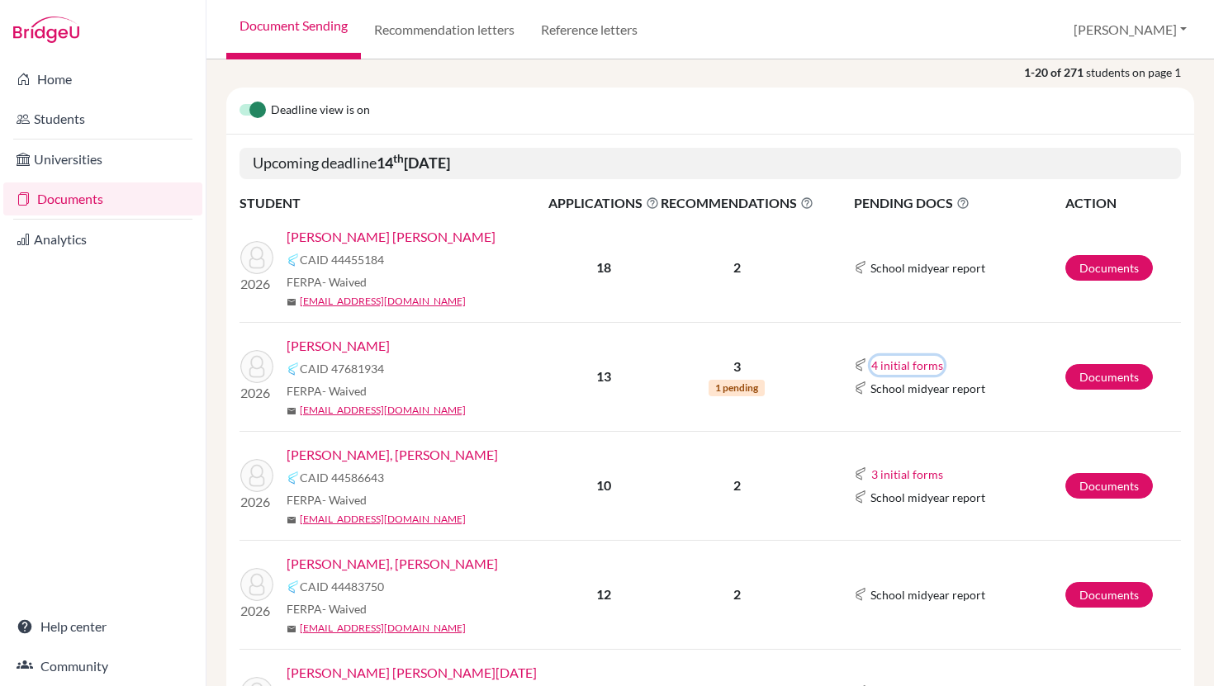
click at [897, 365] on button "4 initial forms" at bounding box center [906, 365] width 73 height 19
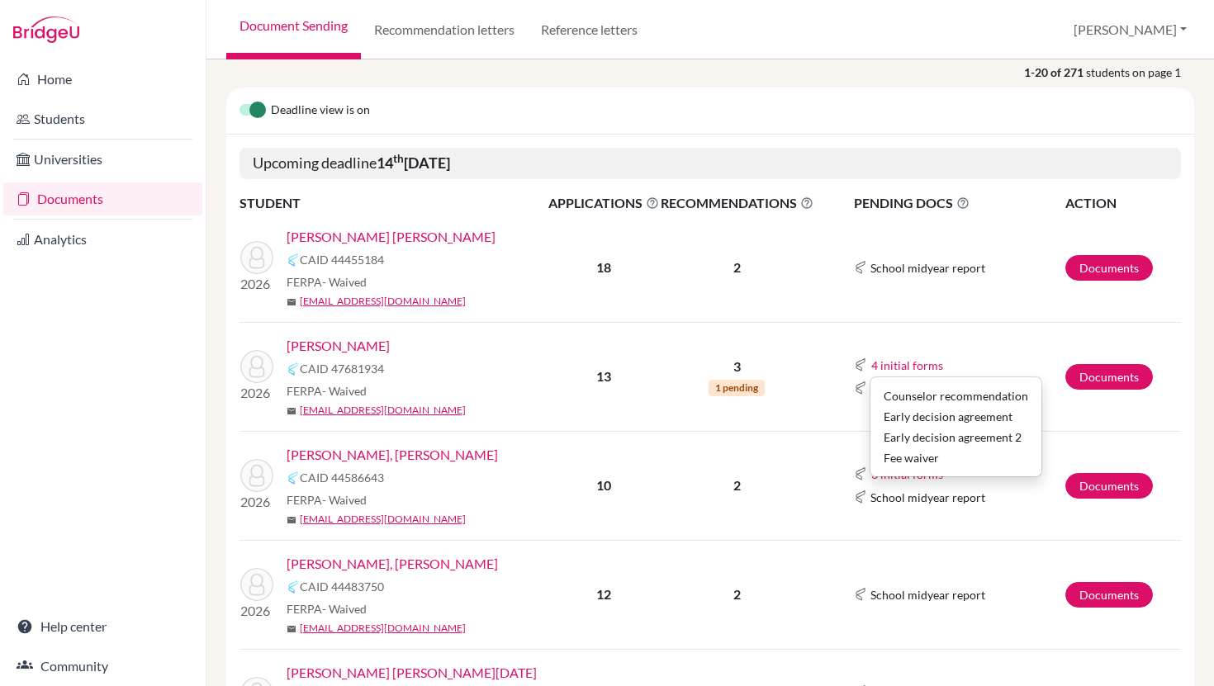
click at [1003, 354] on td "4 initial forms Counselor recommendation Early decision agreement Early decisio…" at bounding box center [939, 376] width 251 height 109
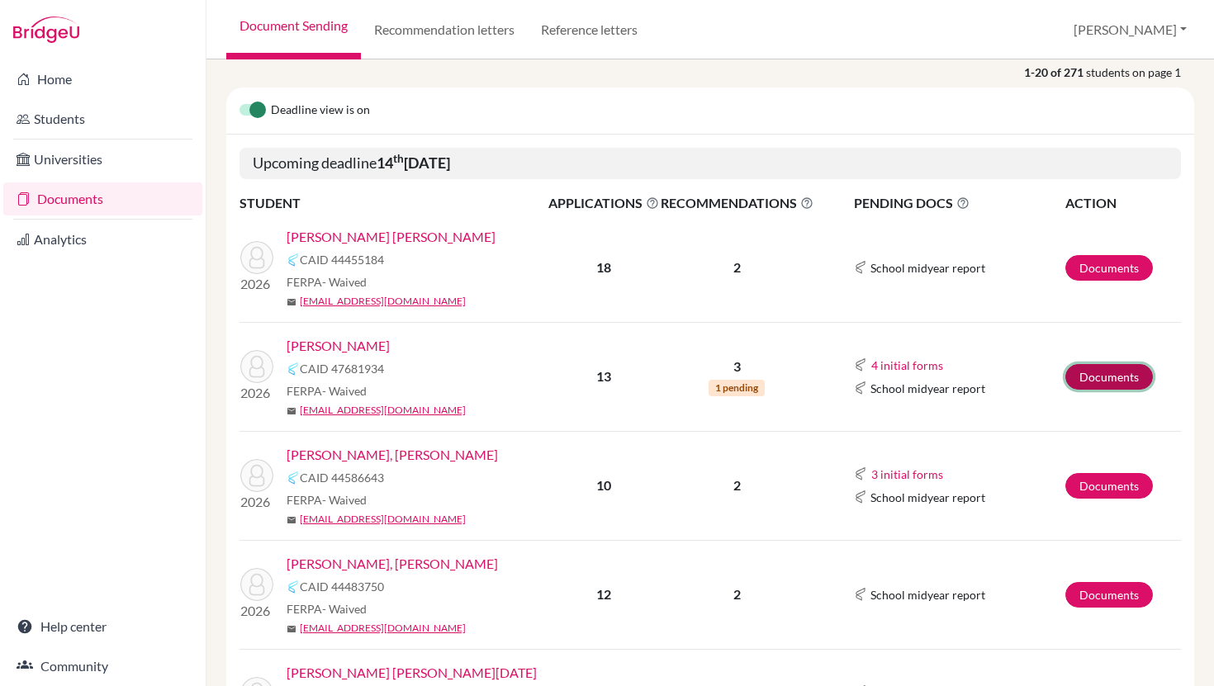
click at [1091, 376] on link "Documents" at bounding box center [1109, 377] width 88 height 26
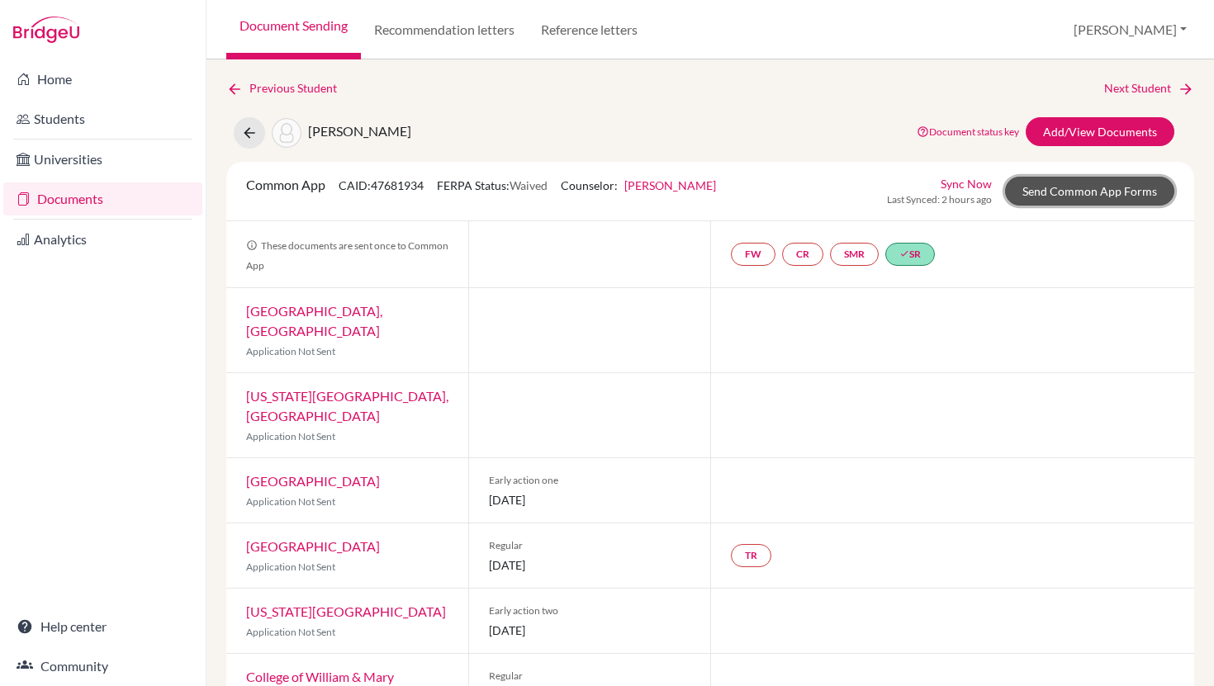
click at [1103, 185] on link "Send Common App Forms" at bounding box center [1089, 191] width 169 height 29
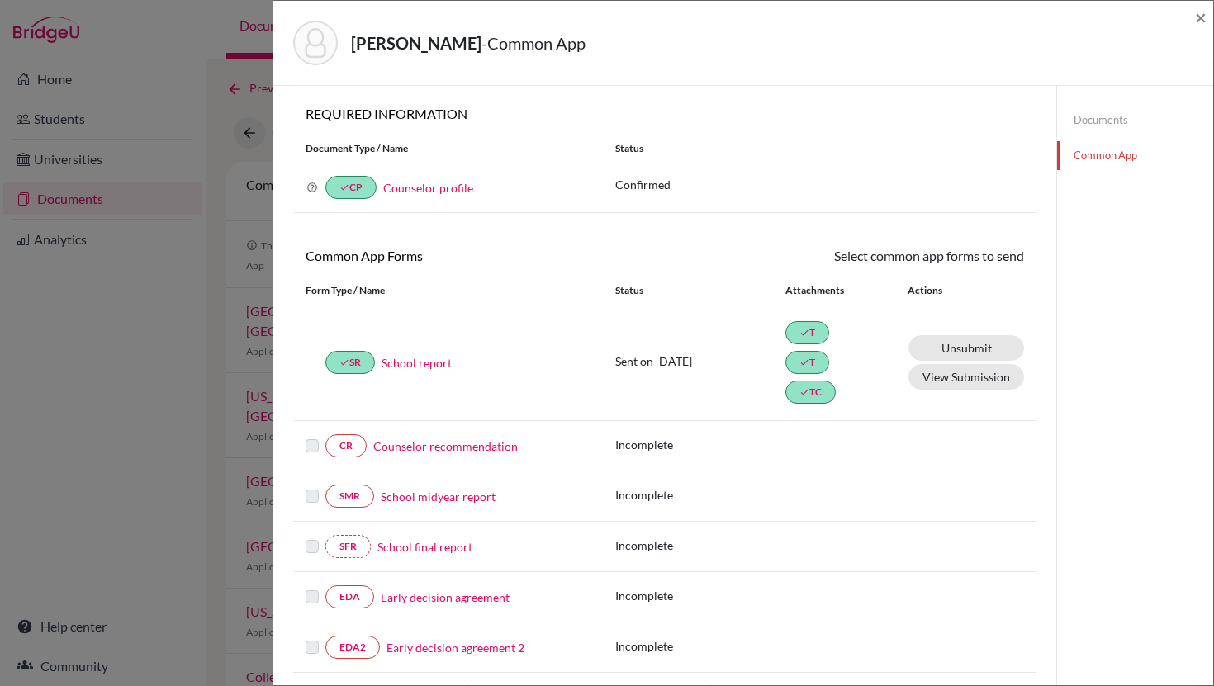
click at [1086, 120] on link "Documents" at bounding box center [1135, 120] width 156 height 29
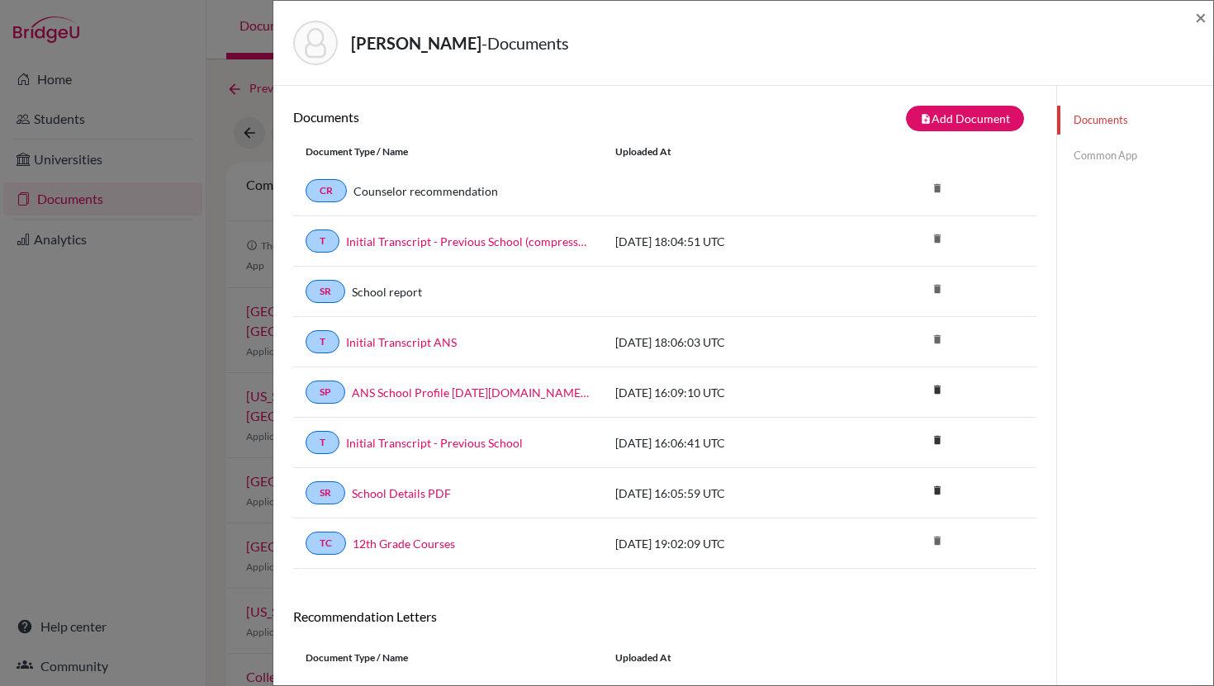
click at [1092, 163] on link "Common App" at bounding box center [1135, 155] width 156 height 29
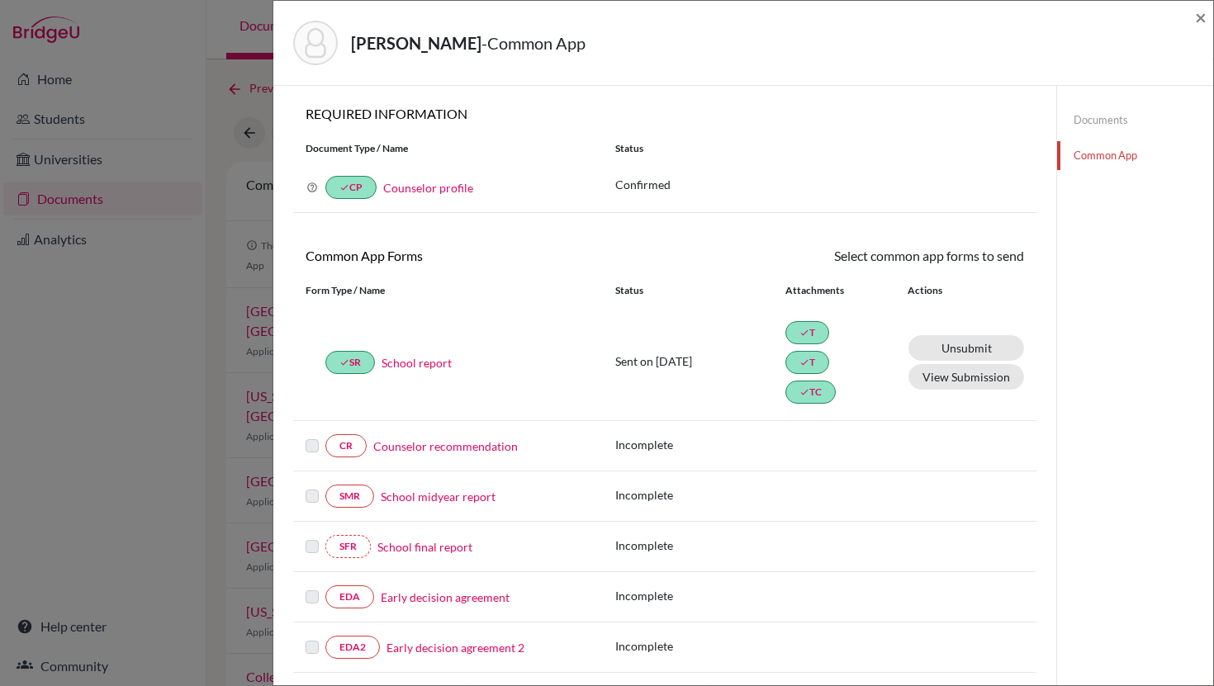
click at [441, 450] on link "Counselor recommendation" at bounding box center [445, 446] width 144 height 17
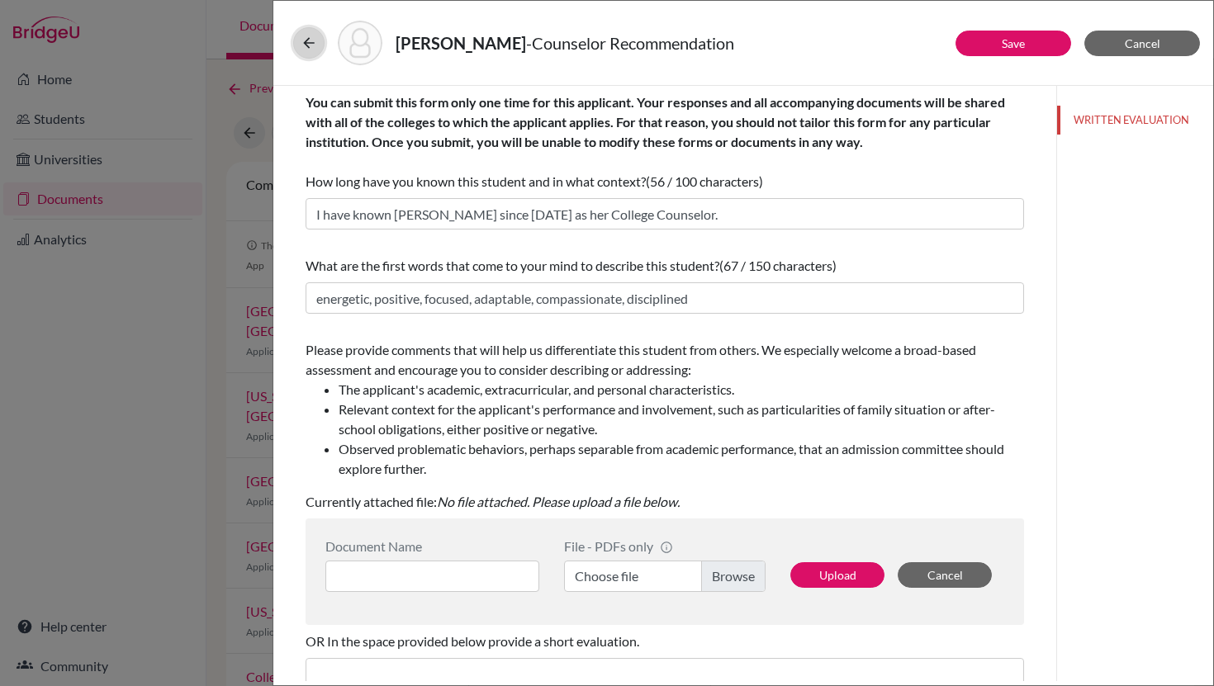
click at [303, 44] on icon at bounding box center [309, 43] width 17 height 17
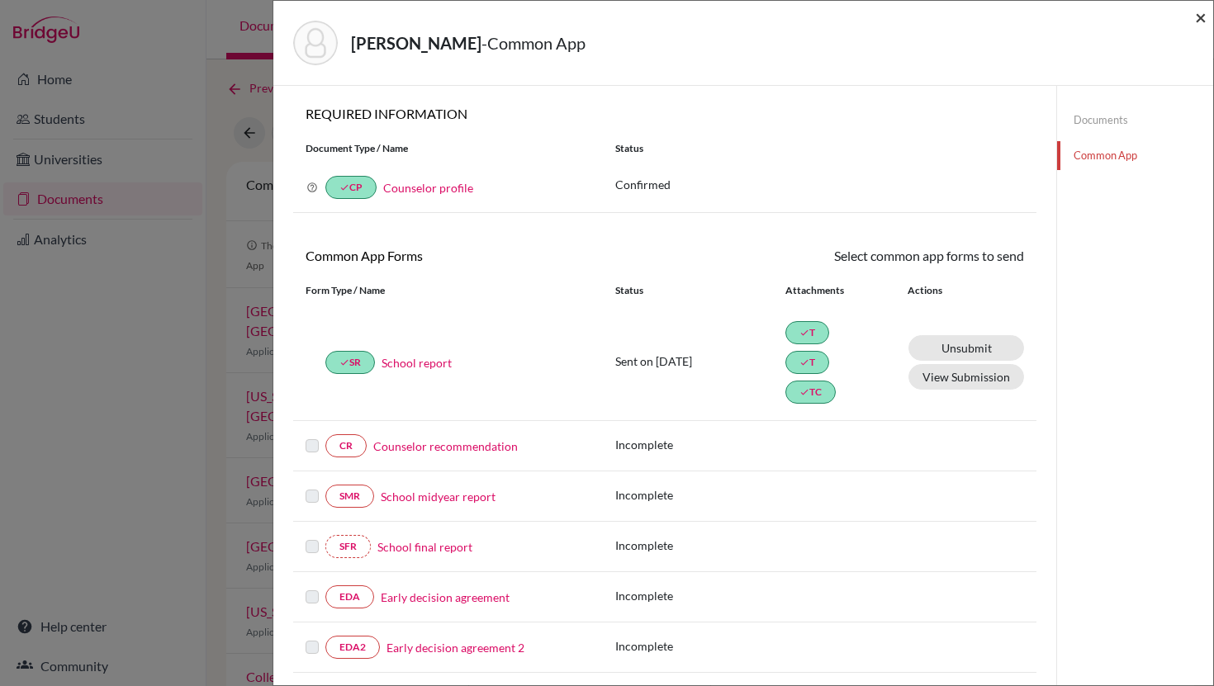
click at [1199, 16] on span "×" at bounding box center [1201, 17] width 12 height 24
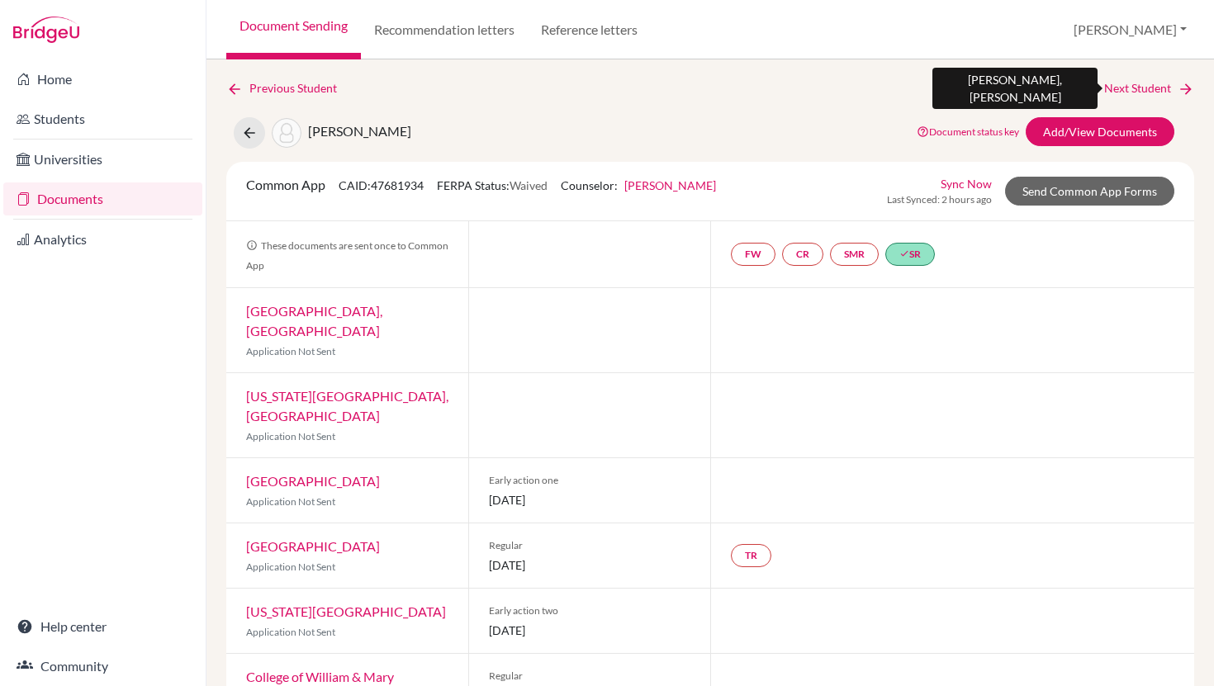
click at [1158, 86] on link "Next Student" at bounding box center [1149, 88] width 90 height 18
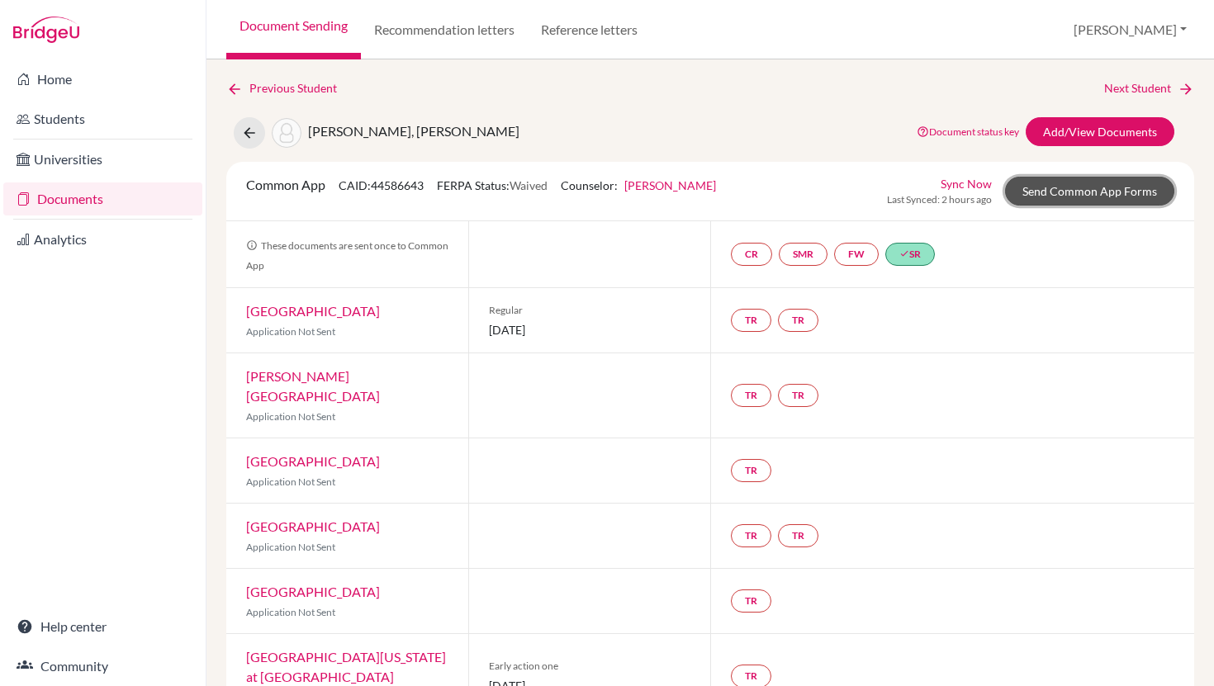
click at [1055, 191] on link "Send Common App Forms" at bounding box center [1089, 191] width 169 height 29
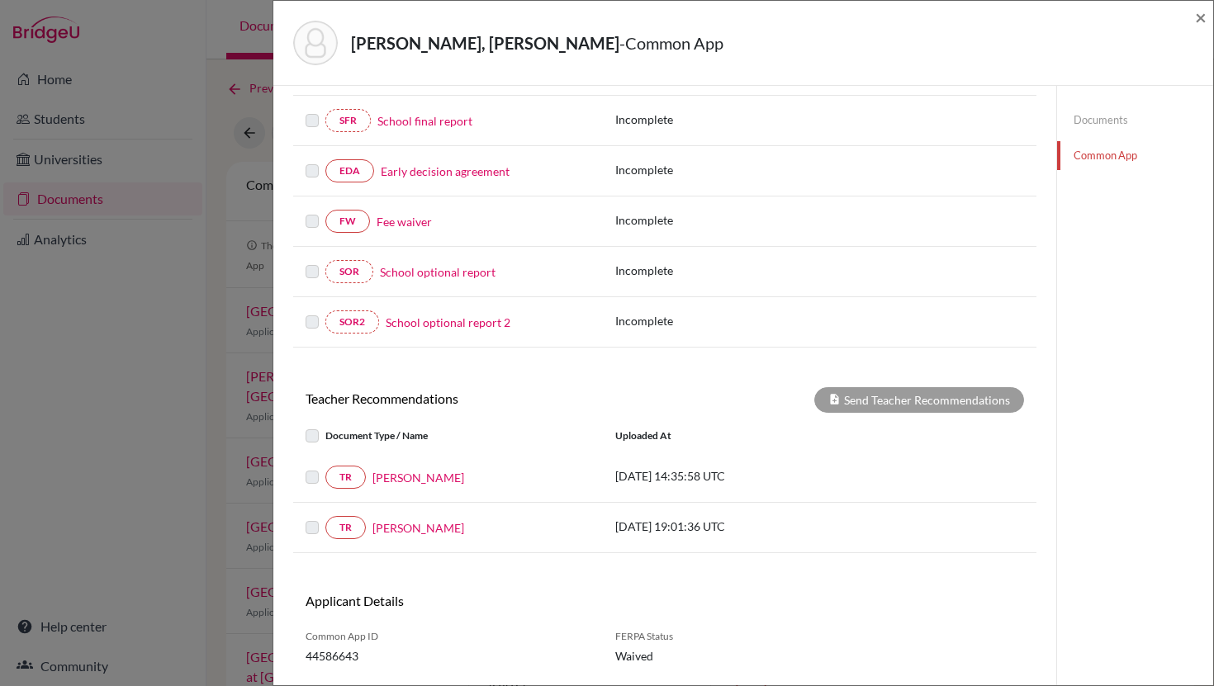
scroll to position [443, 0]
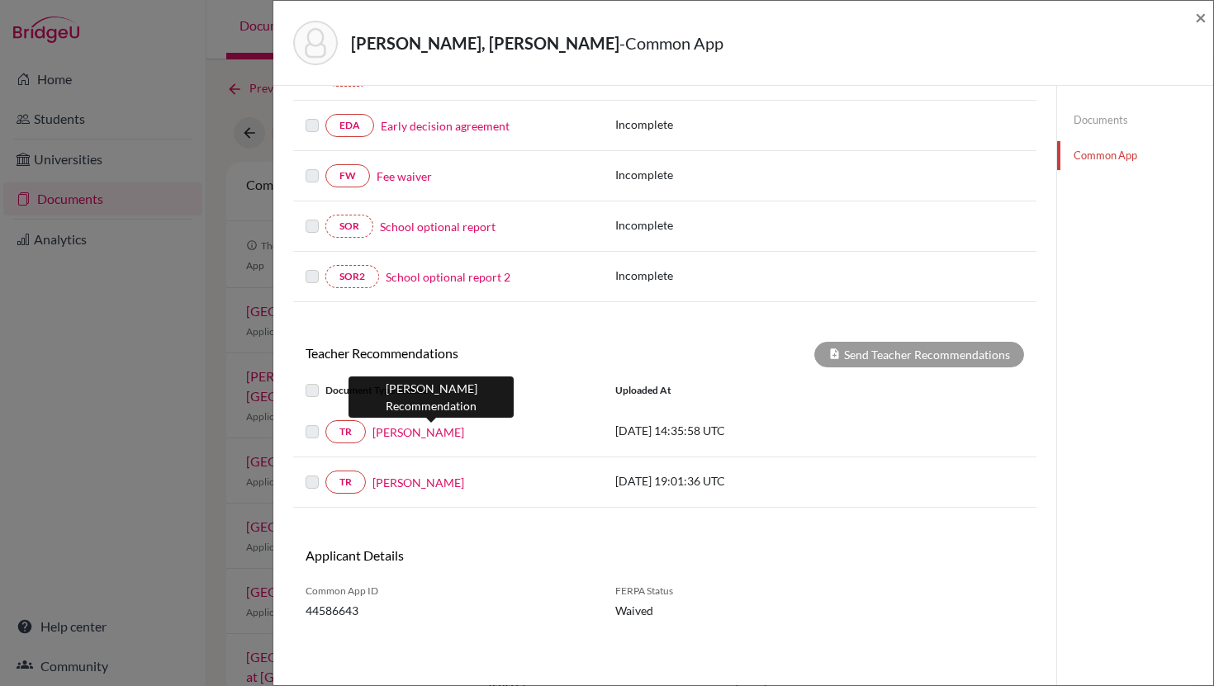
click at [409, 433] on link "Carlos Alfredo Narvaez" at bounding box center [418, 432] width 92 height 17
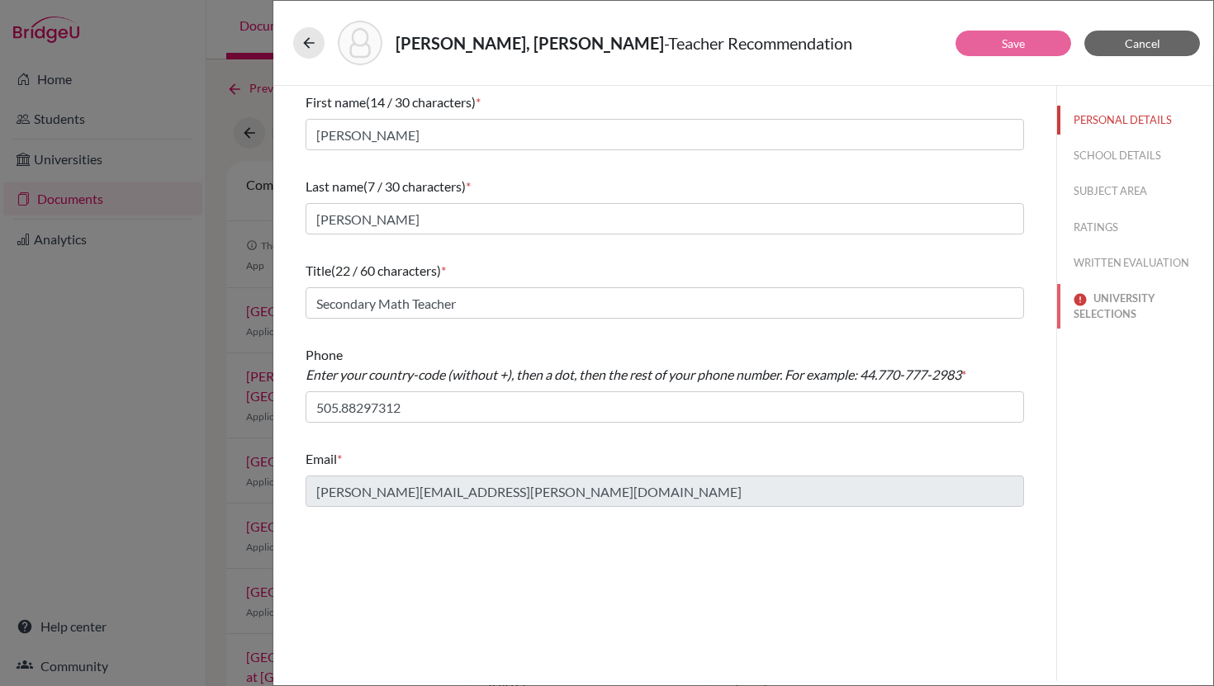
click at [1121, 301] on button "UNIVERSITY SELECTIONS" at bounding box center [1135, 306] width 156 height 45
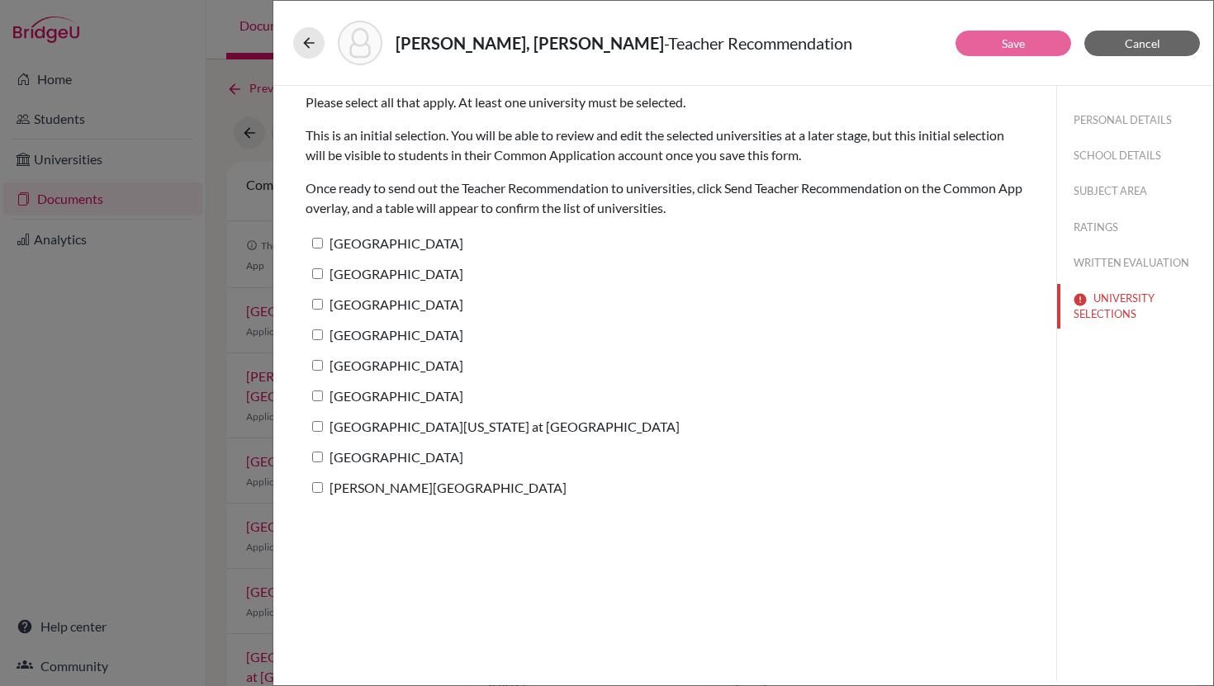
click at [323, 334] on label "Vanderbilt University" at bounding box center [384, 335] width 158 height 24
click at [323, 334] on input "Vanderbilt University" at bounding box center [317, 334] width 11 height 11
checkbox input "true"
click at [992, 45] on button "Save" at bounding box center [1013, 44] width 116 height 26
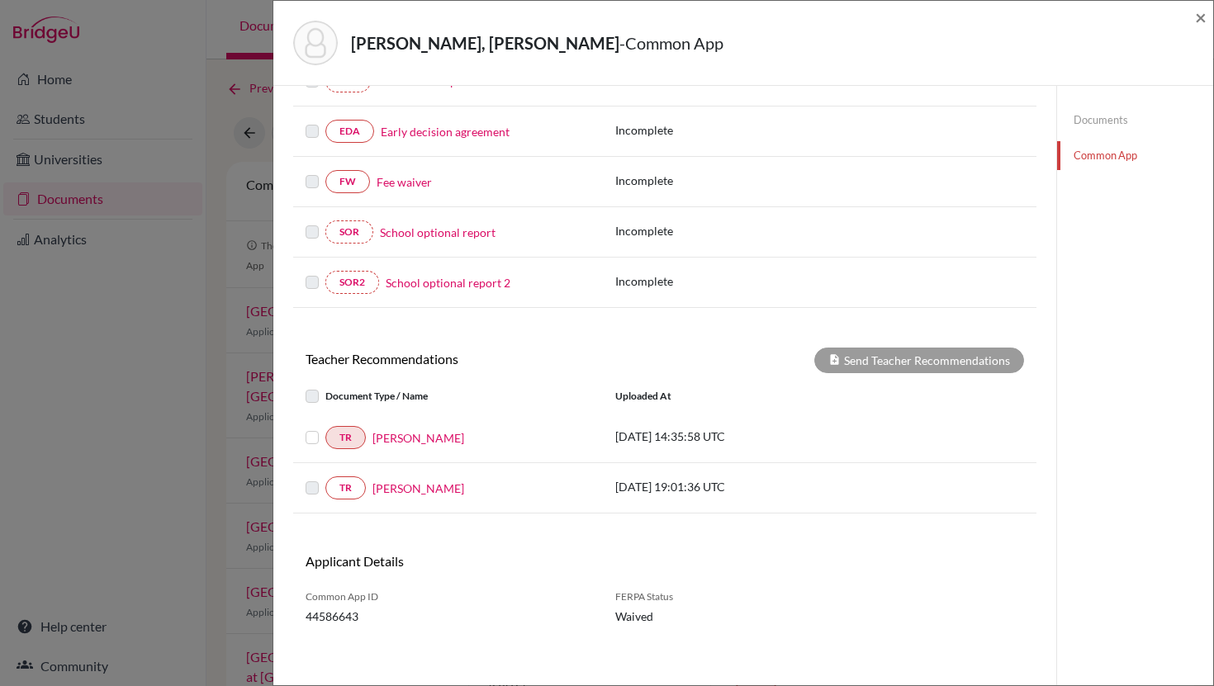
scroll to position [443, 0]
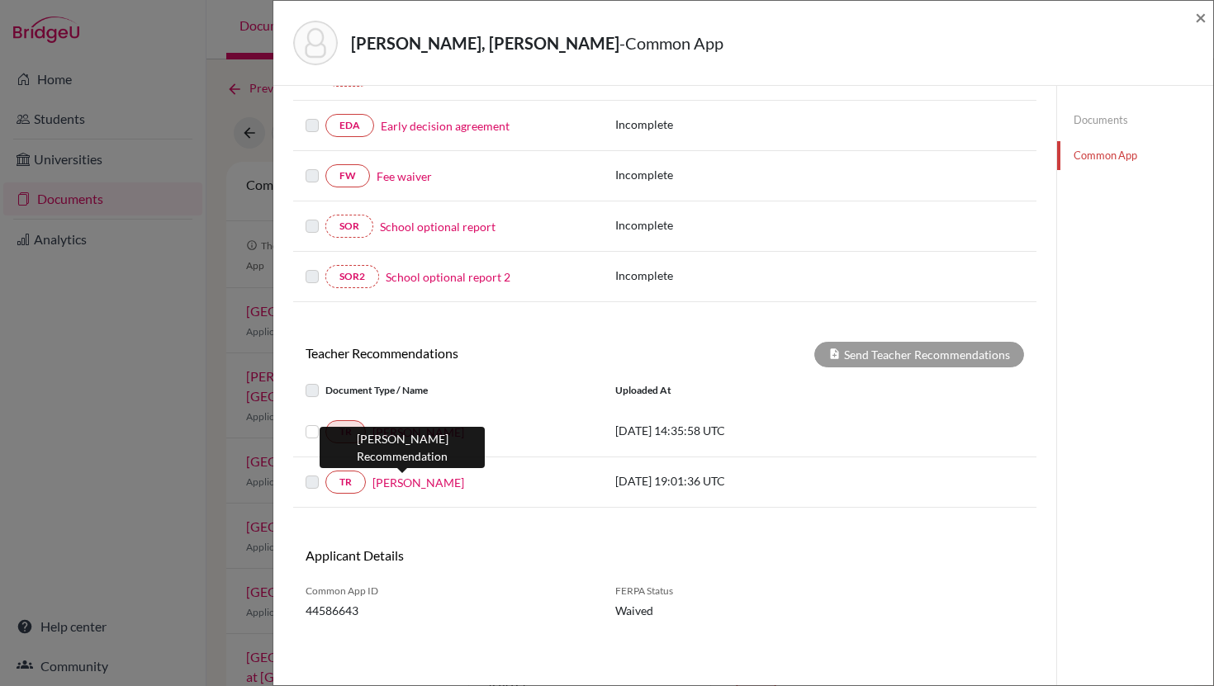
click at [404, 483] on link "Olivia Gunn" at bounding box center [418, 482] width 92 height 17
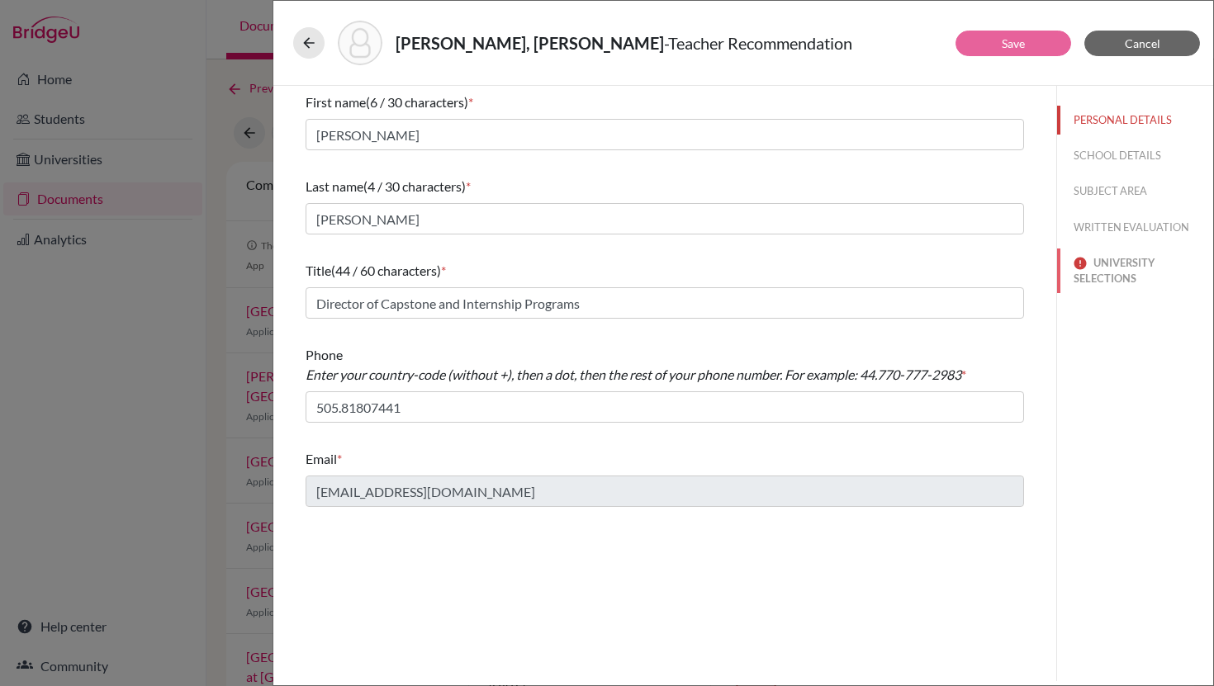
click at [1109, 263] on button "UNIVERSITY SELECTIONS" at bounding box center [1135, 270] width 156 height 45
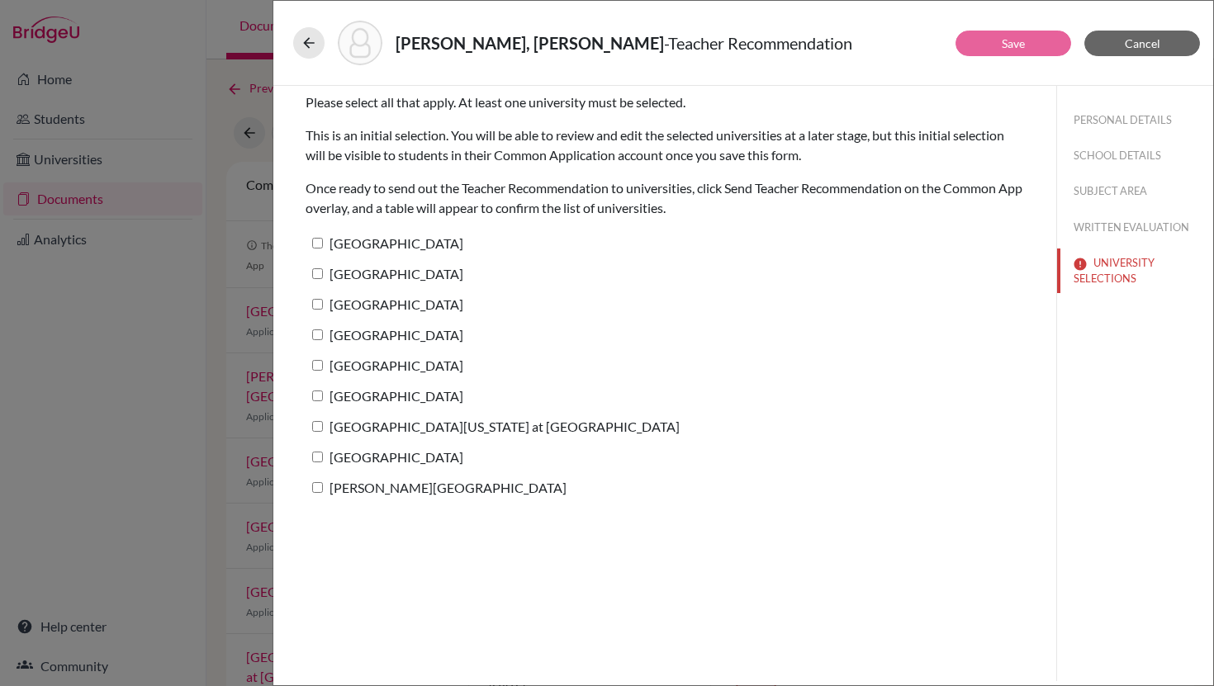
click at [319, 310] on label "Amherst College" at bounding box center [384, 304] width 158 height 24
click at [319, 310] on input "Amherst College" at bounding box center [317, 304] width 11 height 11
checkbox input "true"
click at [1020, 42] on link "Save" at bounding box center [1012, 43] width 23 height 14
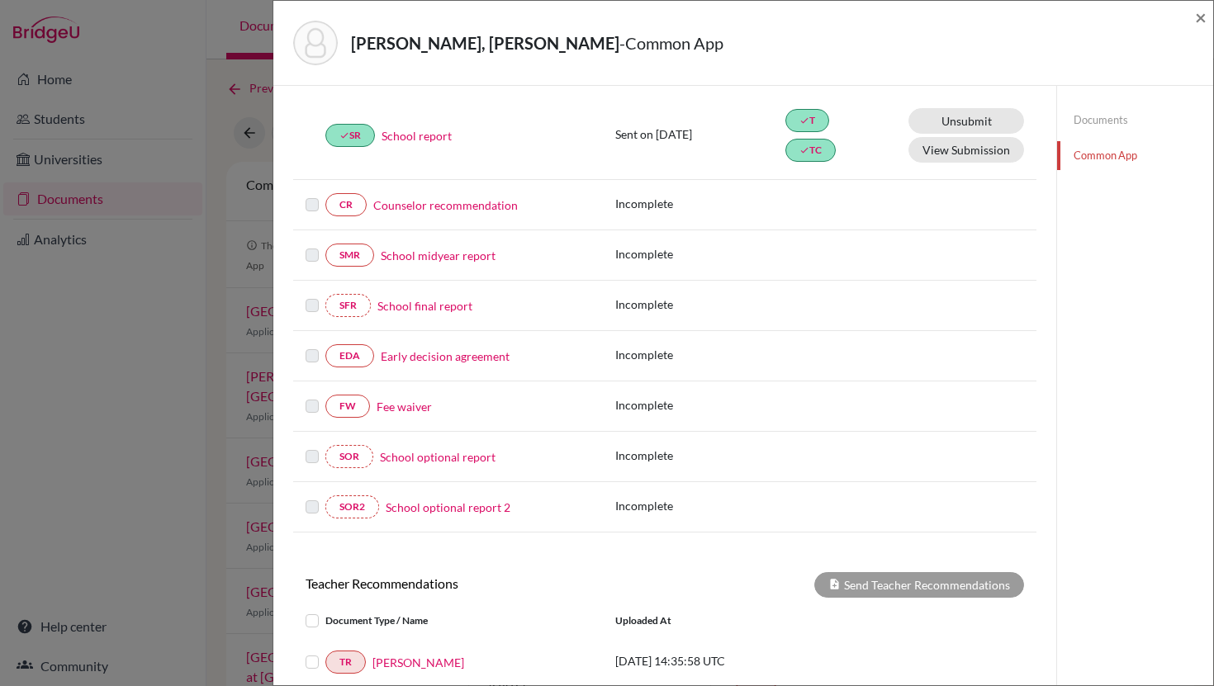
scroll to position [443, 0]
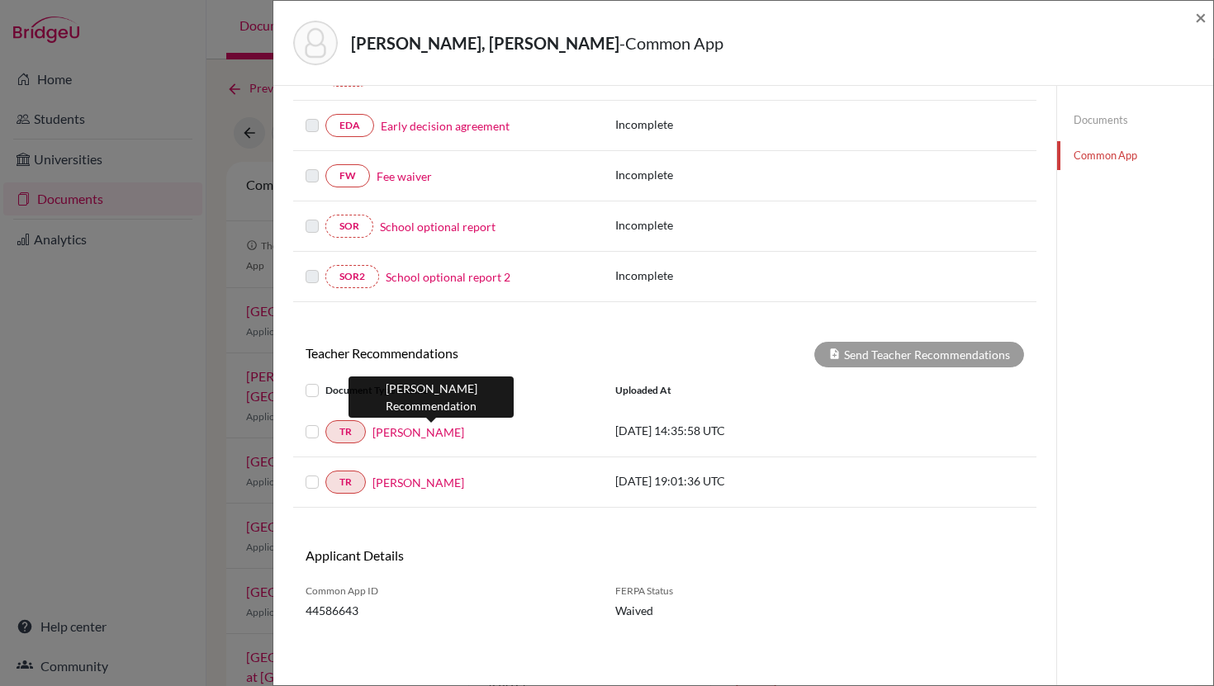
click at [437, 433] on link "Carlos Alfredo Narvaez" at bounding box center [418, 432] width 92 height 17
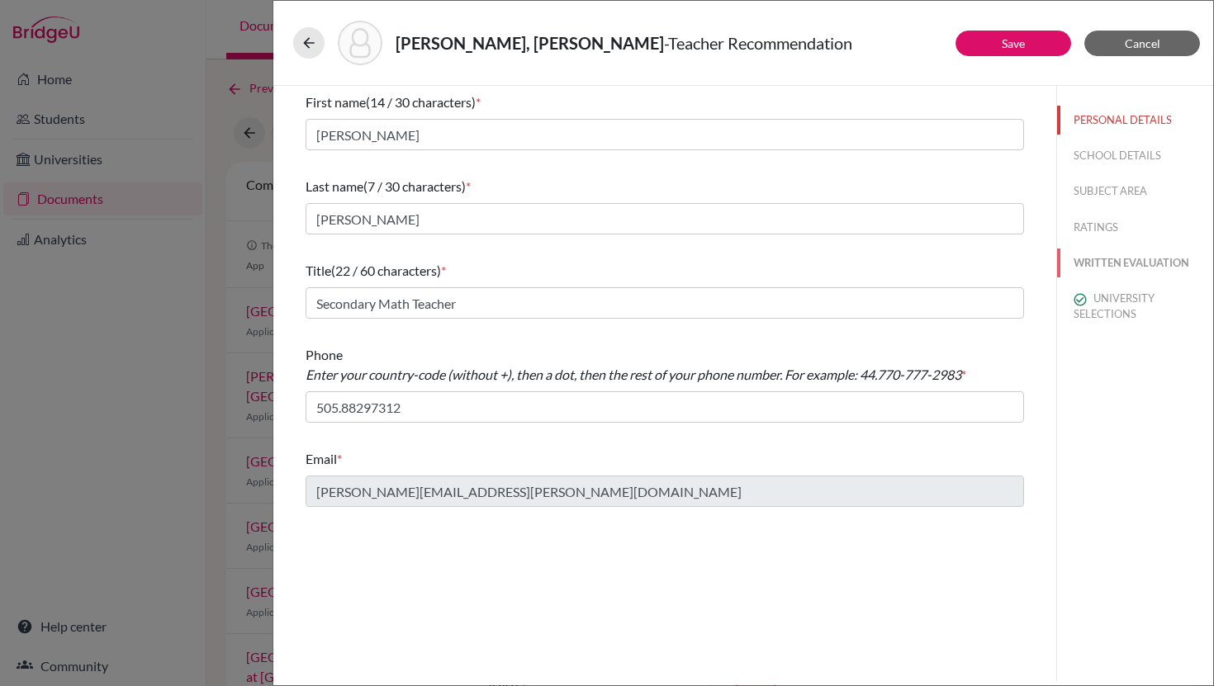
click at [1124, 265] on button "WRITTEN EVALUATION" at bounding box center [1135, 262] width 156 height 29
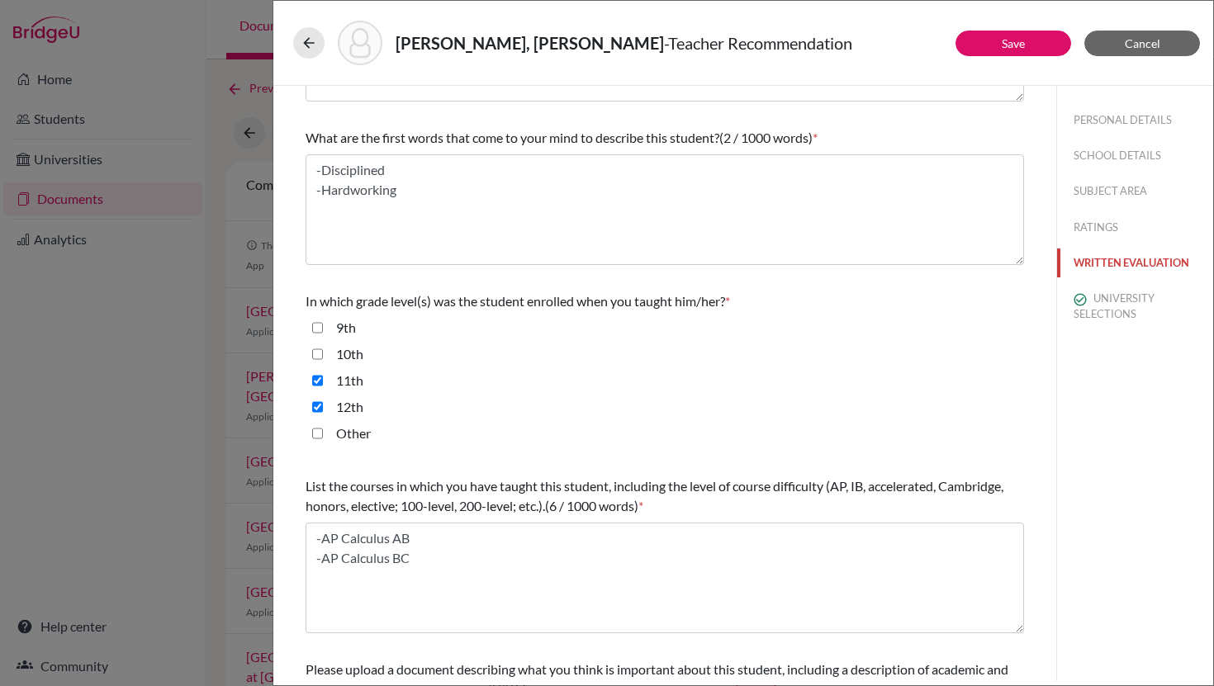
scroll to position [358, 0]
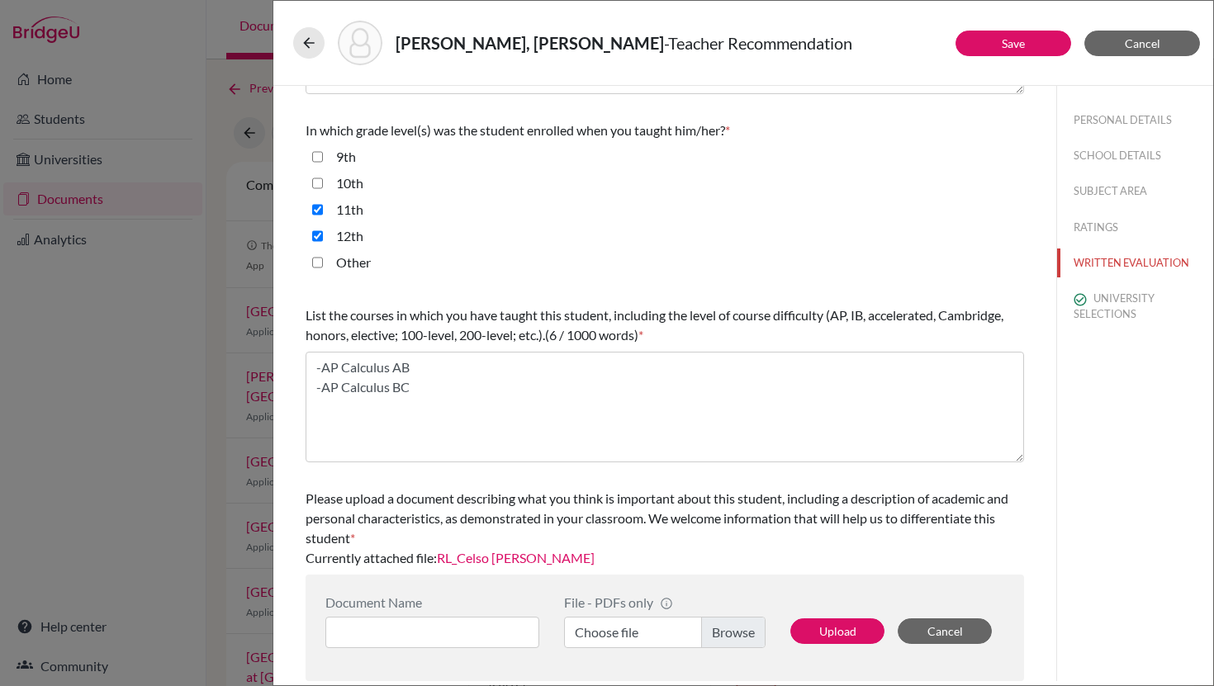
click at [492, 558] on link "RL_Celso Castro" at bounding box center [516, 558] width 158 height 16
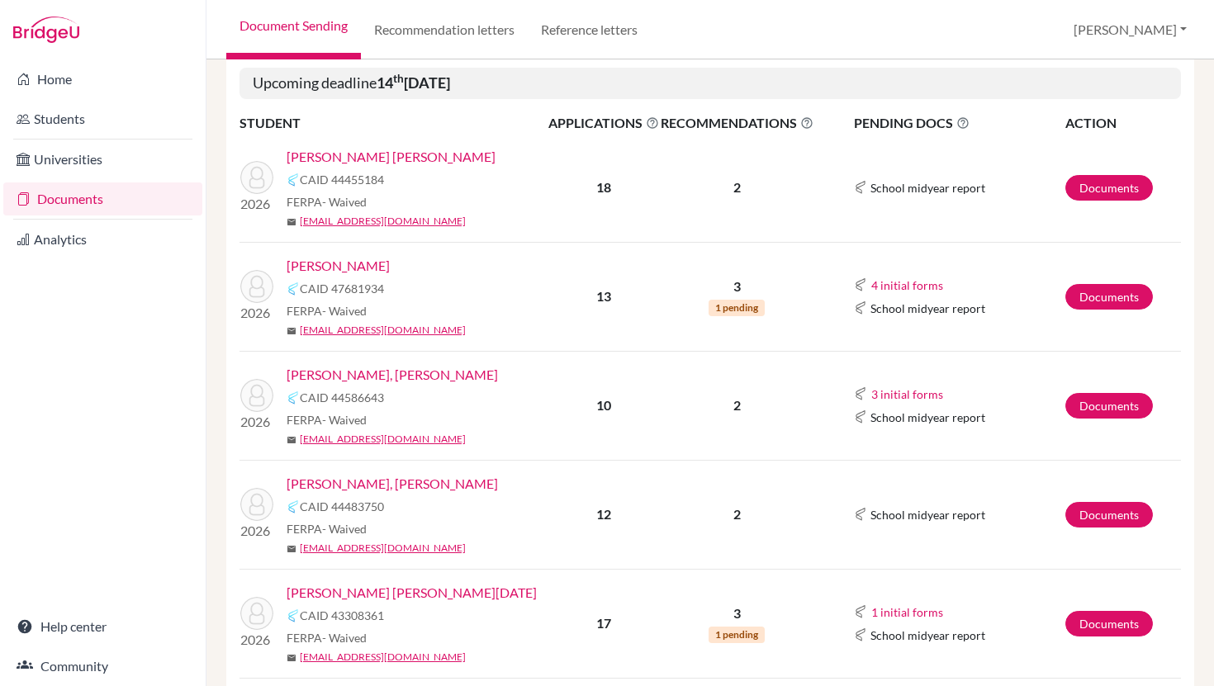
scroll to position [221, 0]
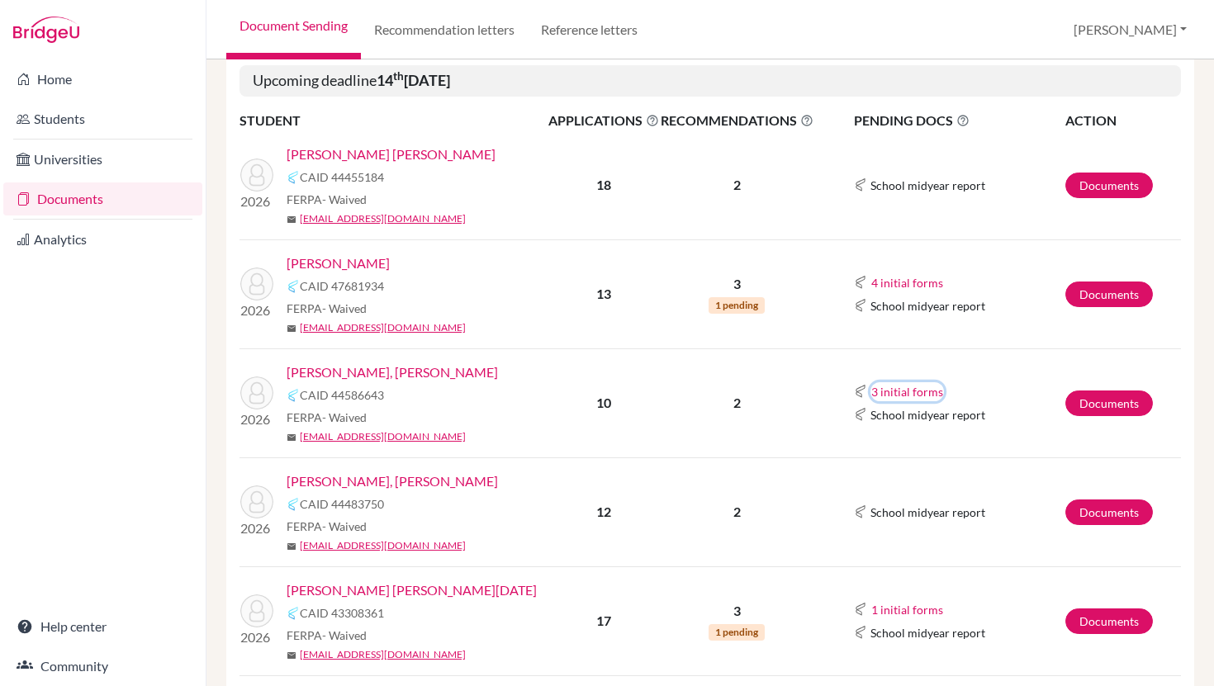
click at [894, 387] on button "3 initial forms" at bounding box center [906, 391] width 73 height 19
click at [985, 389] on div "3 initial forms Counselor recommendation Early decision agreement Fee waiver" at bounding box center [959, 391] width 211 height 20
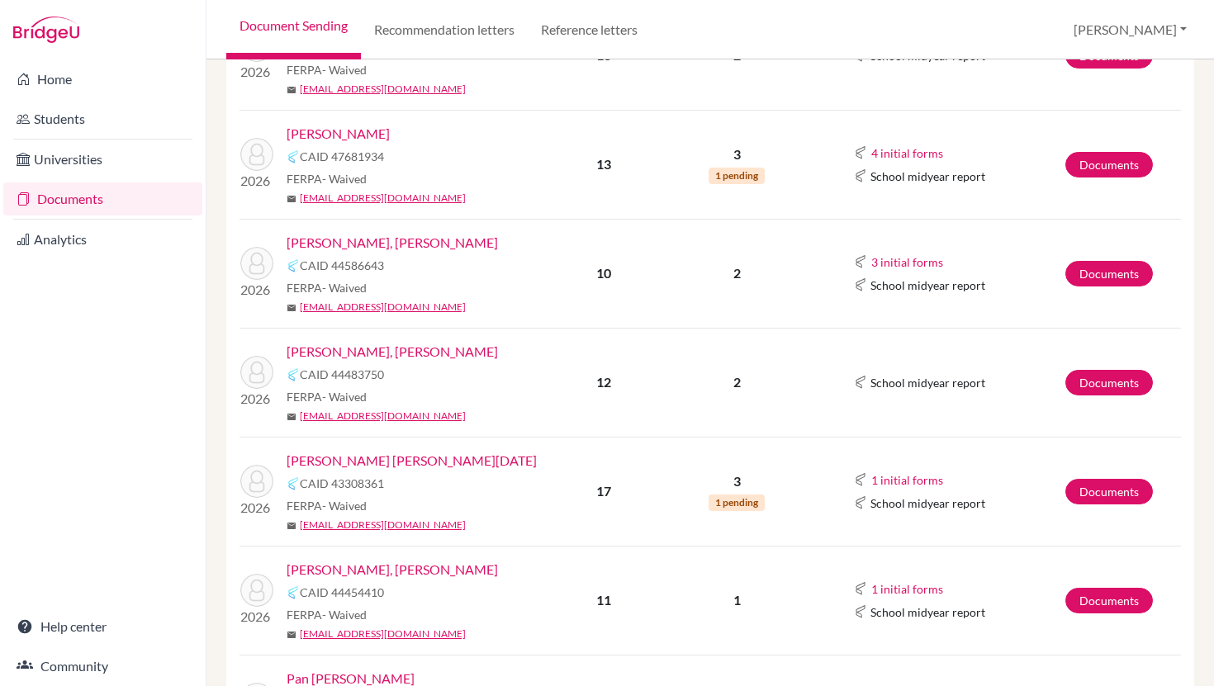
scroll to position [357, 0]
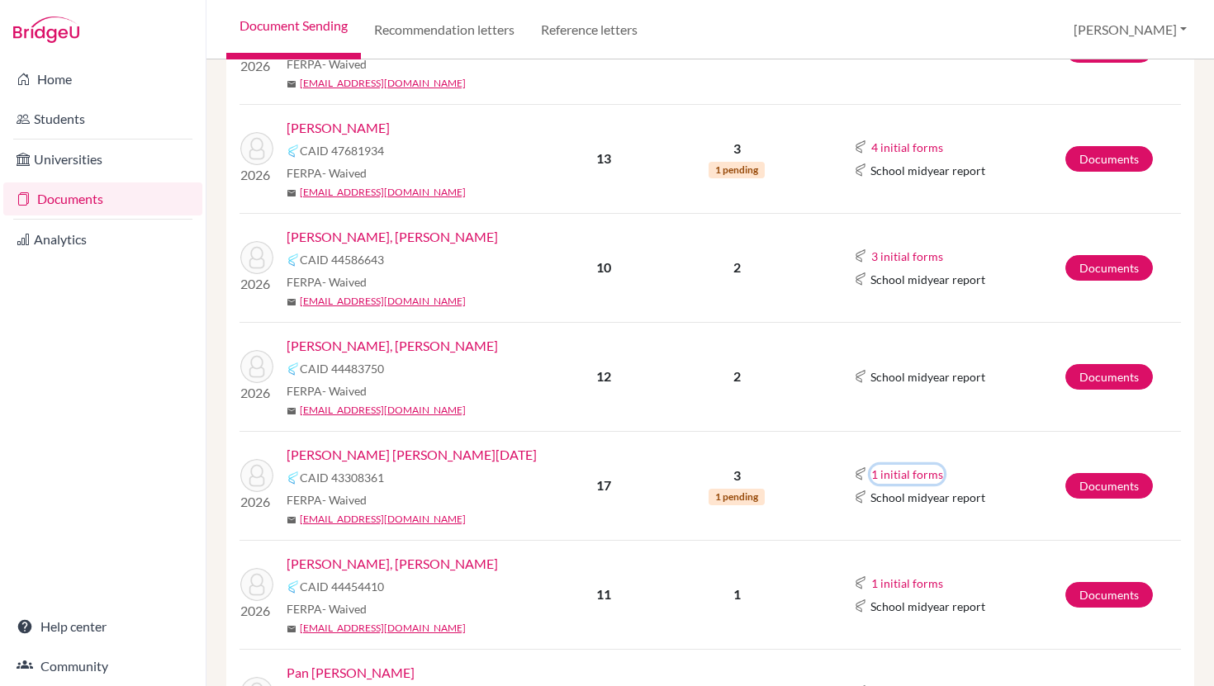
click at [898, 478] on button "1 initial forms" at bounding box center [906, 474] width 73 height 19
click at [987, 471] on div "1 initial forms Counselor recommendation" at bounding box center [959, 474] width 211 height 20
click at [888, 580] on button "1 initial forms" at bounding box center [906, 583] width 73 height 19
click at [995, 559] on td "1 initial forms Counselor recommendation School midyear report" at bounding box center [939, 594] width 251 height 109
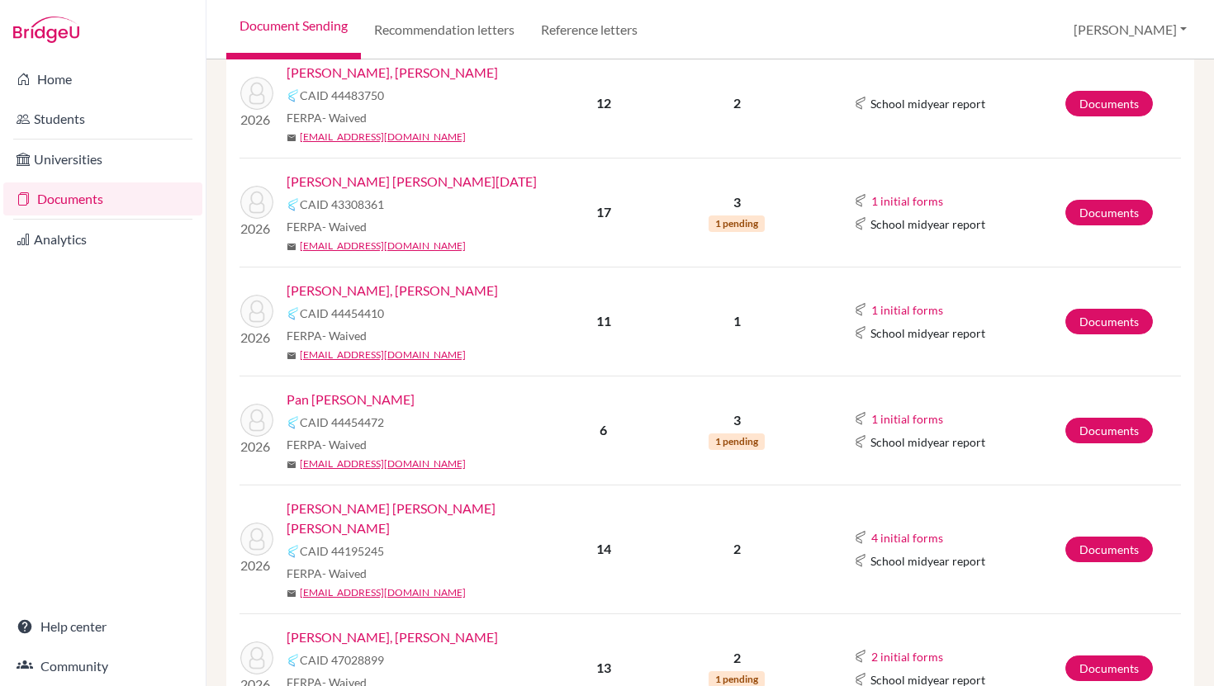
scroll to position [671, 0]
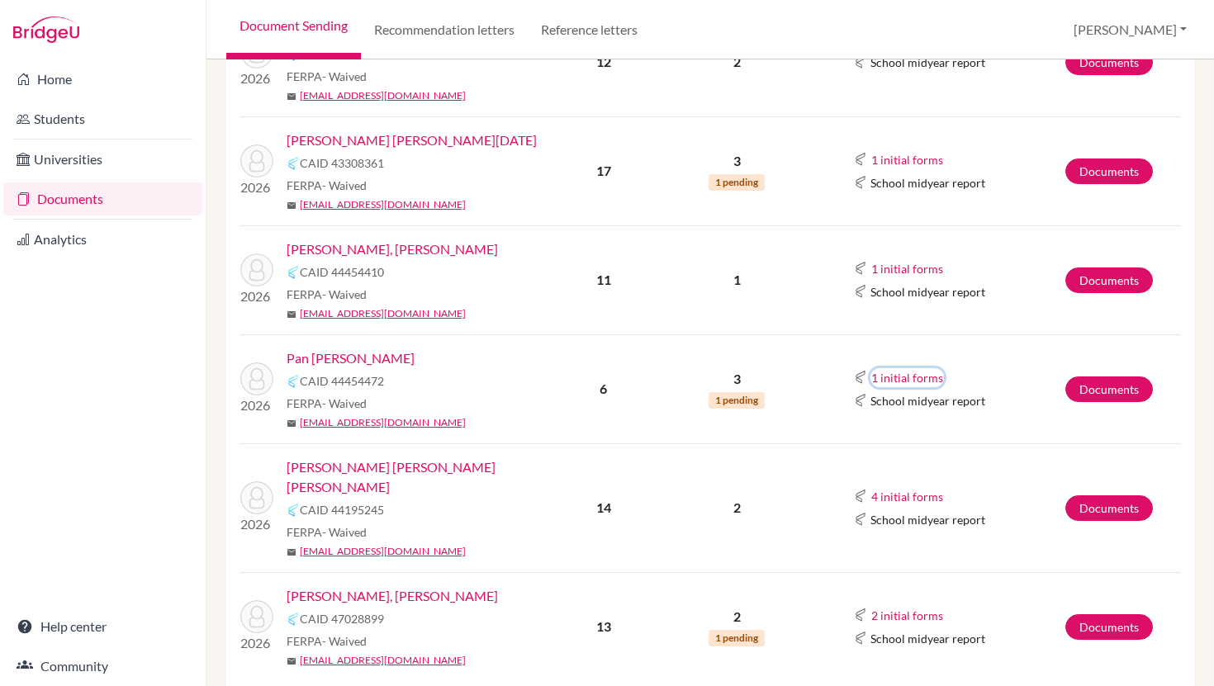
click at [906, 372] on button "1 initial forms" at bounding box center [906, 377] width 73 height 19
click at [960, 358] on td "1 initial forms School report School midyear report" at bounding box center [939, 388] width 251 height 109
click at [902, 491] on button "4 initial forms" at bounding box center [906, 496] width 73 height 19
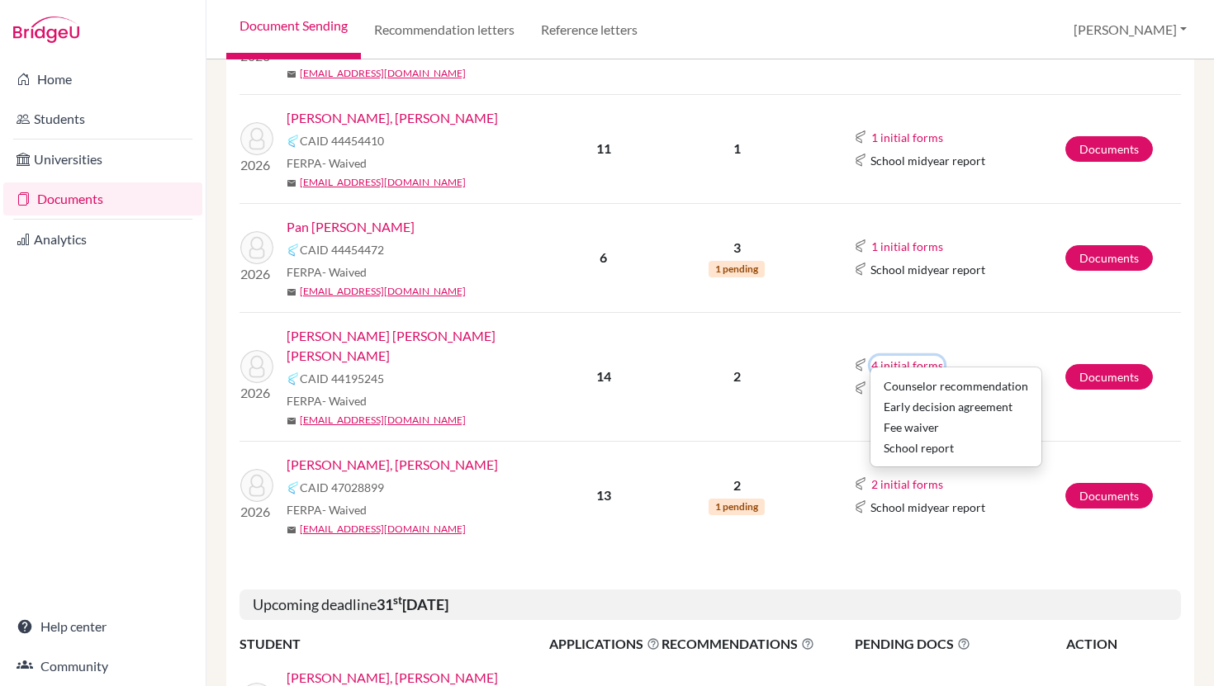
scroll to position [858, 0]
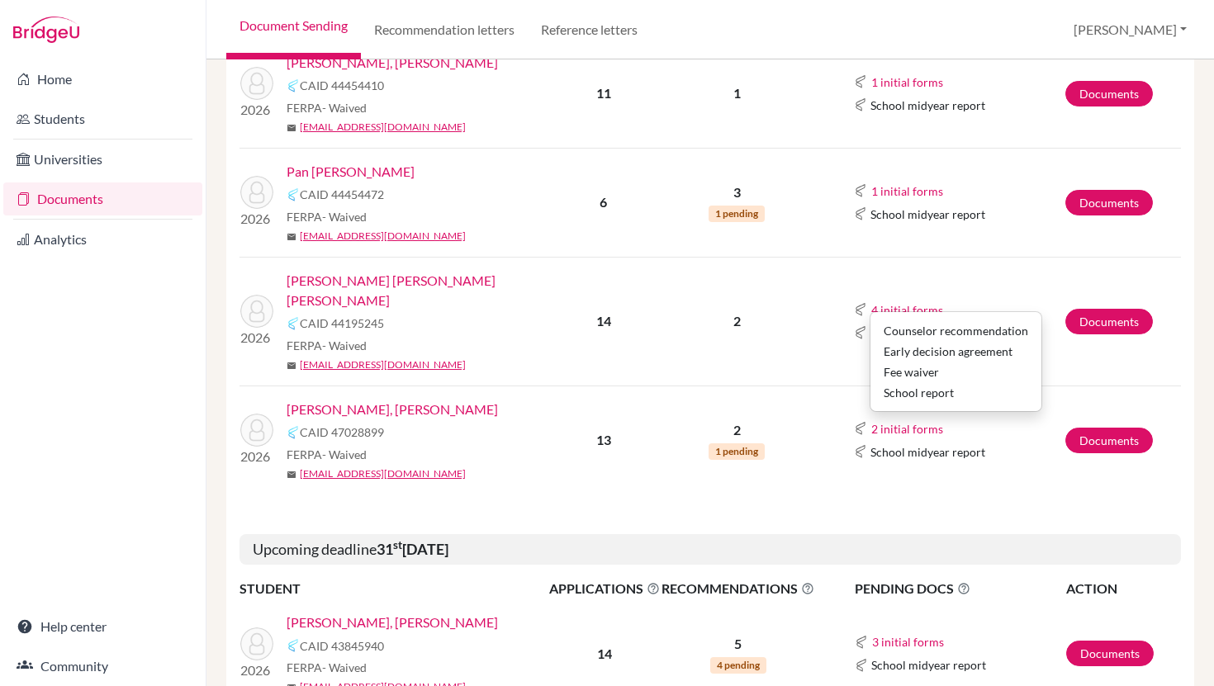
click at [902, 491] on div "Deadline view is on Upcoming deadline [DATE] STUDENT APPLICATIONS The displayed…" at bounding box center [710, 625] width 968 height 2515
click at [891, 419] on button "2 initial forms" at bounding box center [906, 428] width 73 height 19
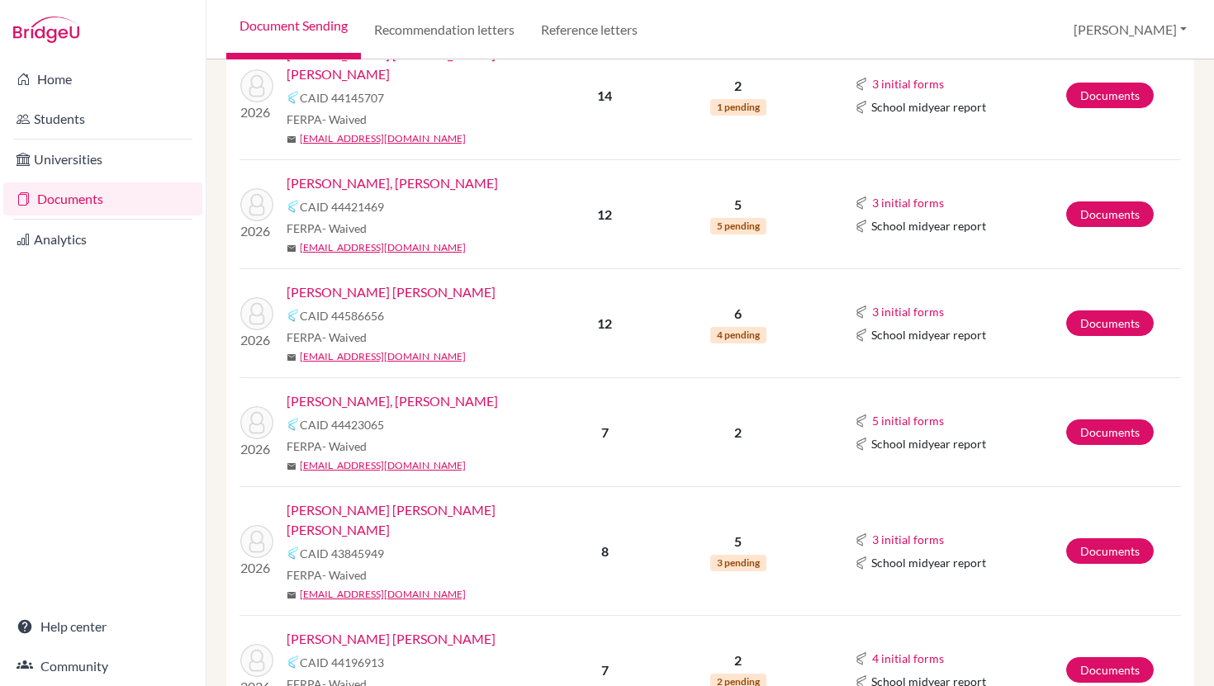
scroll to position [1533, 0]
